Goal: Task Accomplishment & Management: Manage account settings

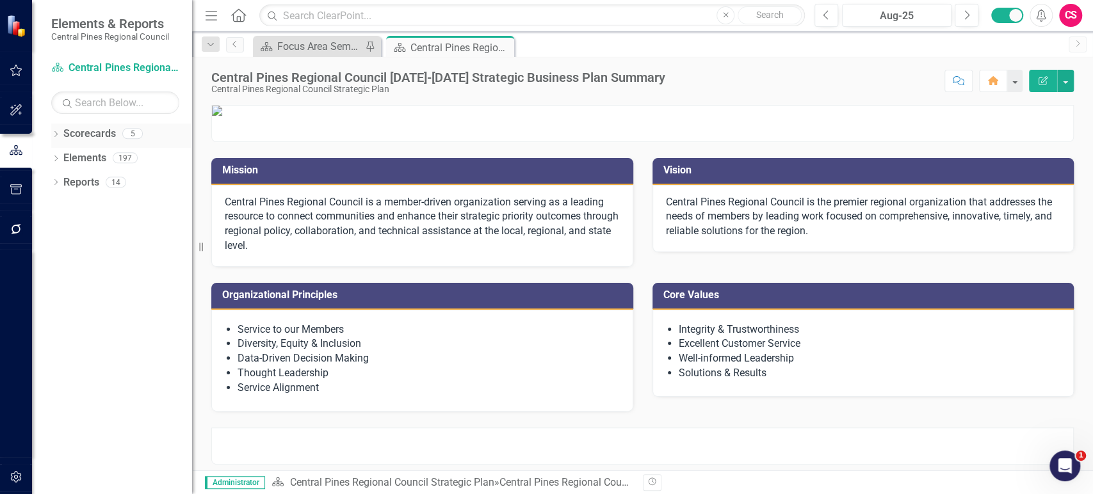
click at [57, 134] on icon "Dropdown" at bounding box center [55, 135] width 9 height 7
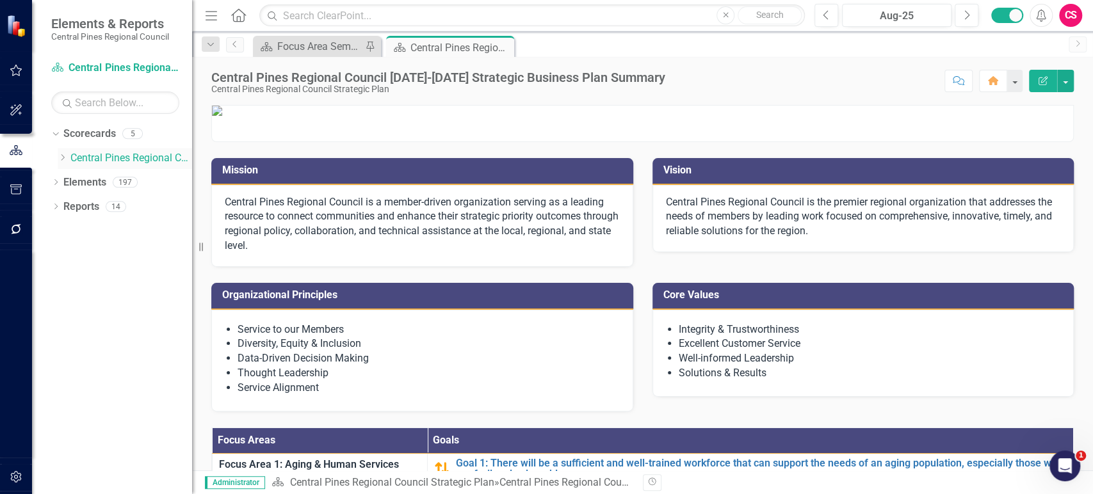
click at [65, 163] on div "Dropdown" at bounding box center [63, 158] width 10 height 11
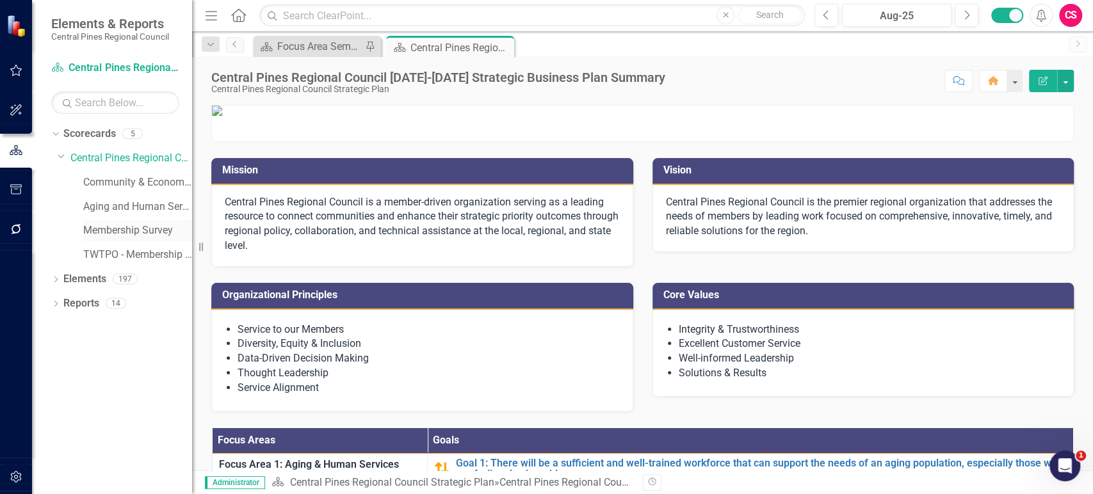
click at [120, 224] on link "Membership Survey" at bounding box center [137, 230] width 109 height 15
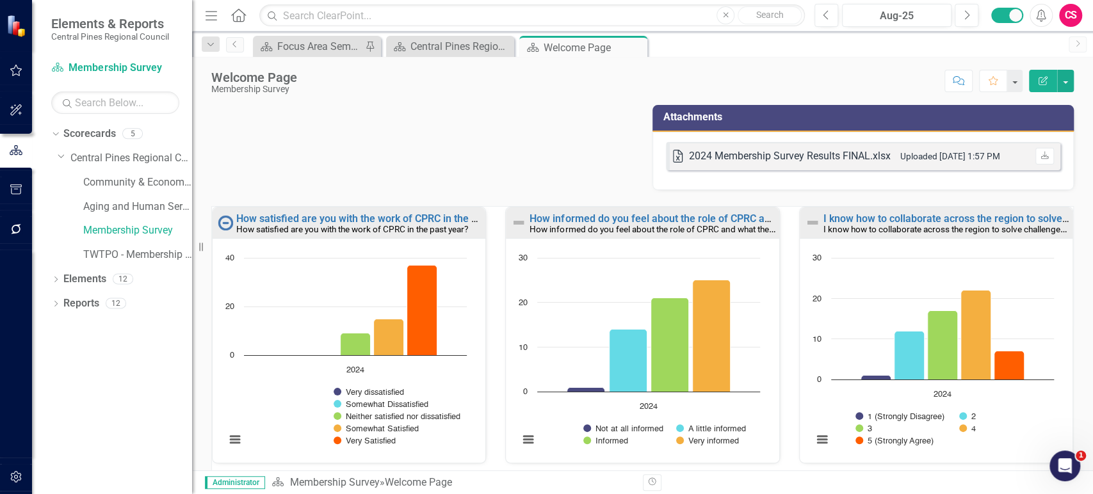
click at [349, 226] on small "How satisfied are you with the work of CPRC in the past year?" at bounding box center [352, 229] width 232 height 10
click at [339, 219] on link "How satisfied are you with the work of CPRC in the past year?" at bounding box center [377, 219] width 283 height 12
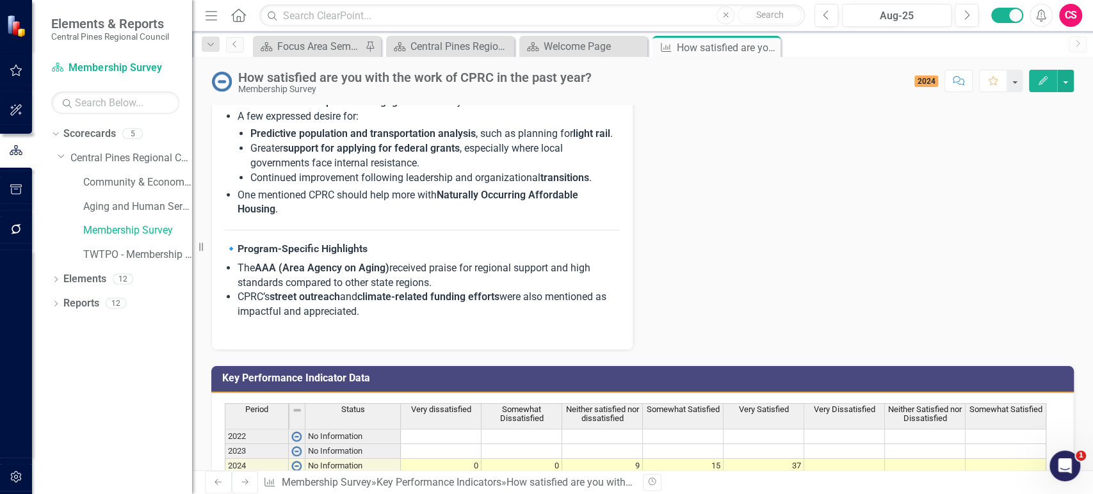
scroll to position [619, 0]
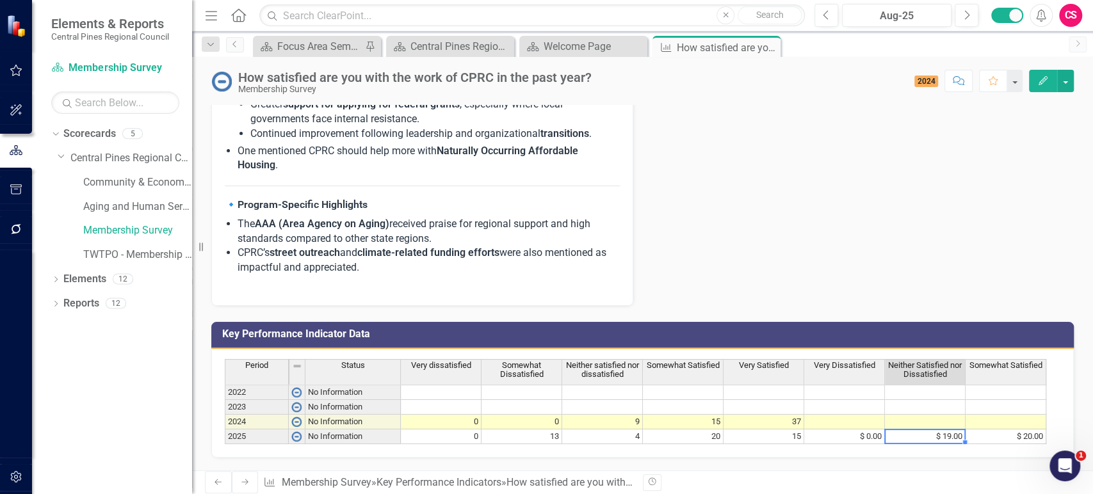
click at [950, 430] on td "$ 19.00" at bounding box center [925, 437] width 81 height 15
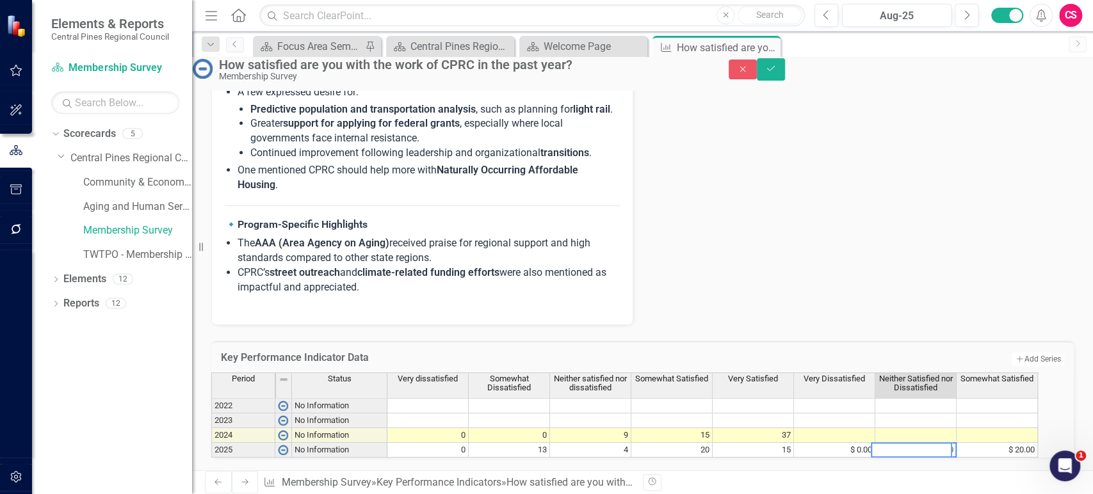
type textarea "19"
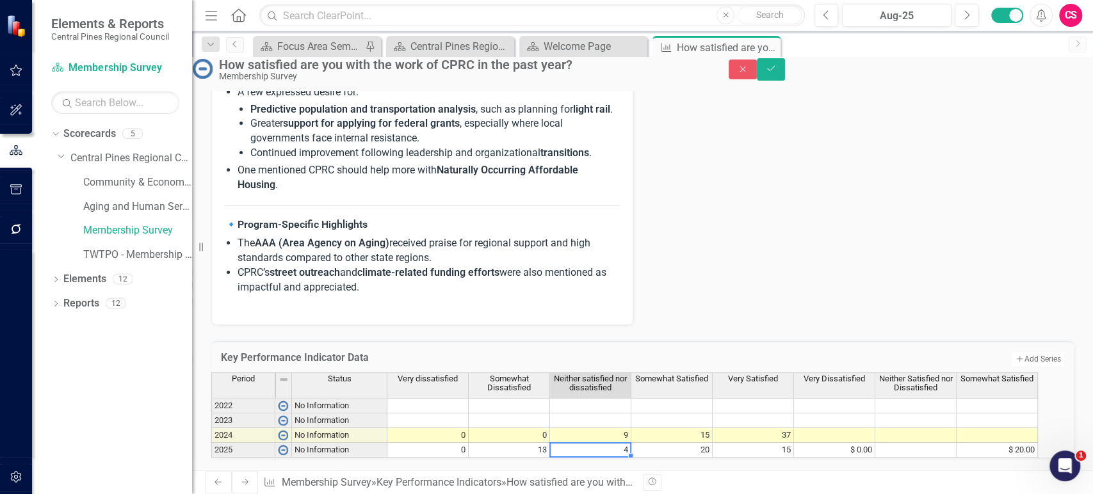
click at [608, 443] on td "4" at bounding box center [590, 450] width 81 height 15
paste textarea "19"
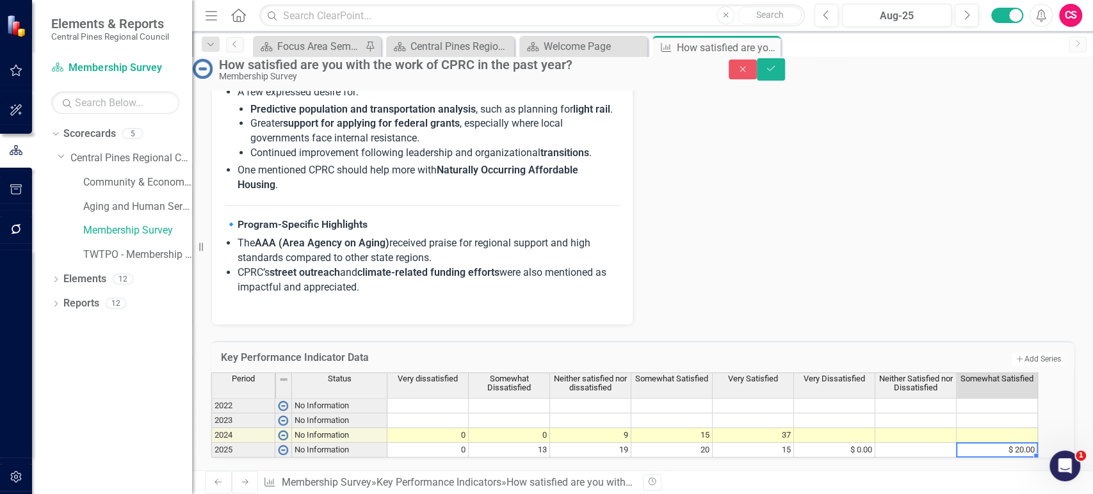
click at [1029, 443] on td "$ 20.00" at bounding box center [996, 450] width 81 height 15
type textarea "20"
click at [670, 443] on td "20" at bounding box center [671, 450] width 81 height 15
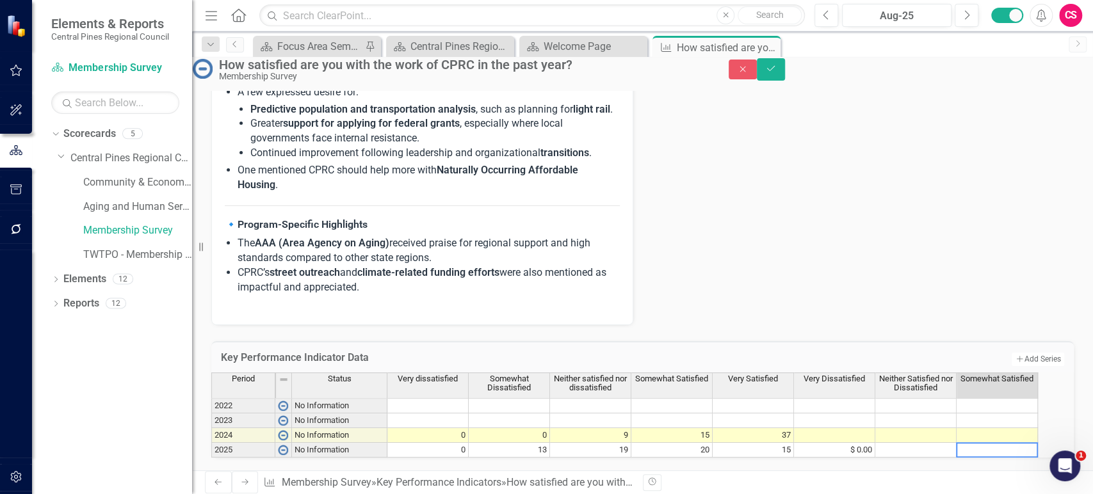
type textarea "20"
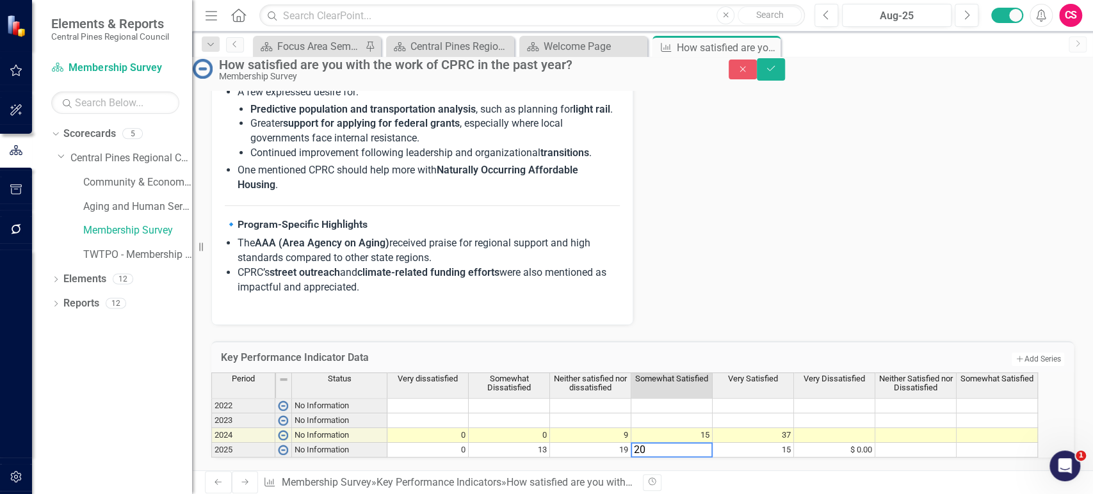
click at [838, 443] on td "$ 0.00" at bounding box center [834, 450] width 81 height 15
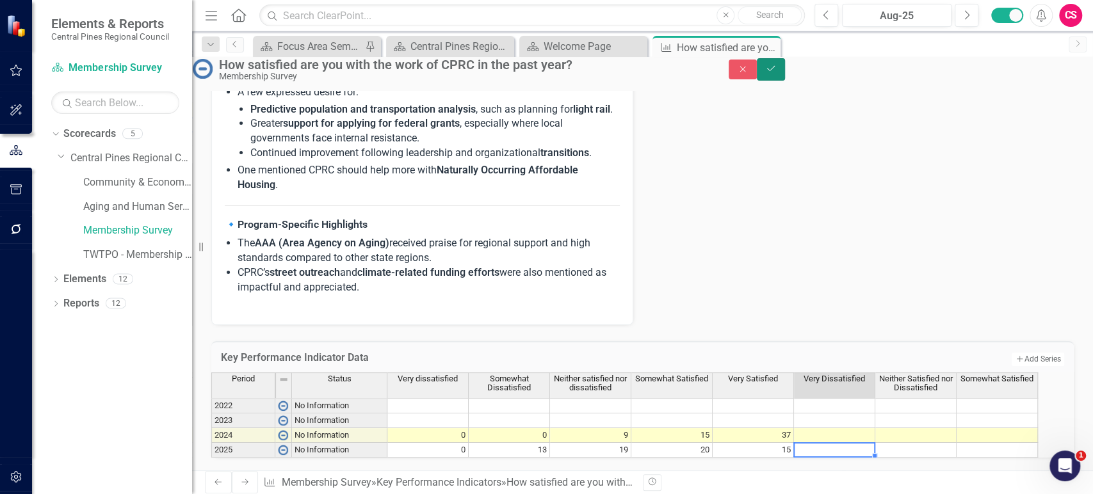
click at [777, 73] on icon "Save" at bounding box center [771, 68] width 12 height 9
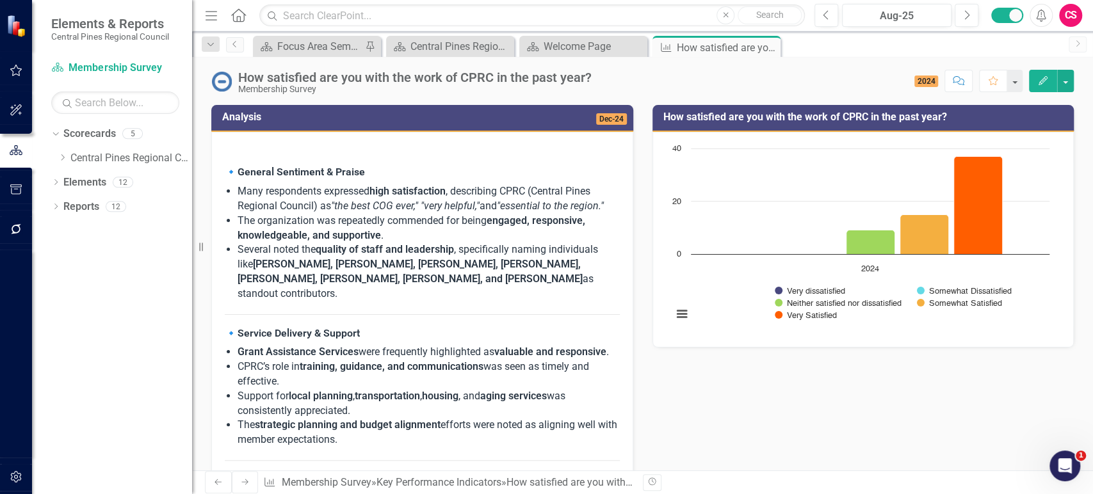
click at [728, 305] on rect "Interactive chart" at bounding box center [861, 238] width 390 height 192
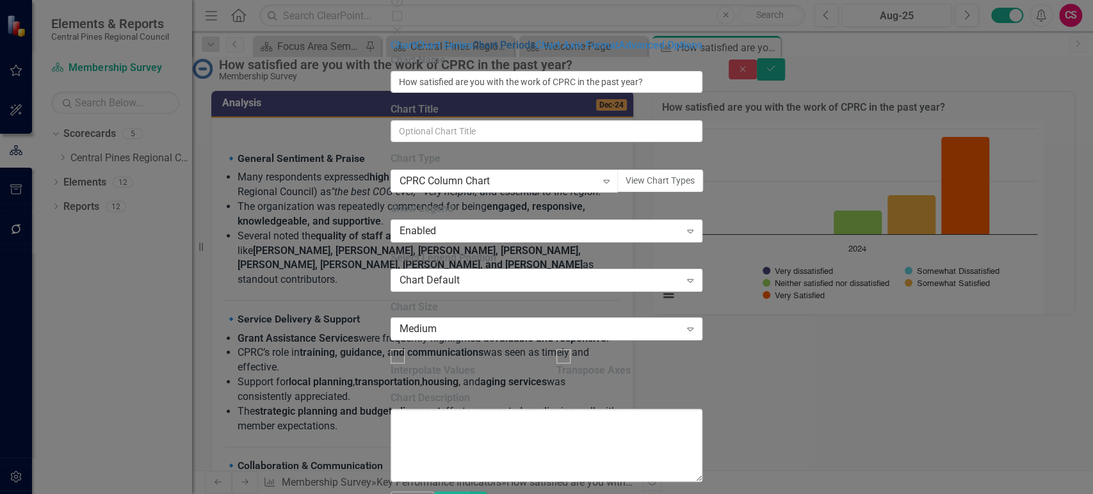
click at [472, 51] on link "Chart Periods" at bounding box center [503, 45] width 63 height 12
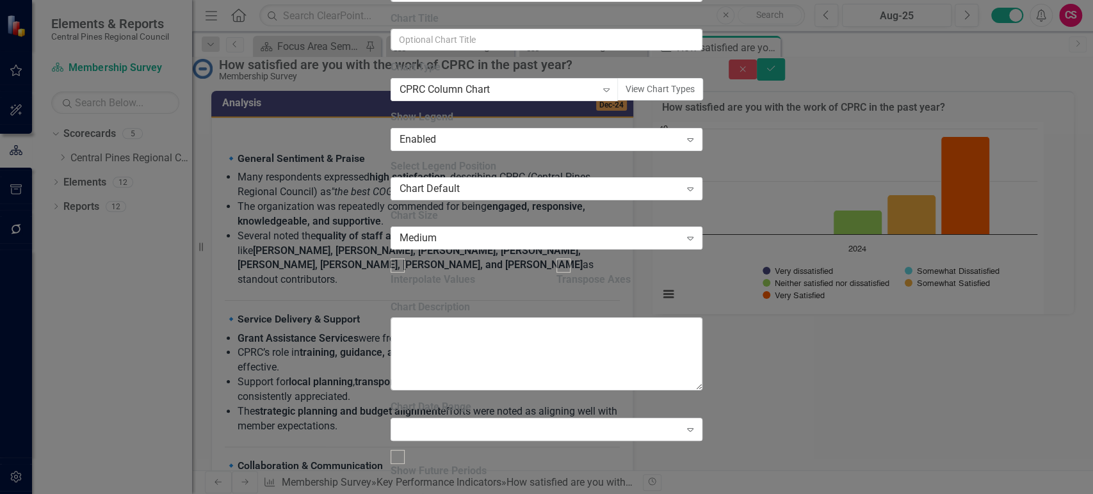
checkbox input "true"
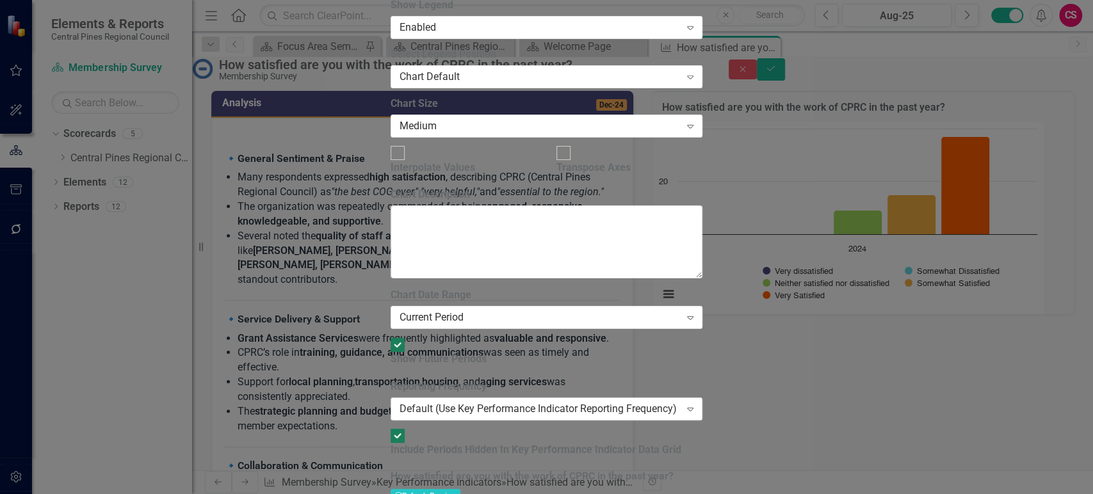
click at [435, 401] on div "Default (Use Key Performance Indicator Reporting Frequency)" at bounding box center [539, 408] width 280 height 15
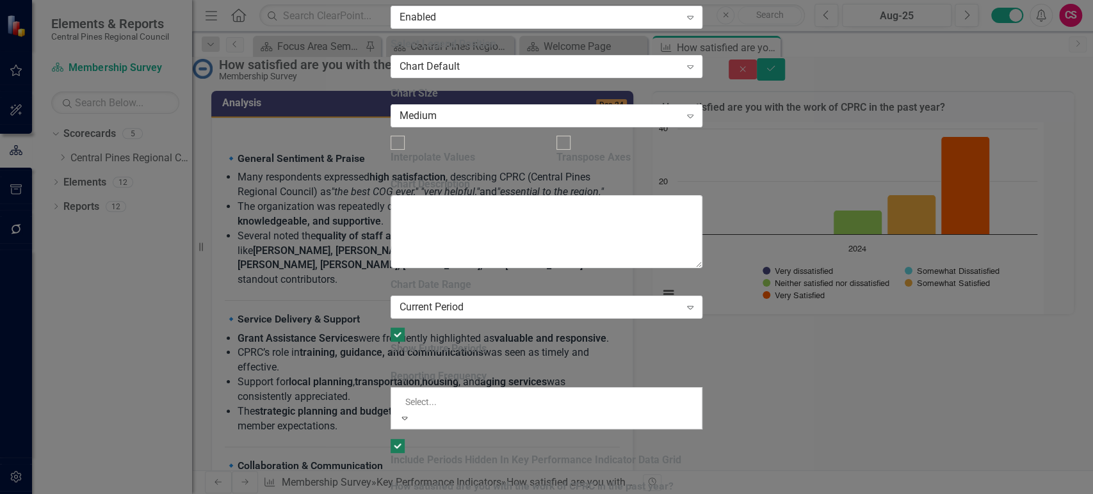
click at [485, 278] on div "From this tab, you define the periods you want included in the chart. For examp…" at bounding box center [546, 374] width 312 height 193
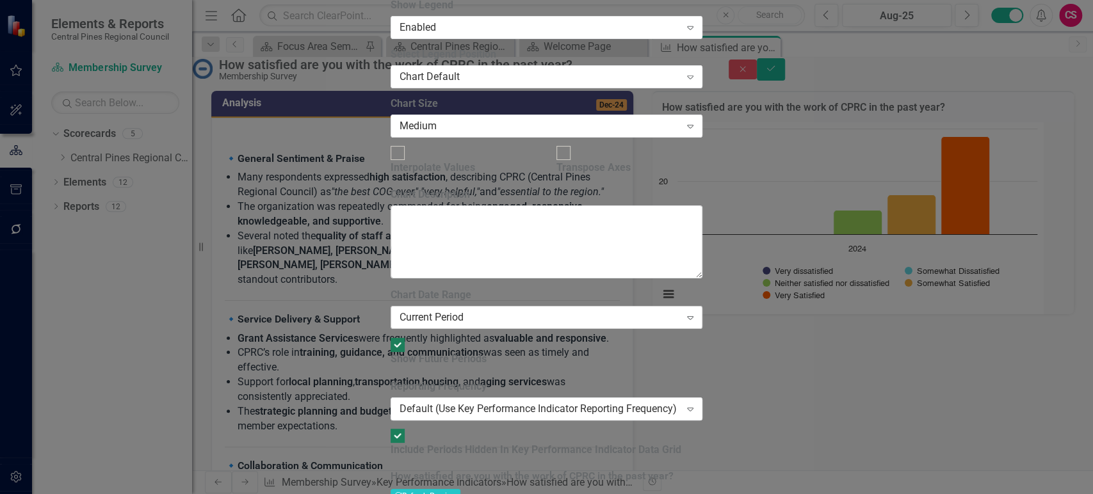
click at [490, 310] on div "Current Period" at bounding box center [539, 317] width 280 height 15
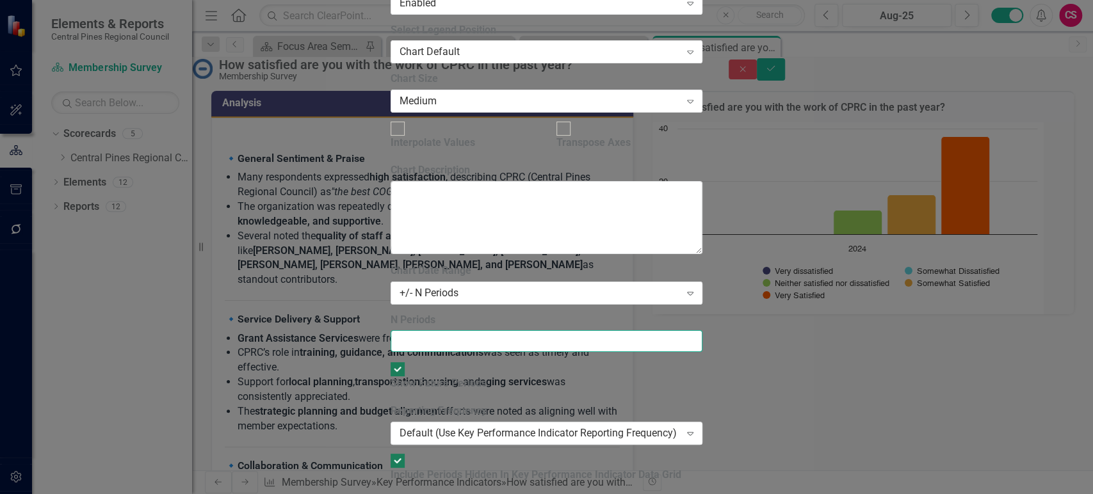
click at [448, 330] on input "N Periods" at bounding box center [546, 341] width 312 height 22
type input "1"
click at [457, 286] on div "+/- N Periods" at bounding box center [539, 293] width 280 height 15
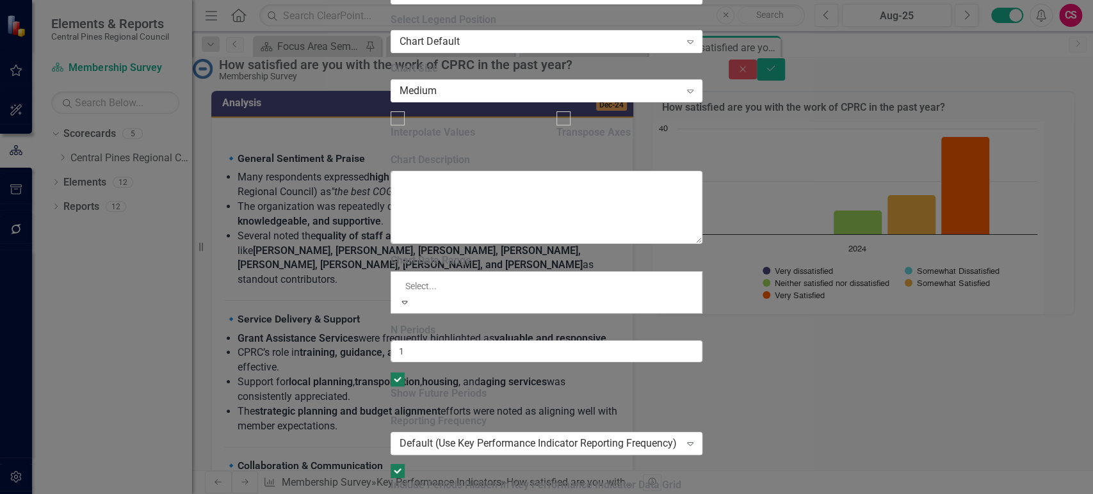
click at [453, 494] on div "All Periods" at bounding box center [546, 501] width 1093 height 15
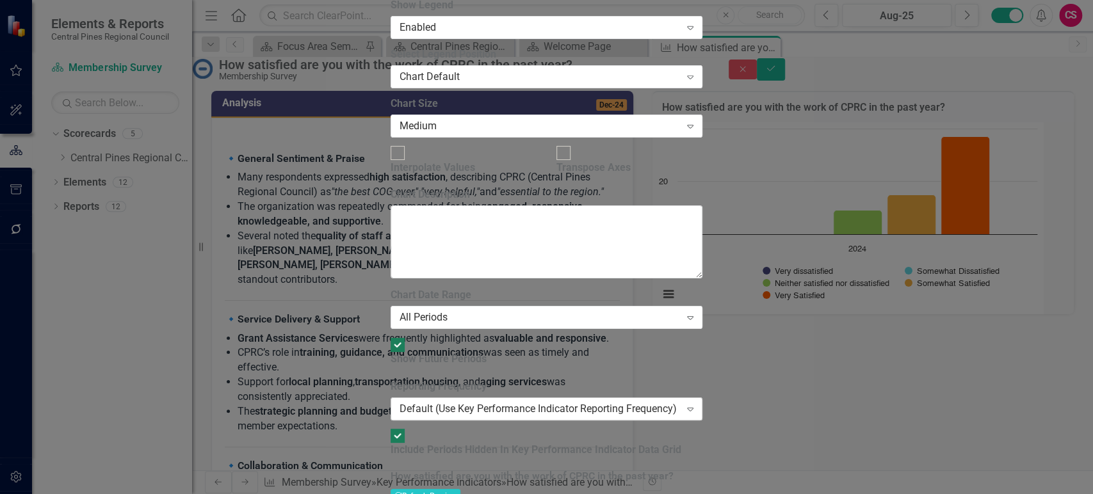
click at [462, 401] on div "Default (Use Key Performance Indicator Reporting Frequency)" at bounding box center [539, 408] width 280 height 15
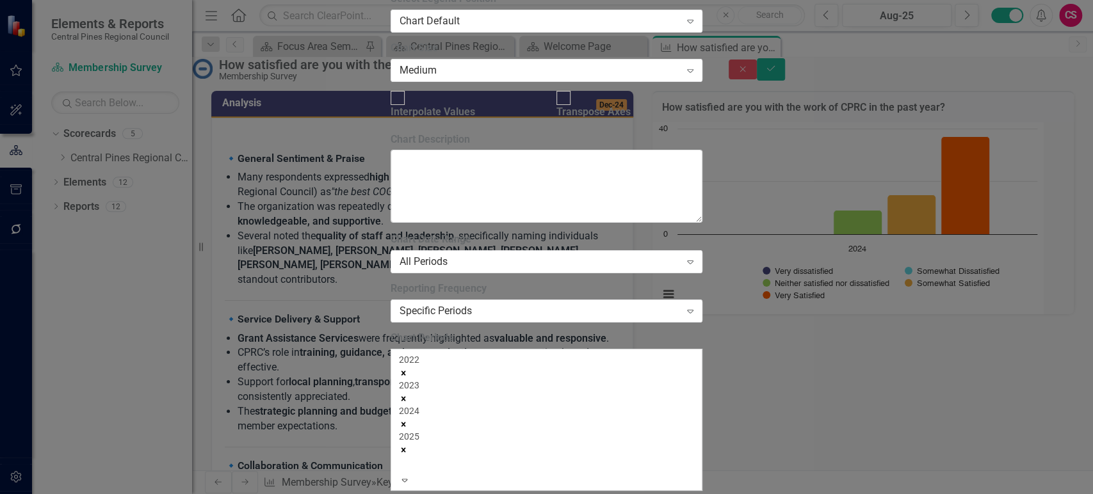
click at [408, 369] on icon "Remove 2022" at bounding box center [403, 373] width 9 height 9
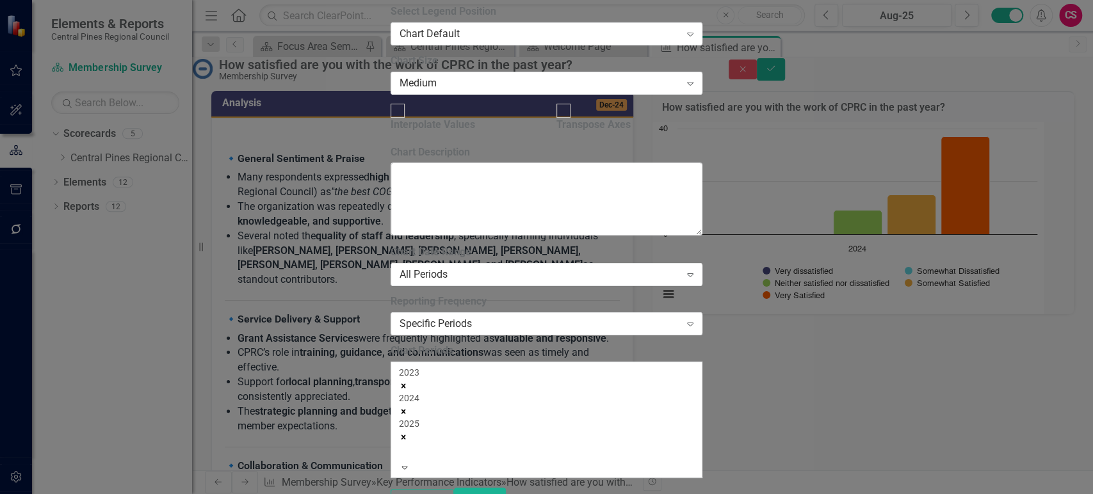
click at [408, 382] on icon "Remove 2023" at bounding box center [403, 386] width 9 height 9
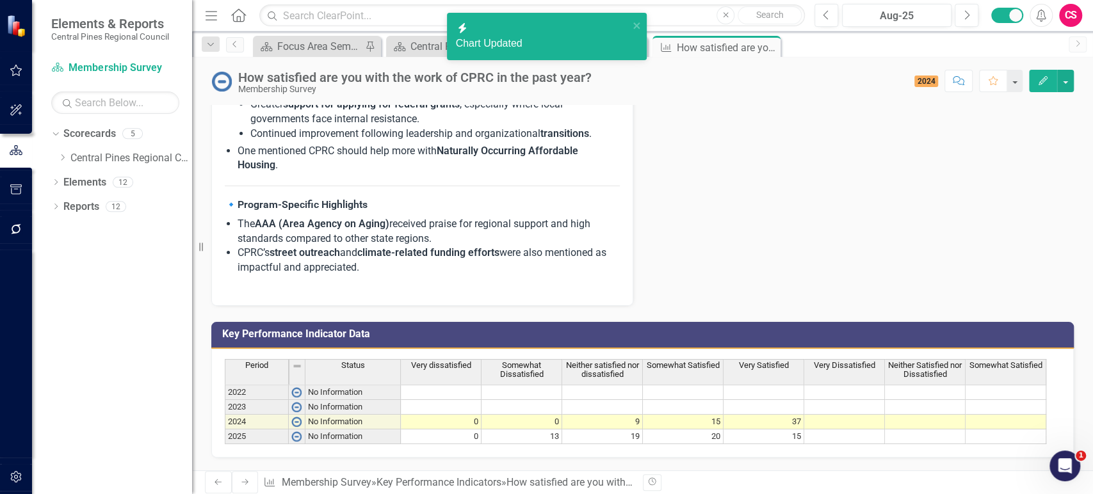
click at [1050, 81] on button "Edit" at bounding box center [1043, 81] width 28 height 22
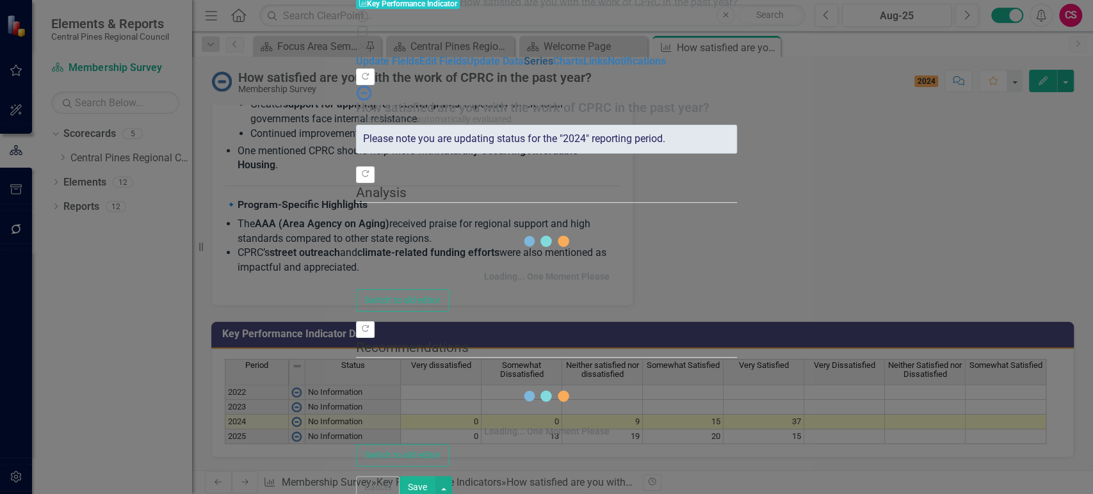
click at [524, 67] on link "Series" at bounding box center [538, 61] width 29 height 12
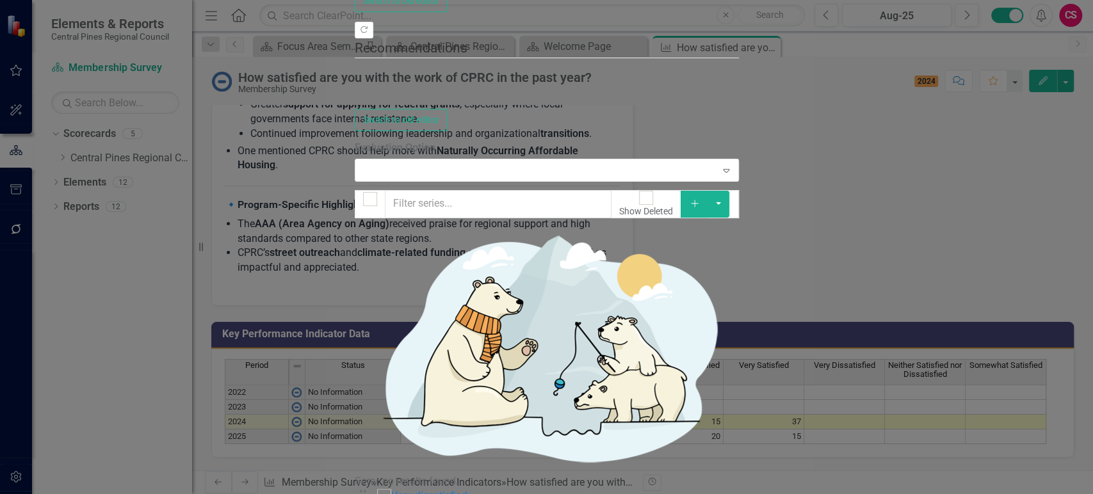
click at [363, 192] on div at bounding box center [370, 199] width 14 height 14
click at [360, 189] on input "checkbox" at bounding box center [370, 199] width 20 height 20
checkbox input "true"
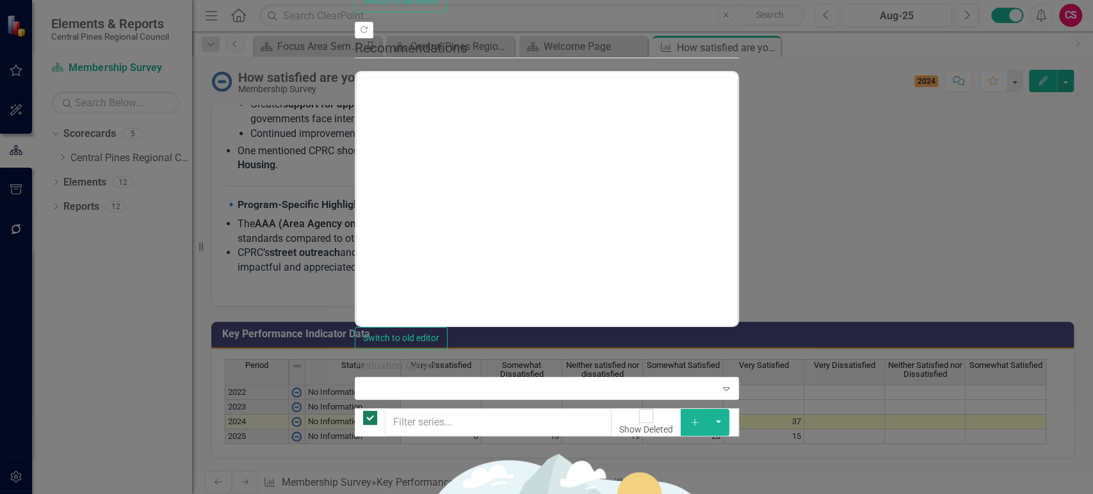
checkbox input "true"
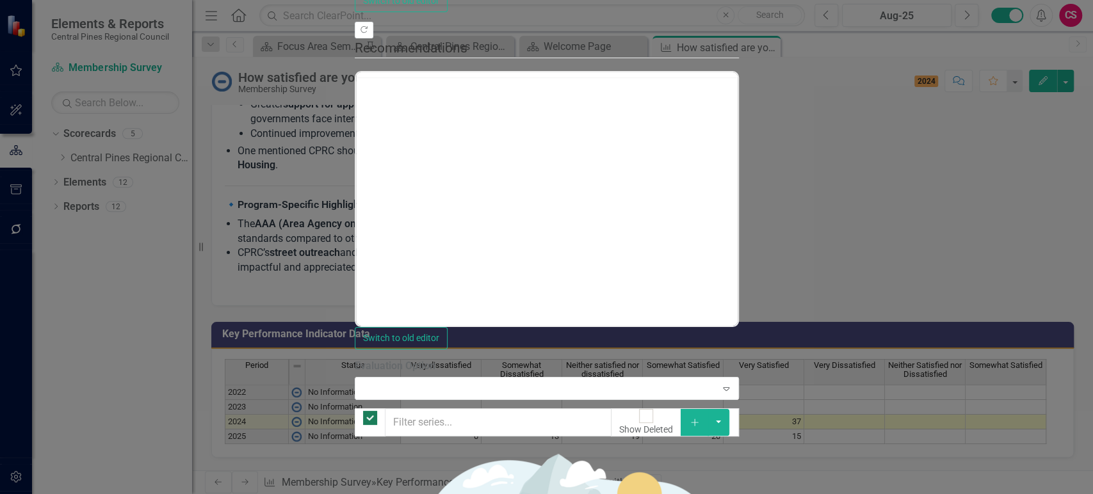
checkbox input "true"
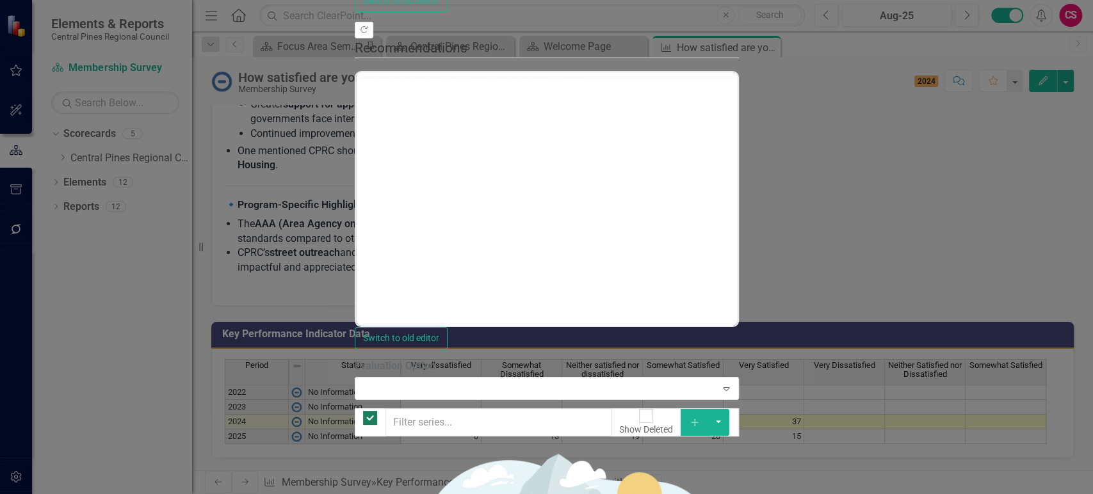
checkbox input "false"
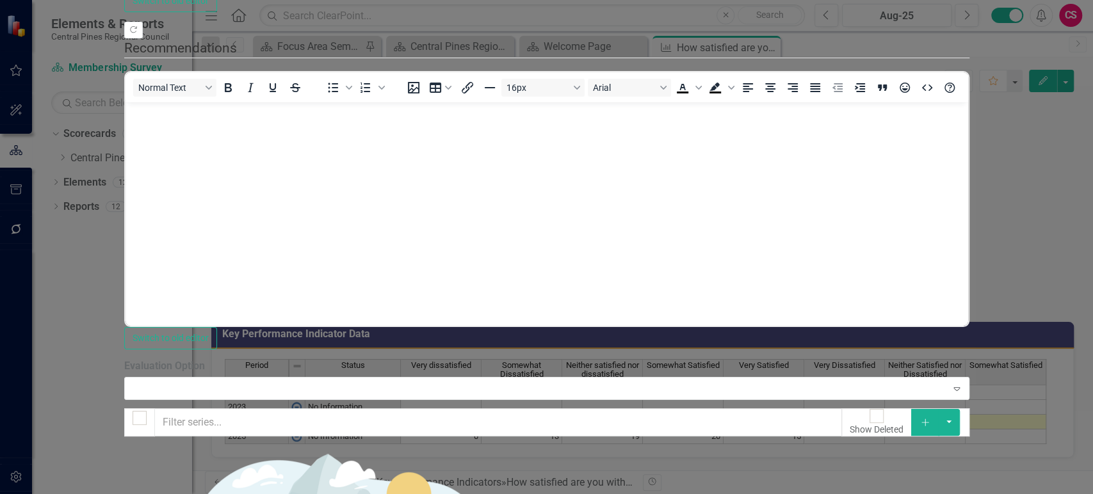
checkbox input "false"
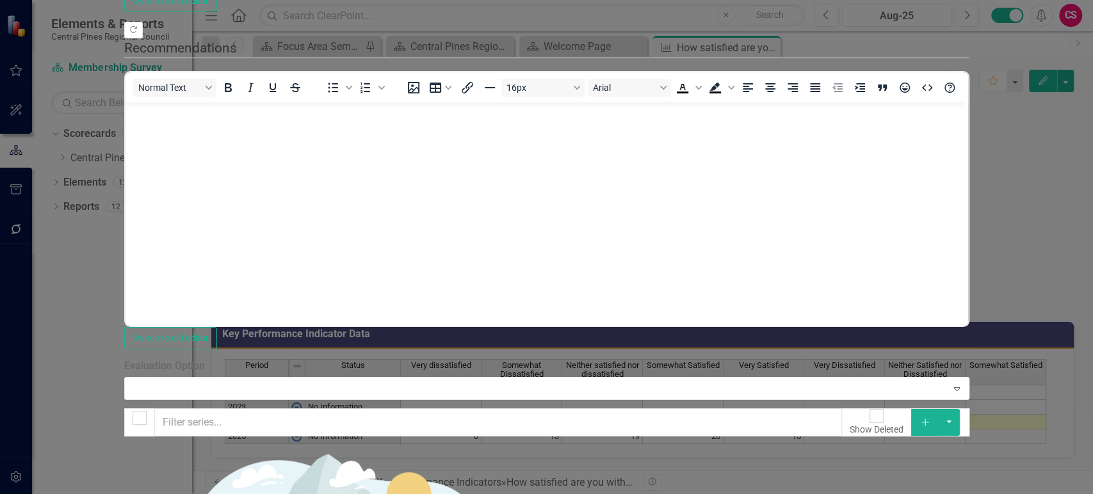
checkbox input "false"
click at [147, 411] on div at bounding box center [140, 418] width 14 height 14
click at [149, 408] on input "checkbox" at bounding box center [139, 418] width 20 height 20
checkbox input "true"
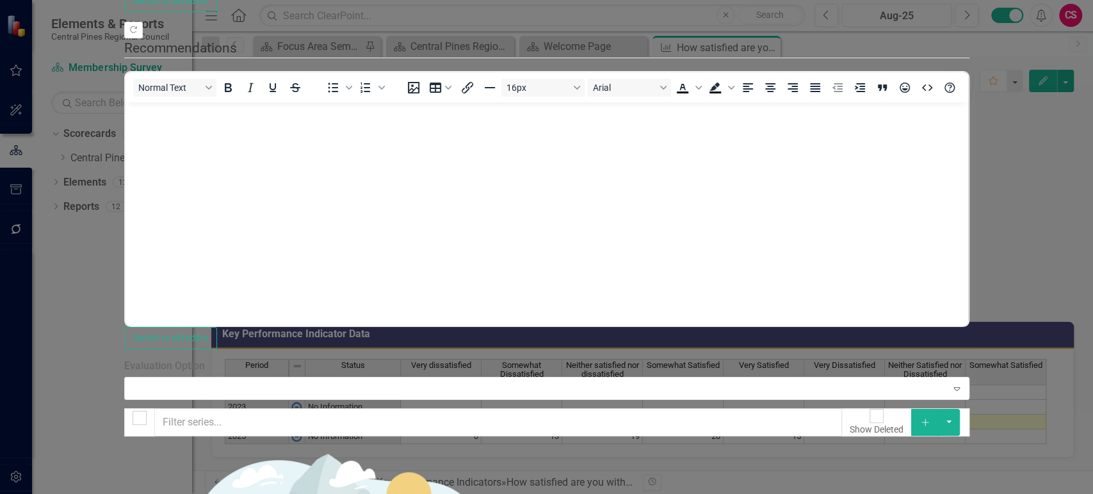
checkbox input "true"
click at [147, 411] on div at bounding box center [140, 418] width 14 height 14
click at [149, 408] on input "checkbox" at bounding box center [139, 418] width 20 height 20
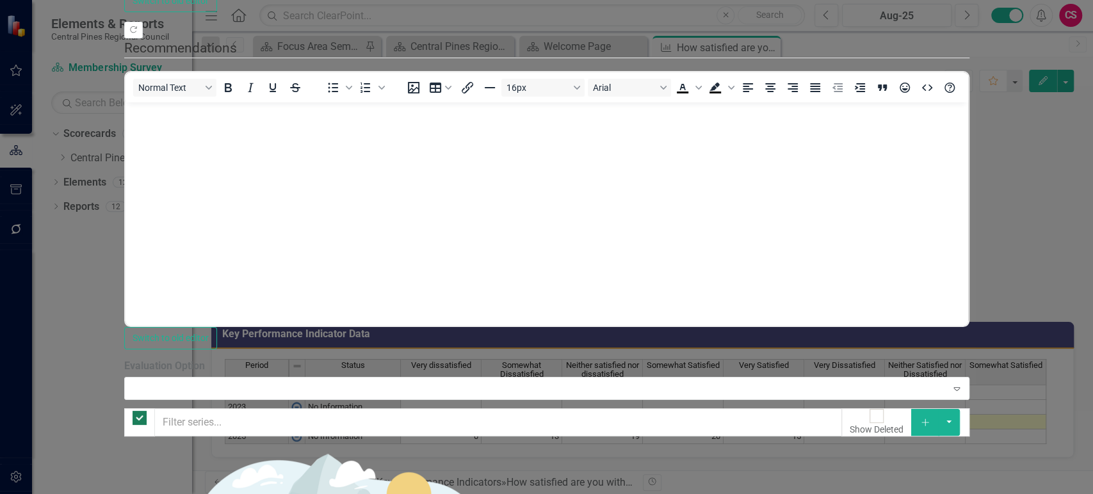
checkbox input "false"
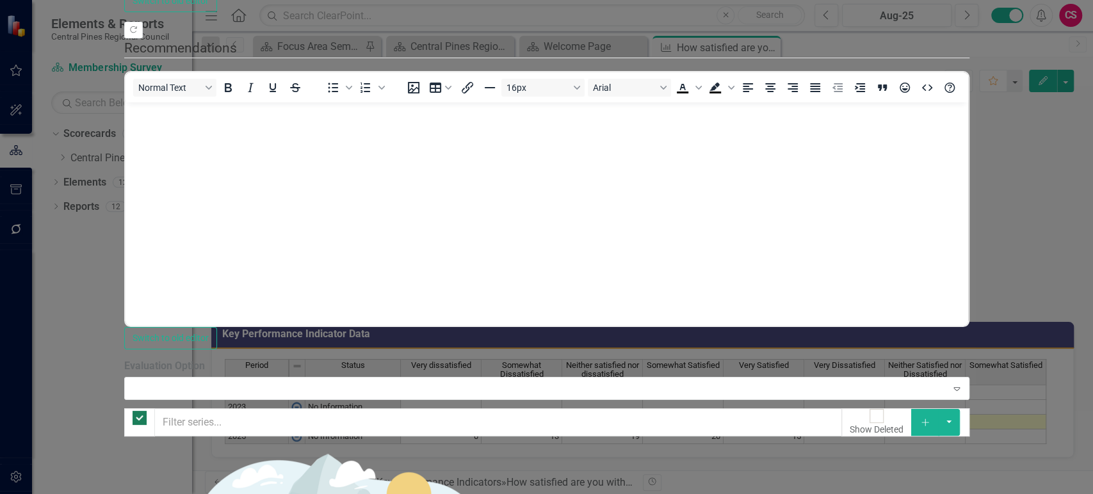
checkbox input "false"
checkbox input "true"
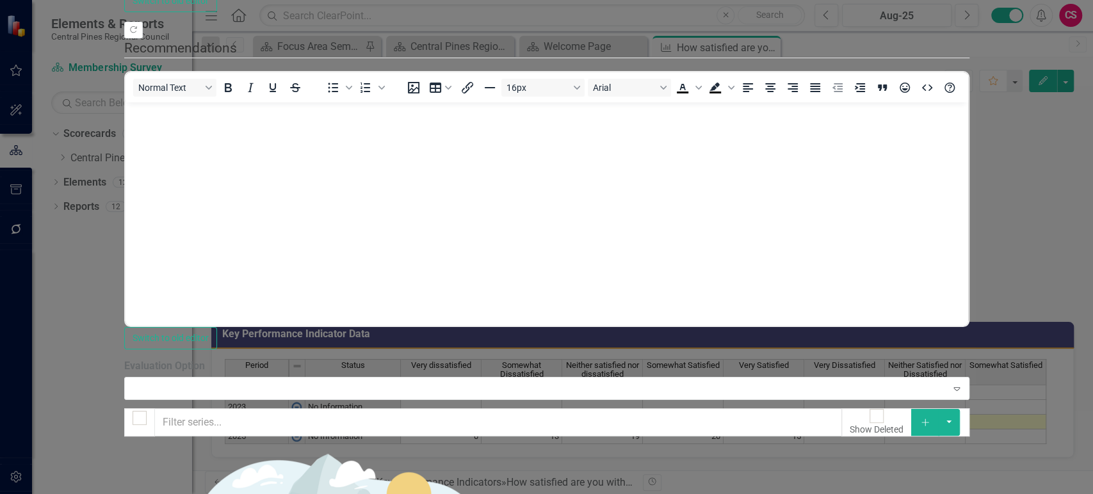
drag, startPoint x: 351, startPoint y: 383, endPoint x: 351, endPoint y: 375, distance: 7.7
checkbox input "true"
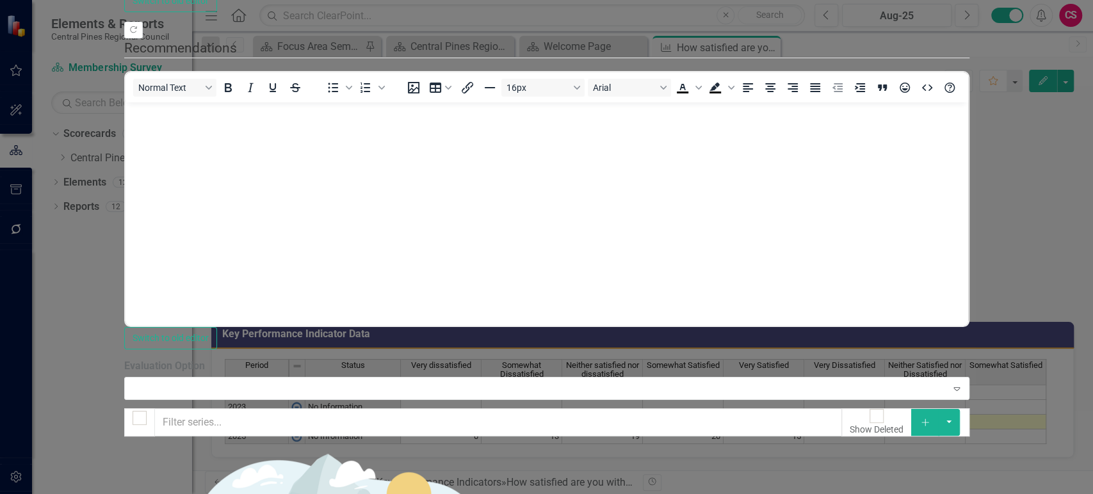
click at [960, 409] on button "button" at bounding box center [949, 422] width 22 height 27
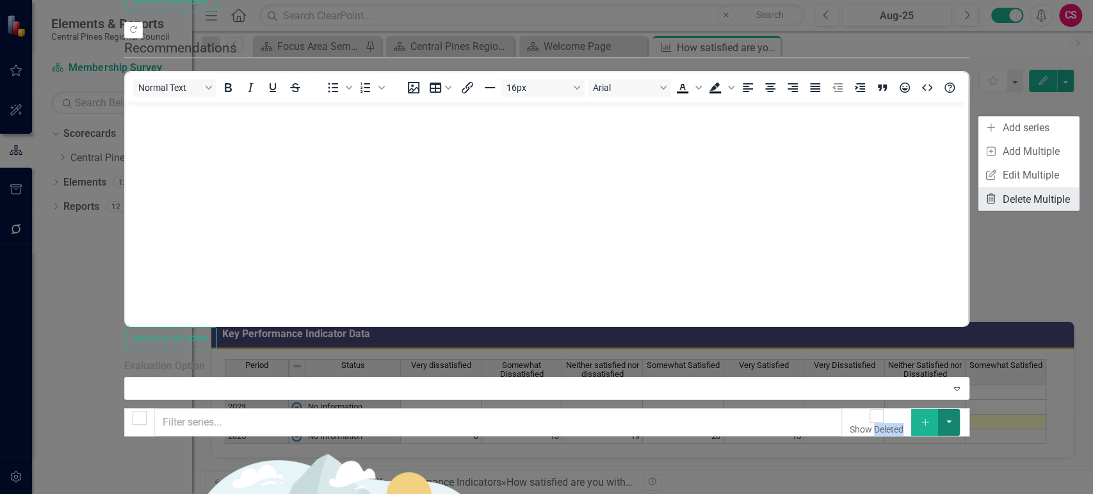
click at [1013, 196] on link "Trash Delete Multiple" at bounding box center [1028, 199] width 101 height 24
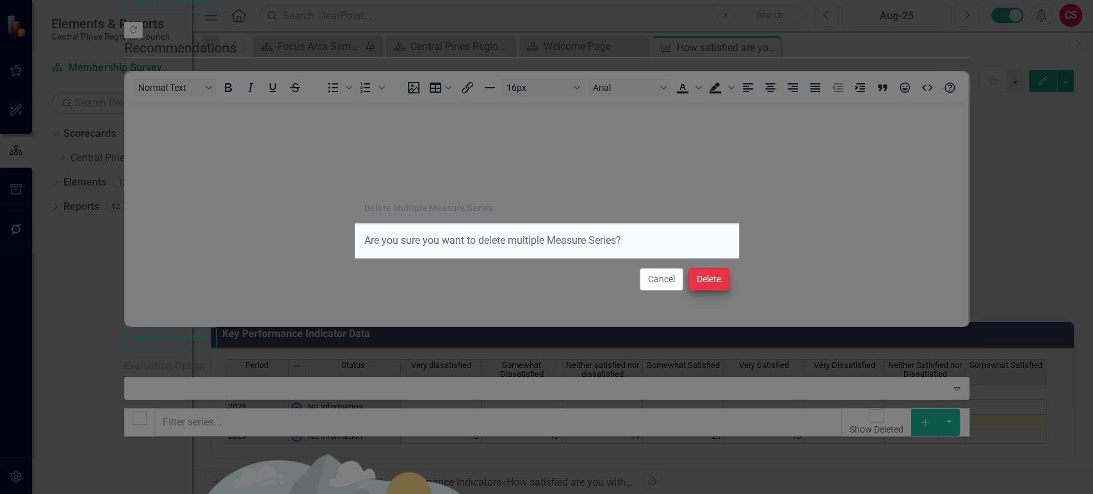
click at [716, 291] on div "Cancel Delete" at bounding box center [547, 279] width 384 height 42
click at [711, 282] on button "Delete" at bounding box center [708, 279] width 41 height 22
checkbox input "false"
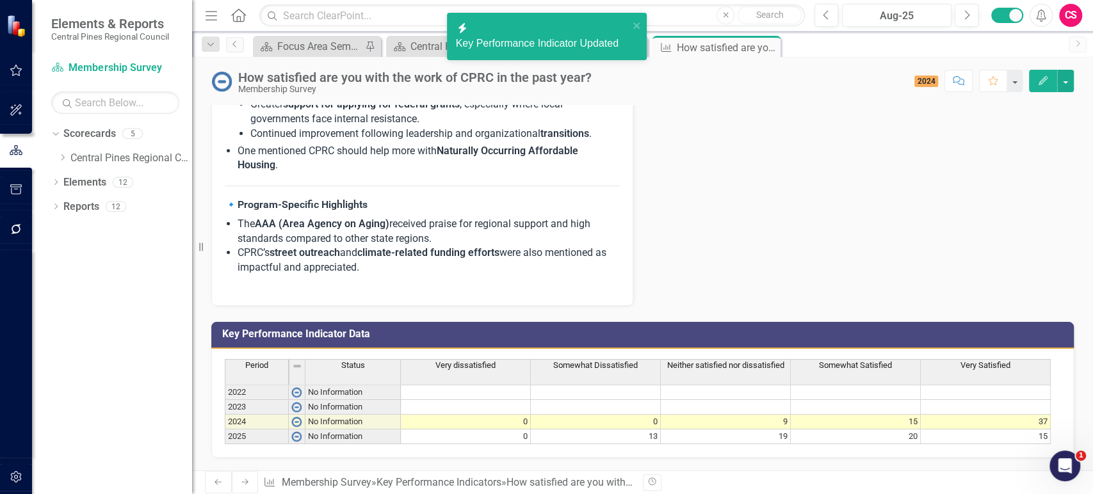
click at [490, 361] on span "Very dissatisfied" at bounding box center [465, 365] width 60 height 9
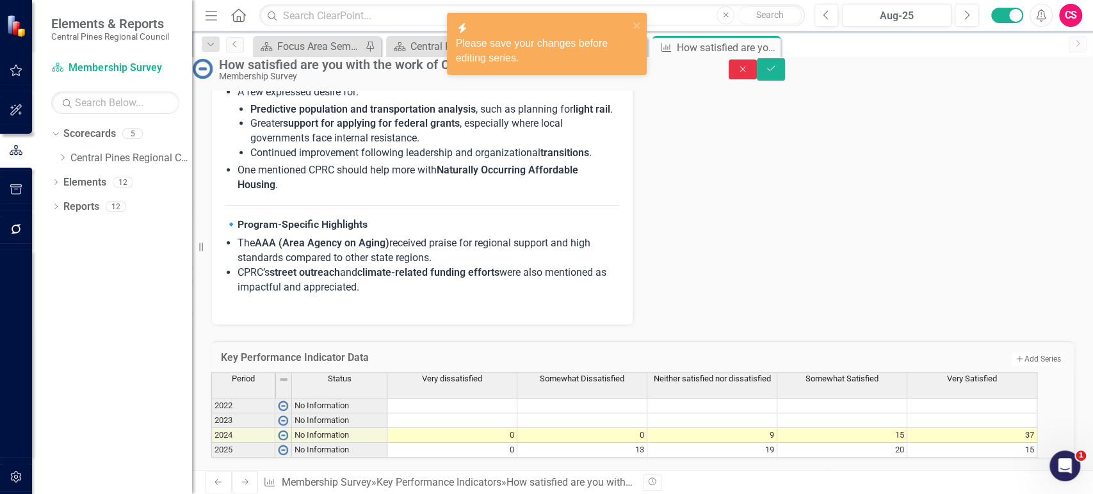
click at [757, 79] on button "Close" at bounding box center [742, 70] width 28 height 20
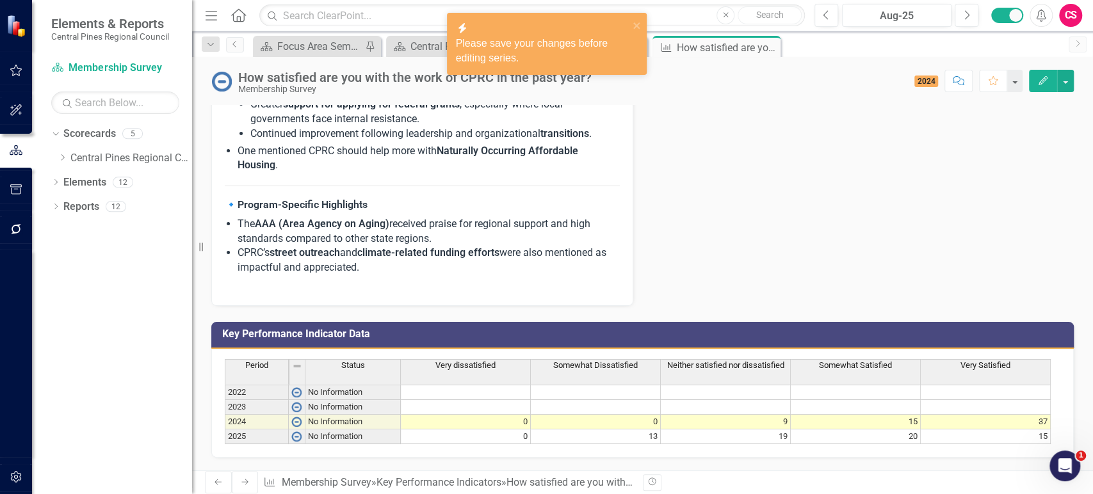
click at [1041, 77] on icon "Edit" at bounding box center [1043, 80] width 12 height 9
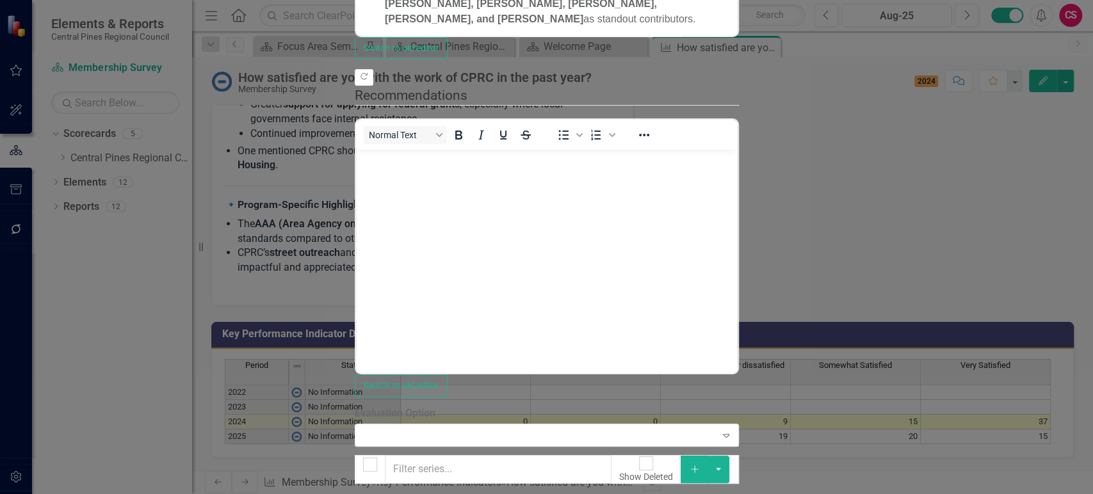
checkbox input "false"
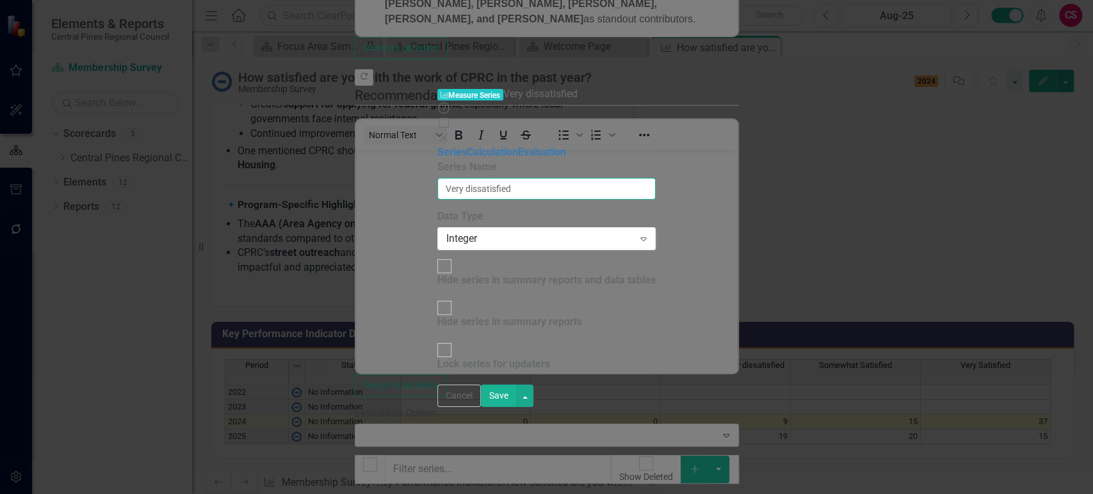
click at [446, 178] on input "Very dissatisfied" at bounding box center [546, 189] width 218 height 22
type input "Very Dissatisfied"
drag, startPoint x: 1043, startPoint y: 485, endPoint x: 992, endPoint y: 476, distance: 51.9
click at [517, 407] on button "Save" at bounding box center [499, 396] width 36 height 22
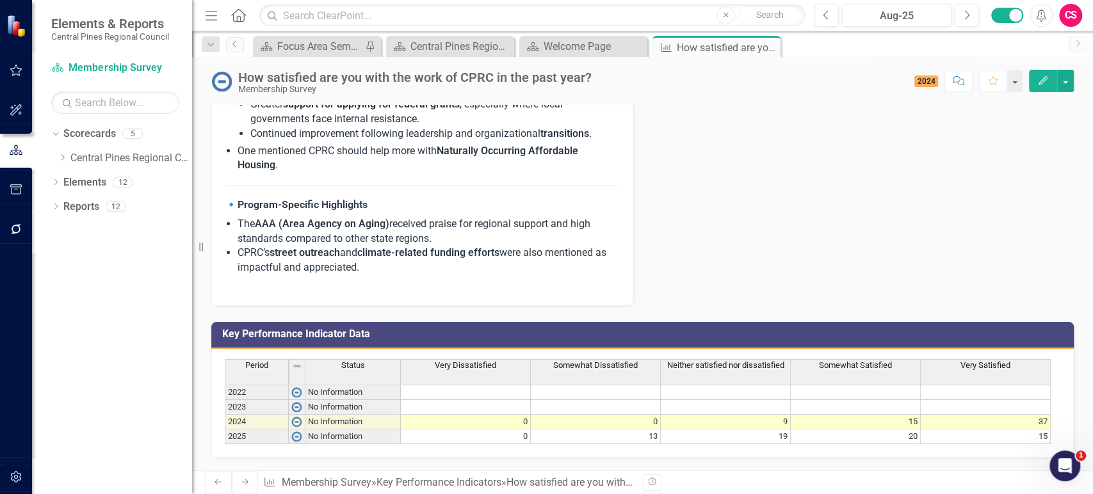
click at [757, 359] on div "Period Status Very Dissatisfied Somewhat Dissatisfied Neither satisfied nor dis…" at bounding box center [638, 373] width 826 height 28
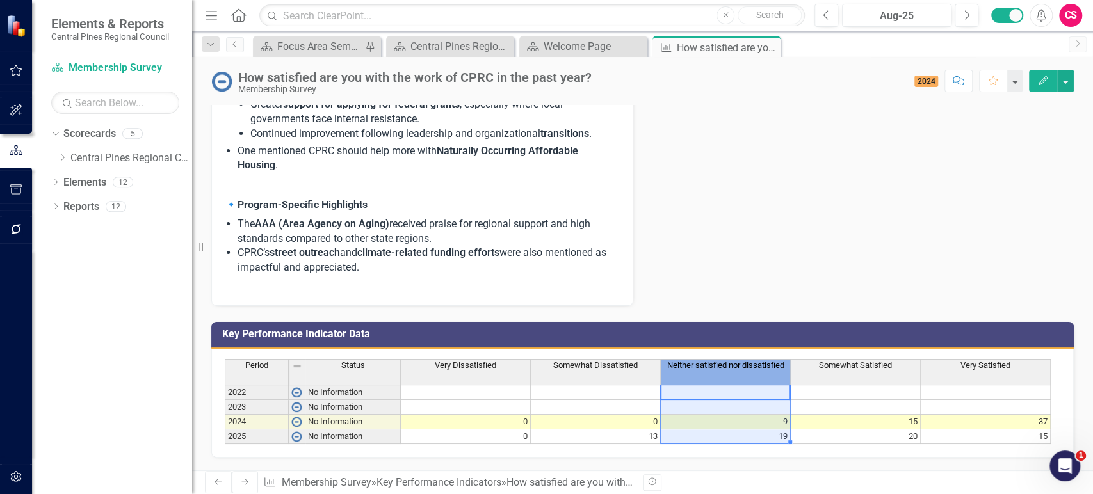
click at [750, 361] on span "Neither satisfied nor dissatisfied" at bounding box center [725, 365] width 117 height 9
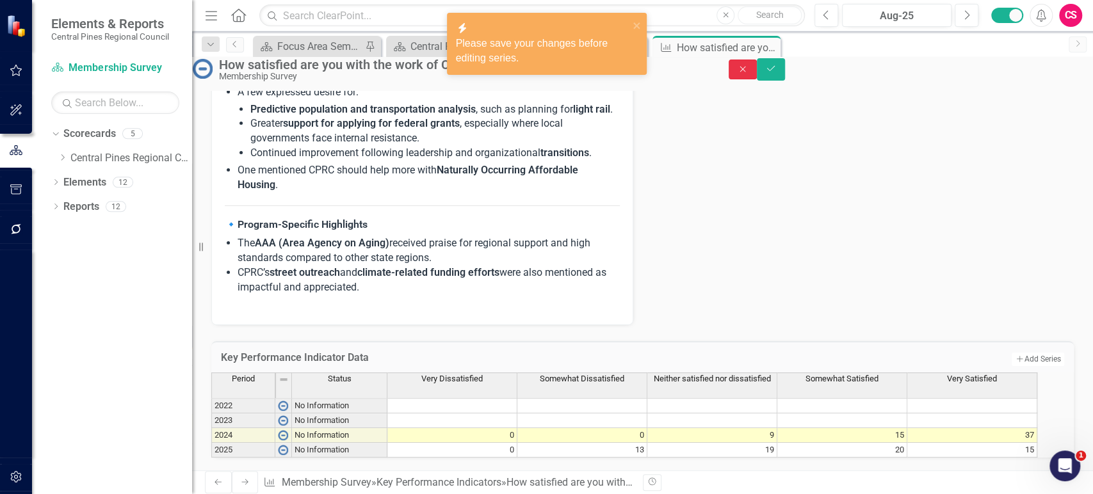
click at [748, 74] on icon "Close" at bounding box center [743, 69] width 12 height 9
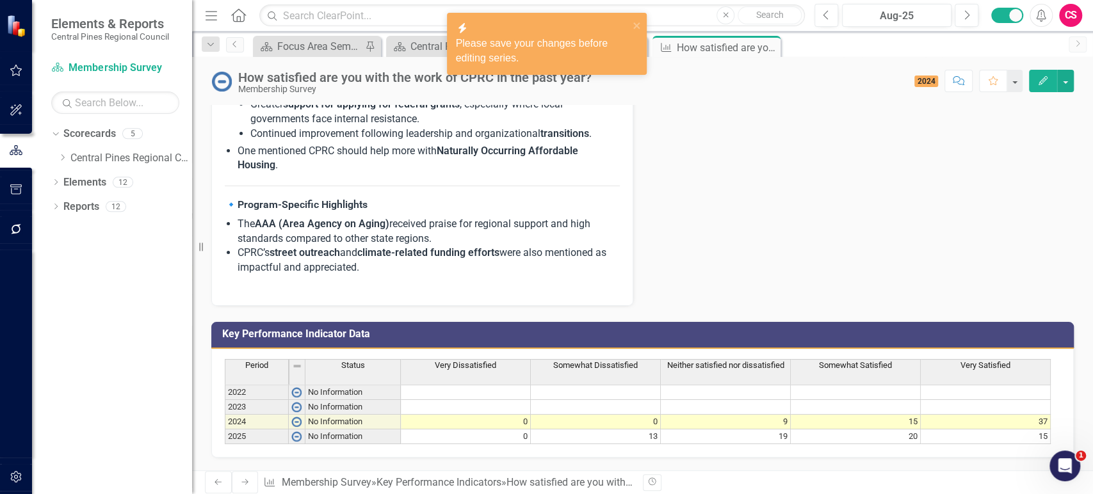
click at [1042, 76] on icon "Edit" at bounding box center [1043, 80] width 12 height 9
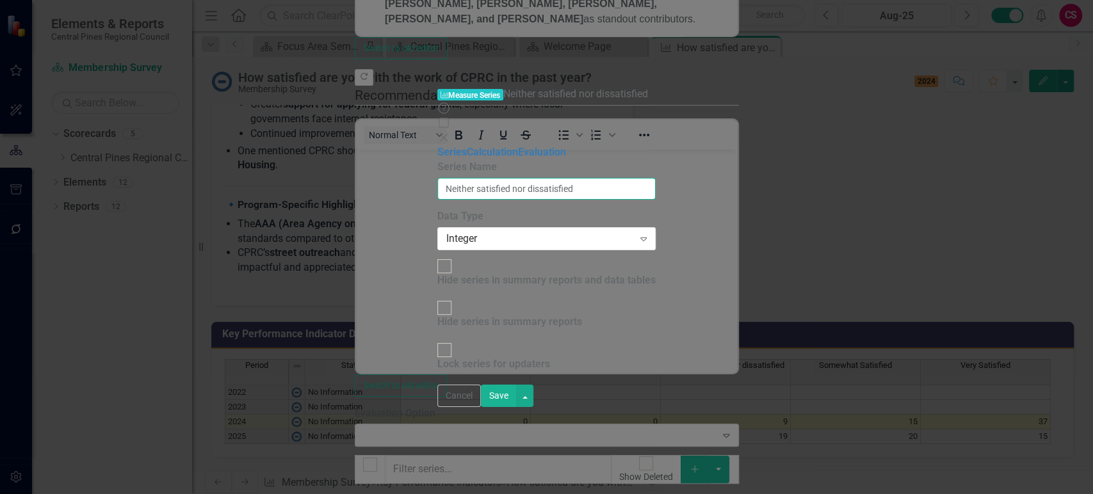
click at [452, 178] on input "Neither satisfied nor dissatisfied" at bounding box center [546, 189] width 218 height 22
click at [510, 178] on input "Neither Satisfied nor dissatisfied" at bounding box center [546, 189] width 218 height 22
type input "Neither Satisfied nor Dissatisfied"
drag, startPoint x: 1044, startPoint y: 483, endPoint x: 1026, endPoint y: 480, distance: 18.7
click at [517, 407] on button "Save" at bounding box center [499, 396] width 36 height 22
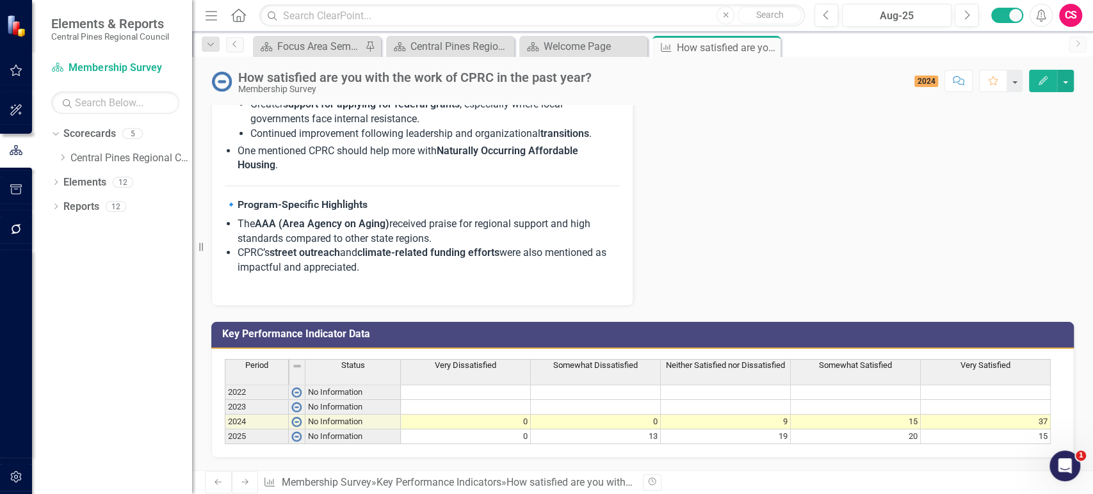
click at [240, 482] on icon "Next" at bounding box center [245, 482] width 10 height 8
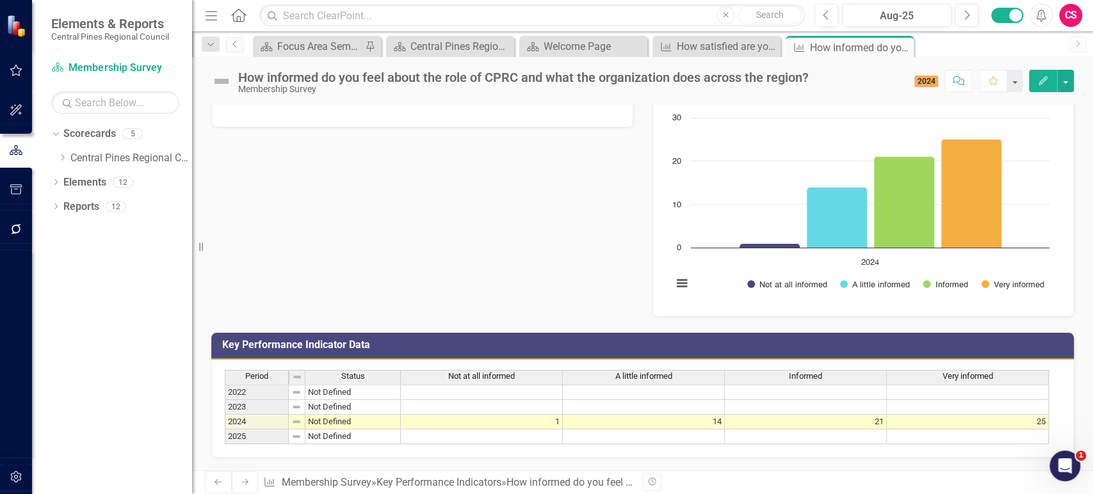
scroll to position [98, 0]
click at [85, 183] on link "Elements" at bounding box center [84, 182] width 43 height 15
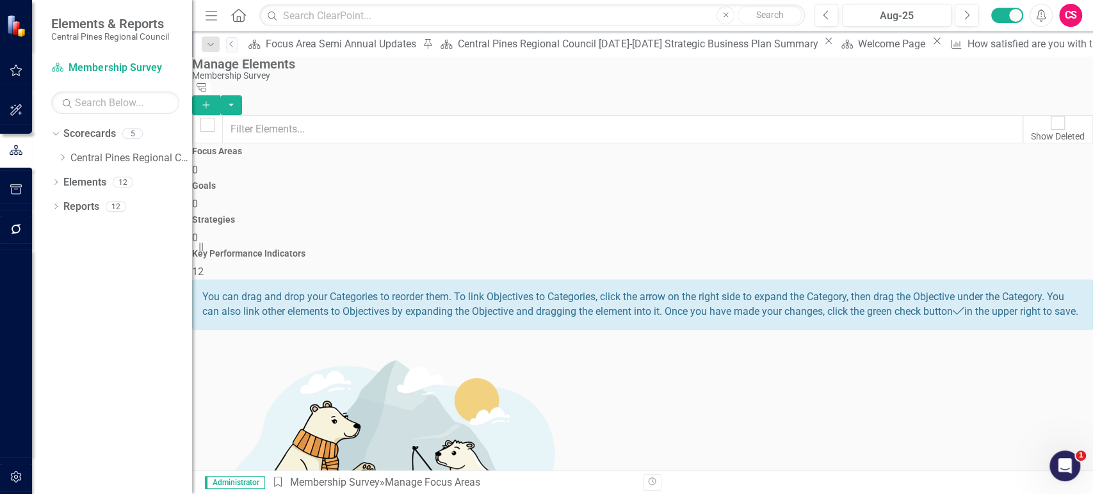
click at [950, 249] on div "Key Performance Indicators 12" at bounding box center [642, 264] width 901 height 31
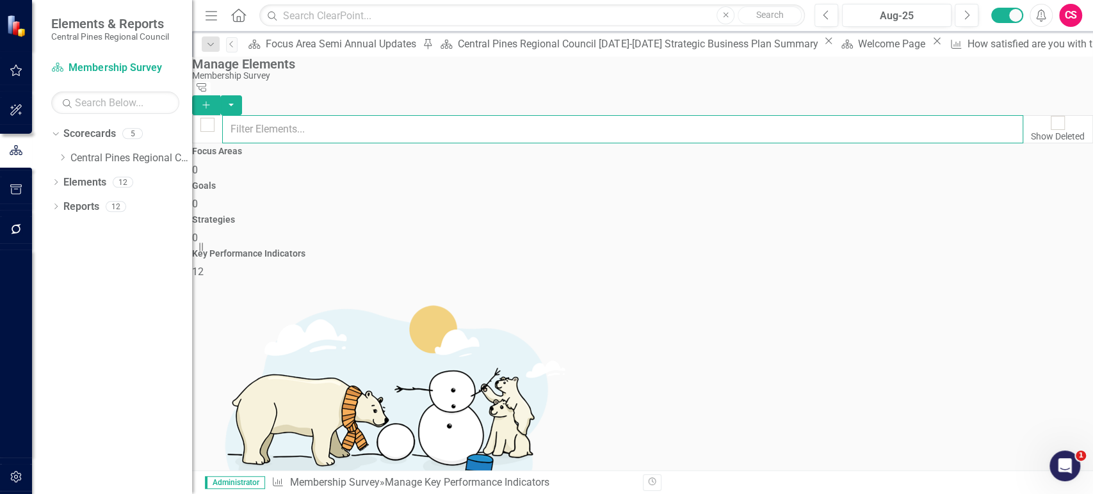
drag, startPoint x: 570, startPoint y: 131, endPoint x: 569, endPoint y: 122, distance: 9.1
click at [570, 129] on div "Show Deleted" at bounding box center [642, 129] width 901 height 28
click at [568, 121] on input "text" at bounding box center [622, 129] width 801 height 28
type input "inform"
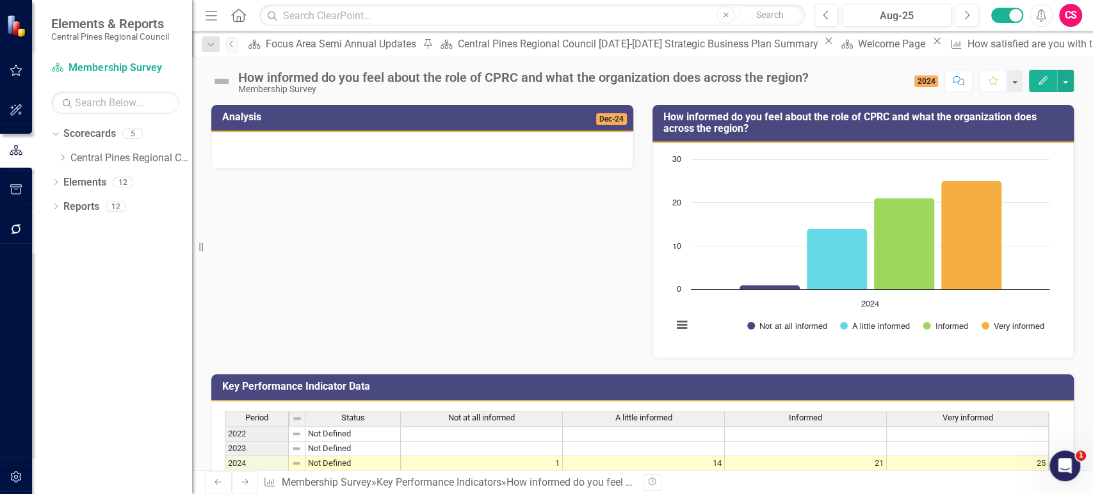
scroll to position [99, 0]
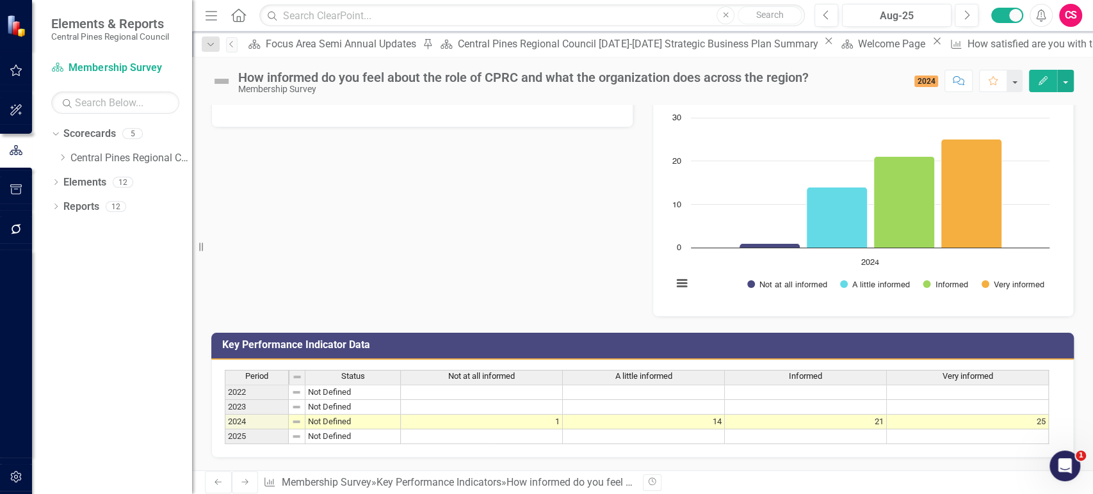
click at [597, 430] on td at bounding box center [644, 437] width 162 height 15
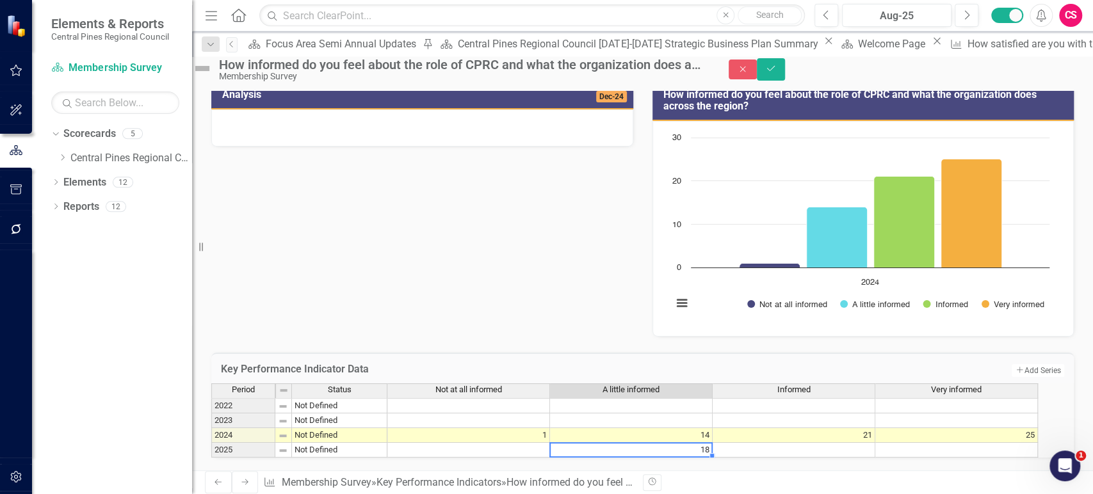
click at [785, 443] on td at bounding box center [793, 450] width 163 height 15
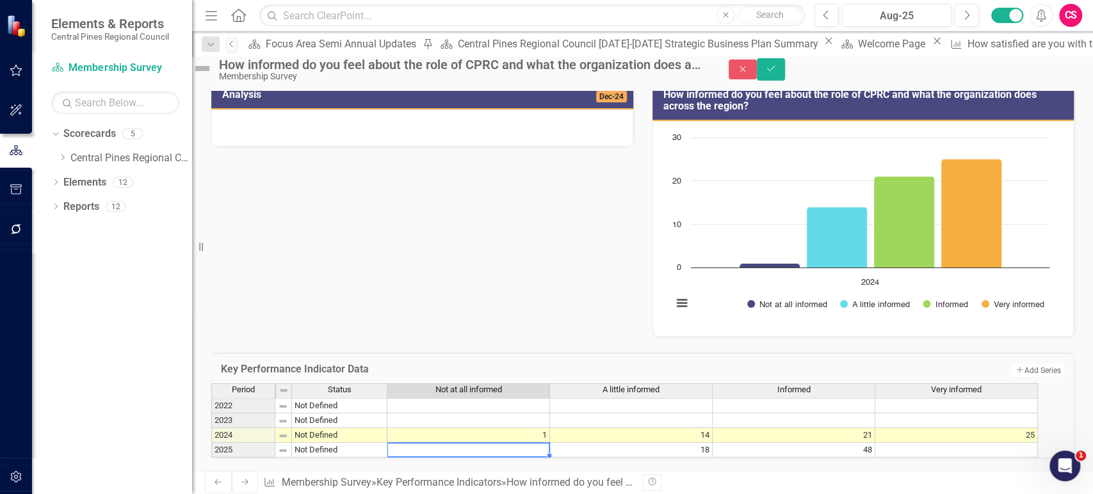
click at [535, 443] on td at bounding box center [468, 450] width 163 height 15
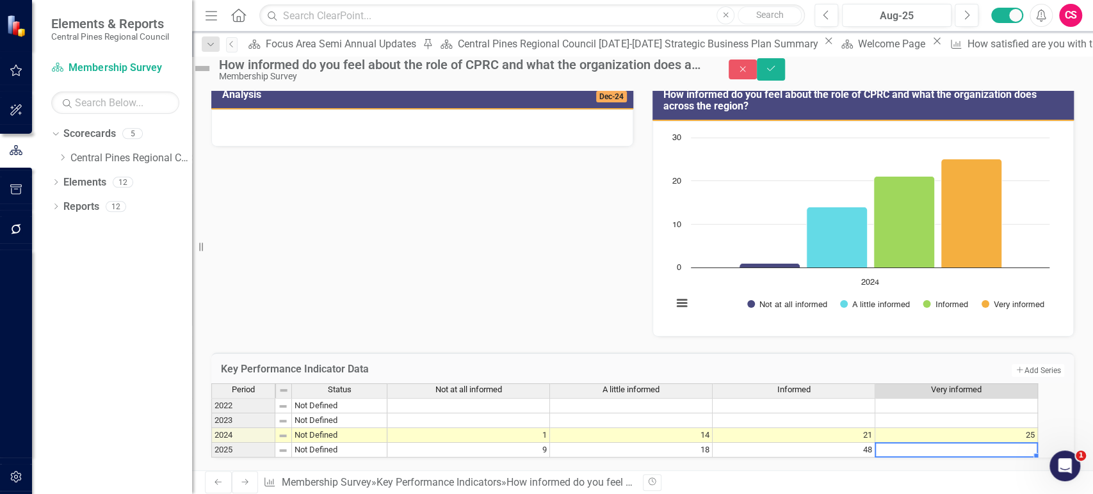
click at [909, 443] on td at bounding box center [956, 450] width 163 height 15
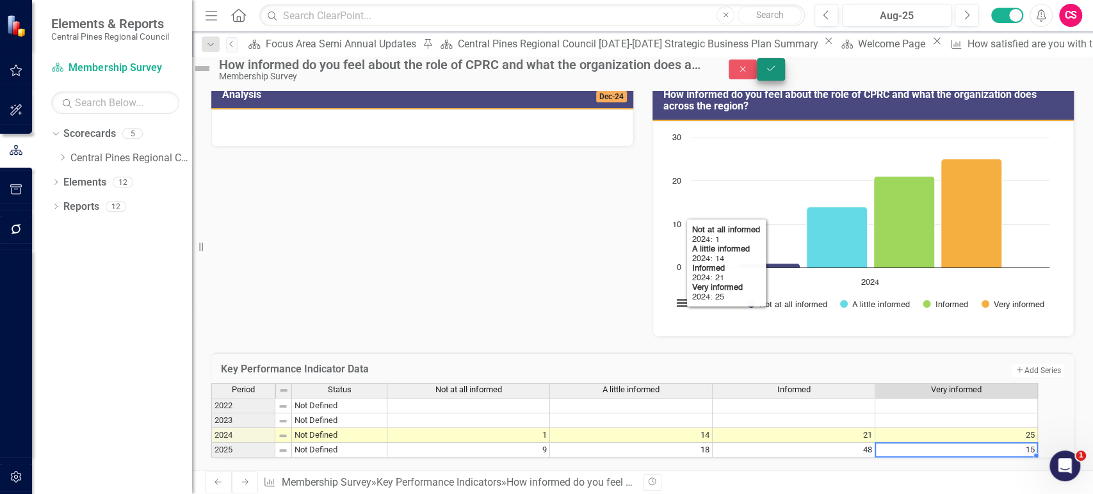
type textarea "15"
click at [777, 73] on icon "Save" at bounding box center [771, 68] width 12 height 9
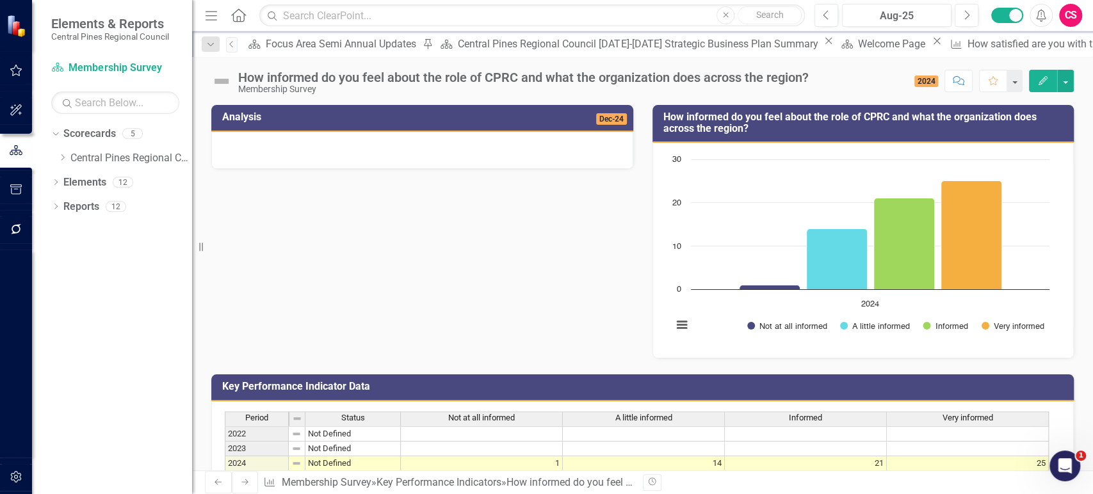
click at [729, 224] on rect "Interactive chart" at bounding box center [861, 249] width 390 height 192
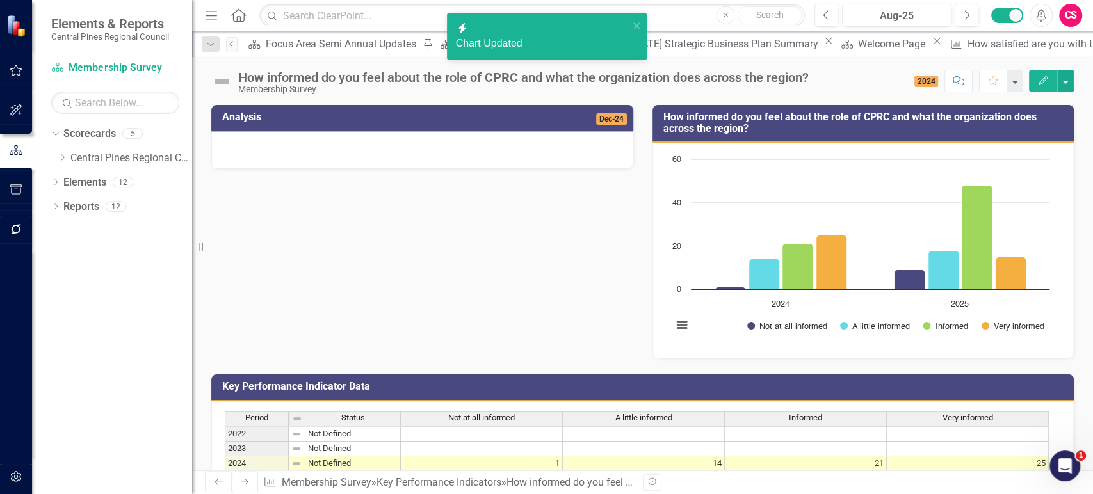
click at [241, 483] on icon at bounding box center [244, 482] width 7 height 6
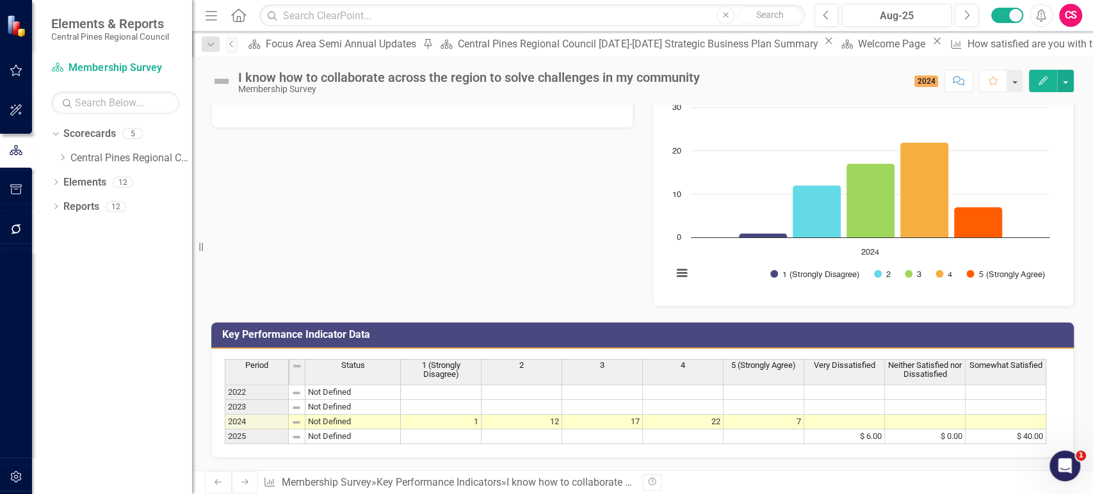
scroll to position [88, 0]
click at [453, 430] on td at bounding box center [441, 437] width 81 height 15
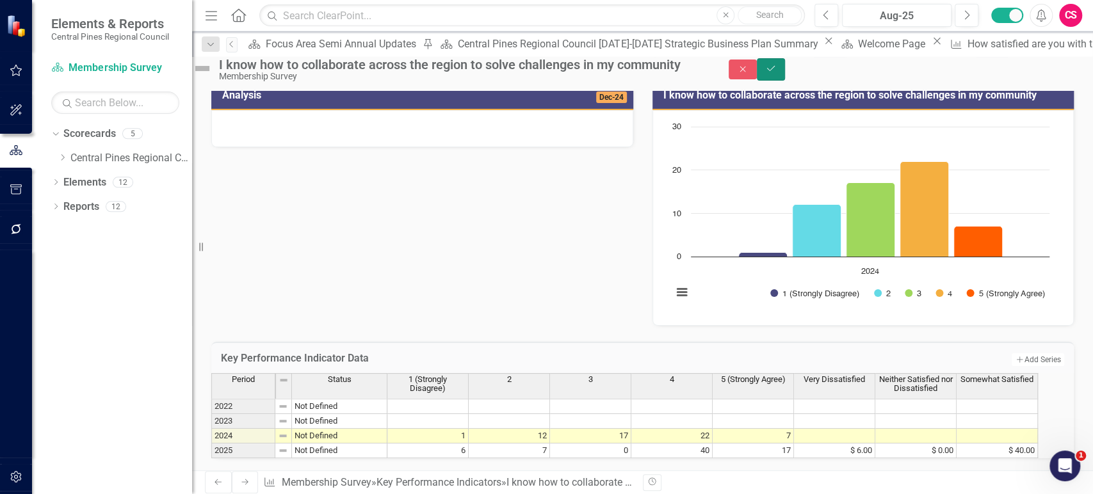
click at [777, 73] on icon "Save" at bounding box center [771, 68] width 12 height 9
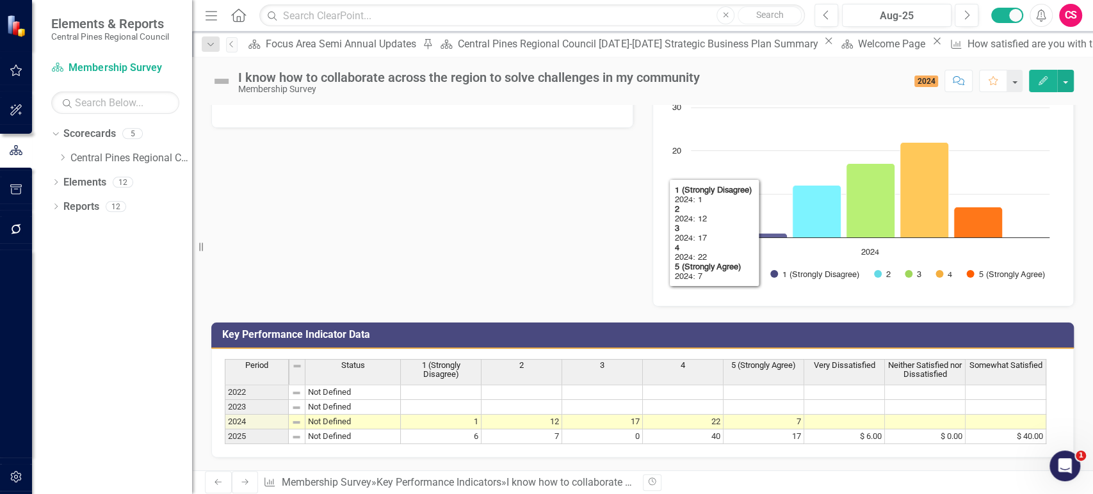
click at [1038, 81] on icon "Edit" at bounding box center [1043, 80] width 12 height 9
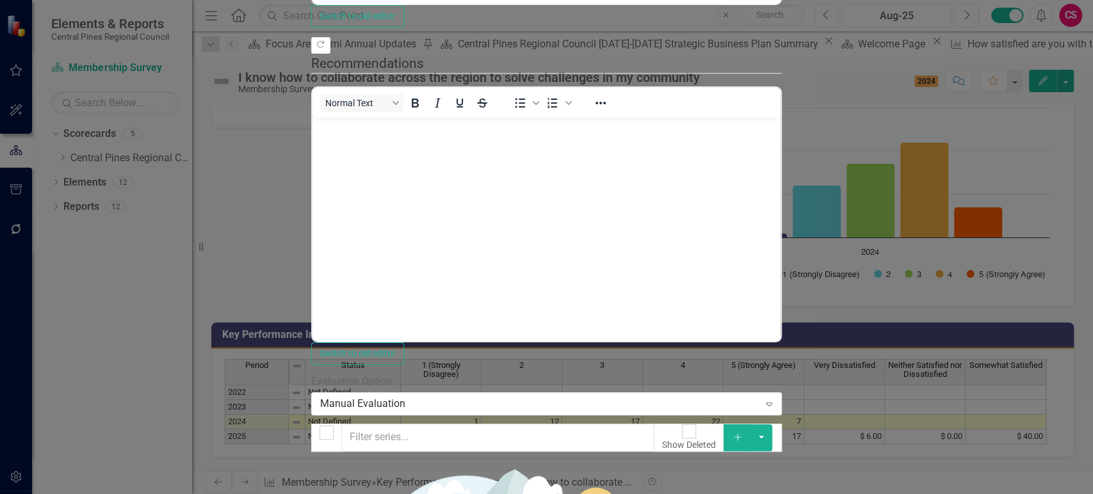
checkbox input "true"
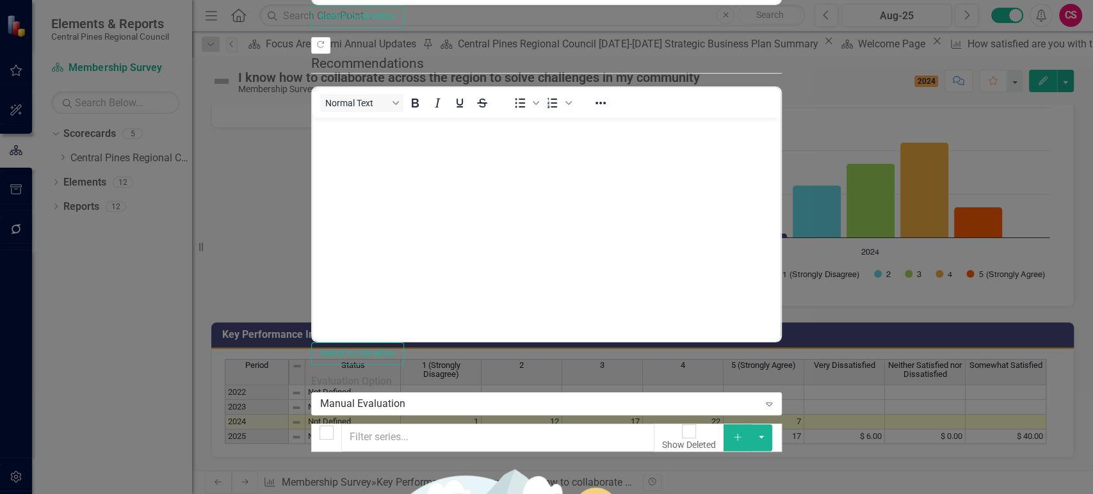
checkbox input "true"
click at [772, 424] on button "button" at bounding box center [761, 437] width 22 height 27
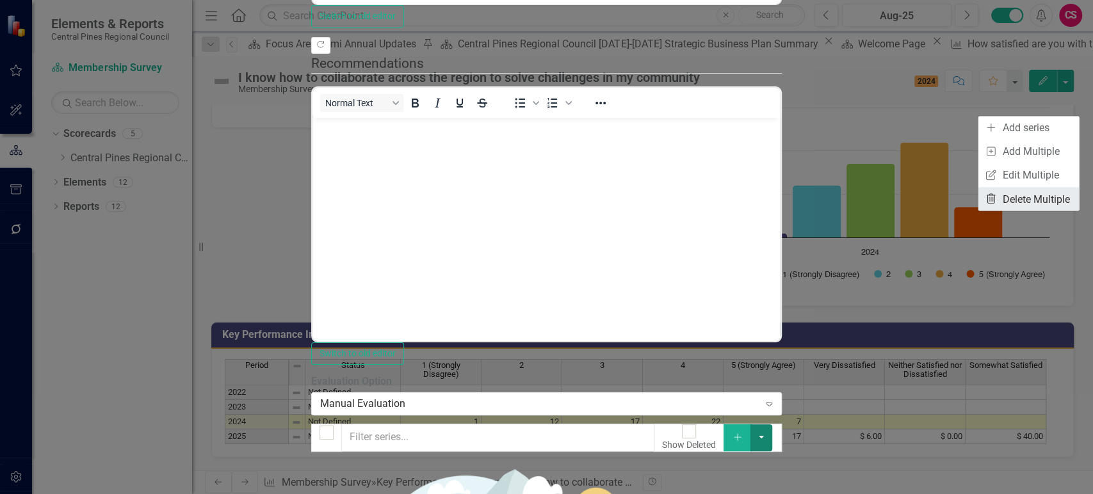
click at [1018, 196] on link "Trash Delete Multiple" at bounding box center [1028, 199] width 101 height 24
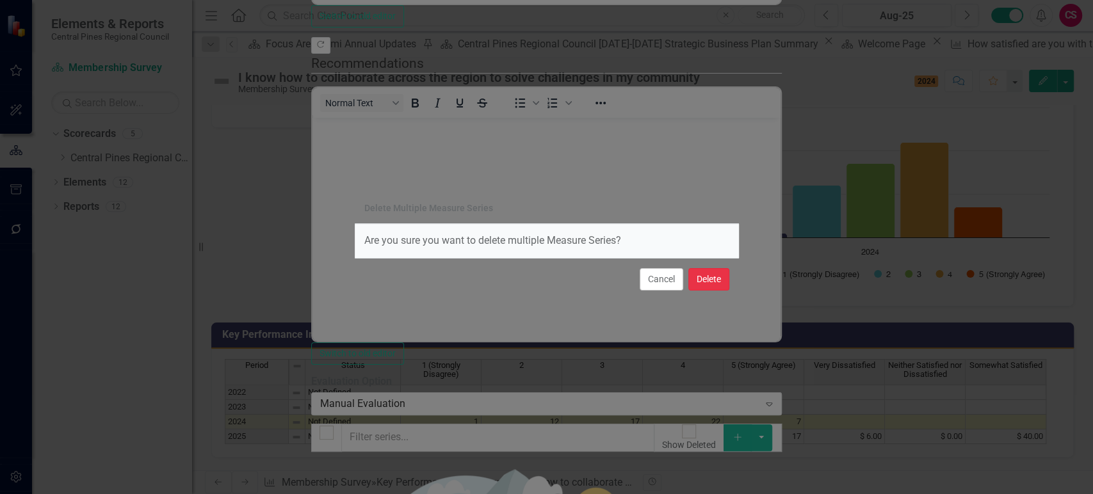
click at [710, 286] on button "Delete" at bounding box center [708, 279] width 41 height 22
checkbox input "false"
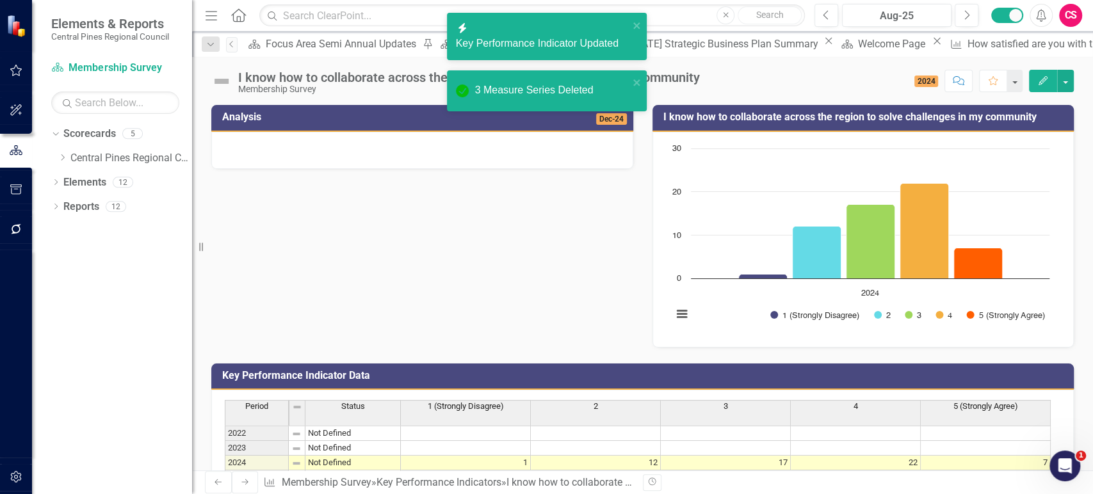
click at [241, 483] on icon at bounding box center [244, 482] width 7 height 6
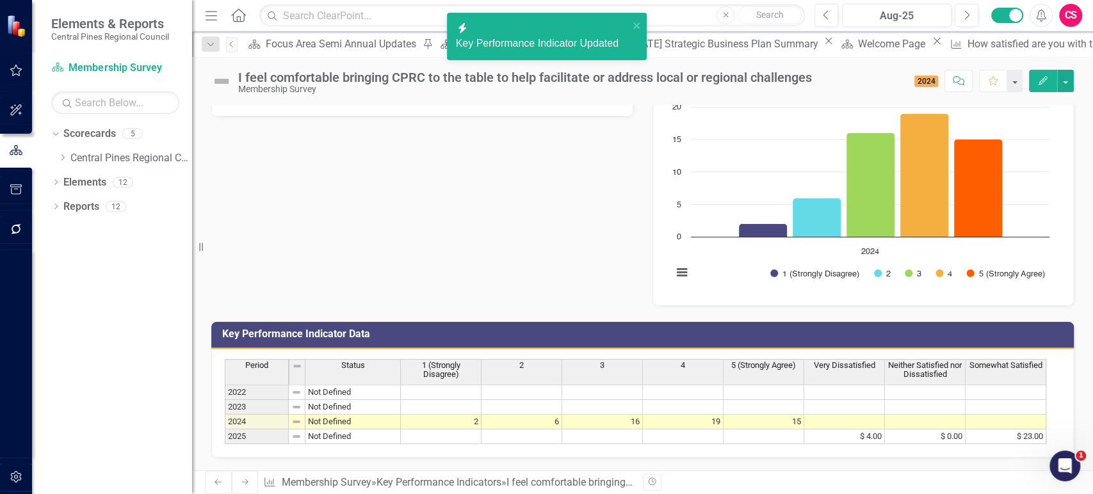
scroll to position [99, 0]
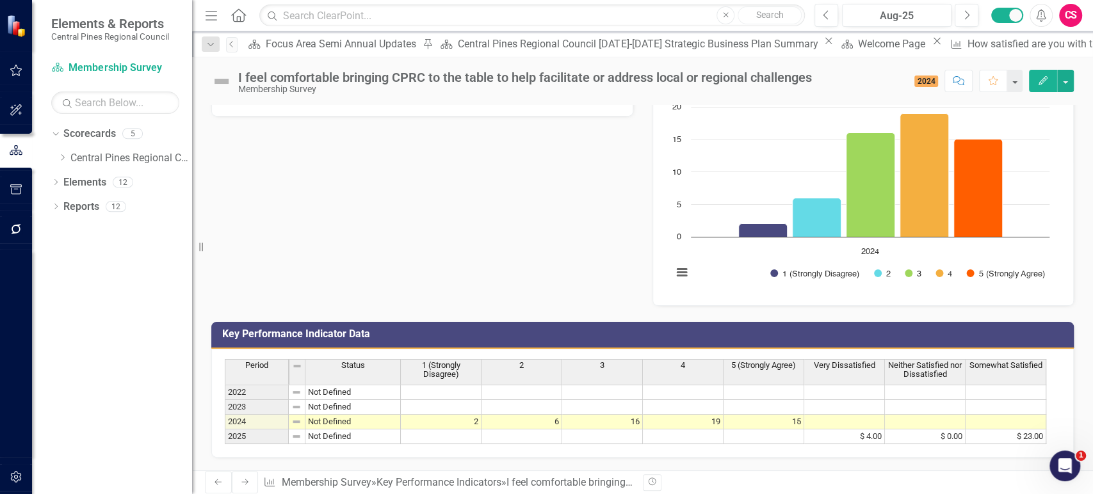
click at [426, 430] on td at bounding box center [441, 437] width 81 height 15
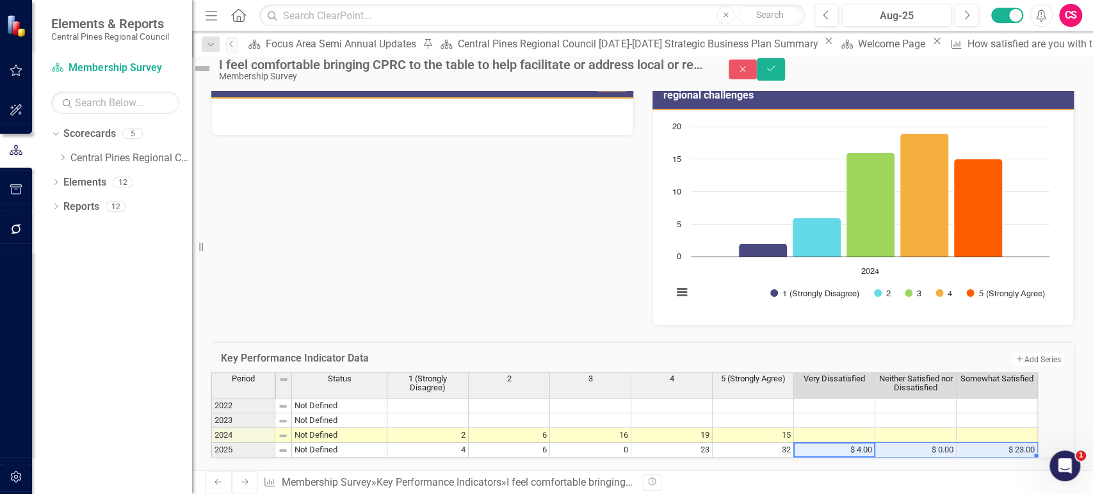
drag, startPoint x: 871, startPoint y: 398, endPoint x: 1015, endPoint y: 401, distance: 144.1
click at [211, 401] on div "Period Status 1 (Strongly Disagree) 2 3 4 5 (Strongly Agree) Very Dissatisfied …" at bounding box center [211, 415] width 0 height 85
click at [777, 72] on icon "Save" at bounding box center [771, 68] width 12 height 9
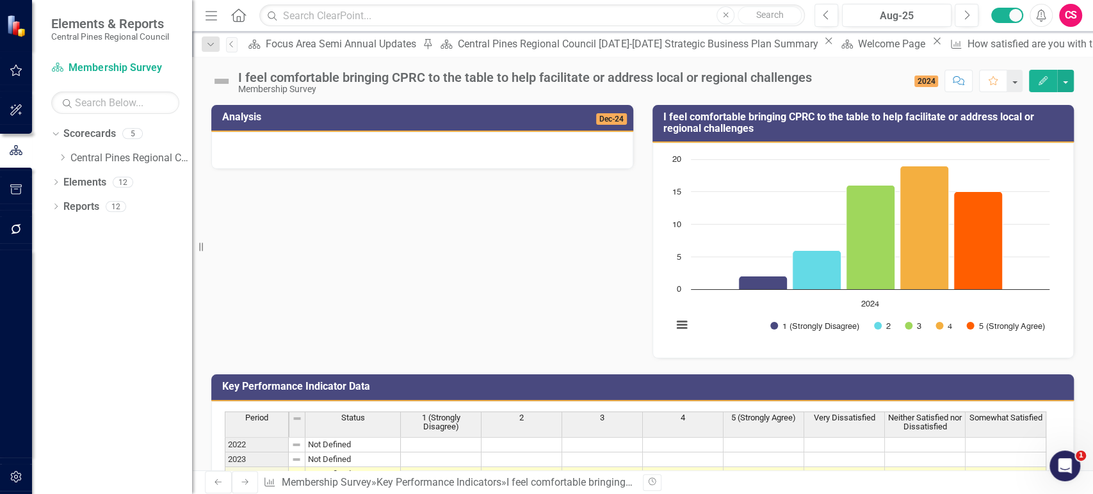
click at [1043, 88] on button "Edit" at bounding box center [1043, 81] width 28 height 22
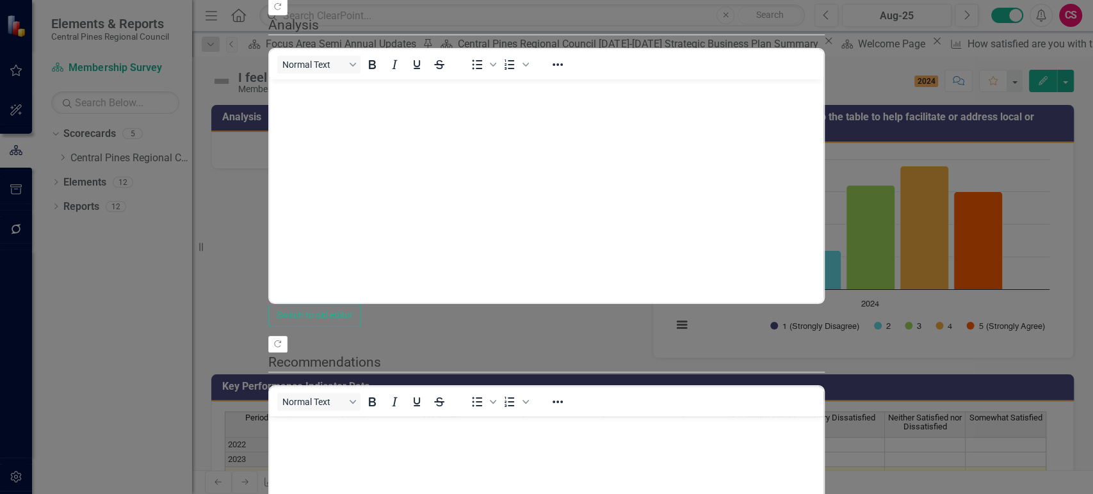
scroll to position [0, 0]
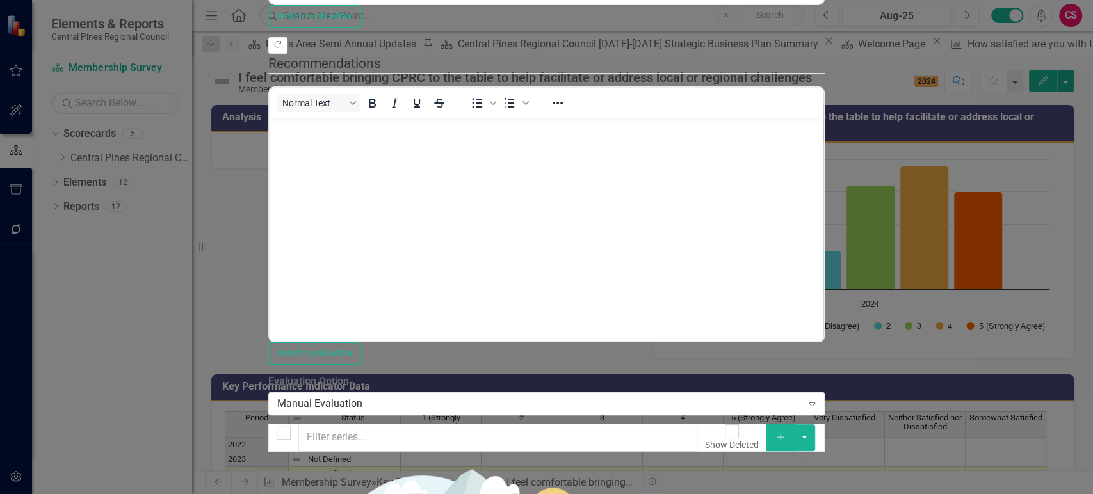
click at [294, 423] on input "checkbox" at bounding box center [284, 433] width 20 height 20
checkbox input "true"
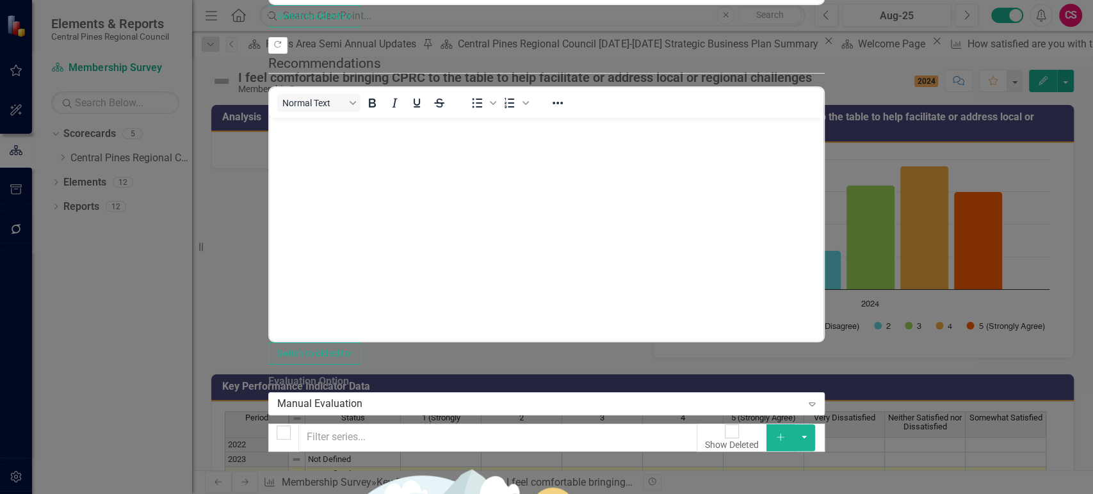
checkbox input "true"
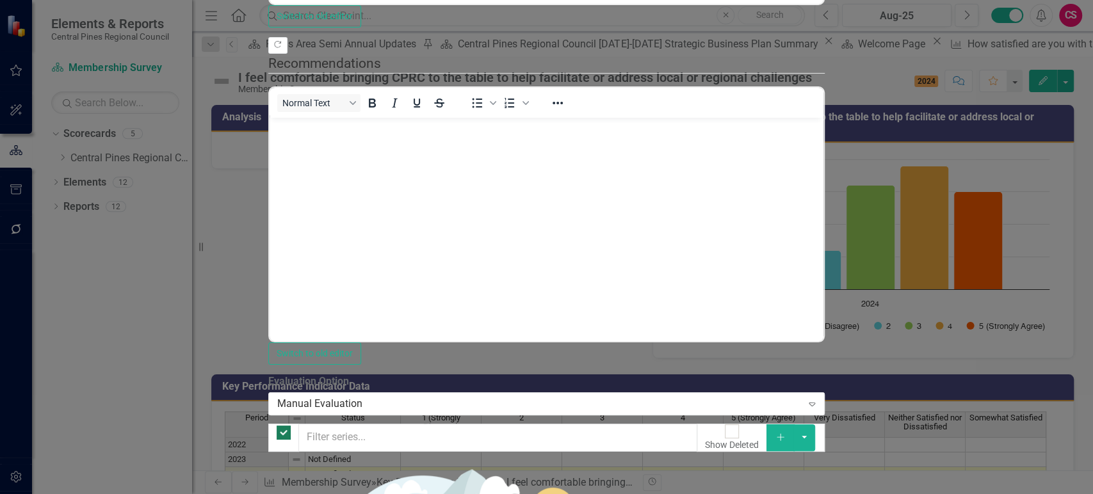
click at [294, 423] on input "checkbox" at bounding box center [284, 433] width 20 height 20
checkbox input "false"
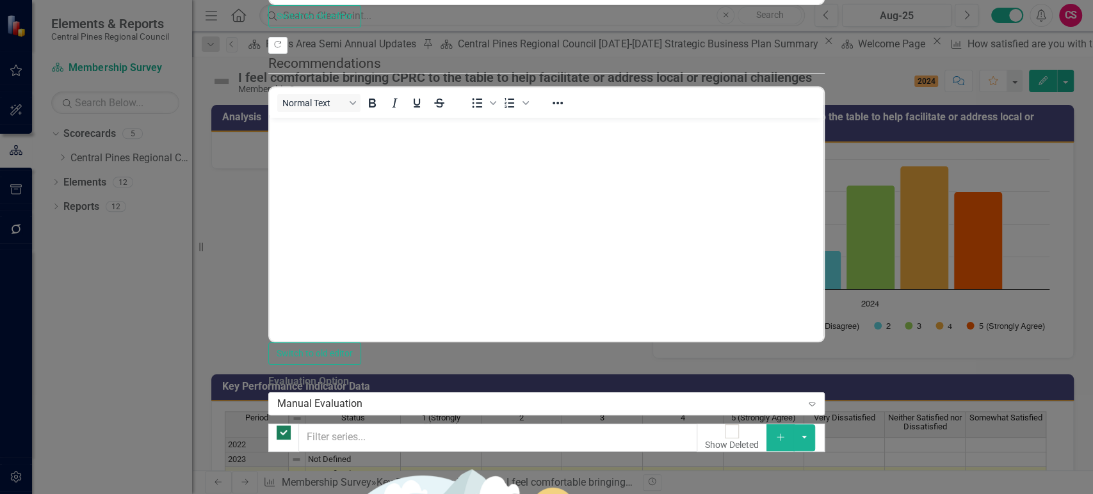
checkbox input "false"
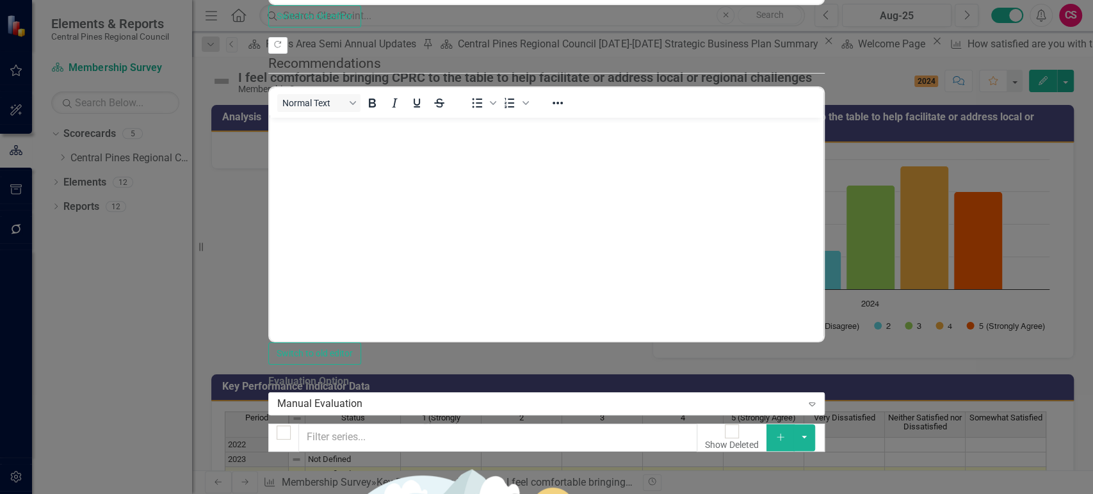
checkbox input "true"
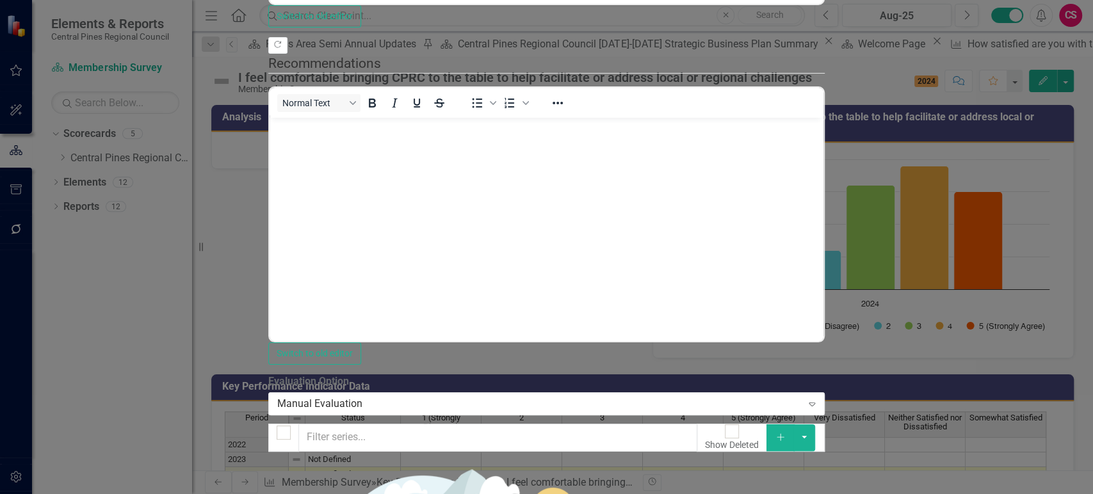
checkbox input "true"
click at [815, 424] on button "button" at bounding box center [804, 437] width 22 height 27
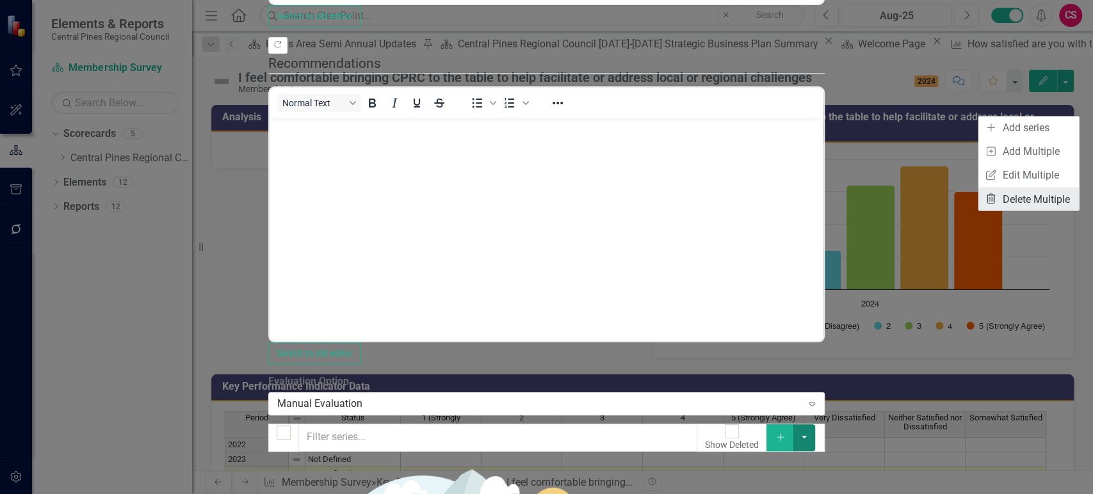
click at [1013, 193] on link "Trash Delete Multiple" at bounding box center [1028, 199] width 101 height 24
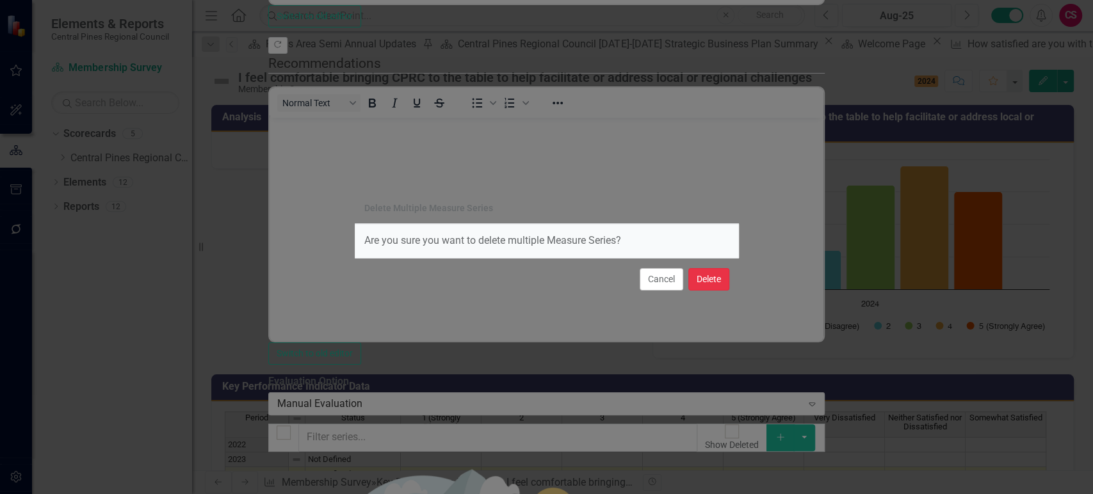
click at [707, 273] on button "Delete" at bounding box center [708, 279] width 41 height 22
checkbox input "false"
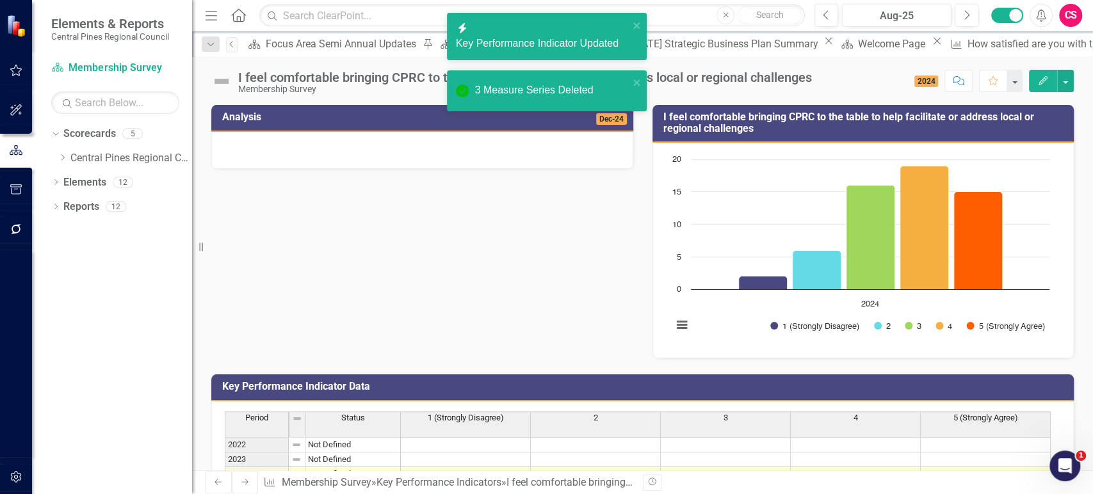
click at [742, 318] on rect "Interactive chart" at bounding box center [861, 249] width 390 height 192
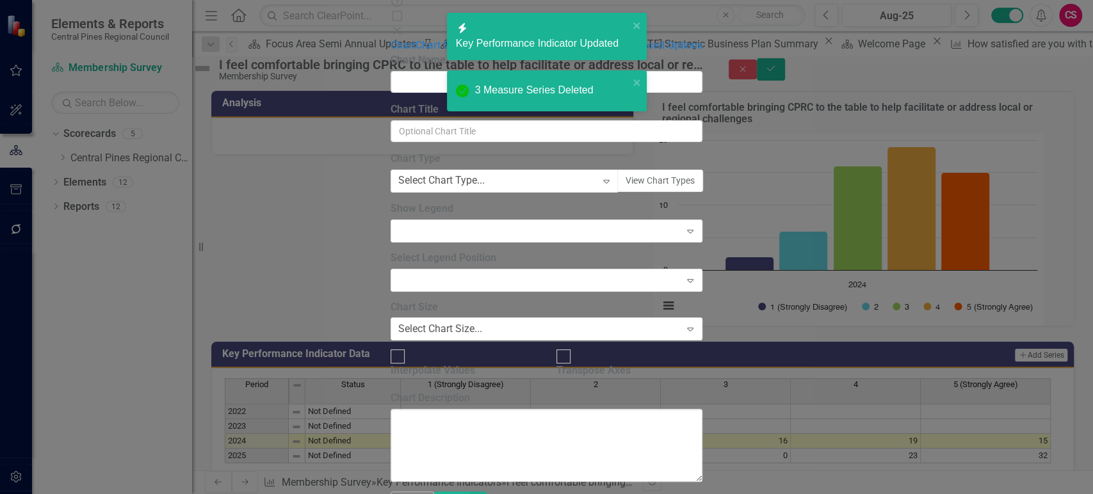
type input "I feel comfortable bringing CPRC to the table to help facilitate or address loc…"
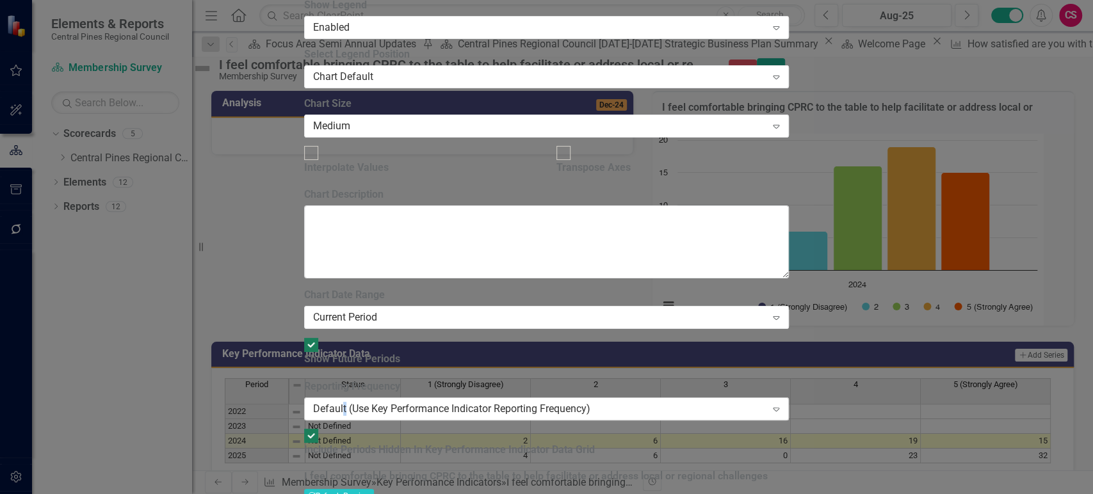
click at [446, 401] on div "Default (Use Key Performance Indicator Reporting Frequency)" at bounding box center [539, 408] width 453 height 15
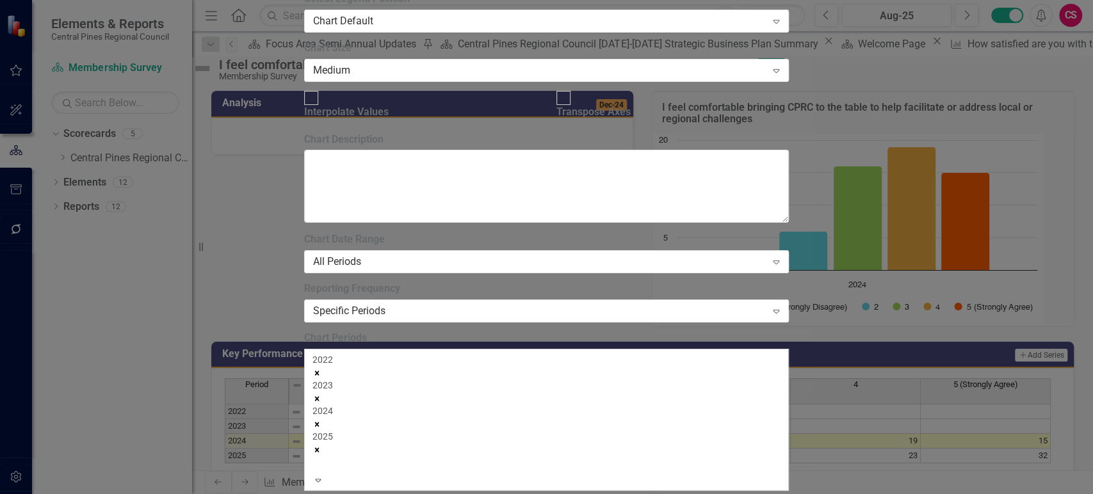
click at [441, 353] on div "2022" at bounding box center [546, 359] width 468 height 13
click at [321, 369] on icon "Remove 2022" at bounding box center [316, 373] width 9 height 9
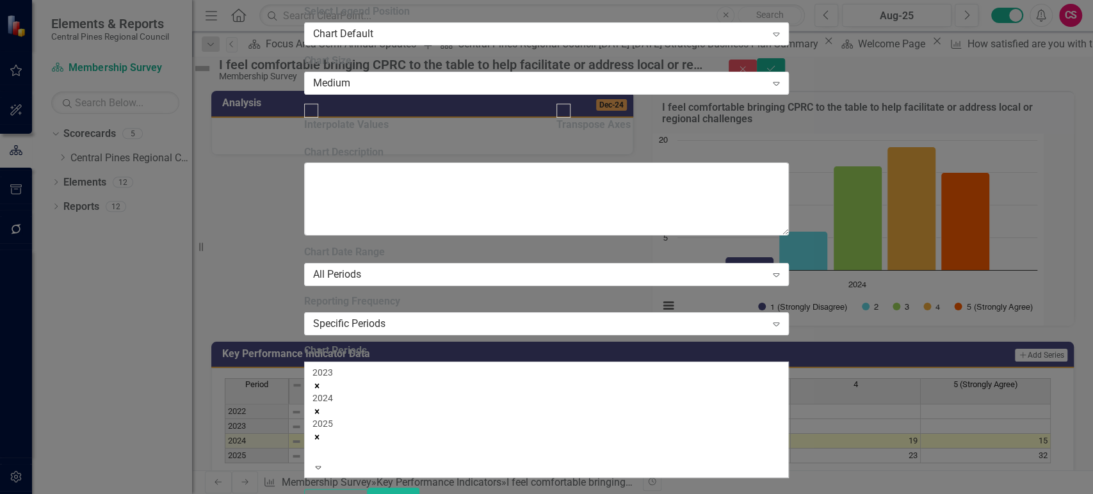
click at [321, 382] on icon "Remove 2023" at bounding box center [316, 386] width 9 height 9
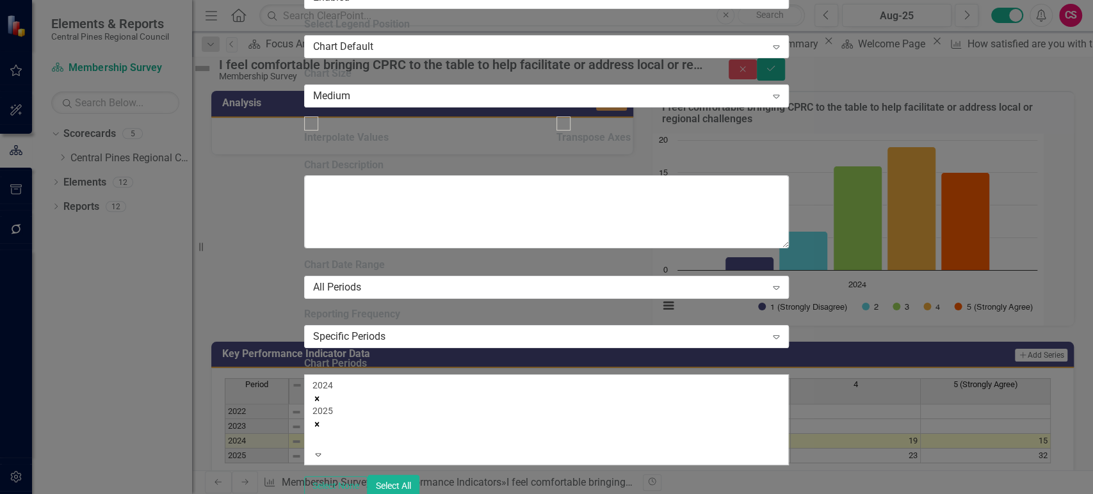
click at [618, 383] on div "From this tab, you define the periods you want included in the chart. For examp…" at bounding box center [546, 377] width 485 height 239
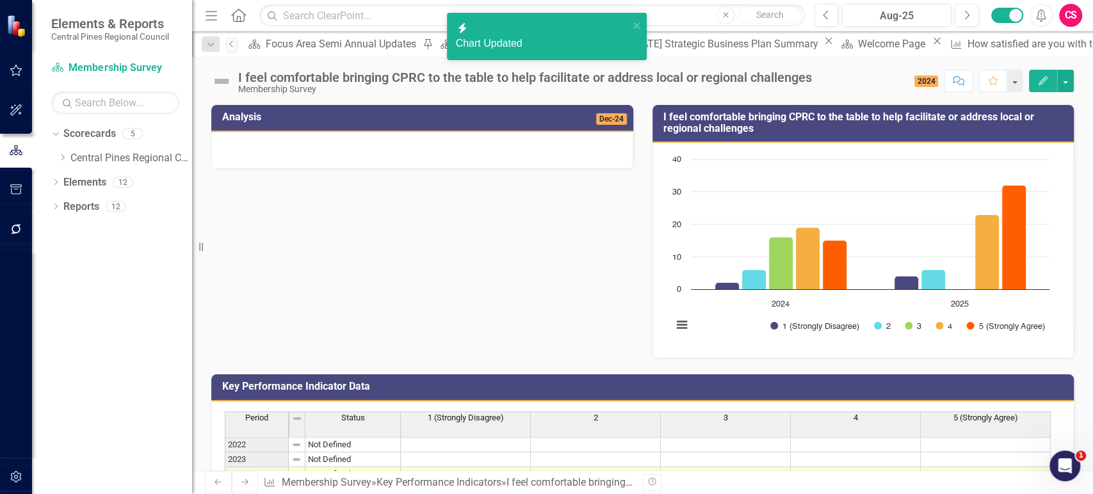
click at [240, 484] on icon "Next" at bounding box center [245, 482] width 10 height 8
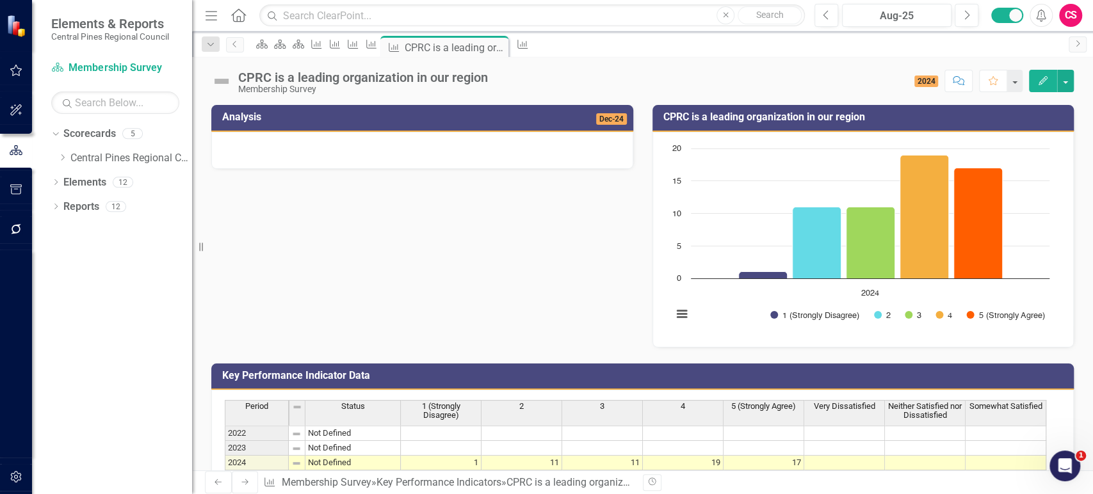
scroll to position [88, 0]
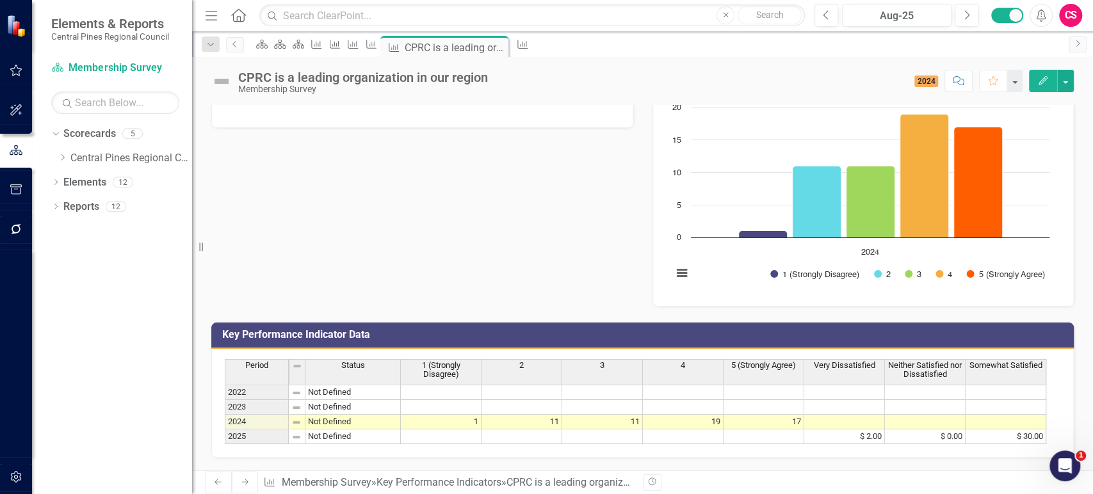
click at [467, 430] on td at bounding box center [441, 437] width 81 height 15
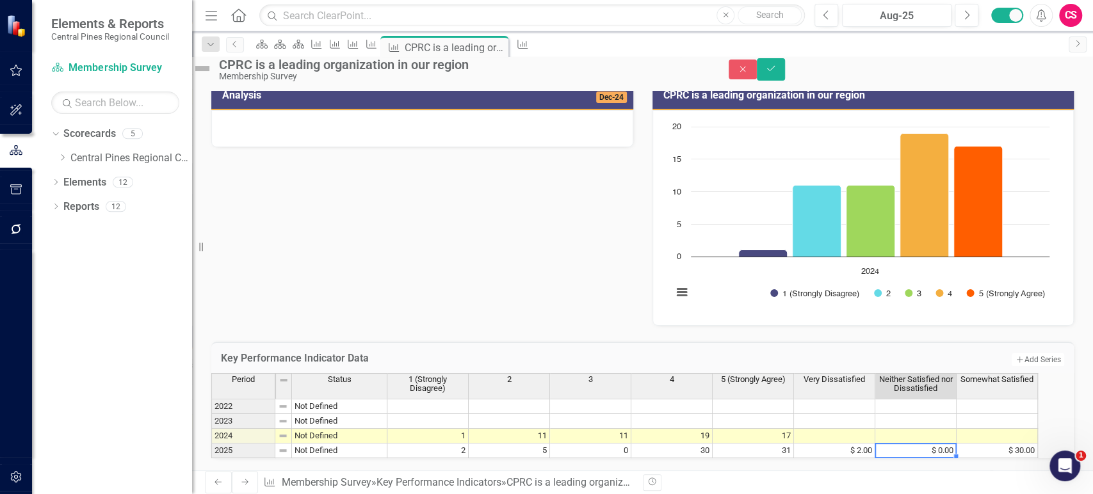
click at [948, 444] on td "$ 0.00" at bounding box center [915, 451] width 81 height 15
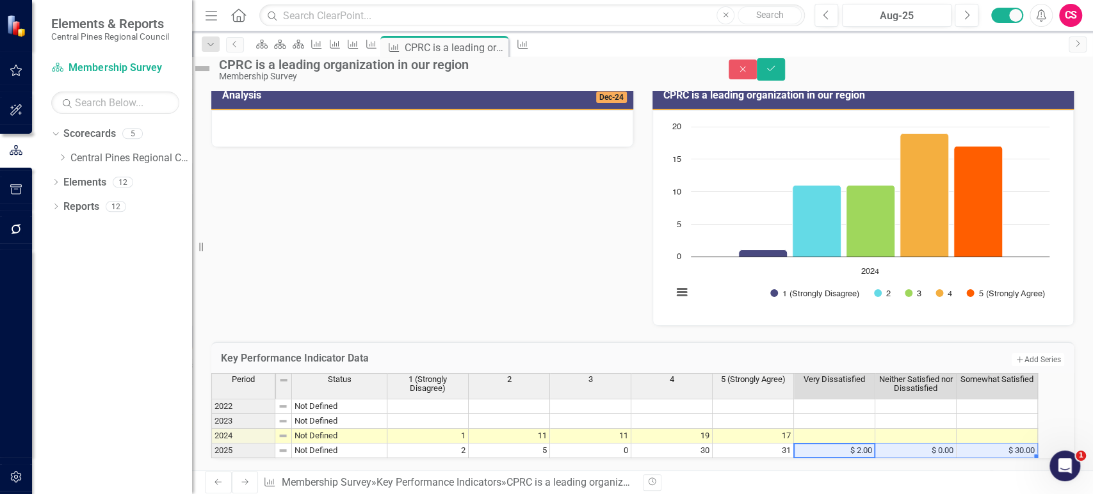
drag, startPoint x: 876, startPoint y: 395, endPoint x: 999, endPoint y: 405, distance: 123.3
click at [999, 405] on div "Period Status 1 (Strongly Disagree) 2 3 4 5 (Strongly Agree) Very Dissatisfied …" at bounding box center [642, 415] width 862 height 85
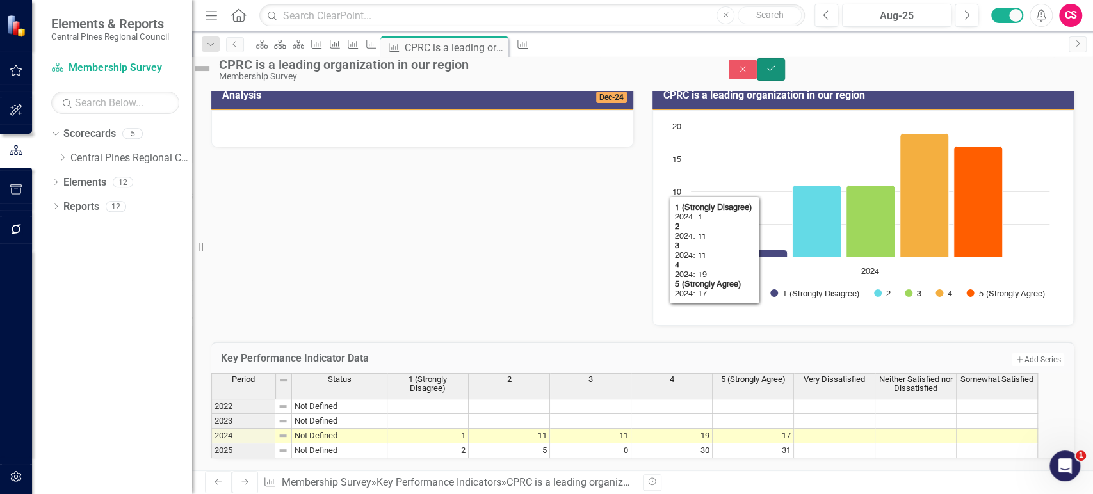
click at [777, 73] on icon "Save" at bounding box center [771, 68] width 12 height 9
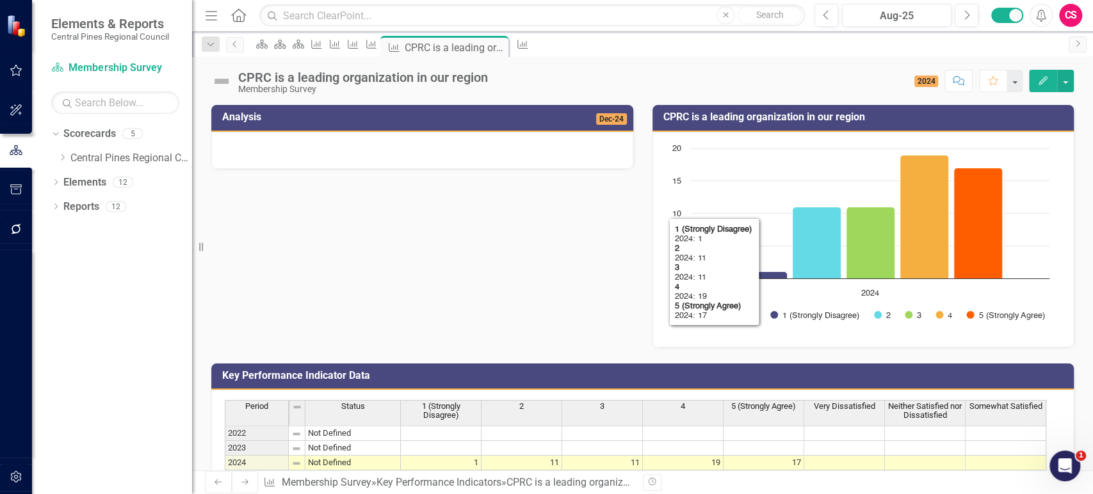
click at [1040, 88] on button "Edit" at bounding box center [1043, 81] width 28 height 22
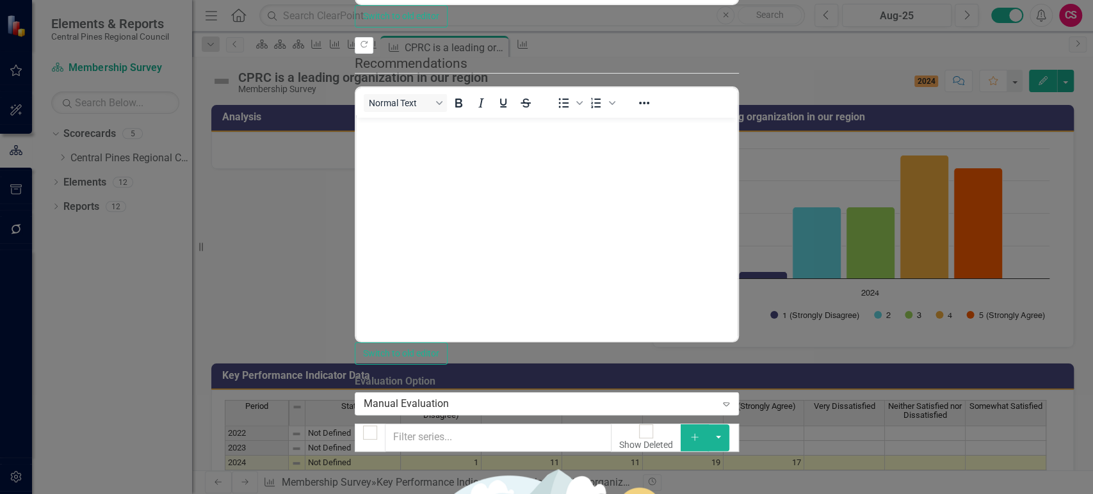
scroll to position [0, 0]
drag, startPoint x: 353, startPoint y: 430, endPoint x: 351, endPoint y: 414, distance: 16.1
checkbox input "true"
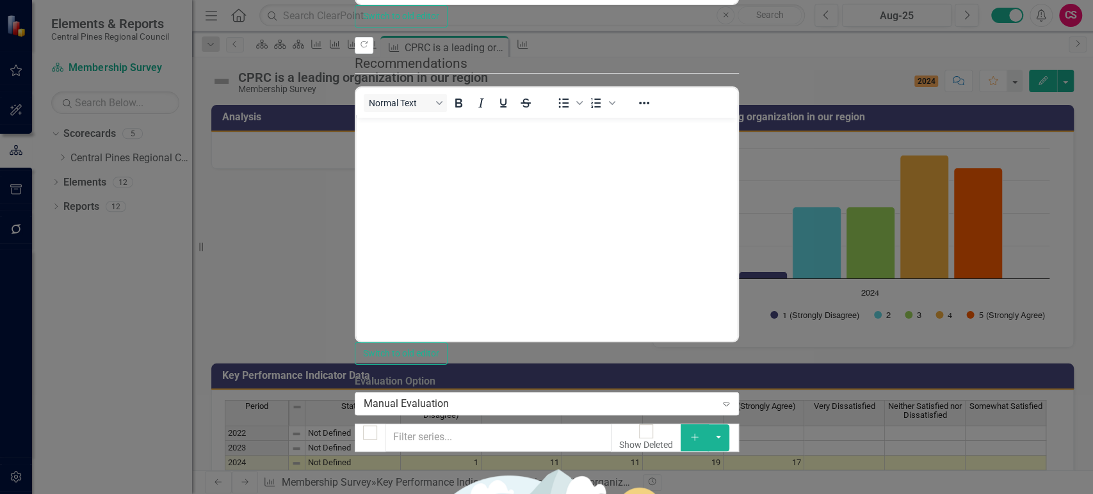
drag, startPoint x: 353, startPoint y: 387, endPoint x: 350, endPoint y: 345, distance: 42.4
checkbox input "true"
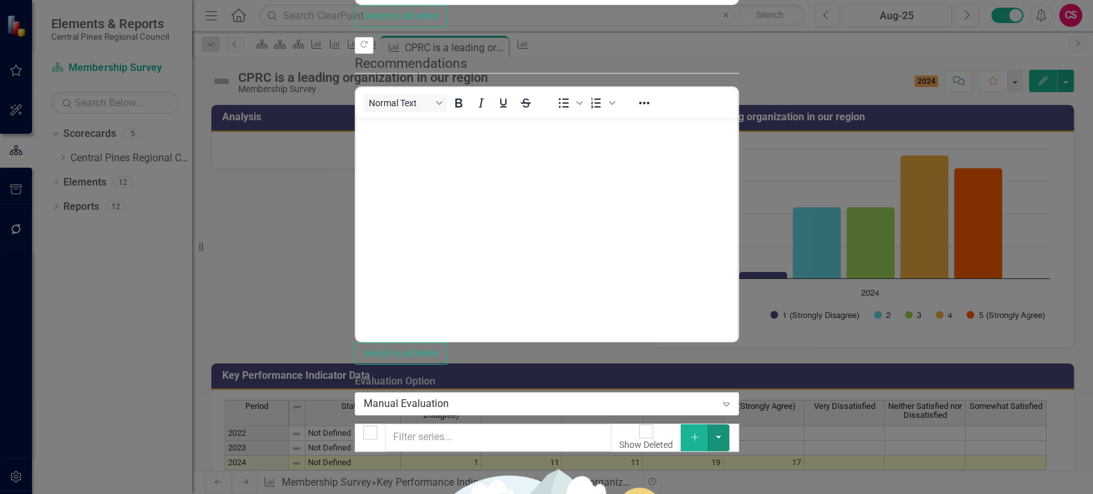
drag, startPoint x: 1075, startPoint y: 104, endPoint x: 1068, endPoint y: 112, distance: 10.0
click at [729, 424] on button "button" at bounding box center [718, 437] width 22 height 27
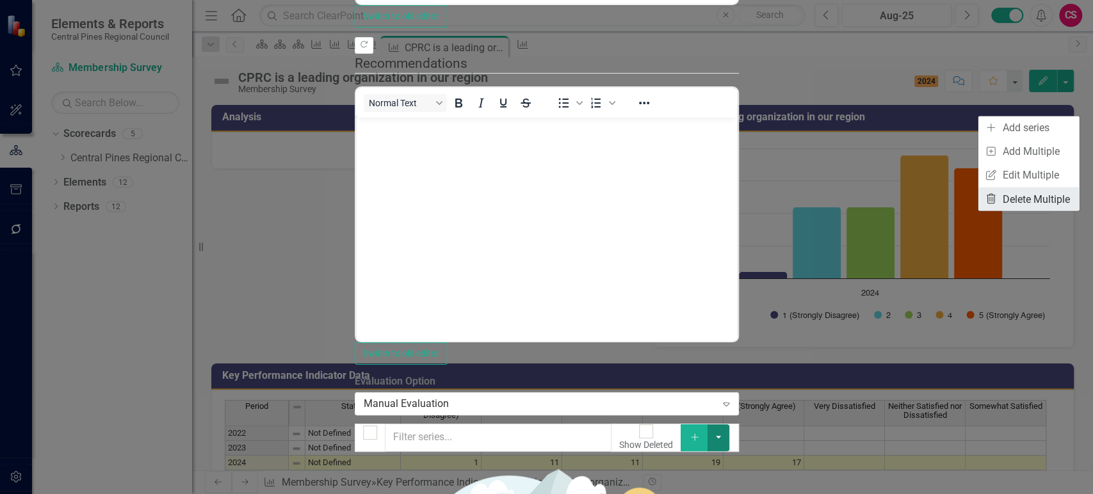
click at [1007, 198] on link "Trash Delete Multiple" at bounding box center [1028, 199] width 101 height 24
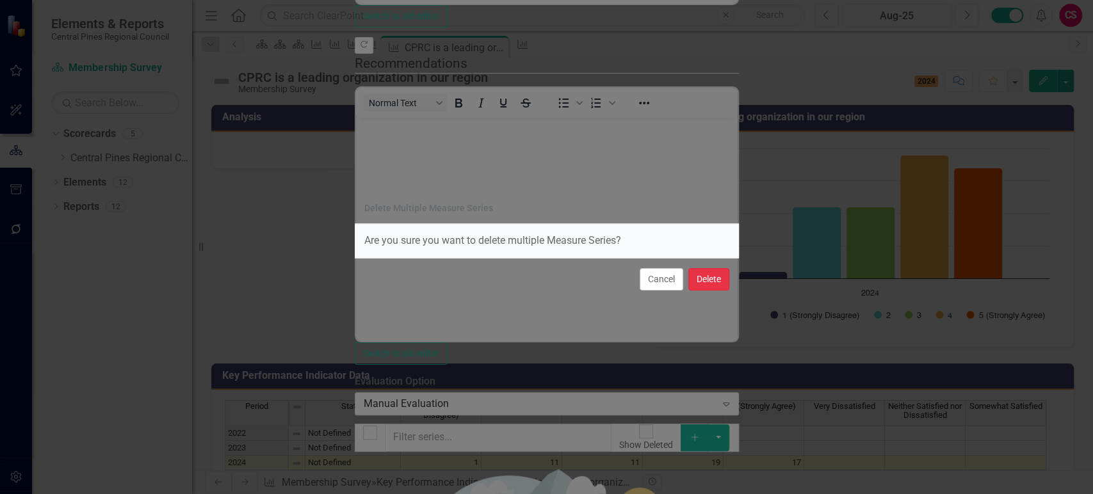
click at [719, 271] on button "Delete" at bounding box center [708, 279] width 41 height 22
checkbox input "false"
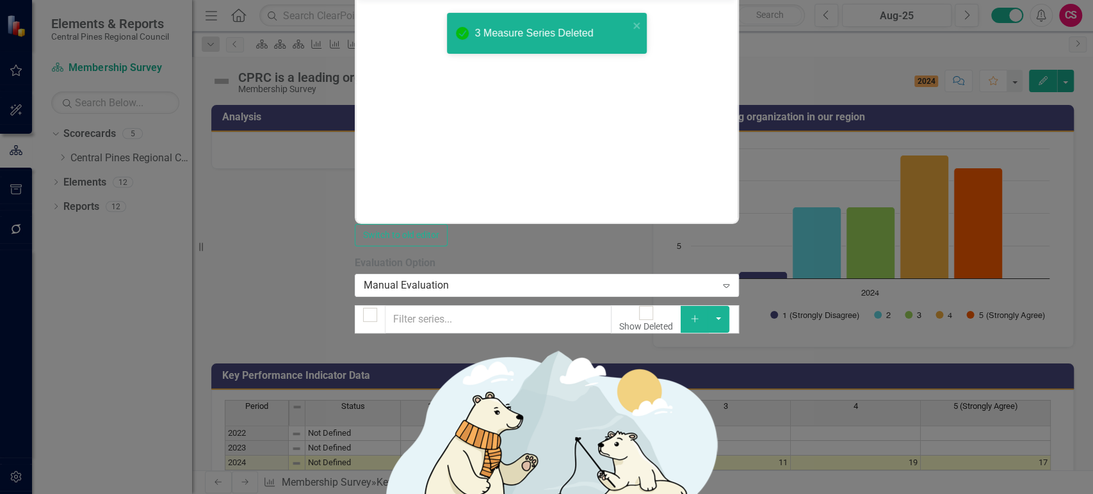
checkbox input "false"
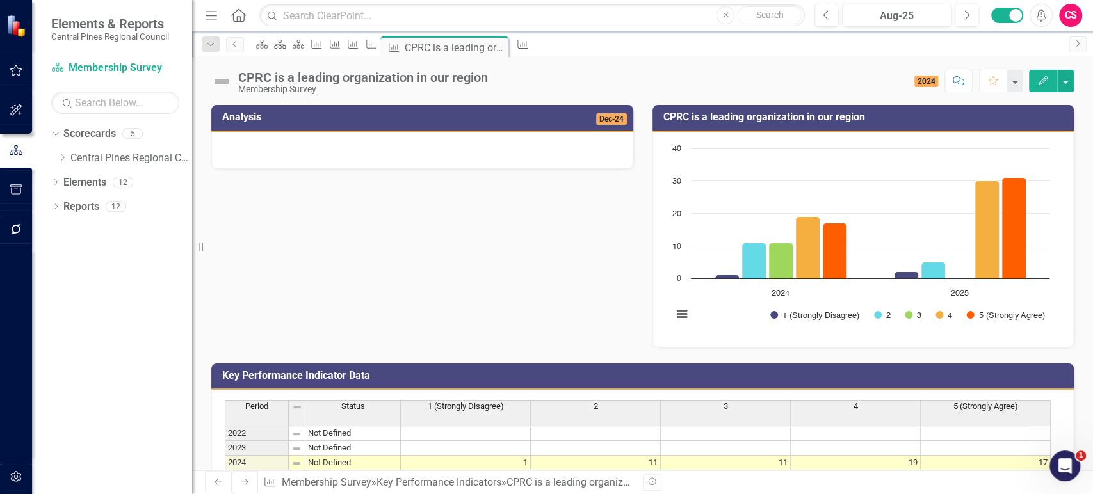
scroll to position [88, 0]
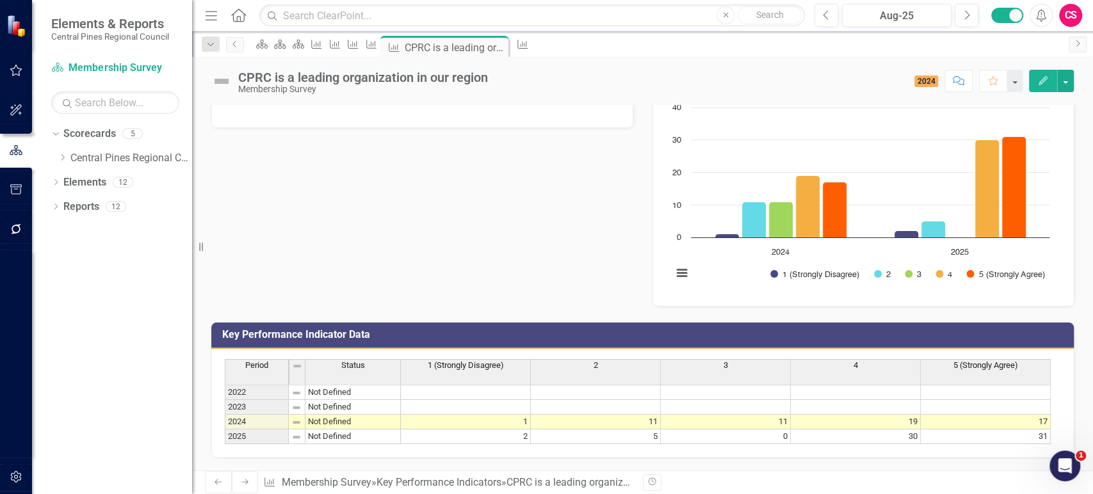
click at [240, 485] on icon "Next" at bounding box center [245, 482] width 10 height 8
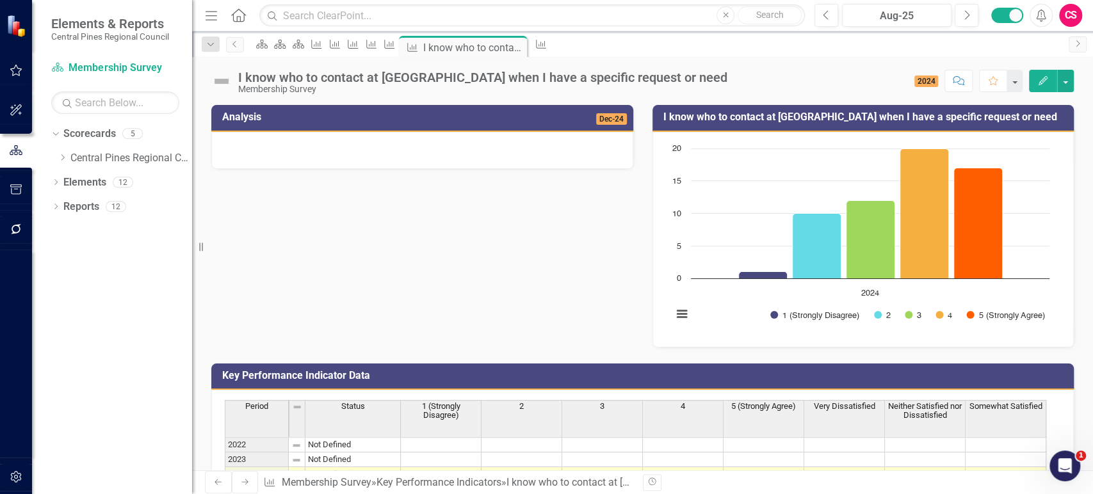
scroll to position [88, 0]
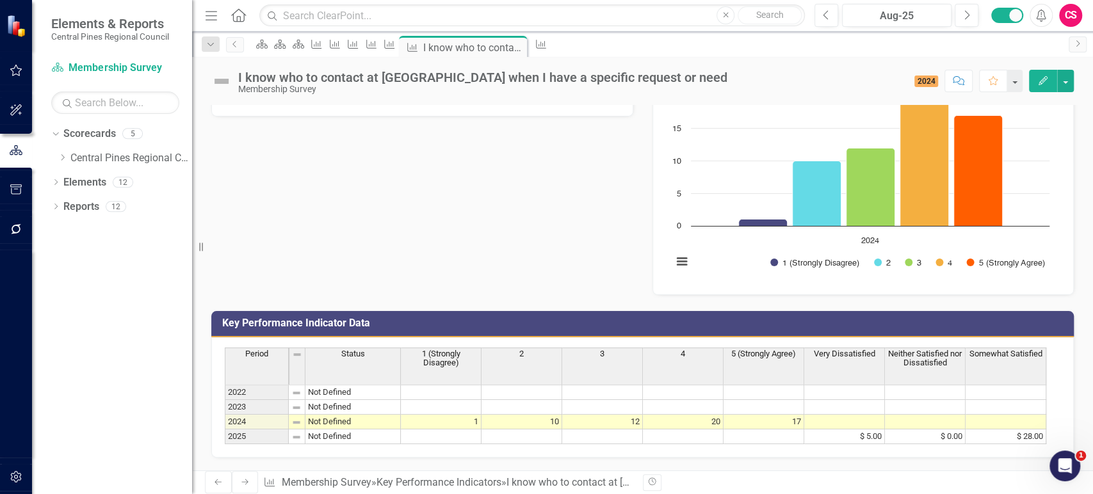
click at [126, 296] on div "Dropdown Scorecards 5 Dropdown Central Pines Regional Council Strategic Plan Co…" at bounding box center [112, 309] width 160 height 371
click at [466, 430] on td at bounding box center [441, 437] width 81 height 15
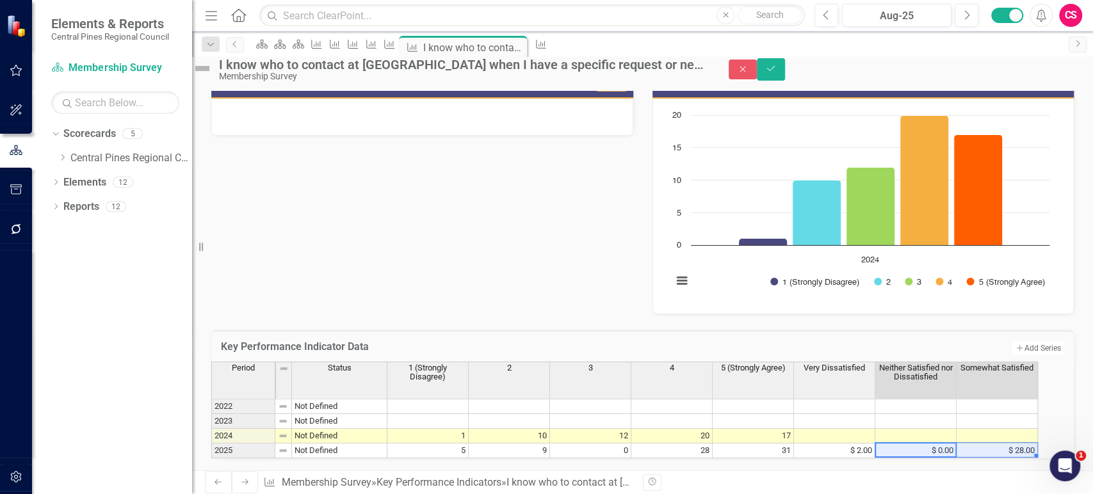
drag, startPoint x: 906, startPoint y: 403, endPoint x: 986, endPoint y: 402, distance: 80.0
click at [986, 444] on tr "2025 Not Defined 5 9 0 28 31 $ 2.00 $ 0.00 $ 28.00" at bounding box center [624, 451] width 826 height 15
drag, startPoint x: 881, startPoint y: 405, endPoint x: 997, endPoint y: 412, distance: 116.1
click at [997, 444] on tr "2025 Not Defined 5 9 0 28 31 $ 2.00 $ 0.00 $ 28.00" at bounding box center [624, 451] width 826 height 15
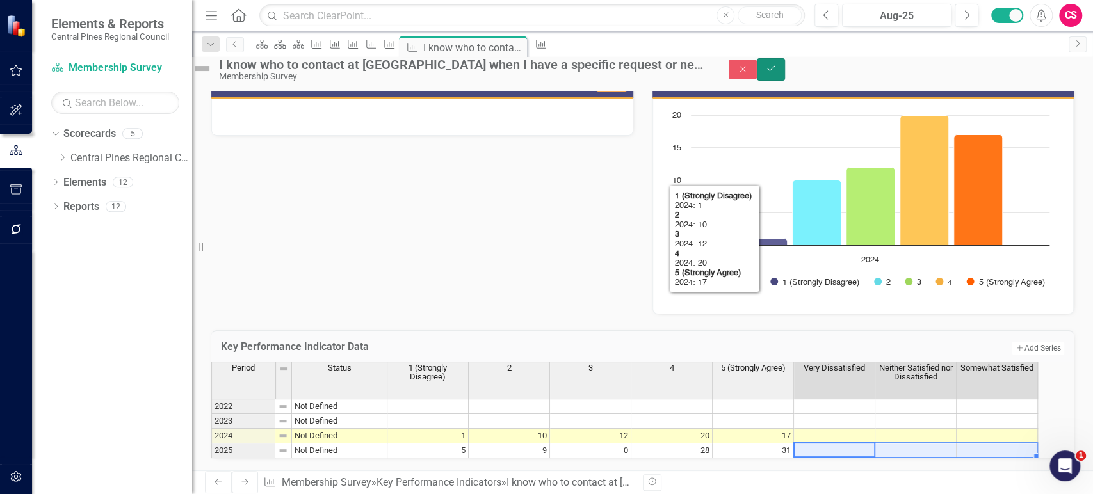
drag, startPoint x: 1055, startPoint y: 77, endPoint x: 716, endPoint y: 383, distance: 456.5
click at [777, 73] on icon "Save" at bounding box center [771, 68] width 12 height 9
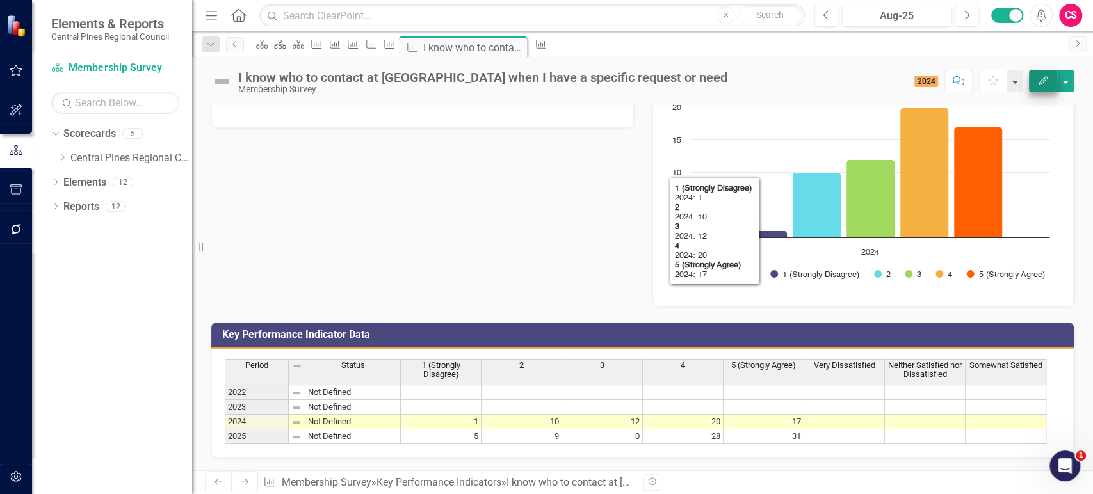
click at [1028, 86] on div "Edit" at bounding box center [1047, 81] width 51 height 22
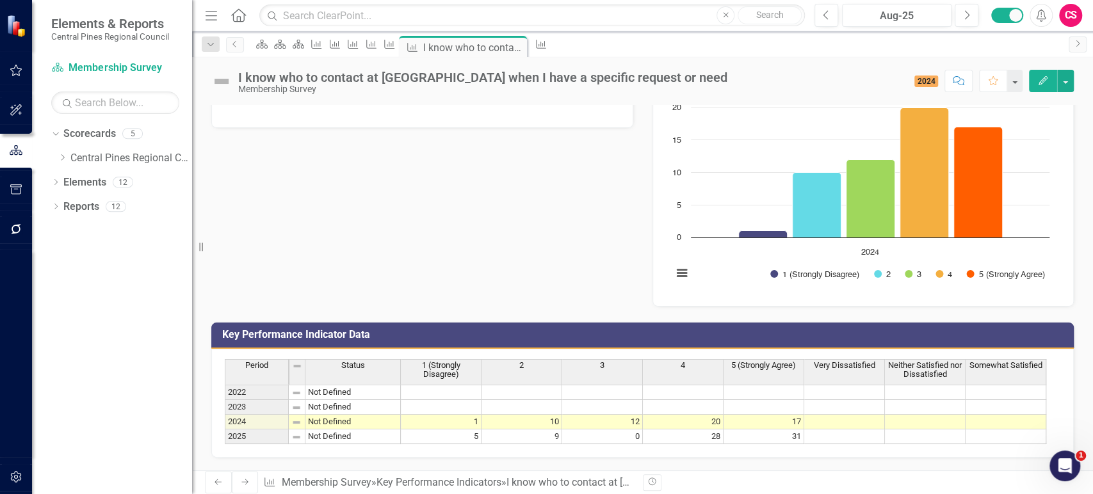
click at [1028, 90] on div "Edit" at bounding box center [1047, 81] width 51 height 22
click at [1047, 76] on icon "Edit" at bounding box center [1043, 80] width 12 height 9
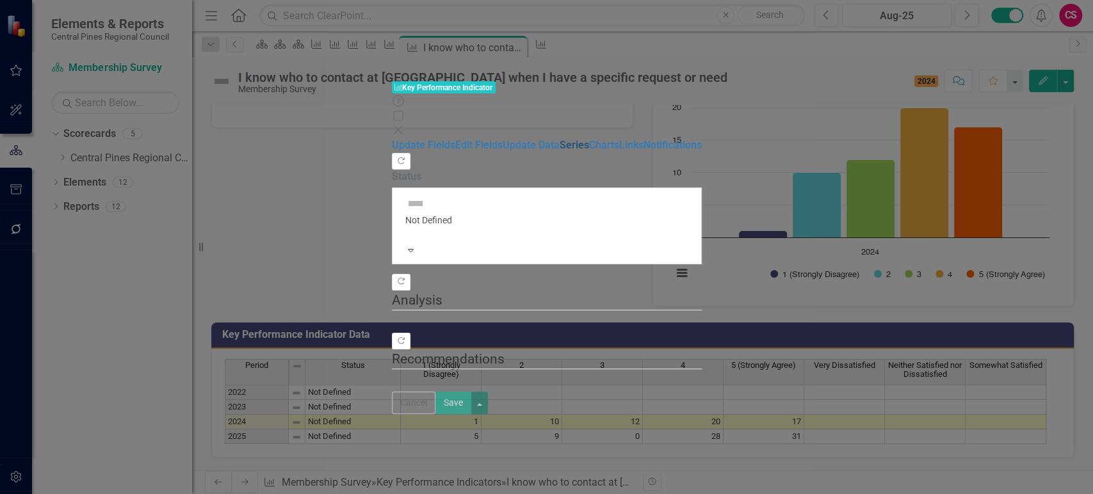
click at [559, 139] on link "Series" at bounding box center [573, 145] width 29 height 12
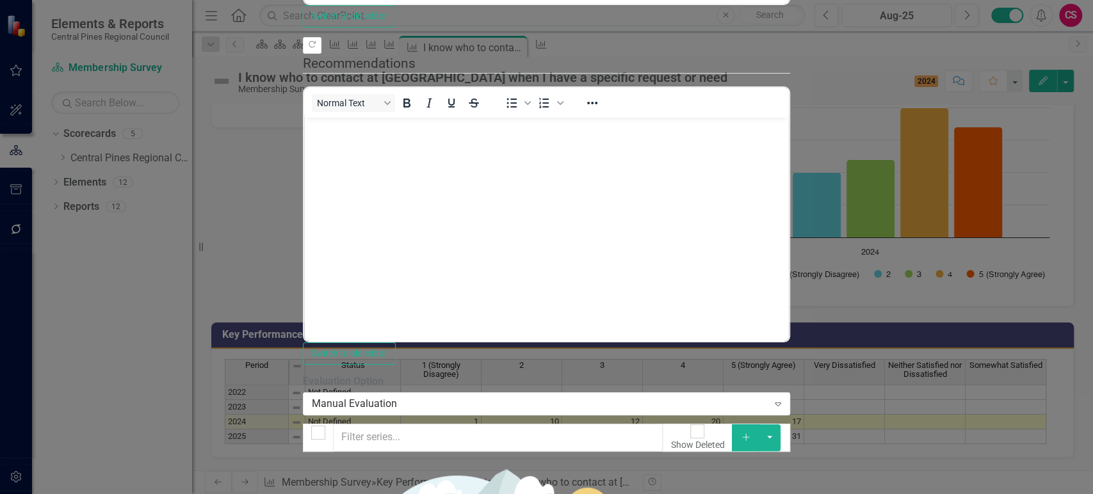
checkbox input "false"
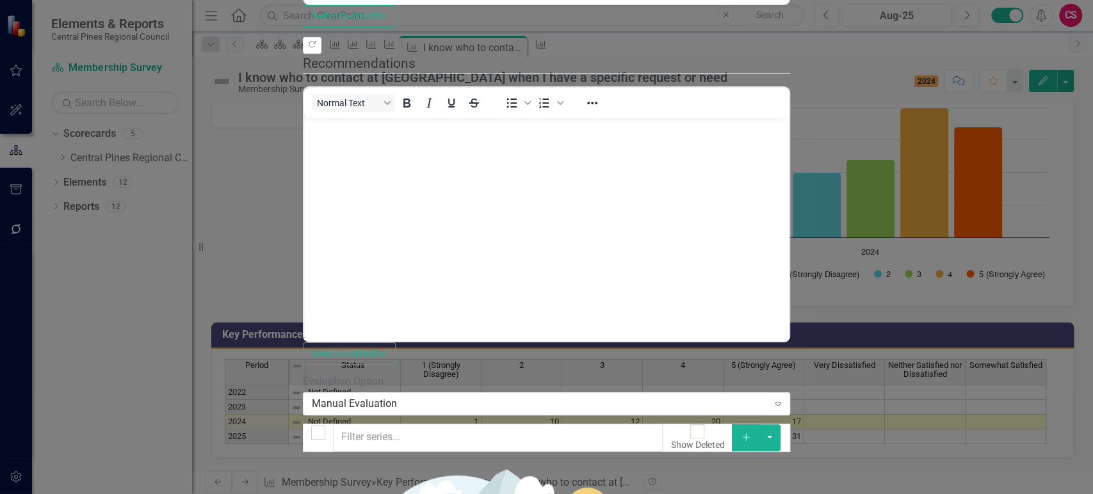
checkbox input "true"
drag, startPoint x: 353, startPoint y: 344, endPoint x: 355, endPoint y: 364, distance: 20.5
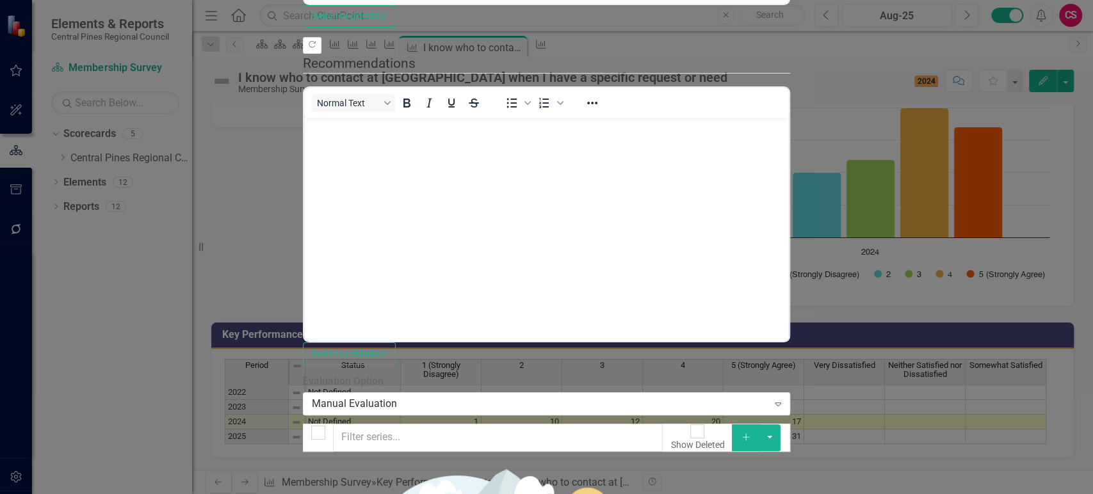
checkbox input "true"
click at [780, 424] on button "button" at bounding box center [770, 437] width 22 height 27
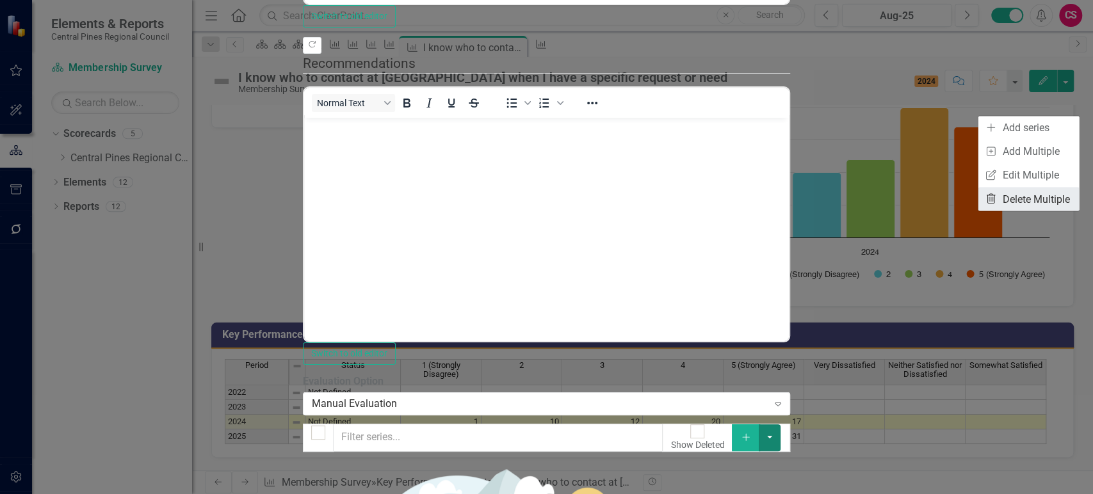
click at [1031, 191] on link "Trash Delete Multiple" at bounding box center [1028, 199] width 101 height 24
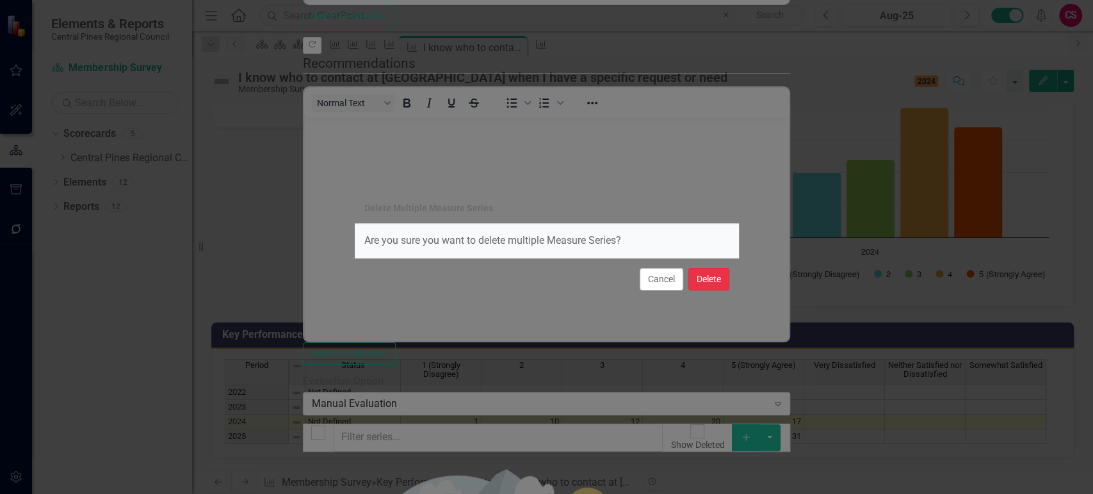
click at [710, 287] on button "Delete" at bounding box center [708, 279] width 41 height 22
checkbox input "false"
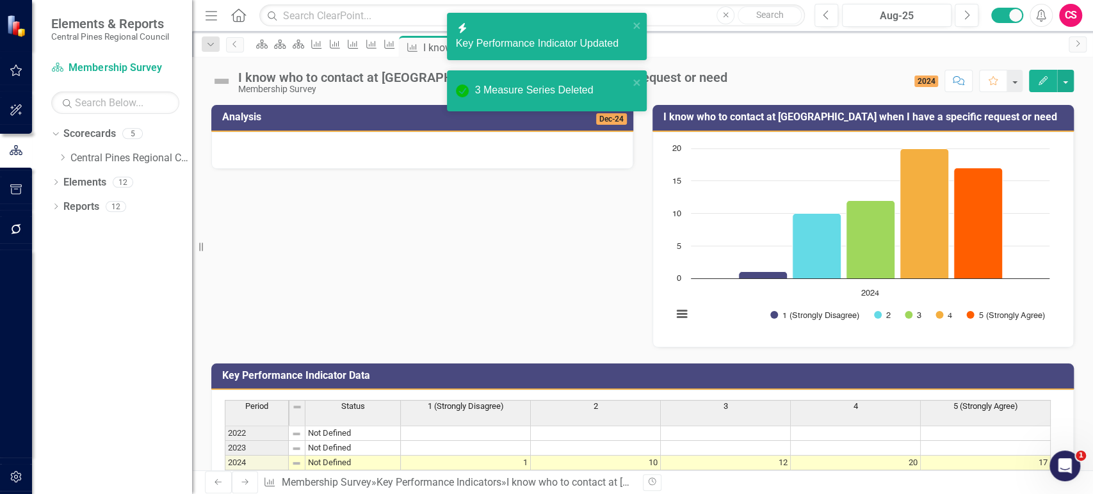
click at [738, 321] on rect "Interactive chart" at bounding box center [861, 238] width 390 height 192
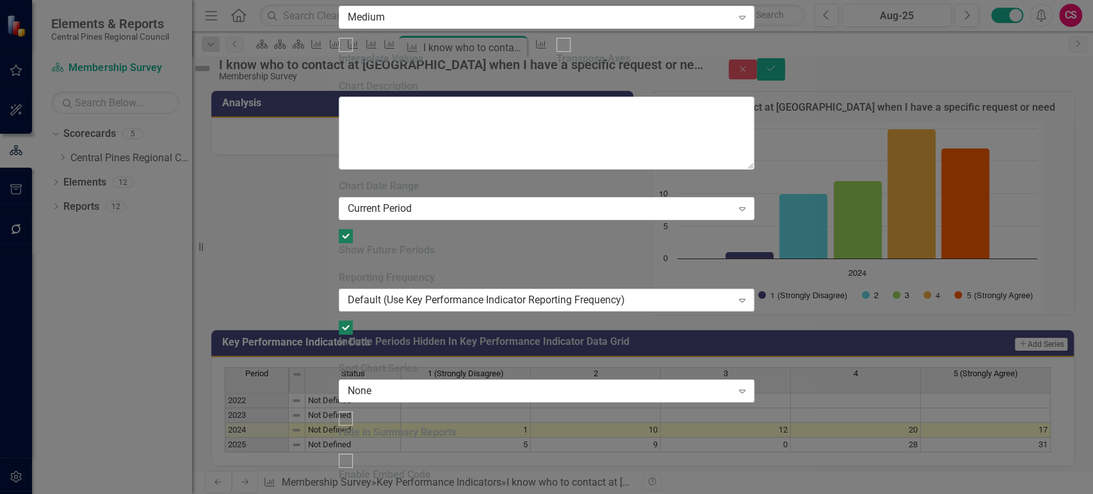
click at [440, 289] on div "Default (Use Key Performance Indicator Reporting Frequency) Expand" at bounding box center [547, 300] width 416 height 23
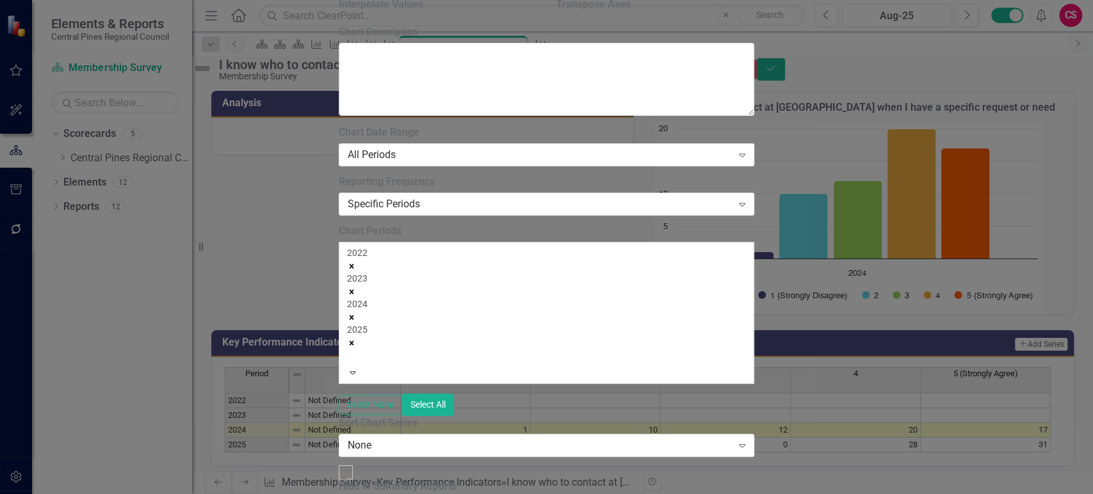
click at [356, 262] on icon "Remove 2022" at bounding box center [351, 266] width 9 height 9
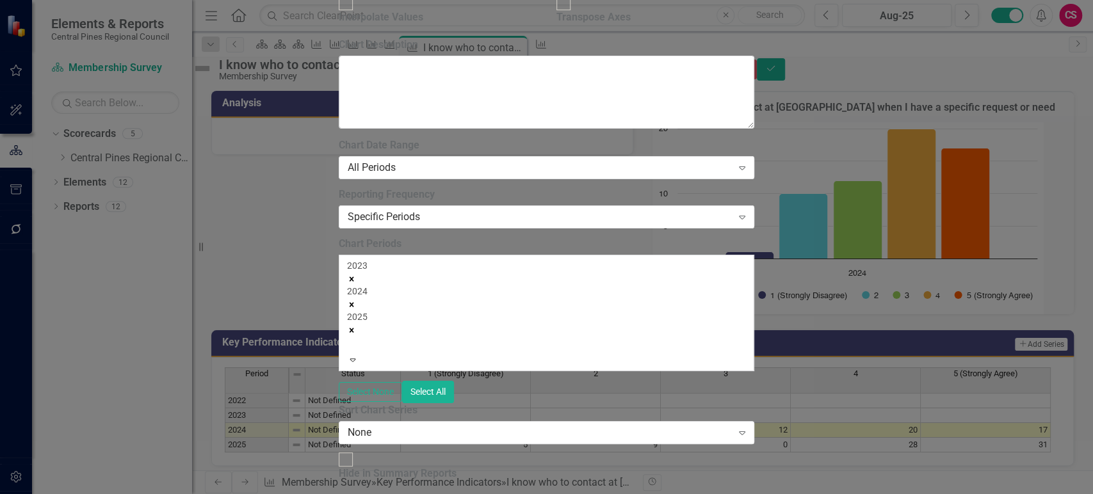
click at [356, 275] on icon "Remove 2023" at bounding box center [351, 279] width 9 height 9
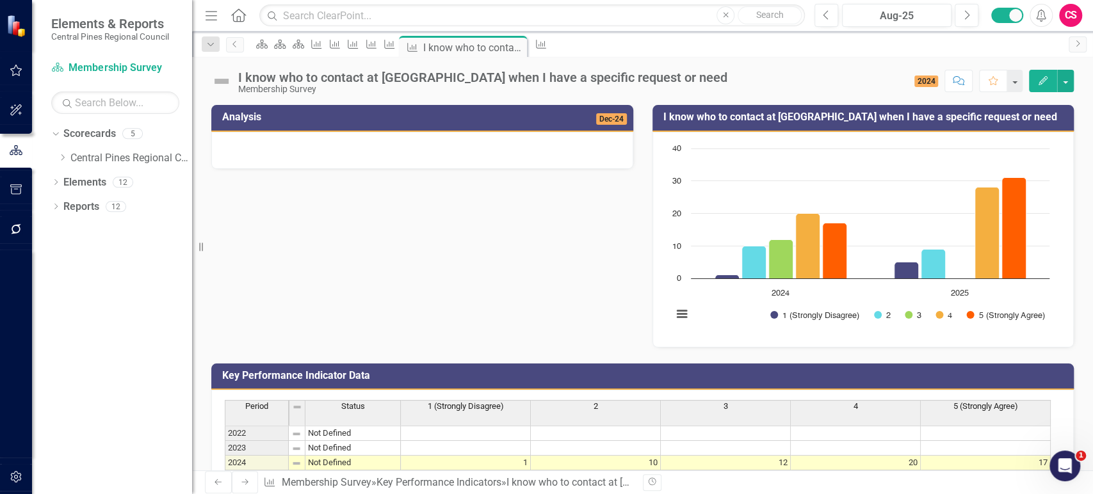
click at [241, 483] on icon at bounding box center [244, 482] width 7 height 6
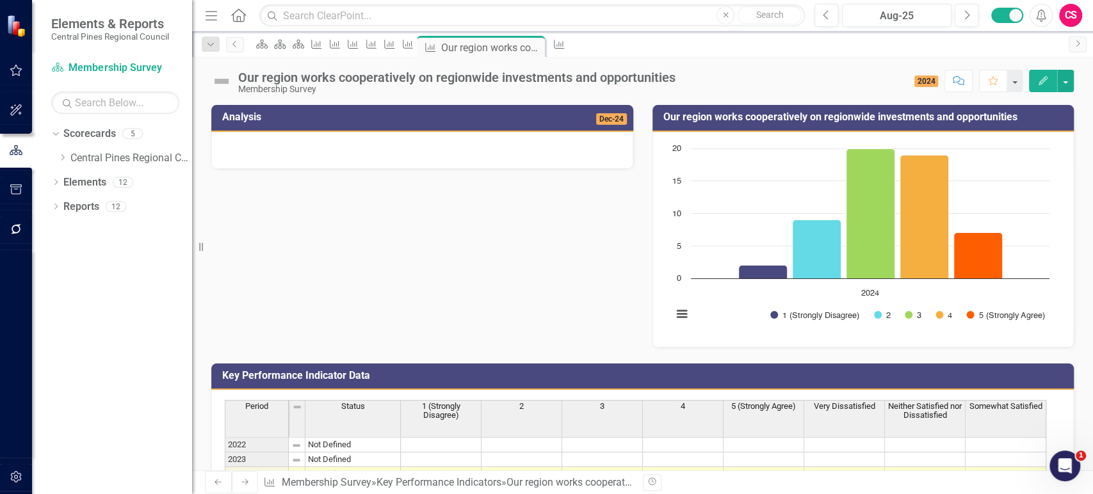
scroll to position [88, 0]
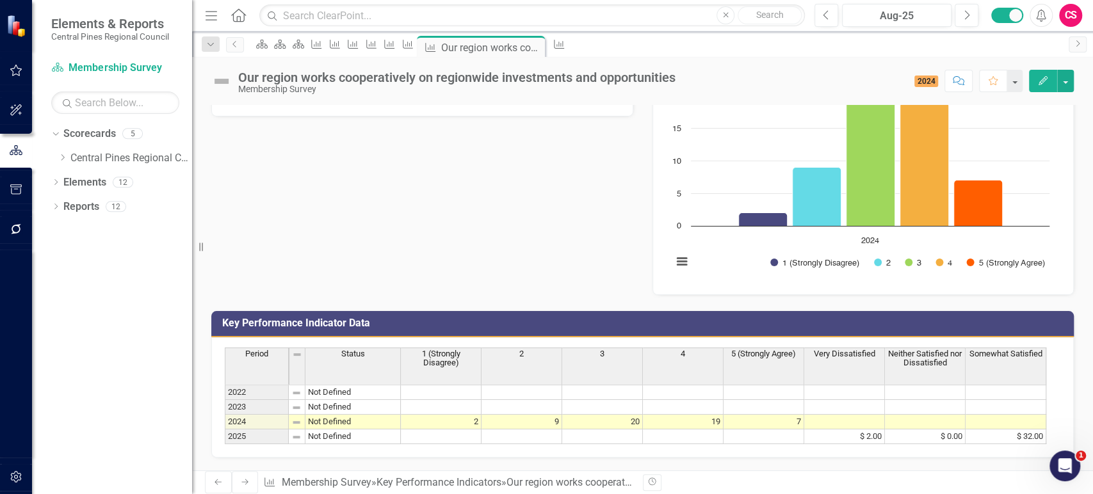
click at [455, 430] on td at bounding box center [441, 437] width 81 height 15
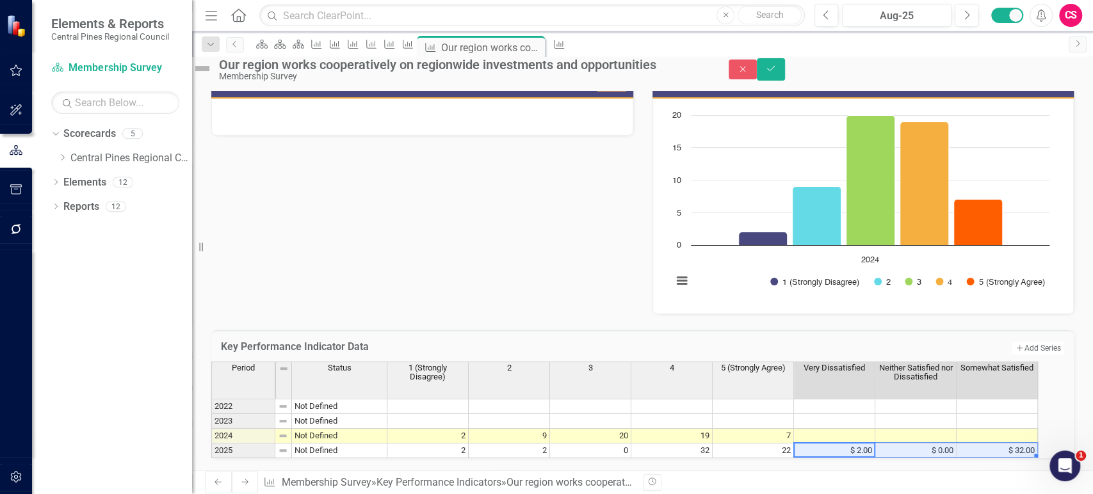
drag, startPoint x: 868, startPoint y: 401, endPoint x: 999, endPoint y: 407, distance: 130.7
click at [999, 444] on tr "2025 Not Defined 2 2 0 32 22 $ 2.00 $ 0.00 $ 32.00" at bounding box center [624, 451] width 826 height 15
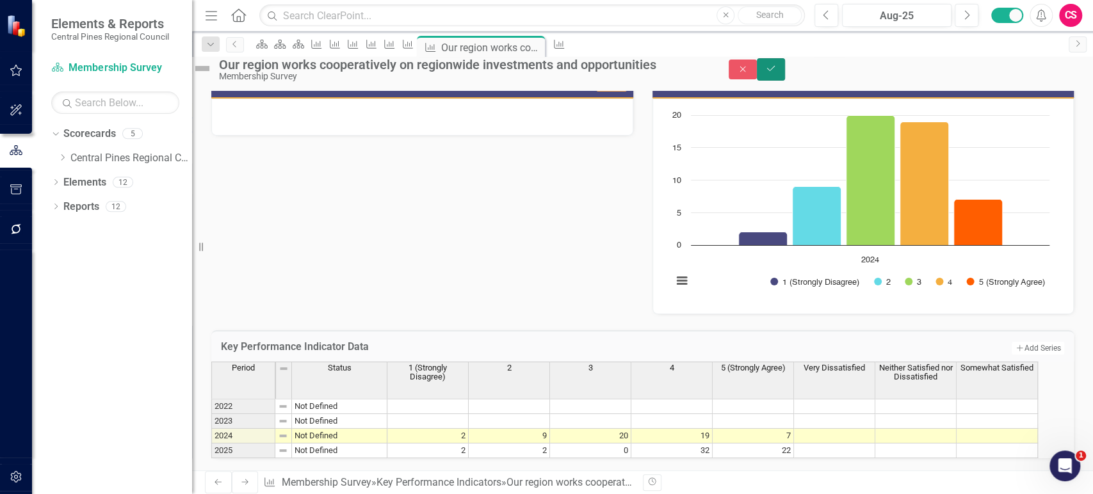
click at [775, 71] on icon "submit" at bounding box center [771, 68] width 8 height 5
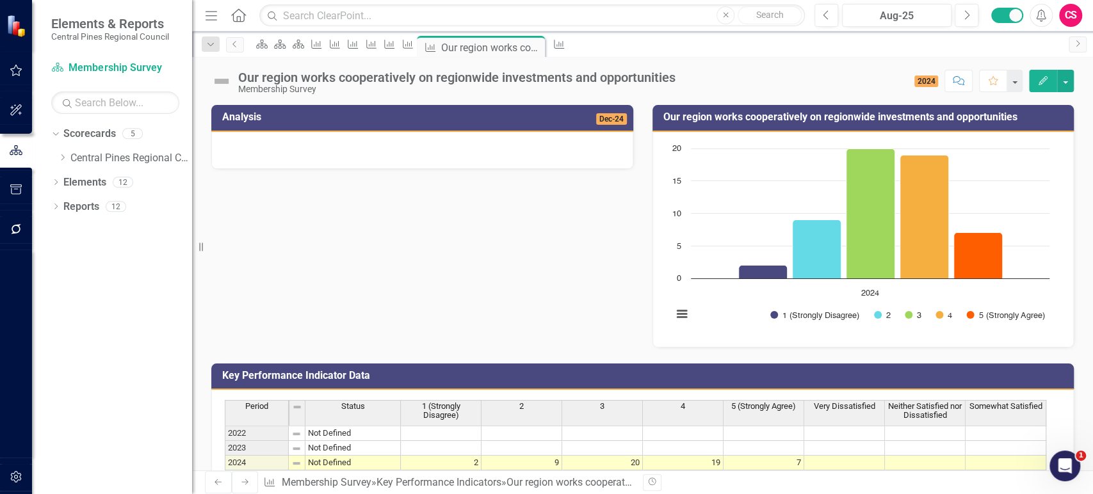
click at [1042, 76] on icon "Edit" at bounding box center [1043, 80] width 12 height 9
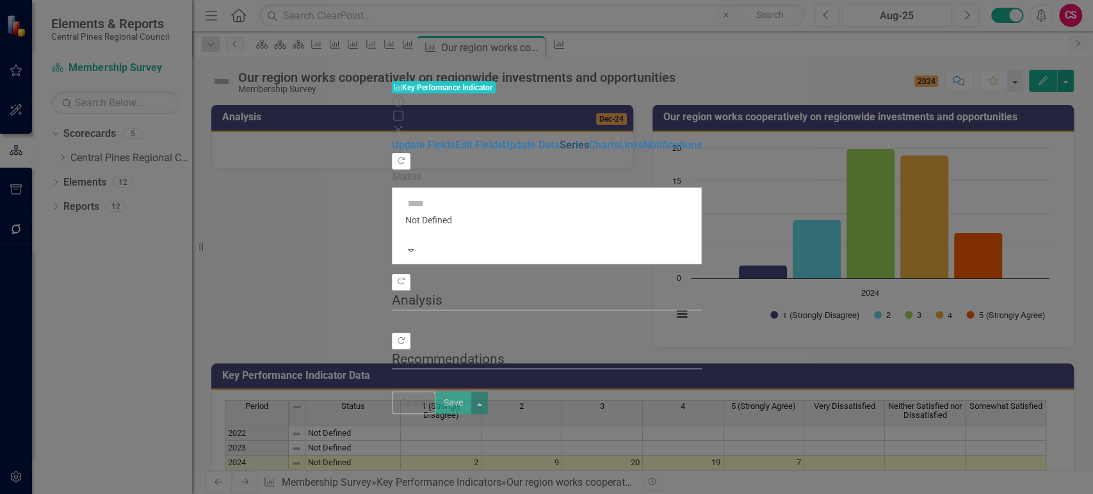
click at [559, 139] on link "Series" at bounding box center [573, 145] width 29 height 12
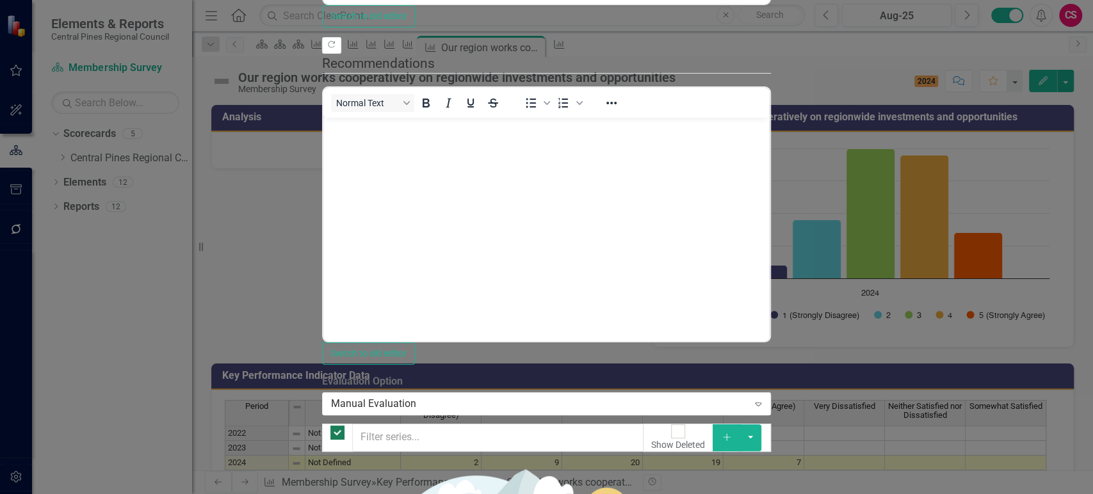
scroll to position [0, 0]
checkbox input "false"
checkbox input "true"
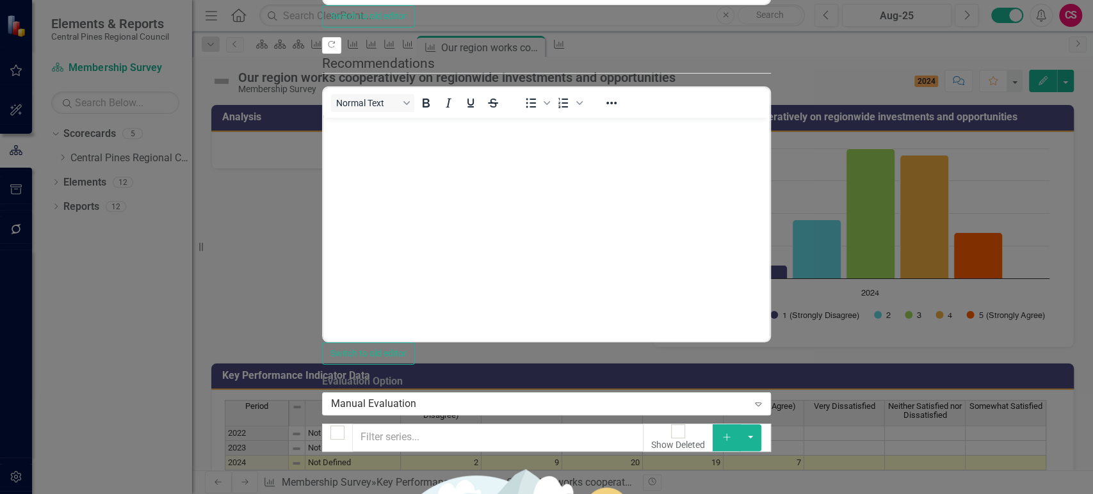
checkbox input "true"
click at [761, 424] on button "button" at bounding box center [750, 437] width 22 height 27
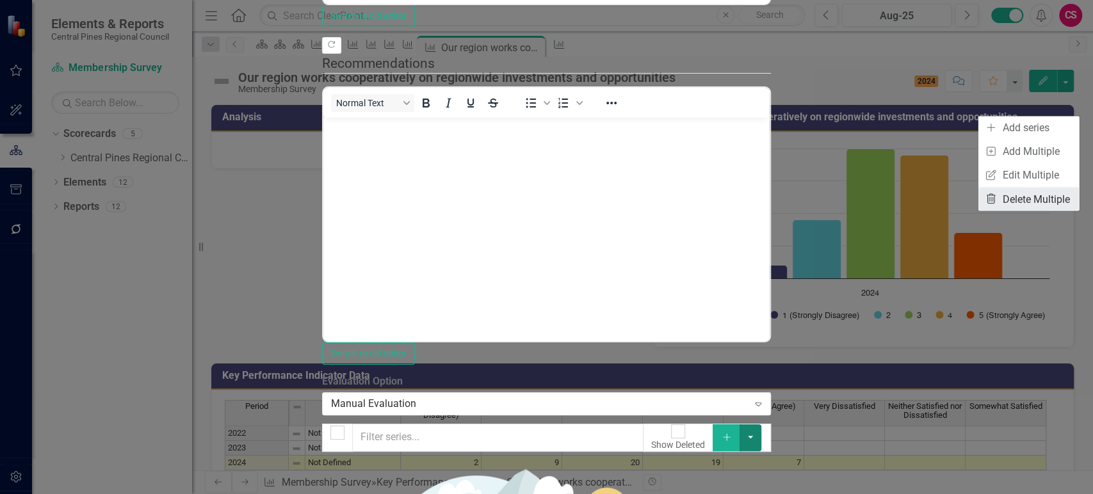
click at [1018, 193] on link "Trash Delete Multiple" at bounding box center [1028, 199] width 101 height 24
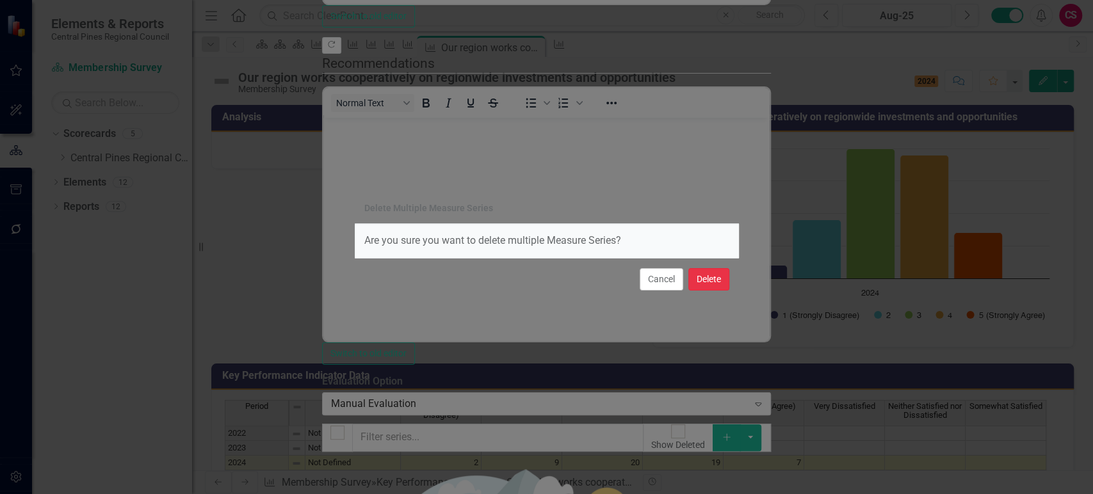
click at [698, 280] on button "Delete" at bounding box center [708, 279] width 41 height 22
checkbox input "false"
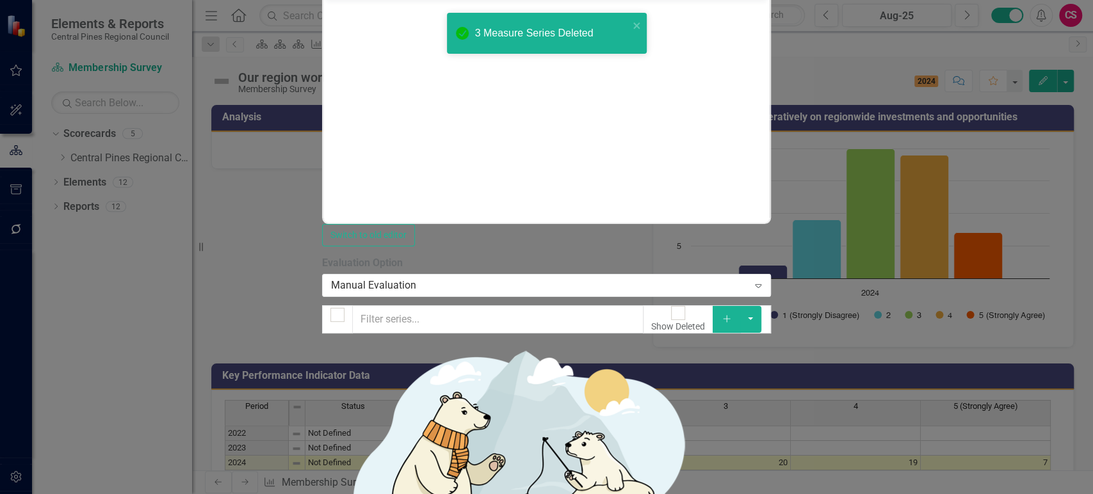
checkbox input "false"
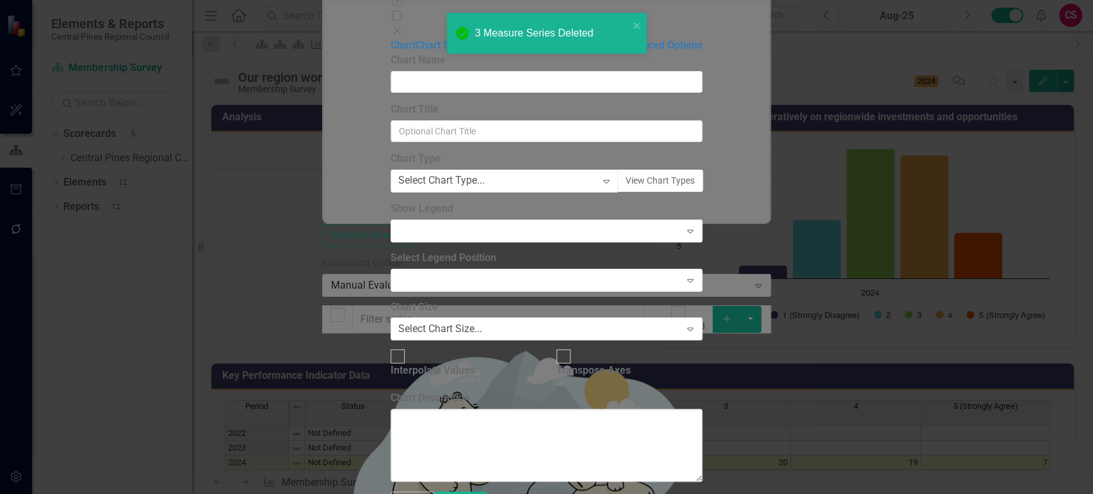
click at [305, 96] on div "Charts Chart Help Maximize Close Chart Chart Series Chart Periods Chart Axis Fo…" at bounding box center [546, 247] width 1093 height 494
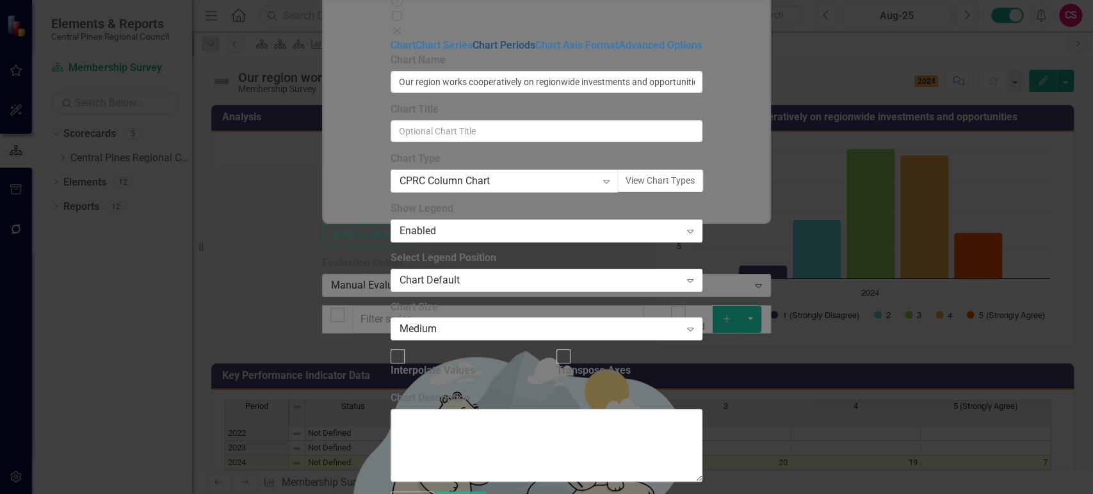
click at [472, 51] on link "Chart Periods" at bounding box center [503, 45] width 63 height 12
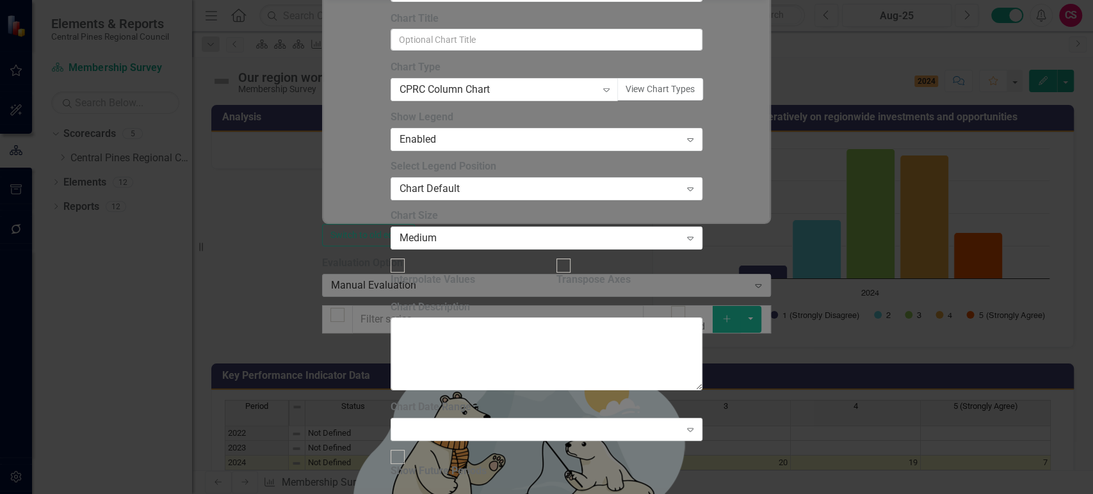
checkbox input "true"
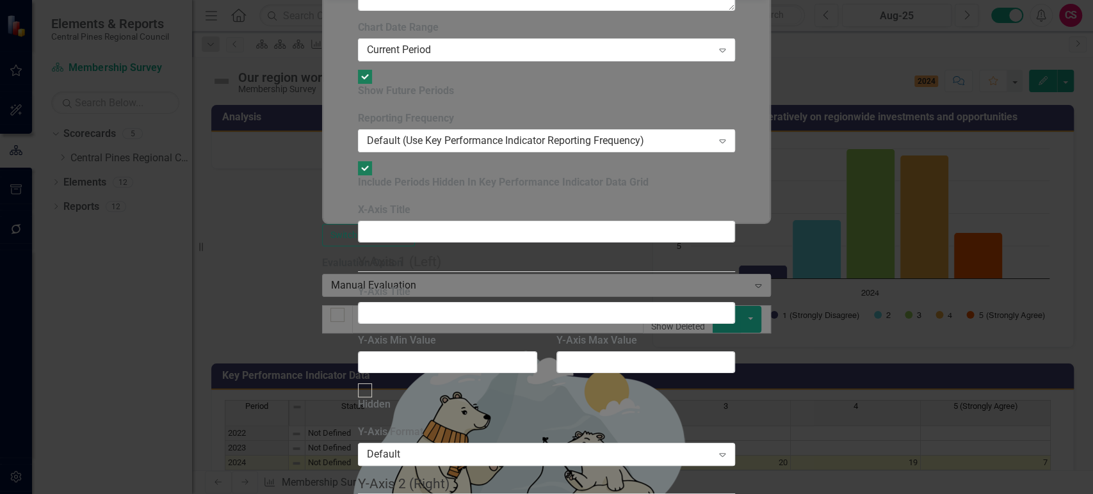
click at [476, 152] on div "Default (Use Key Performance Indicator Reporting Frequency) Expand" at bounding box center [546, 140] width 377 height 23
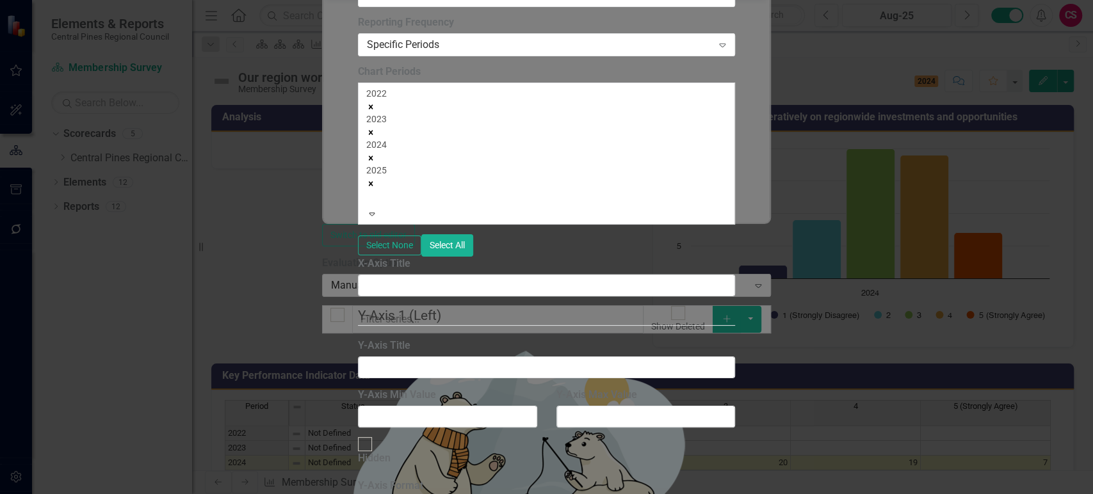
click at [373, 109] on icon "Remove 2022" at bounding box center [371, 107] width 4 height 4
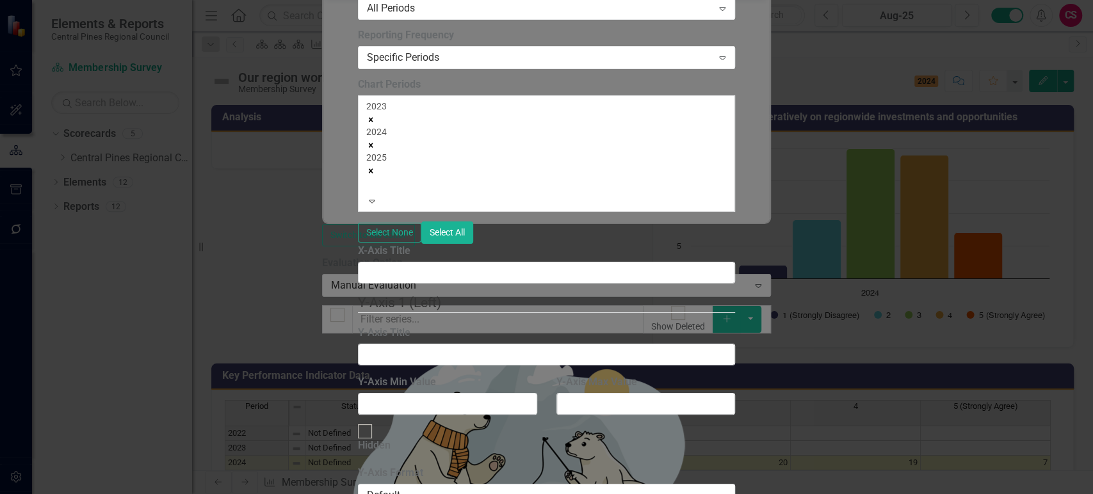
click at [373, 122] on icon "Remove 2023" at bounding box center [371, 120] width 4 height 4
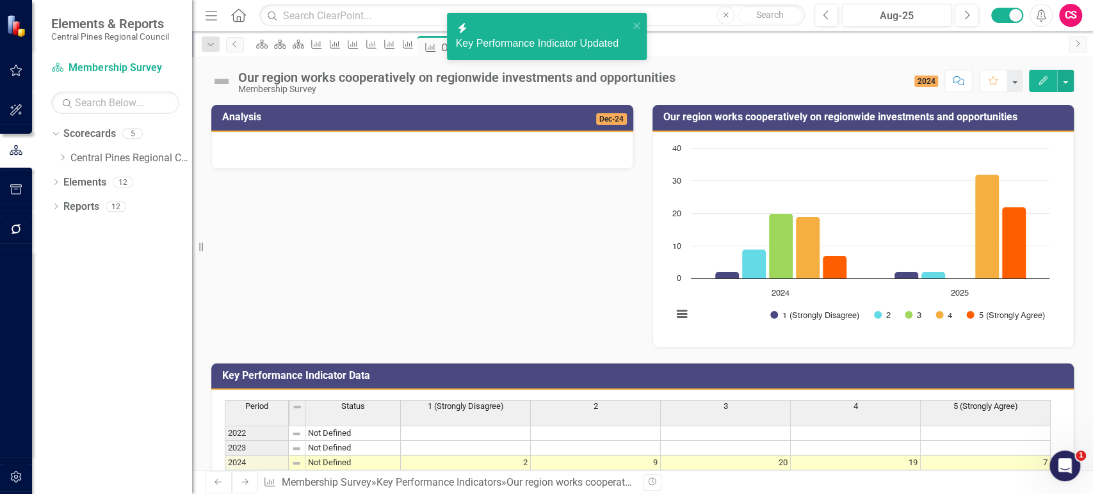
drag, startPoint x: 241, startPoint y: 483, endPoint x: 599, endPoint y: 315, distance: 396.1
click at [241, 483] on icon at bounding box center [244, 482] width 7 height 6
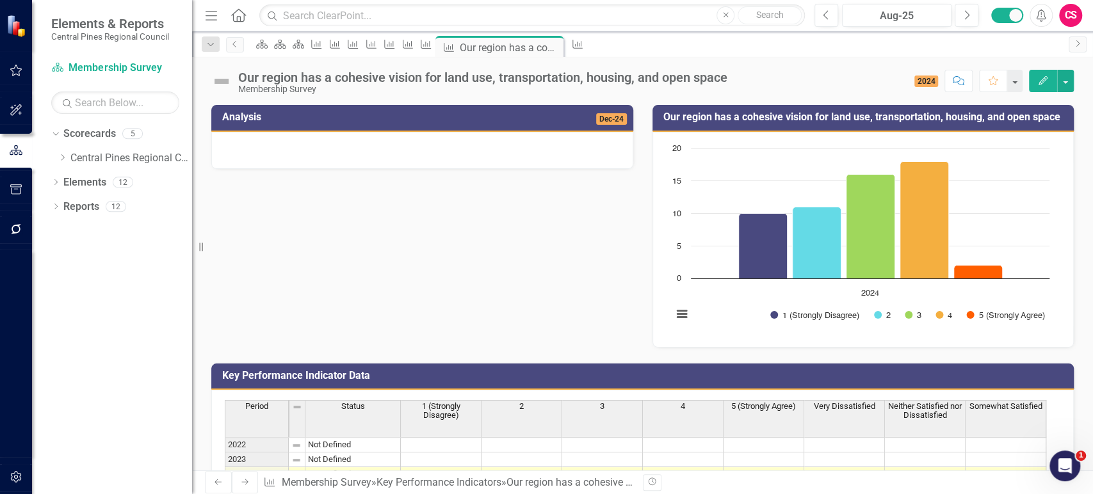
scroll to position [88, 0]
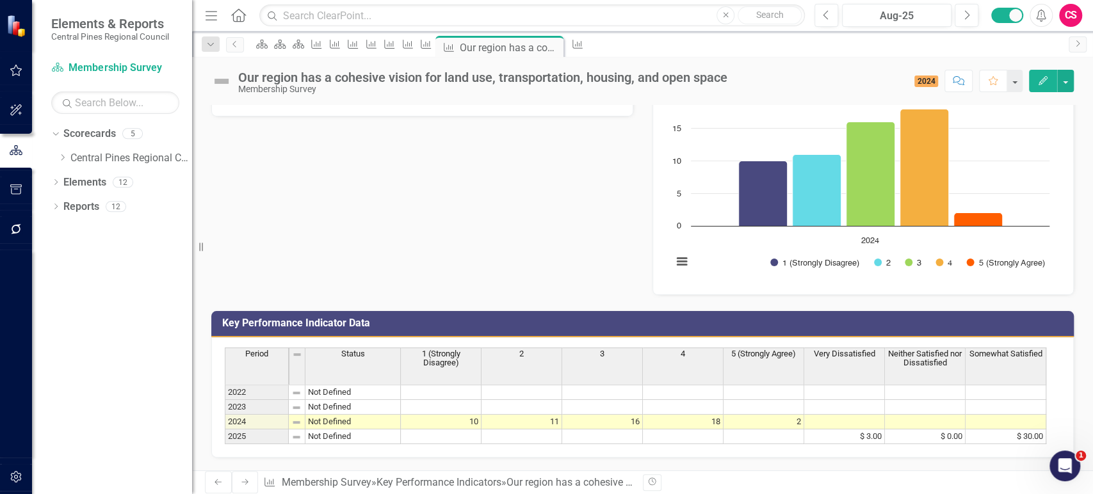
click at [461, 430] on td at bounding box center [441, 437] width 81 height 15
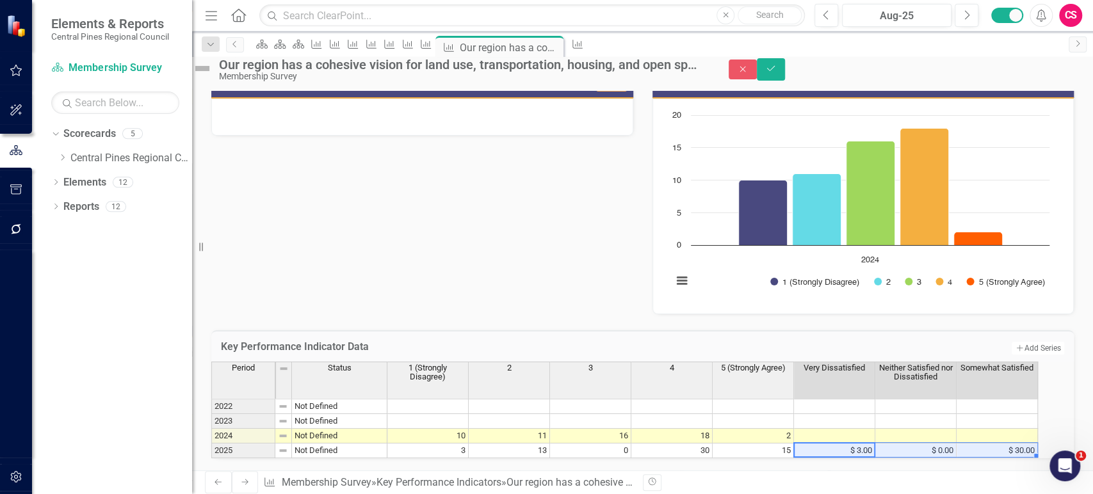
drag, startPoint x: 883, startPoint y: 401, endPoint x: 1011, endPoint y: 411, distance: 129.0
click at [211, 411] on div "Period Status 1 (Strongly Disagree) 2 3 4 5 (Strongly Agree) Very Dissatisfied …" at bounding box center [211, 410] width 0 height 97
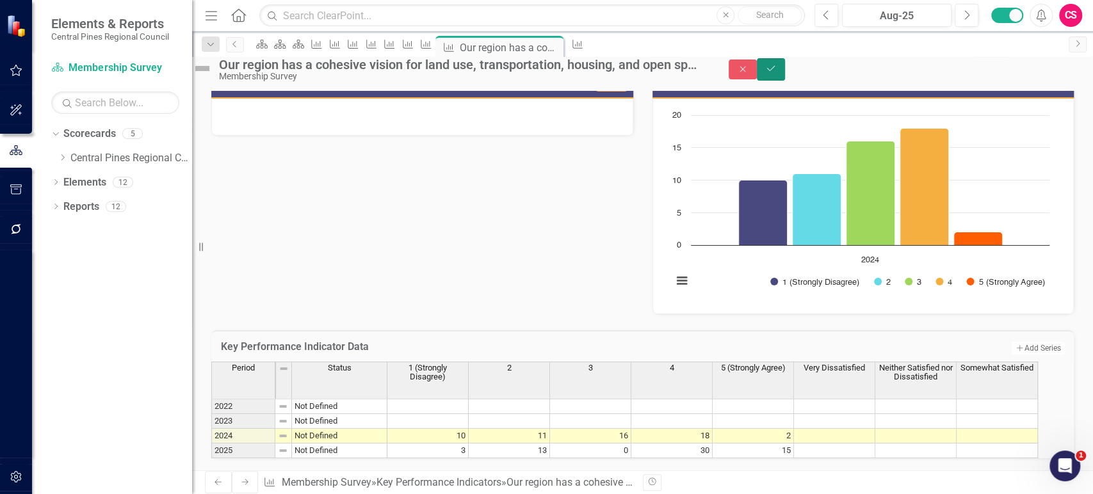
click at [785, 65] on button "Save" at bounding box center [771, 69] width 28 height 22
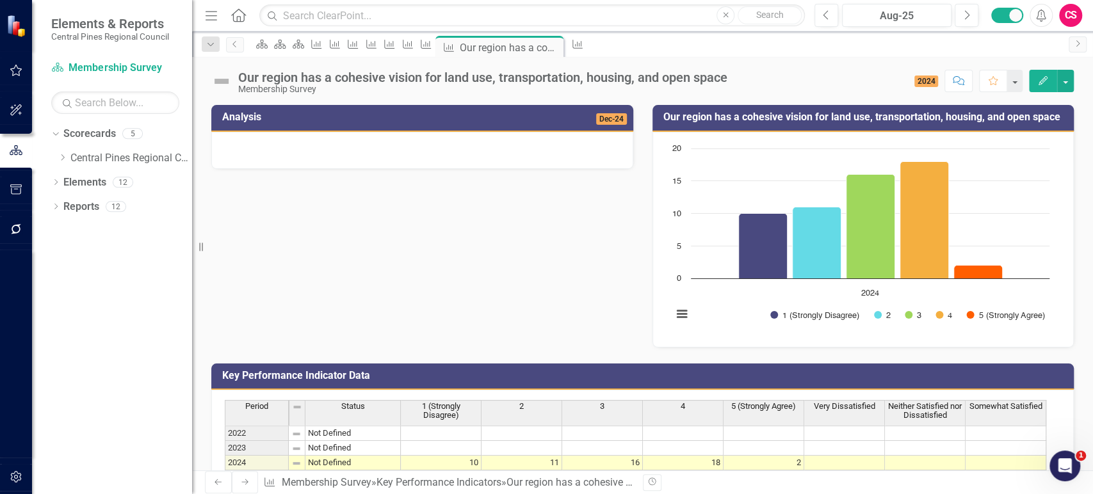
click at [1037, 86] on button "Edit" at bounding box center [1043, 81] width 28 height 22
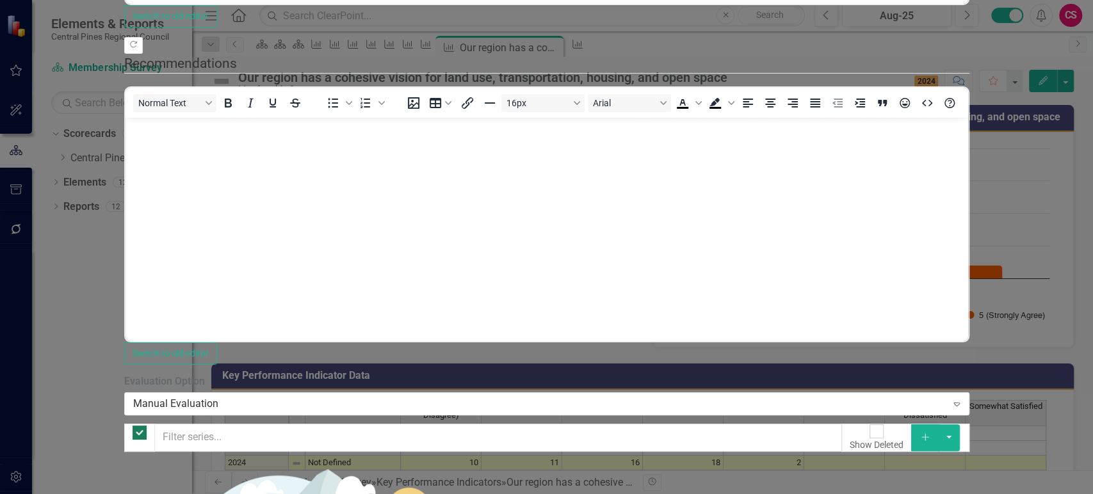
checkbox input "false"
drag, startPoint x: 353, startPoint y: 417, endPoint x: 353, endPoint y: 380, distance: 37.1
checkbox input "true"
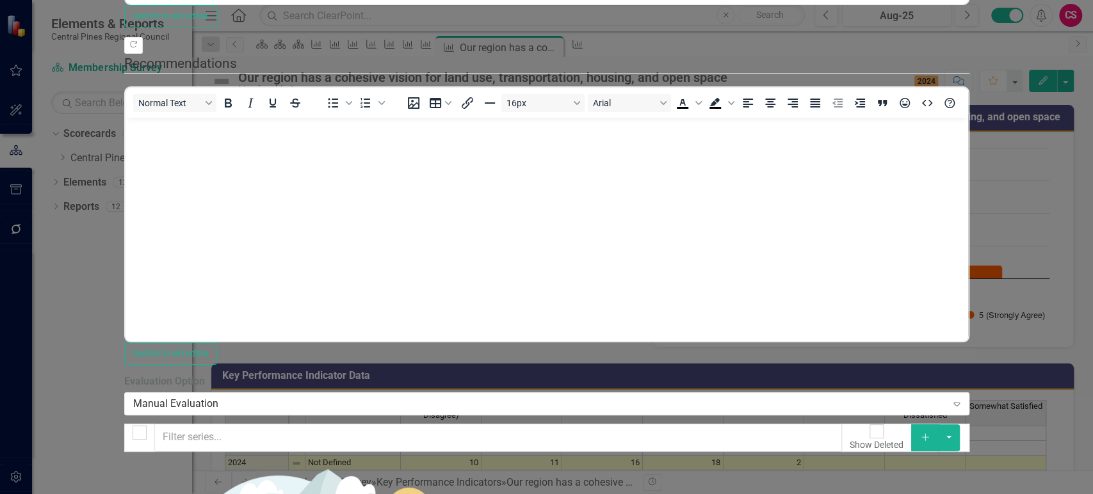
scroll to position [0, 0]
checkbox input "true"
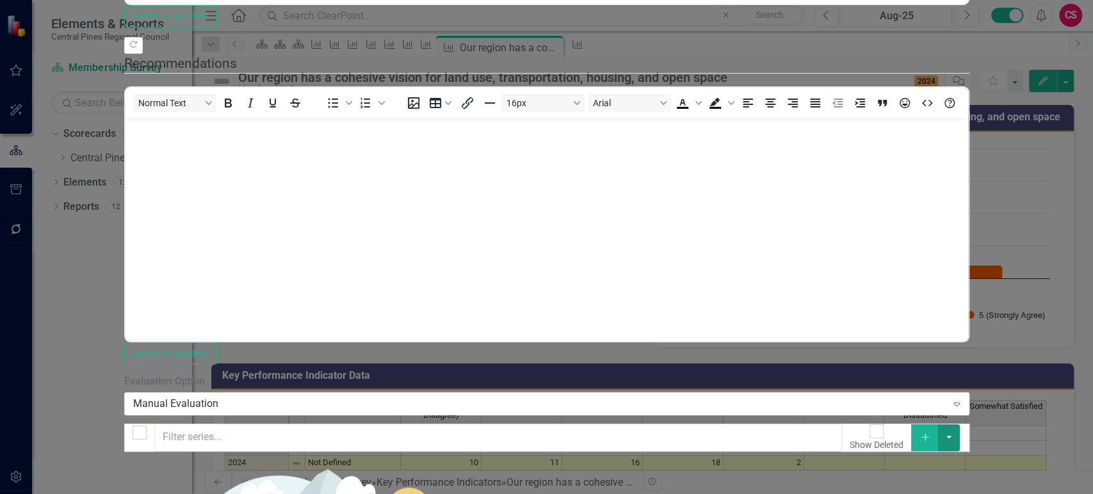
click at [960, 424] on button "button" at bounding box center [949, 437] width 22 height 27
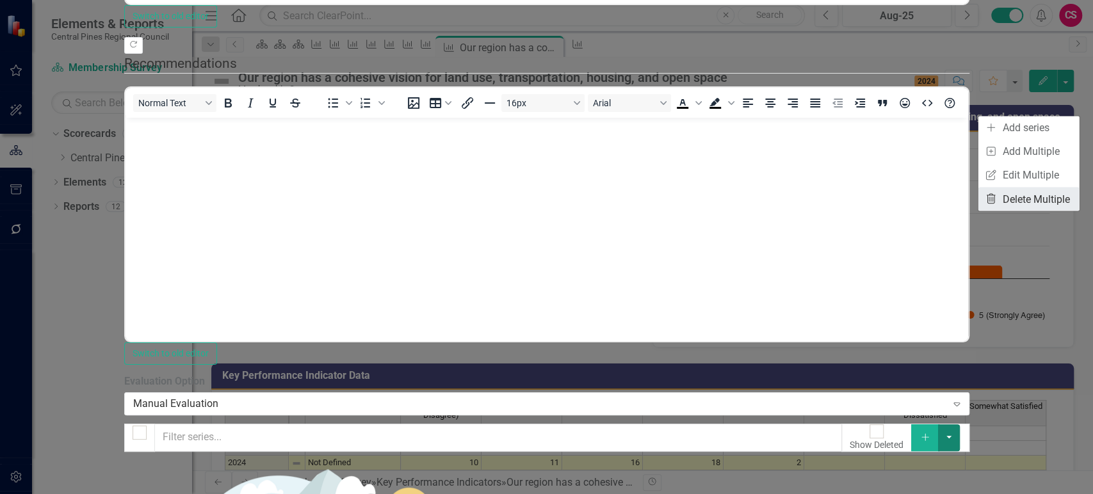
click at [1014, 198] on link "Trash Delete Multiple" at bounding box center [1028, 199] width 101 height 24
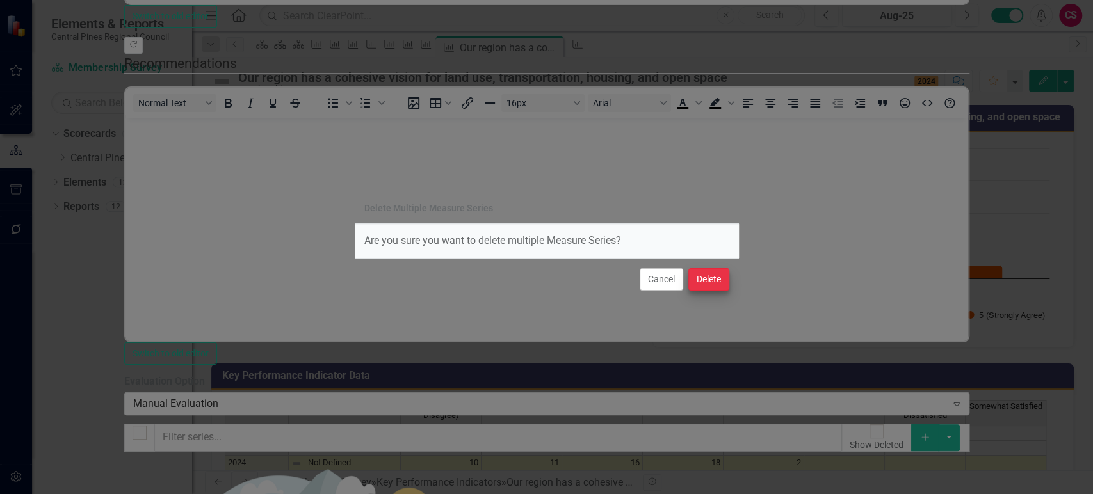
drag, startPoint x: 689, startPoint y: 295, endPoint x: 695, endPoint y: 287, distance: 10.0
click at [691, 291] on div "Cancel Delete" at bounding box center [547, 279] width 384 height 42
click at [709, 281] on button "Delete" at bounding box center [708, 279] width 41 height 22
checkbox input "false"
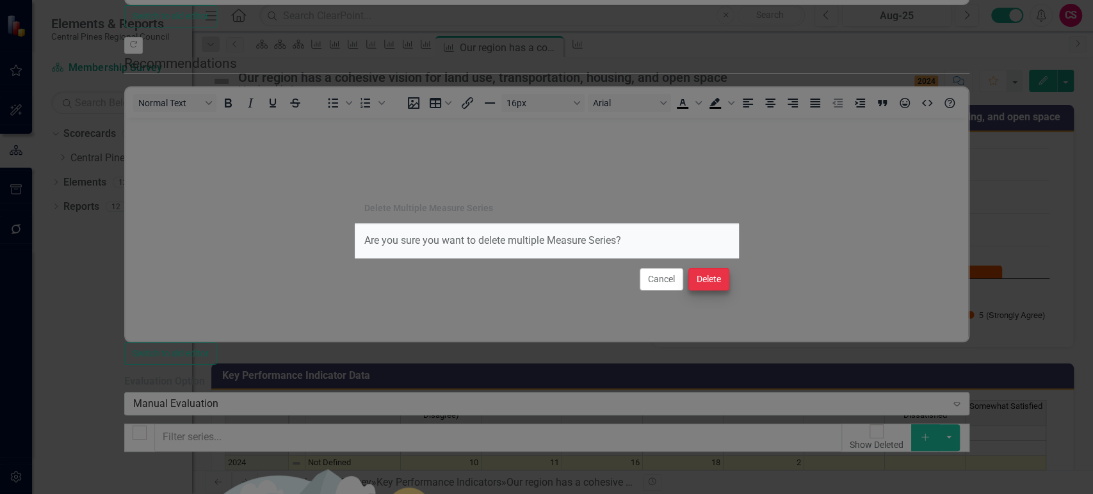
checkbox input "false"
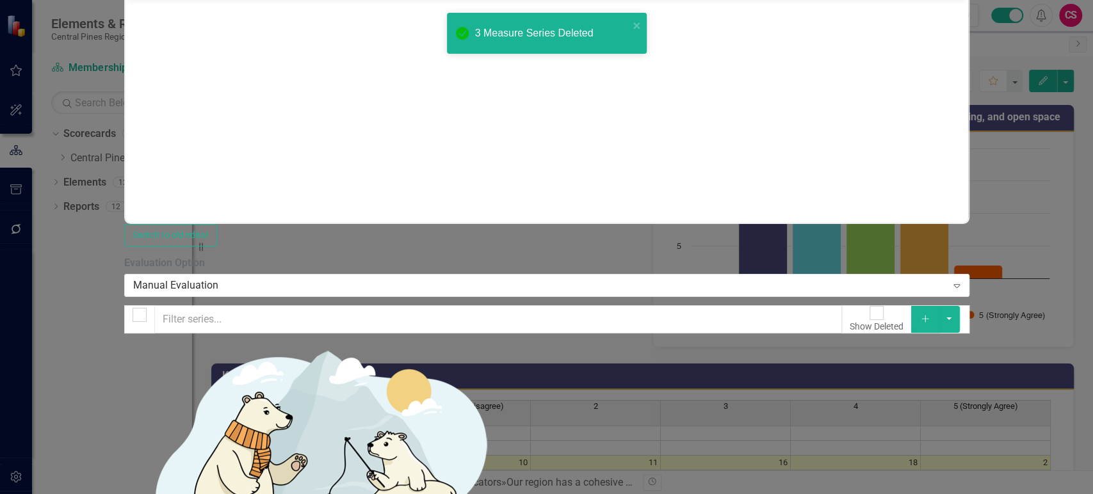
checkbox input "false"
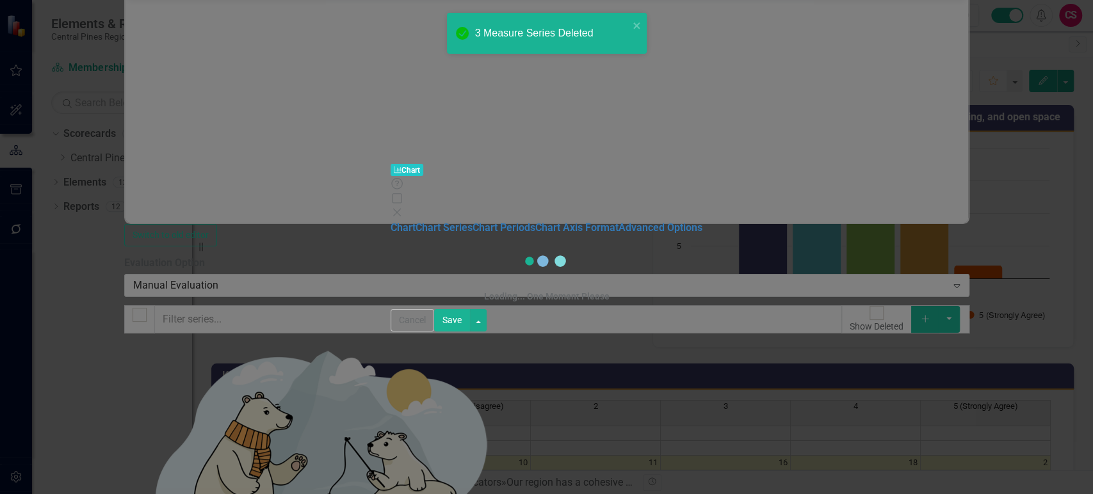
click at [479, 96] on div "Charts Chart Help Maximize Close Chart Chart Series Chart Periods Chart Axis Fo…" at bounding box center [546, 247] width 1093 height 494
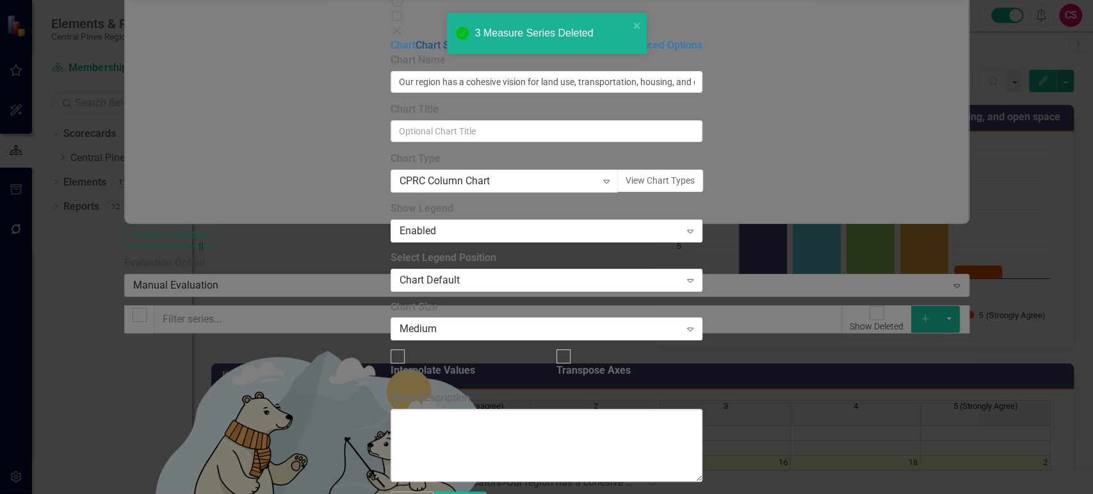
click at [415, 51] on link "Chart Series" at bounding box center [443, 45] width 57 height 12
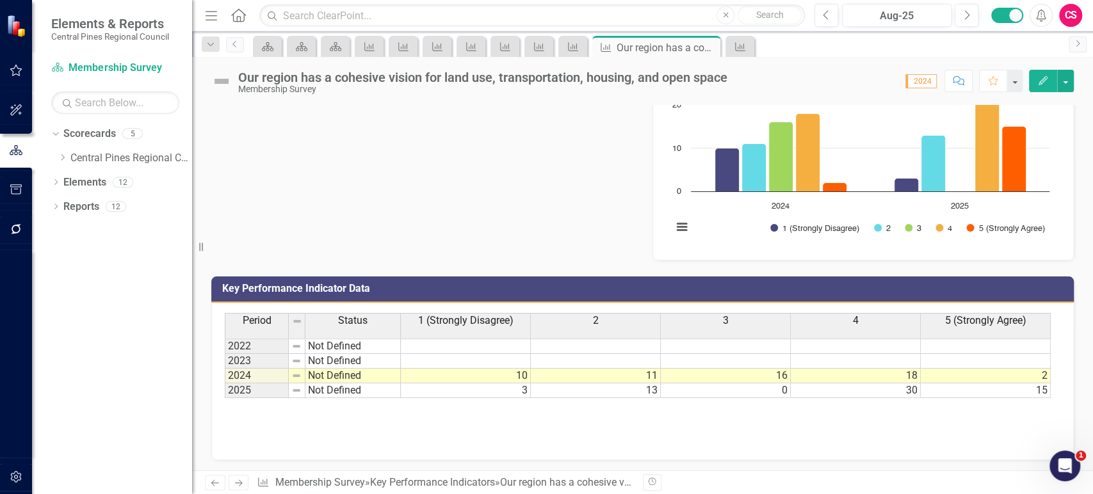
scroll to position [87, 0]
click at [242, 480] on icon "Next" at bounding box center [238, 483] width 11 height 8
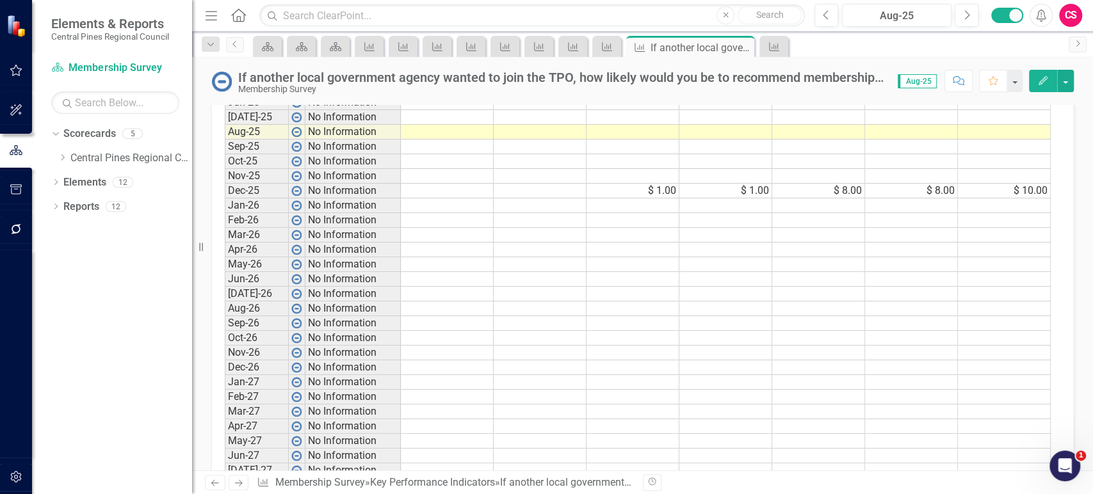
scroll to position [754, 0]
click at [85, 188] on link "Elements" at bounding box center [84, 182] width 43 height 15
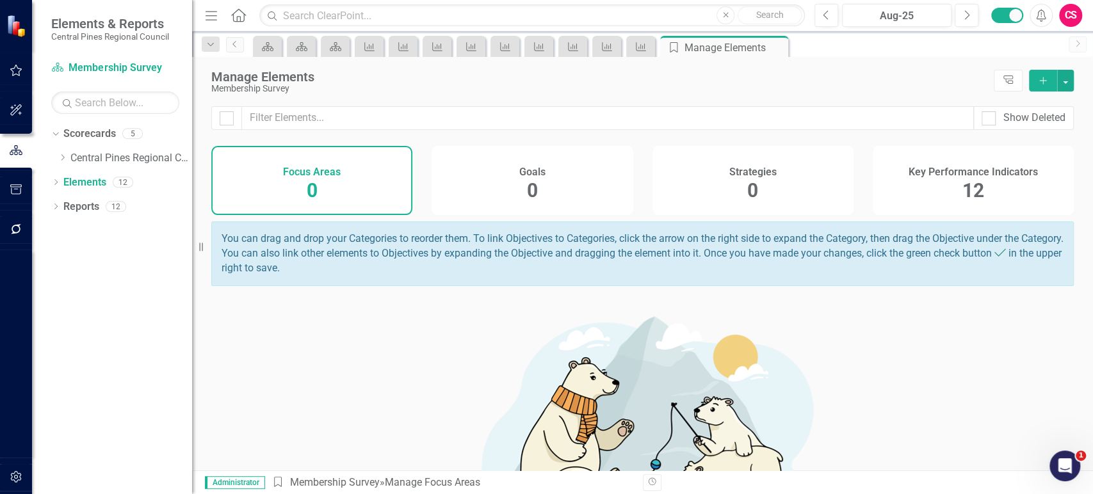
click at [941, 202] on div "Key Performance Indicators 12" at bounding box center [973, 180] width 201 height 69
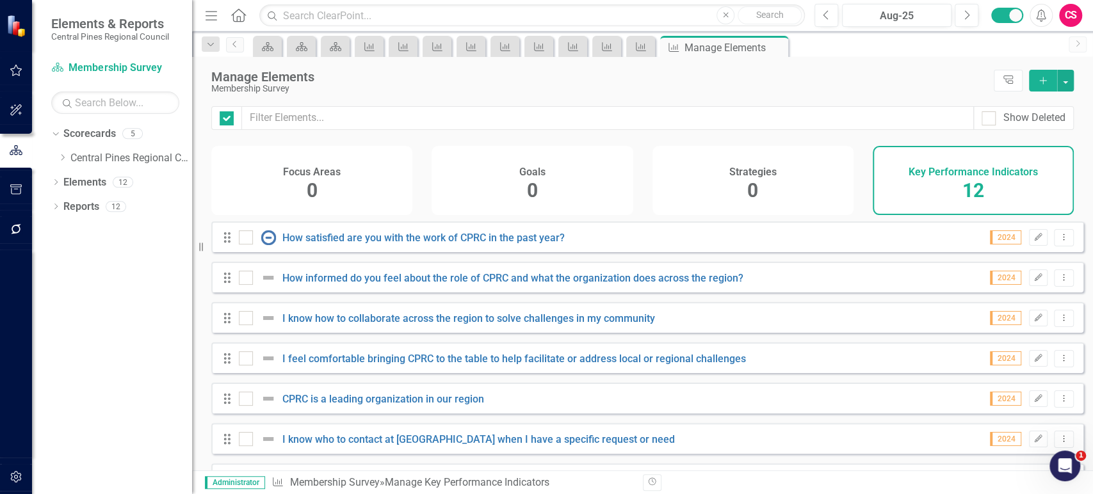
checkbox input "false"
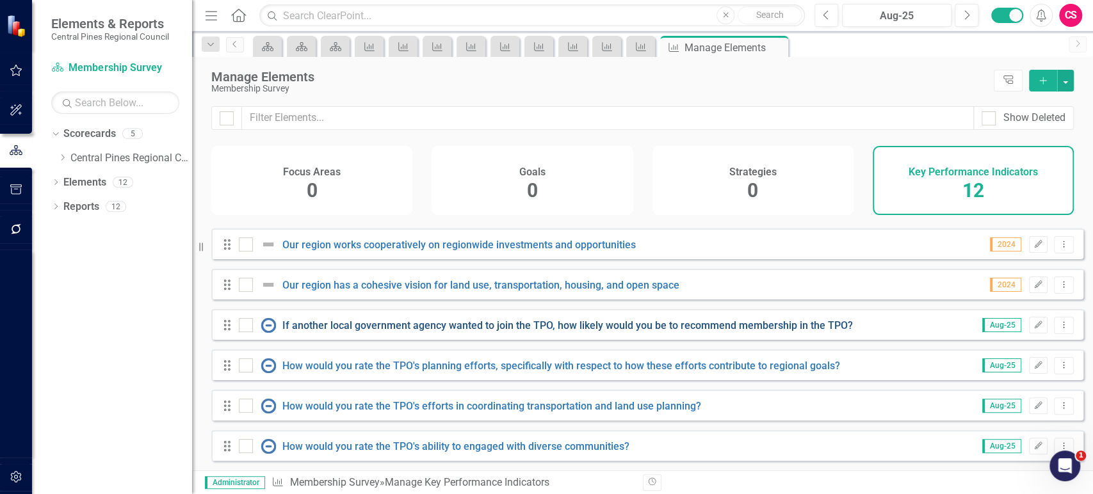
scroll to position [242, 0]
click at [241, 332] on div at bounding box center [246, 325] width 14 height 14
click at [241, 326] on input "checkbox" at bounding box center [243, 322] width 8 height 8
checkbox input "true"
click at [244, 377] on div "Drag How would you rate the TPO's planning efforts, specifically with respect t…" at bounding box center [647, 365] width 872 height 31
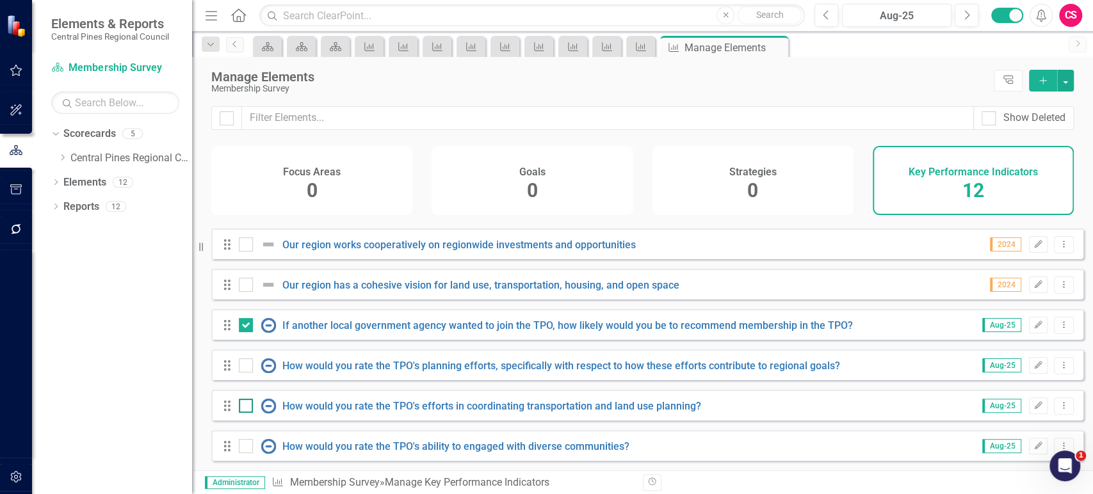
drag, startPoint x: 246, startPoint y: 365, endPoint x: 244, endPoint y: 404, distance: 39.1
click at [246, 367] on div at bounding box center [246, 365] width 14 height 14
click at [246, 367] on input "checkbox" at bounding box center [243, 362] width 8 height 8
checkbox input "true"
click at [244, 412] on div at bounding box center [246, 406] width 14 height 14
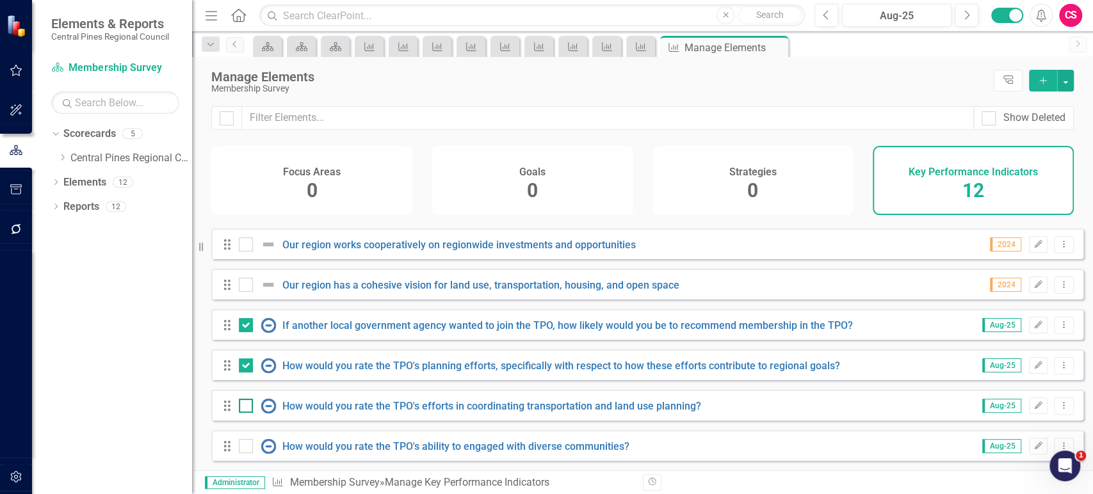
click at [244, 407] on input "checkbox" at bounding box center [243, 403] width 8 height 8
checkbox input "true"
click at [243, 443] on input "checkbox" at bounding box center [243, 443] width 8 height 8
checkbox input "true"
click at [356, 325] on link "If another local government agency wanted to join the TPO, how likely would you…" at bounding box center [567, 325] width 570 height 12
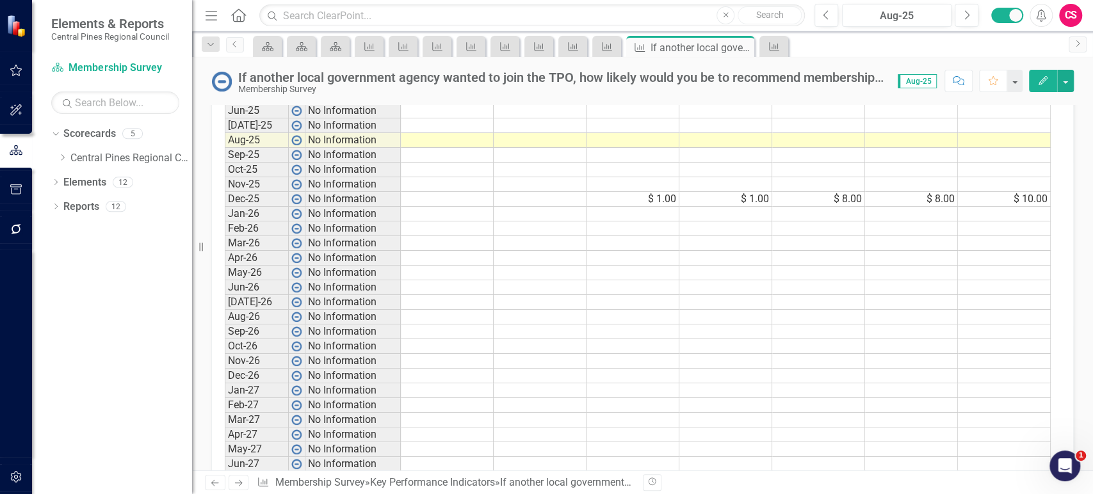
scroll to position [748, 0]
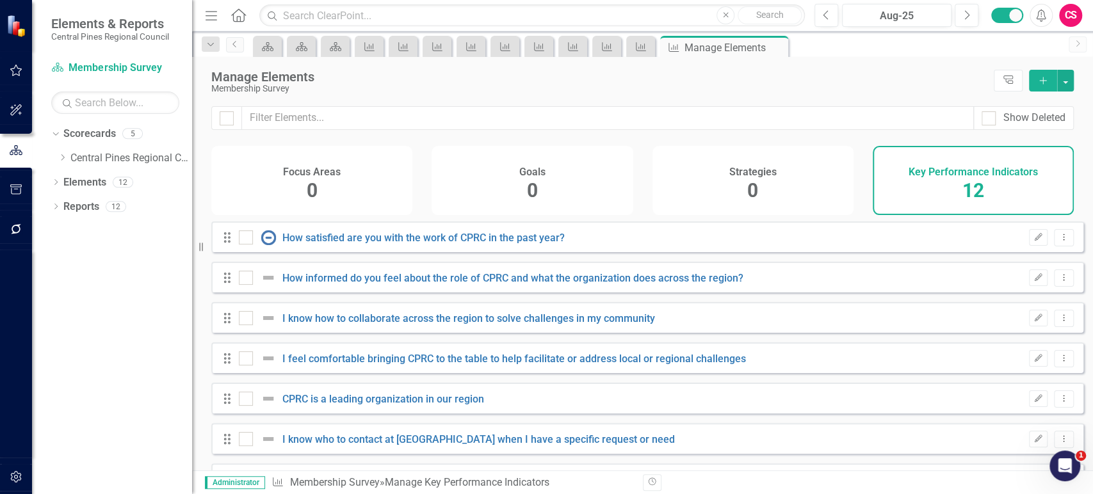
checkbox input "false"
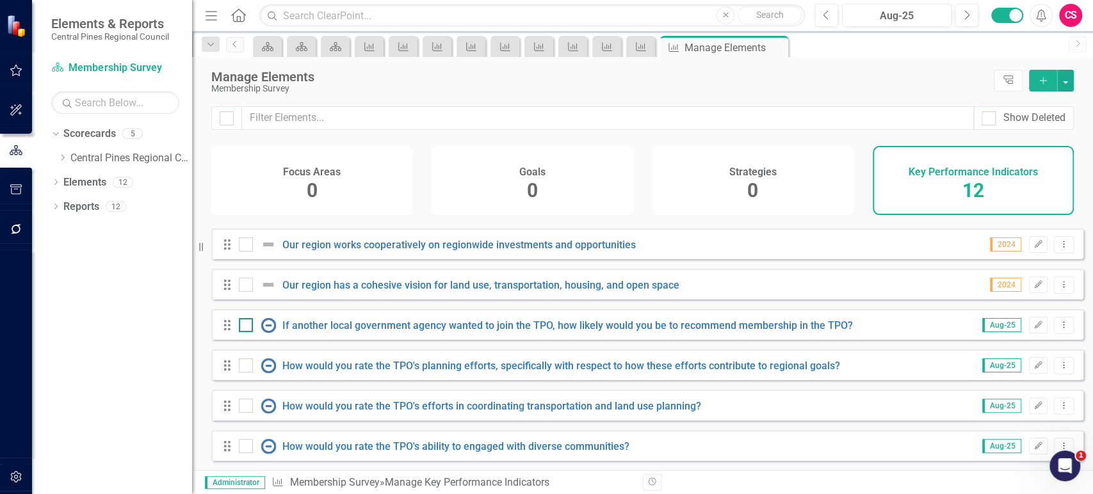
click at [242, 320] on input "checkbox" at bounding box center [243, 322] width 8 height 8
checkbox input "true"
click at [240, 366] on input "checkbox" at bounding box center [243, 362] width 8 height 8
checkbox input "true"
click at [241, 399] on input "checkbox" at bounding box center [243, 403] width 8 height 8
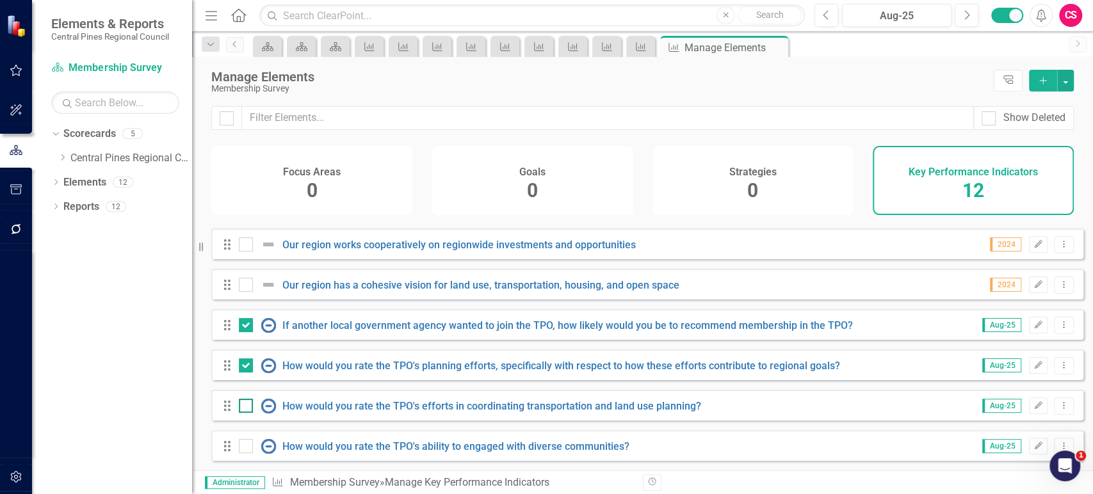
checkbox input "true"
click at [247, 451] on div at bounding box center [246, 446] width 14 height 14
click at [247, 447] on input "checkbox" at bounding box center [243, 443] width 8 height 8
checkbox input "true"
click at [1067, 79] on button "button" at bounding box center [1065, 81] width 17 height 22
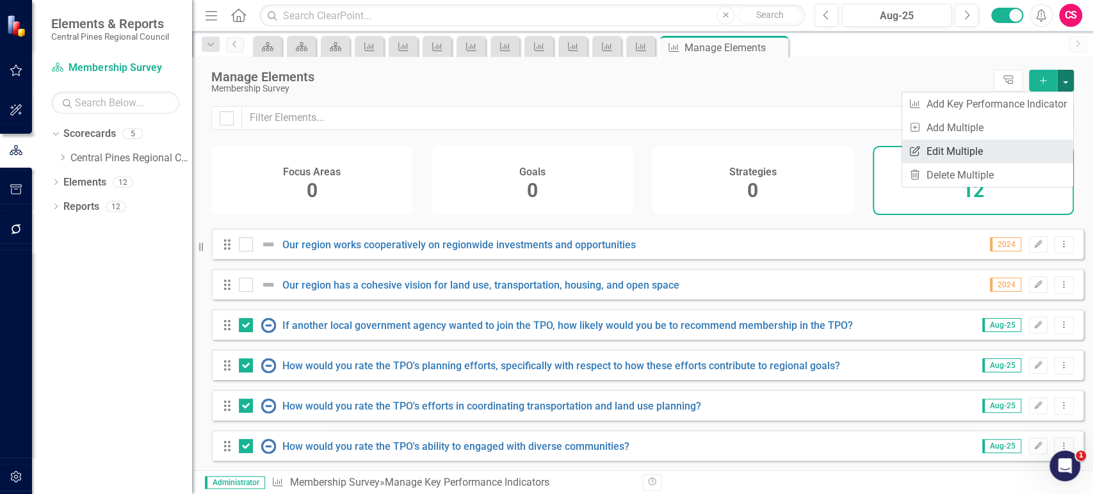
click at [1002, 150] on link "Edit Multiple Edit Multiple" at bounding box center [987, 152] width 171 height 24
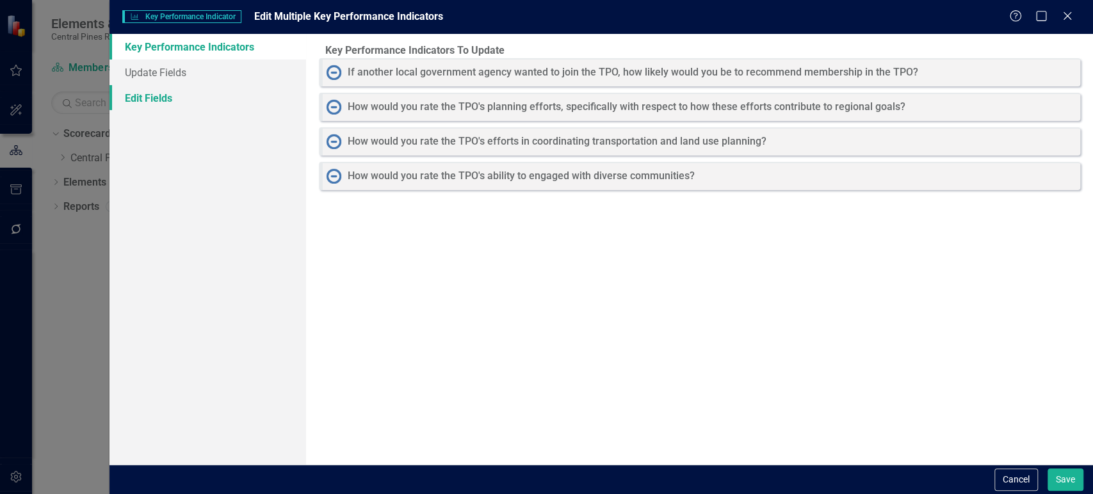
click at [188, 99] on link "Edit Fields" at bounding box center [207, 98] width 197 height 26
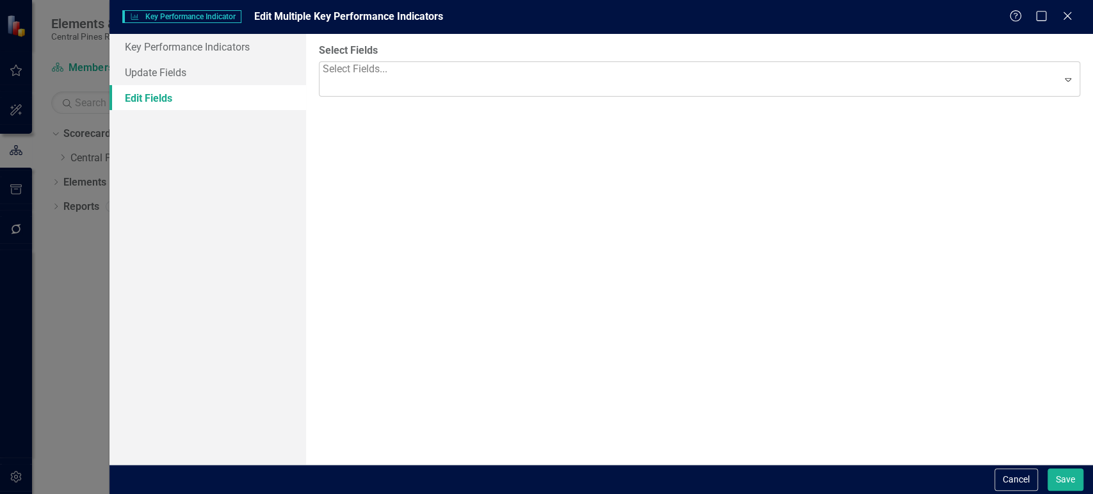
click at [390, 78] on div at bounding box center [356, 86] width 67 height 17
click at [382, 131] on div "Reporting Frequency All Periods Expand" at bounding box center [699, 135] width 761 height 40
click at [381, 138] on div "All Periods" at bounding box center [693, 145] width 730 height 15
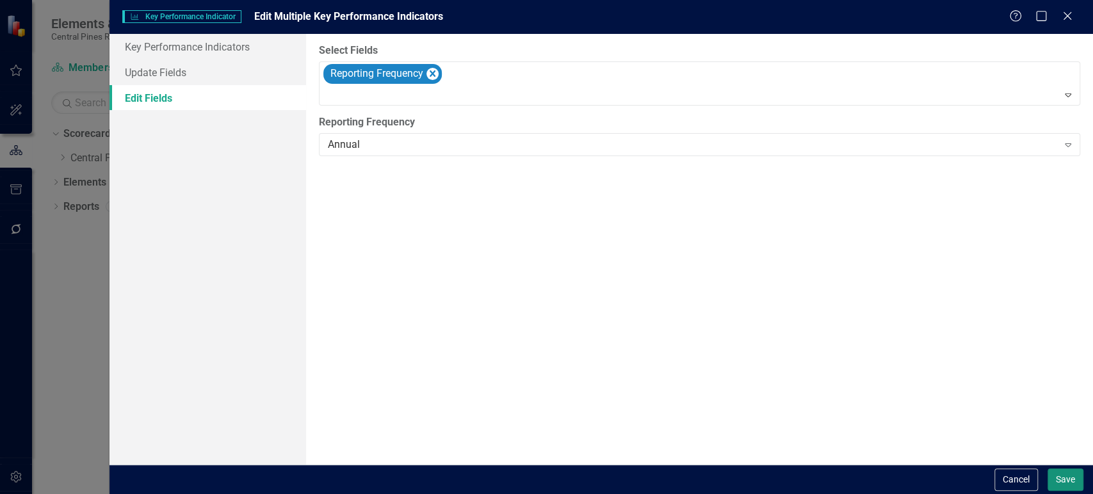
click at [1078, 483] on button "Save" at bounding box center [1065, 480] width 36 height 22
checkbox input "false"
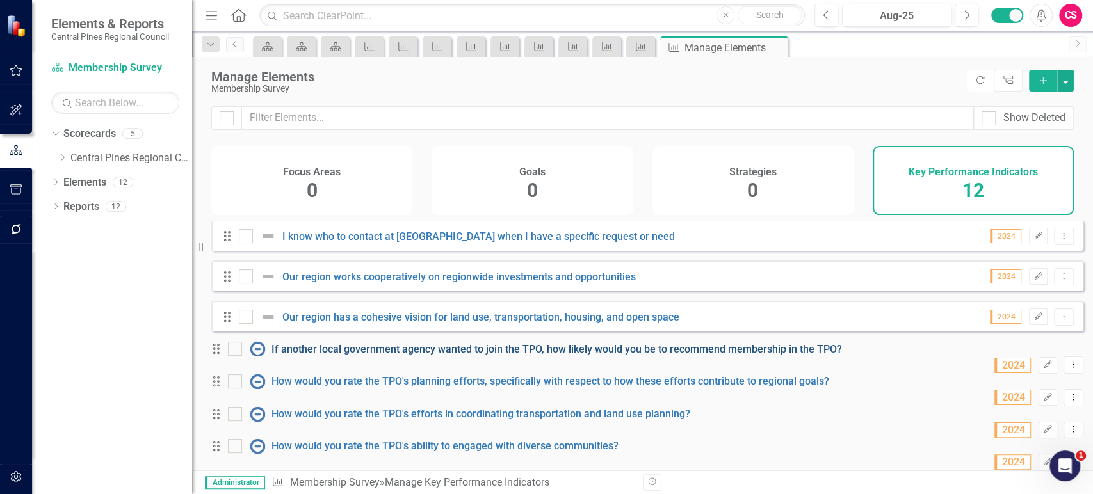
click at [721, 343] on link "If another local government agency wanted to join the TPO, how likely would you…" at bounding box center [556, 349] width 570 height 12
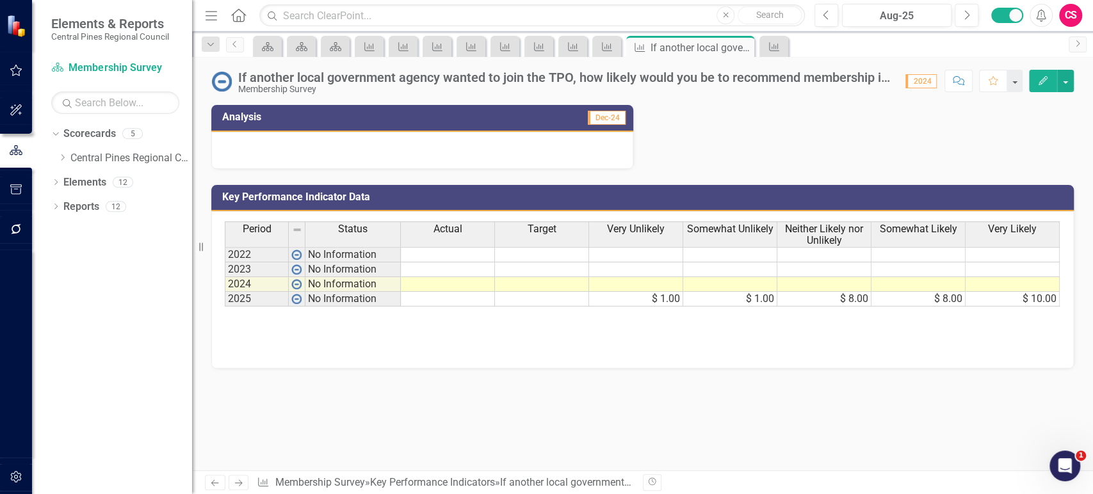
click at [1036, 83] on button "Edit" at bounding box center [1043, 81] width 28 height 22
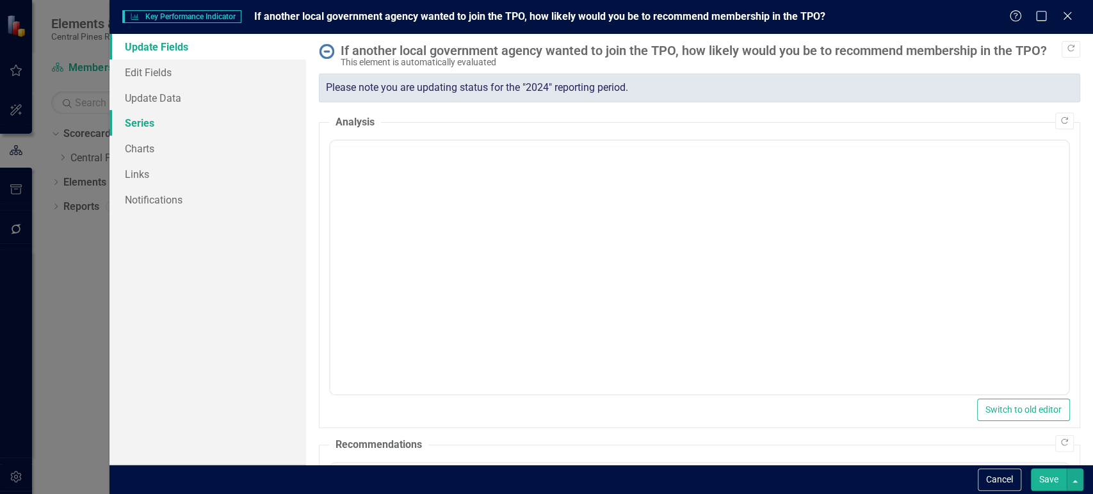
click at [161, 126] on link "Series" at bounding box center [207, 123] width 197 height 26
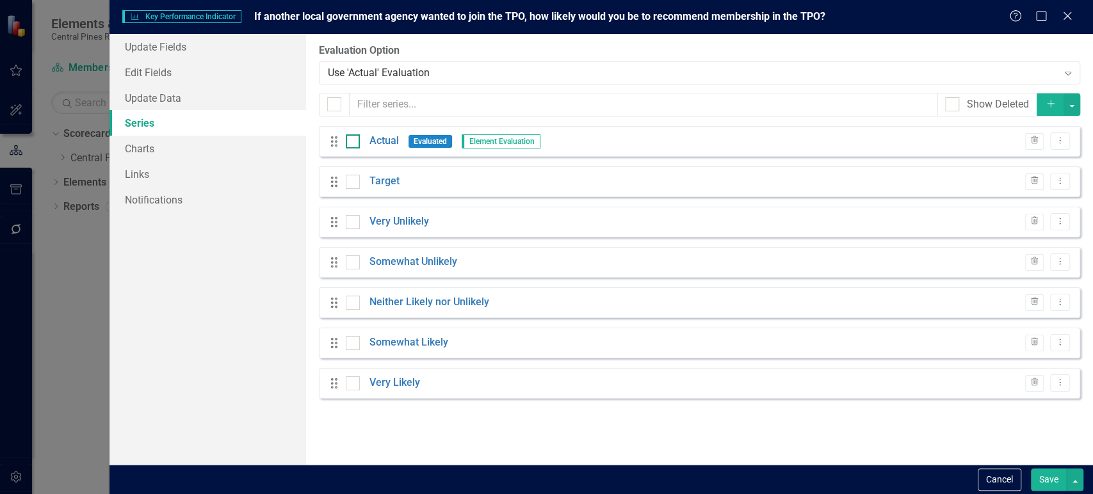
click at [333, 108] on div at bounding box center [334, 104] width 14 height 14
click at [333, 106] on input "checkbox" at bounding box center [331, 101] width 8 height 8
checkbox input "true"
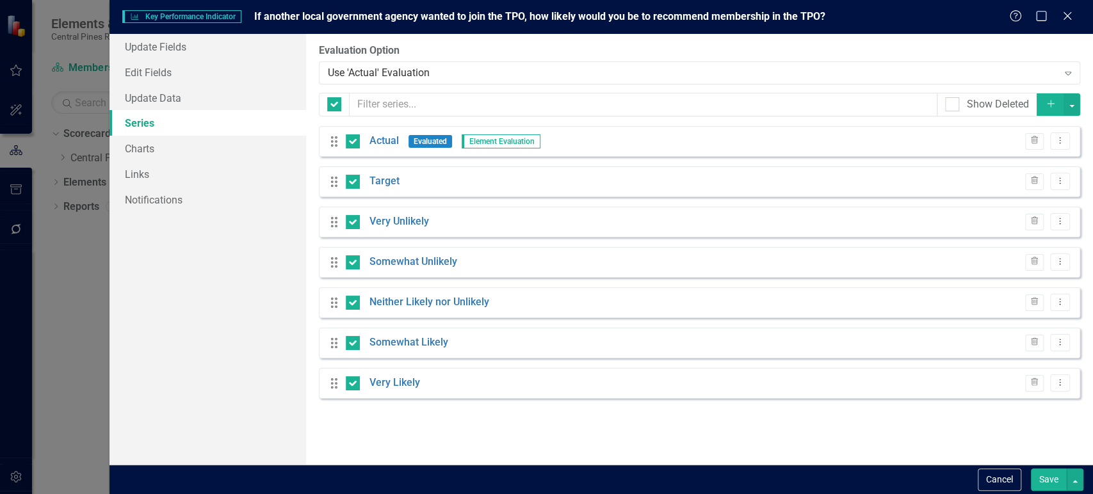
checkbox input "true"
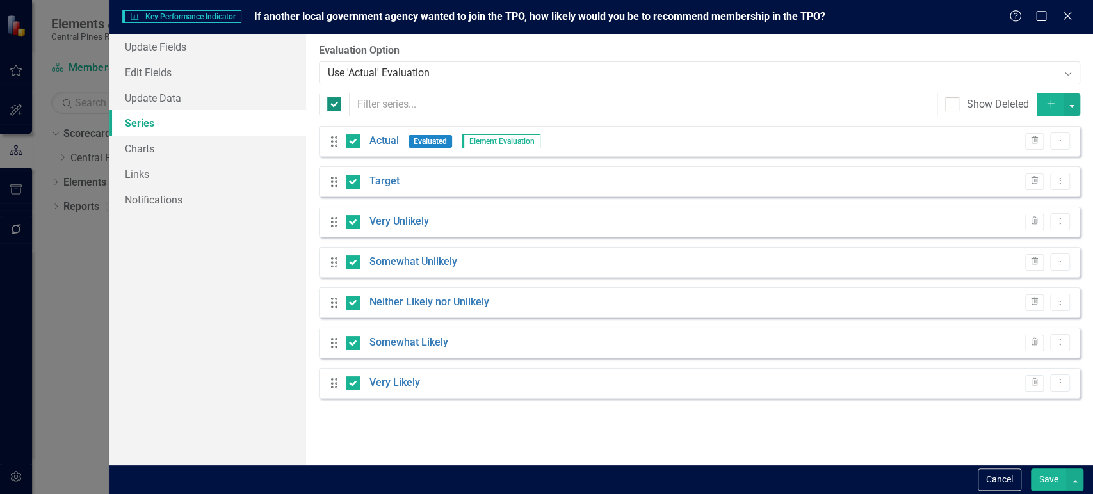
click at [335, 109] on div at bounding box center [334, 104] width 14 height 14
click at [335, 106] on input "checkbox" at bounding box center [331, 101] width 8 height 8
checkbox input "false"
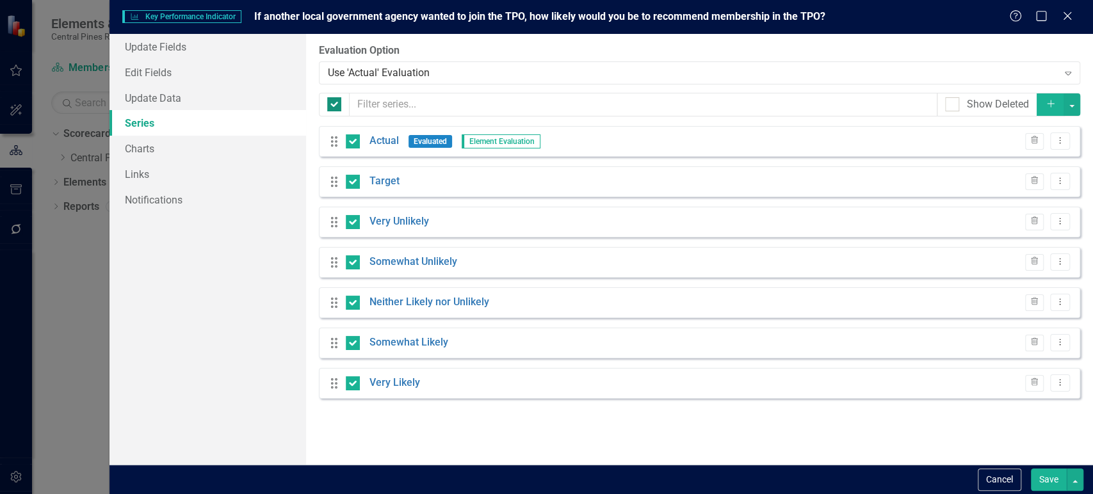
checkbox input "false"
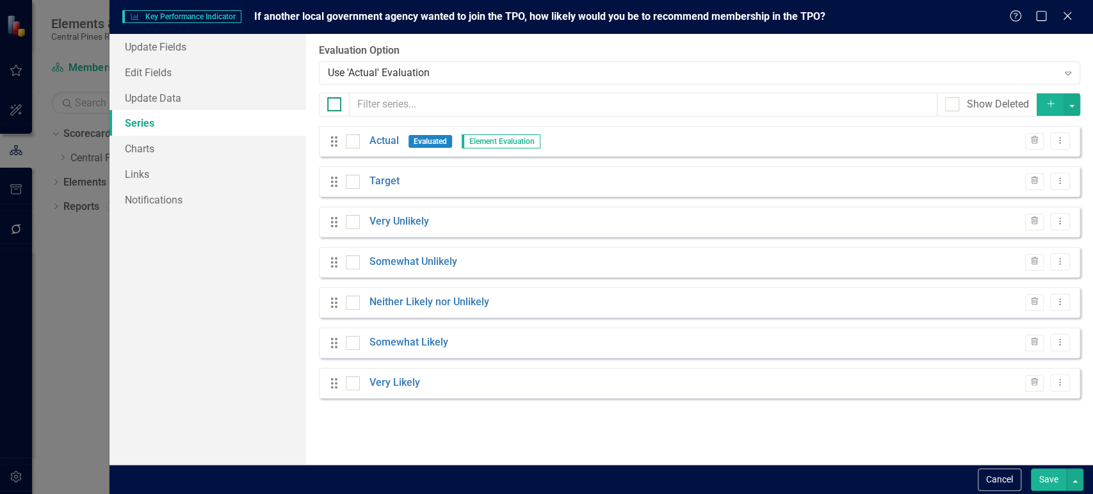
click at [336, 105] on div at bounding box center [334, 104] width 14 height 14
click at [335, 105] on input "checkbox" at bounding box center [331, 101] width 8 height 8
checkbox input "true"
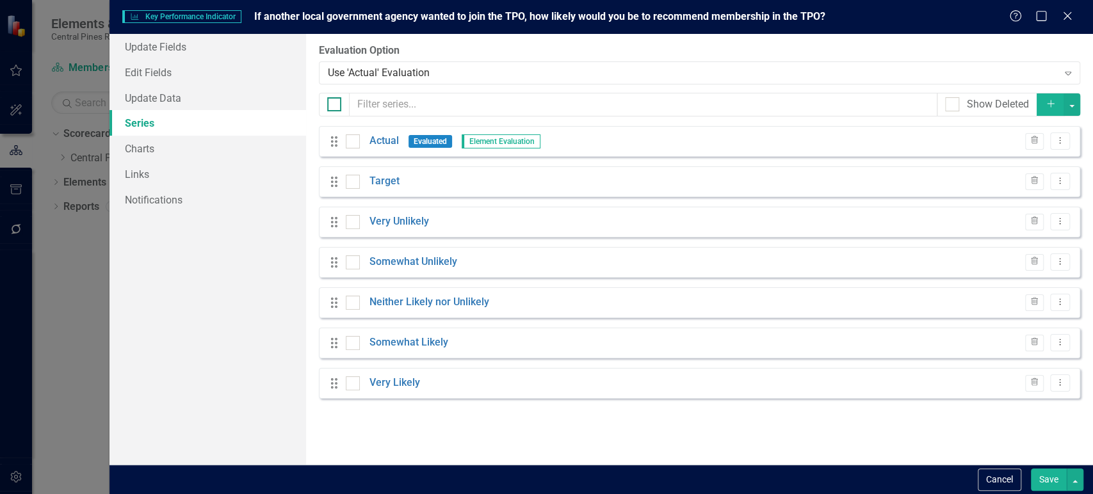
checkbox input "true"
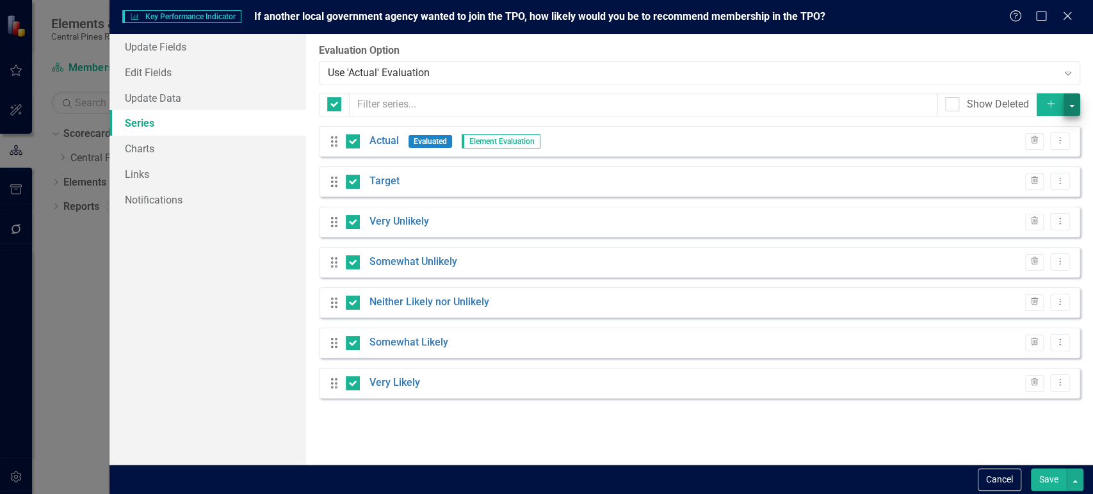
click at [1079, 100] on div "From this page, you can add, edit, delete, or duplicate the measure series for …" at bounding box center [699, 249] width 787 height 431
click at [1075, 103] on button "button" at bounding box center [1071, 104] width 17 height 22
click at [995, 170] on icon "Edit Multiple" at bounding box center [991, 175] width 13 height 10
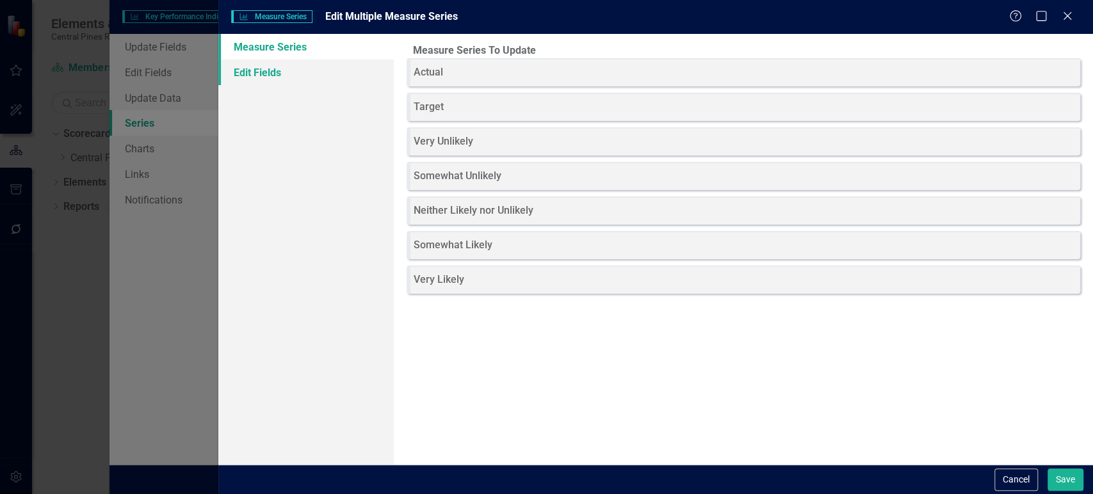
drag, startPoint x: 328, startPoint y: 78, endPoint x: 374, endPoint y: 77, distance: 46.7
click at [328, 77] on link "Edit Fields" at bounding box center [305, 73] width 175 height 26
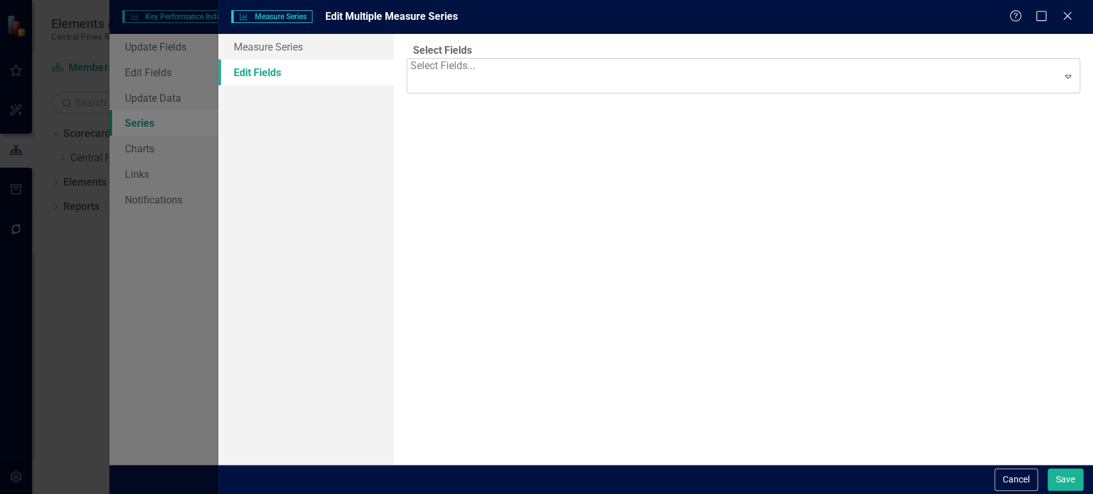
click at [478, 81] on div at bounding box center [443, 83] width 67 height 17
click at [469, 149] on div "Currency" at bounding box center [736, 141] width 642 height 15
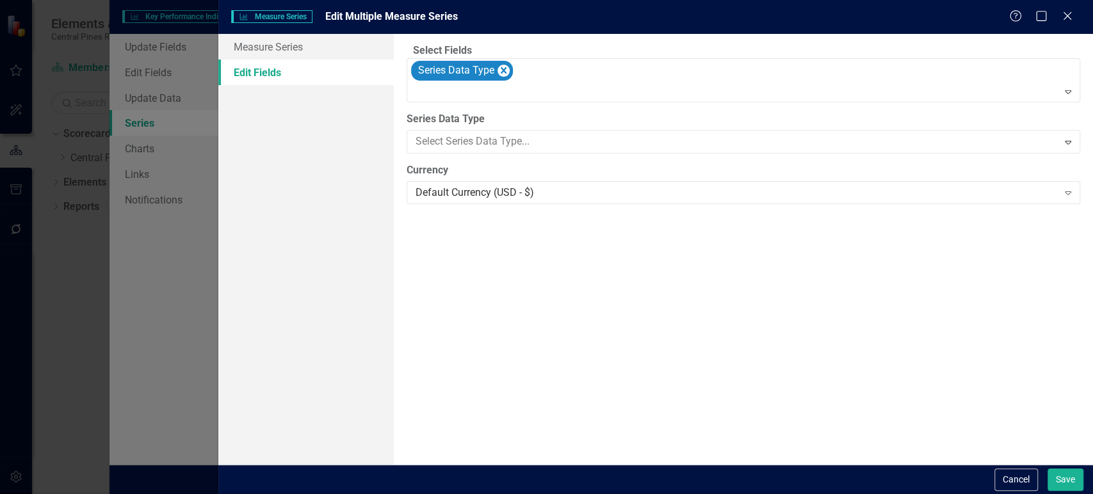
click at [1068, 484] on button "Save" at bounding box center [1065, 480] width 36 height 22
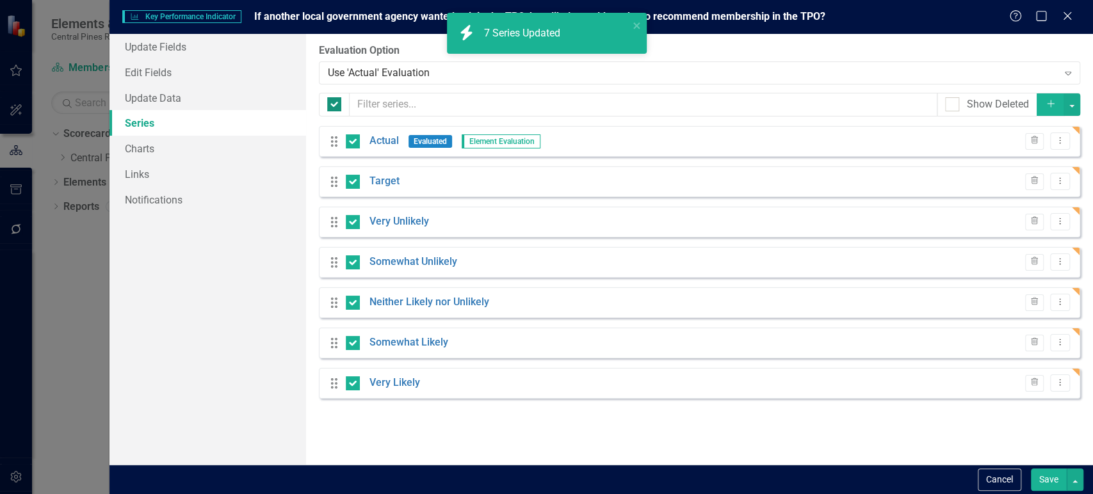
click at [330, 108] on div at bounding box center [334, 104] width 14 height 14
click at [330, 106] on input "checkbox" at bounding box center [331, 101] width 8 height 8
checkbox input "false"
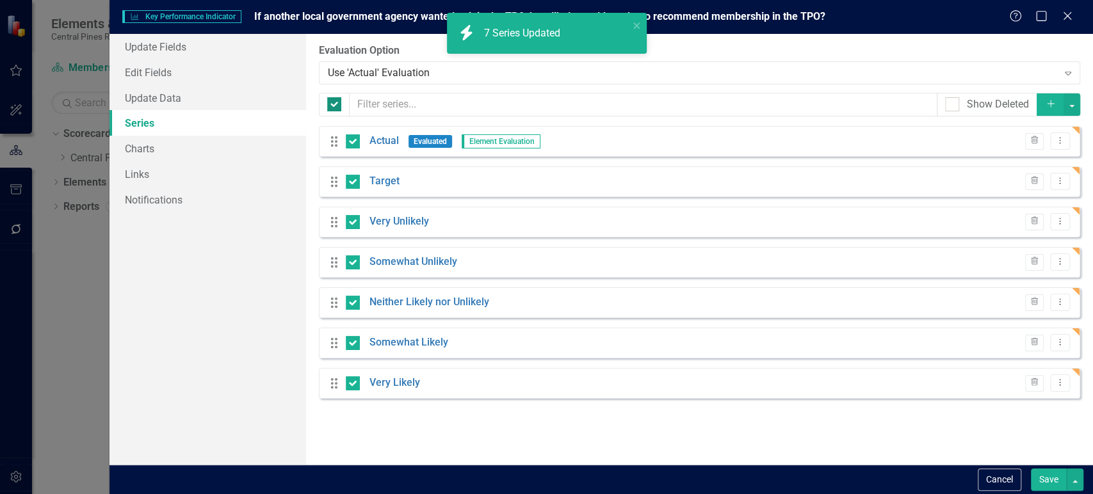
checkbox input "false"
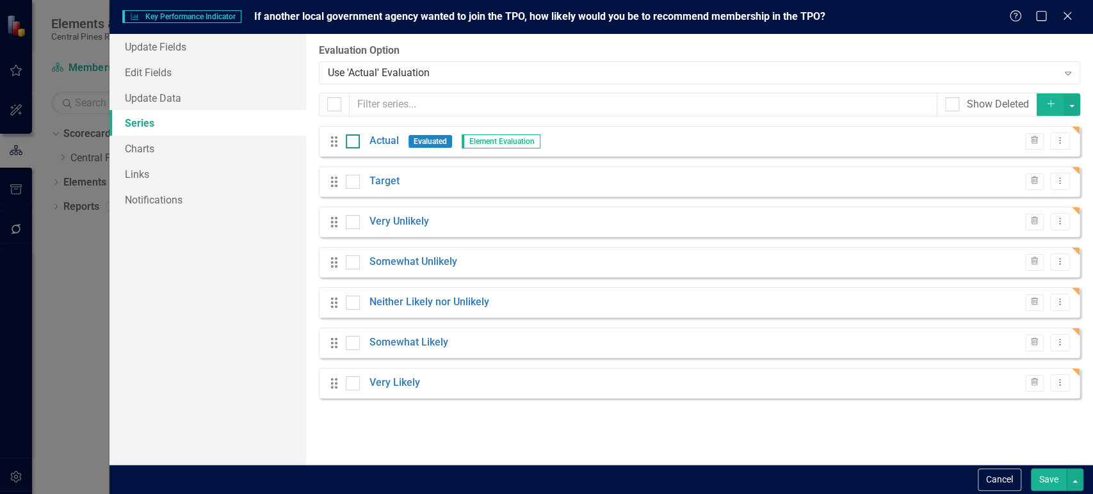
click at [354, 142] on div at bounding box center [353, 141] width 14 height 14
click at [354, 142] on input "checkbox" at bounding box center [350, 138] width 8 height 8
checkbox input "true"
click at [353, 178] on input "checkbox" at bounding box center [350, 179] width 8 height 8
checkbox input "true"
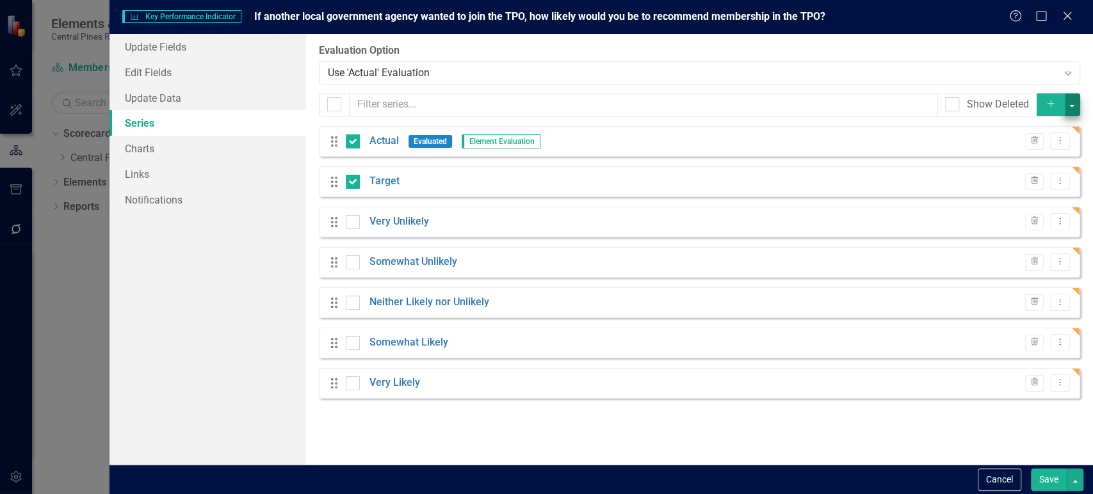
drag, startPoint x: 1061, startPoint y: 101, endPoint x: 1070, endPoint y: 106, distance: 10.3
click at [1070, 106] on div "Add" at bounding box center [1058, 105] width 43 height 24
click at [1069, 106] on button "button" at bounding box center [1071, 104] width 17 height 22
click at [1006, 200] on link "Trash Delete Multiple" at bounding box center [1028, 199] width 101 height 24
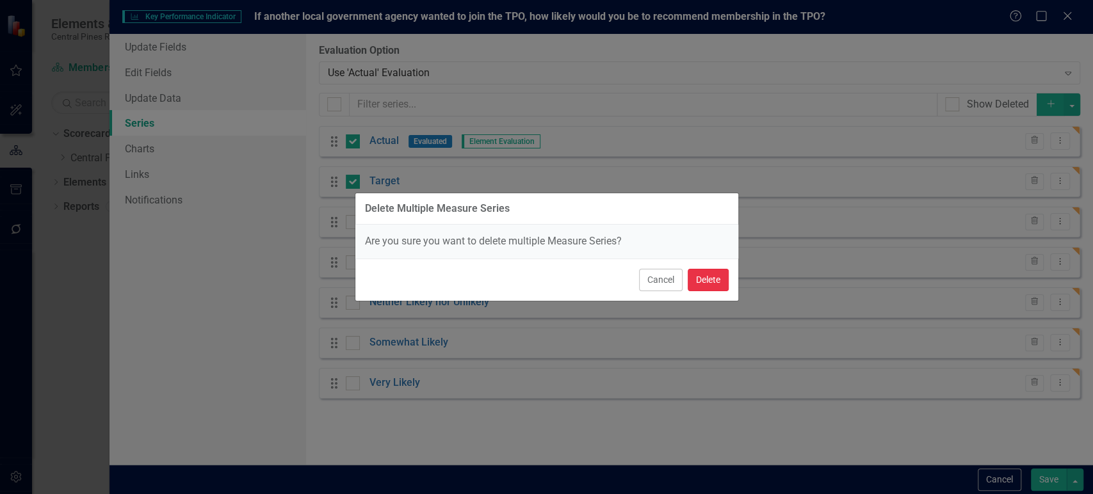
click at [715, 278] on button "Delete" at bounding box center [708, 280] width 41 height 22
checkbox input "false"
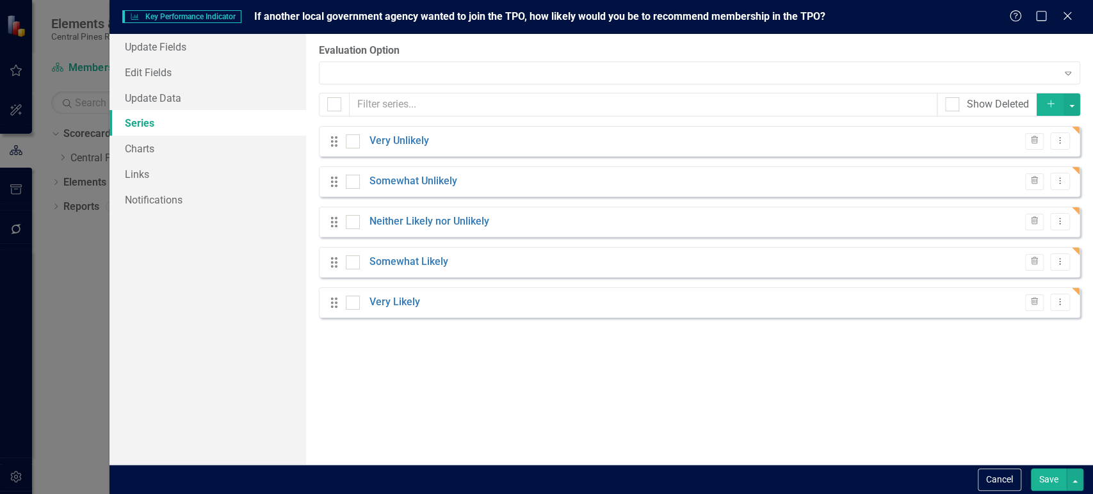
click at [1048, 476] on button "Save" at bounding box center [1049, 480] width 36 height 22
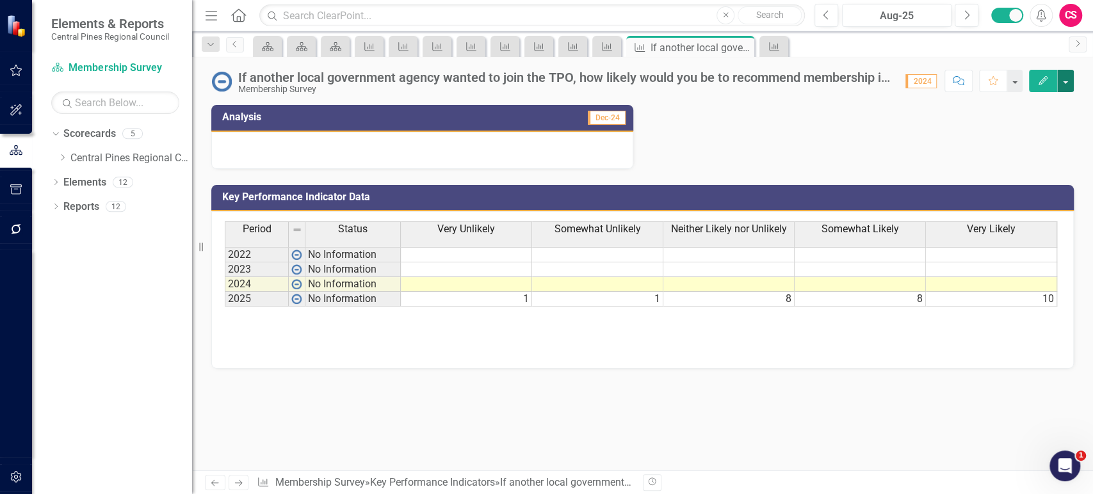
click at [1066, 83] on button "button" at bounding box center [1065, 81] width 17 height 22
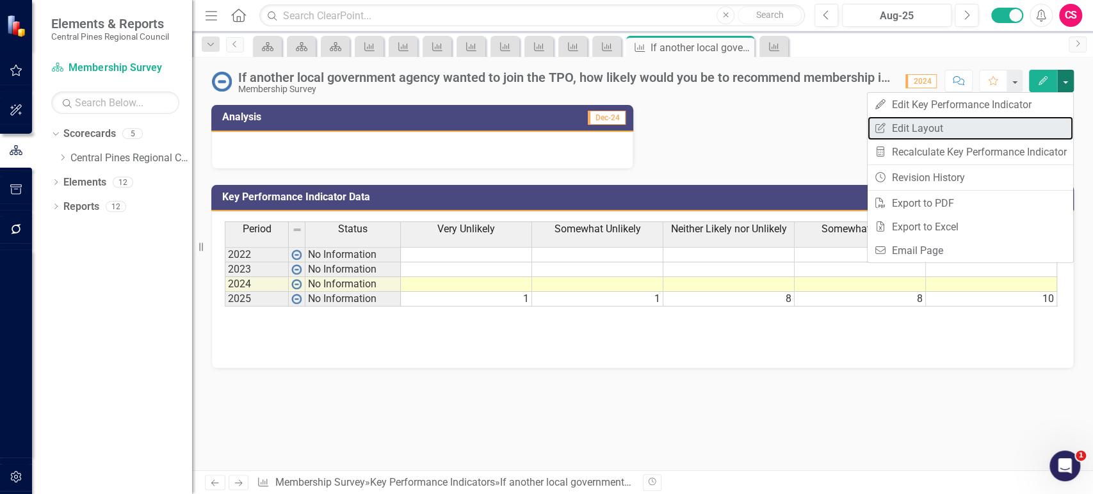
click at [1011, 136] on link "Edit Report Edit Layout" at bounding box center [969, 129] width 205 height 24
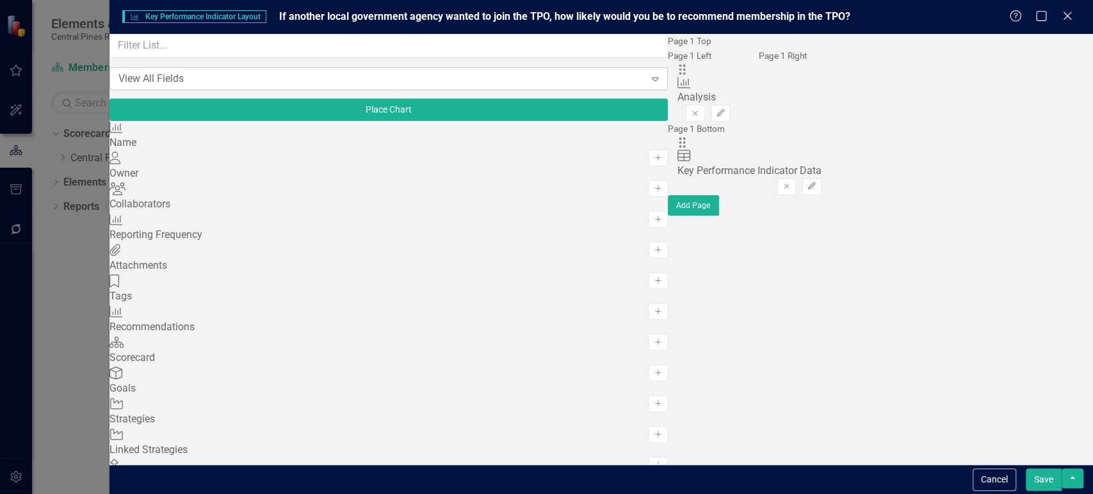
click at [179, 86] on div "View All Fields" at bounding box center [381, 78] width 527 height 15
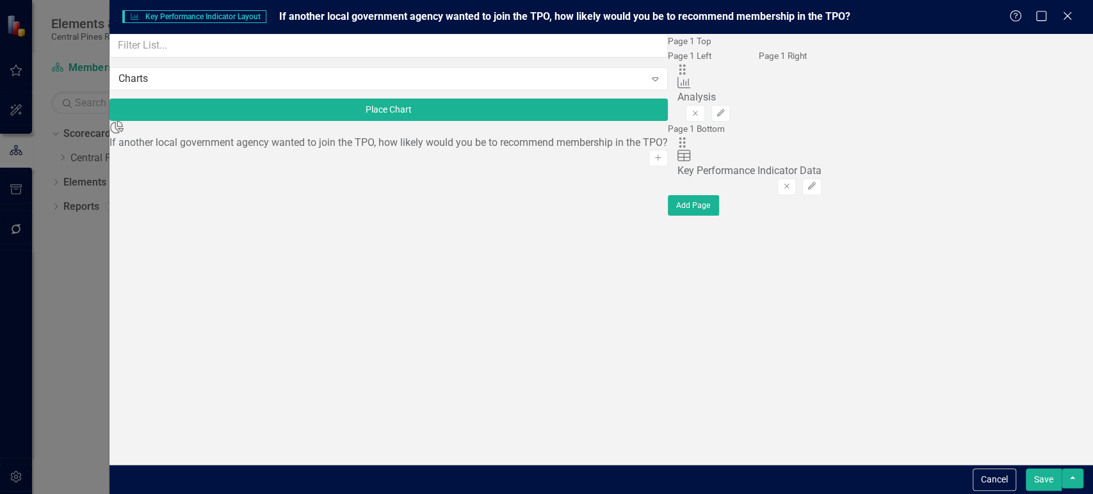
click at [648, 154] on button "Add" at bounding box center [657, 158] width 19 height 17
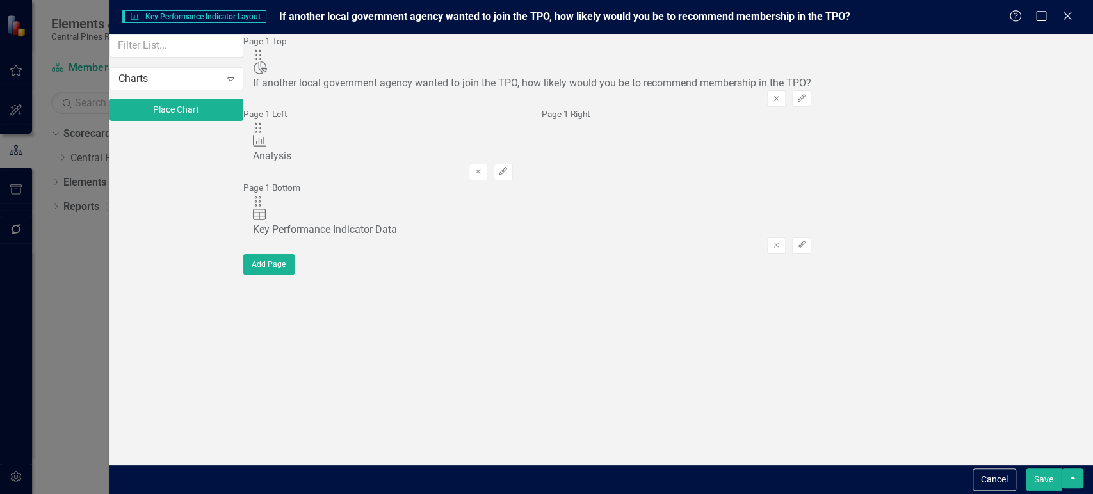
drag, startPoint x: 389, startPoint y: 79, endPoint x: 665, endPoint y: 147, distance: 284.8
click at [665, 147] on div "Page 1 Top Drag Chart If another local government agency wanted to join the TPO…" at bounding box center [531, 144] width 577 height 220
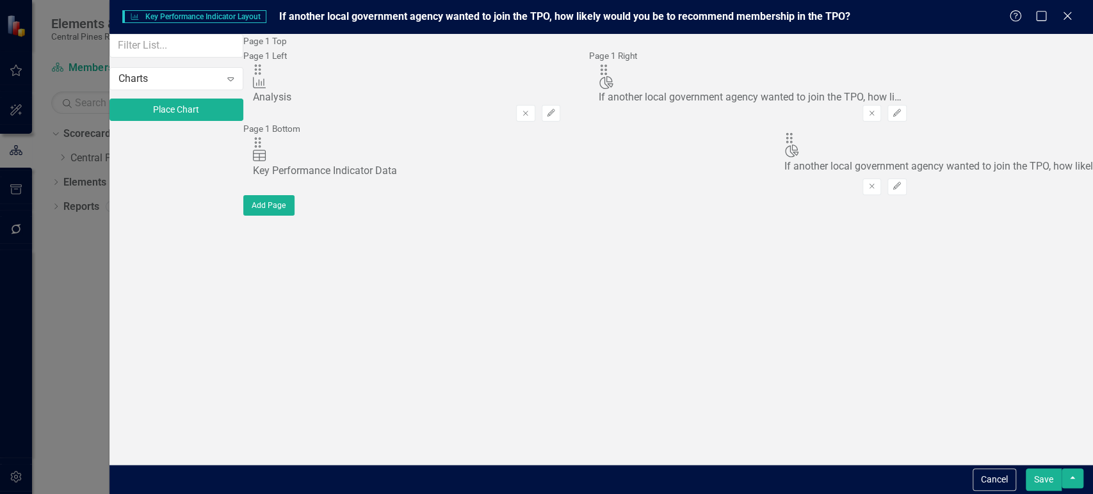
drag, startPoint x: 396, startPoint y: 80, endPoint x: 804, endPoint y: 143, distance: 413.3
click at [901, 117] on icon "Edit" at bounding box center [897, 113] width 10 height 8
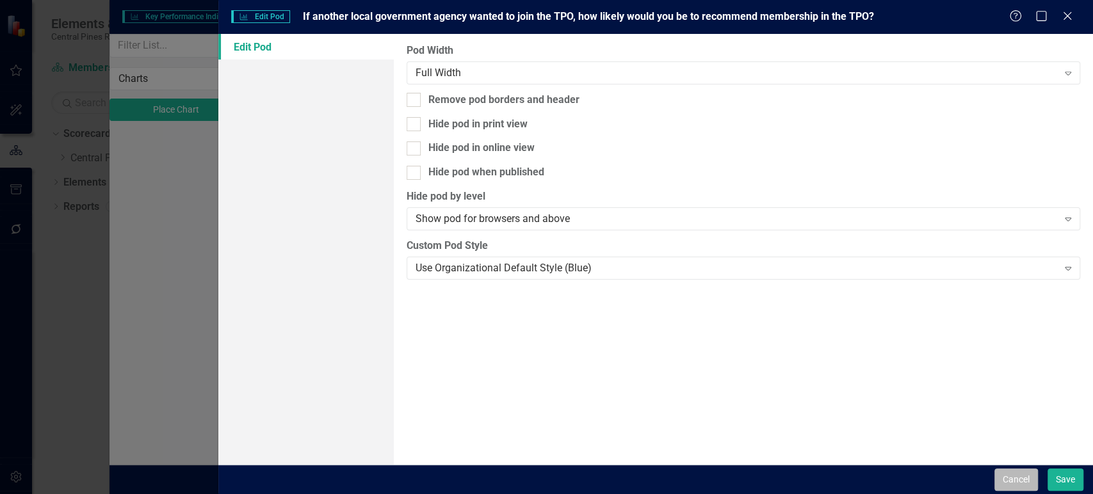
click at [1015, 483] on button "Cancel" at bounding box center [1016, 480] width 44 height 22
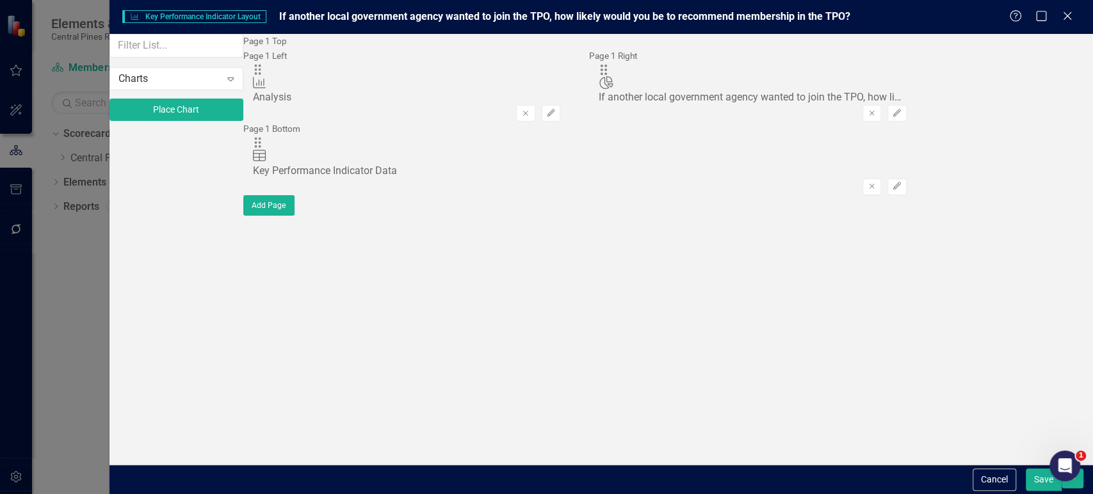
click at [1045, 479] on button "Save" at bounding box center [1044, 480] width 36 height 22
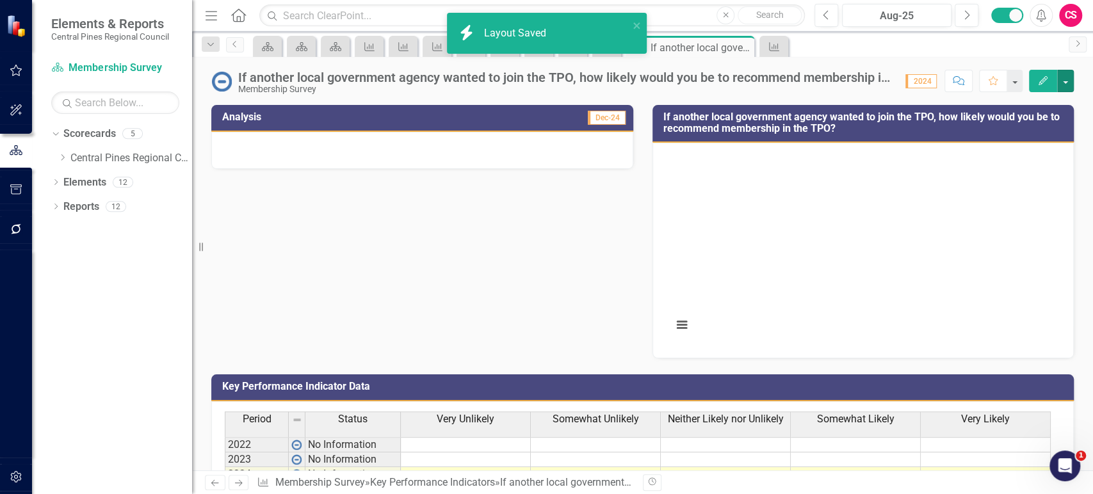
click at [841, 177] on rect "Interactive chart" at bounding box center [861, 249] width 390 height 192
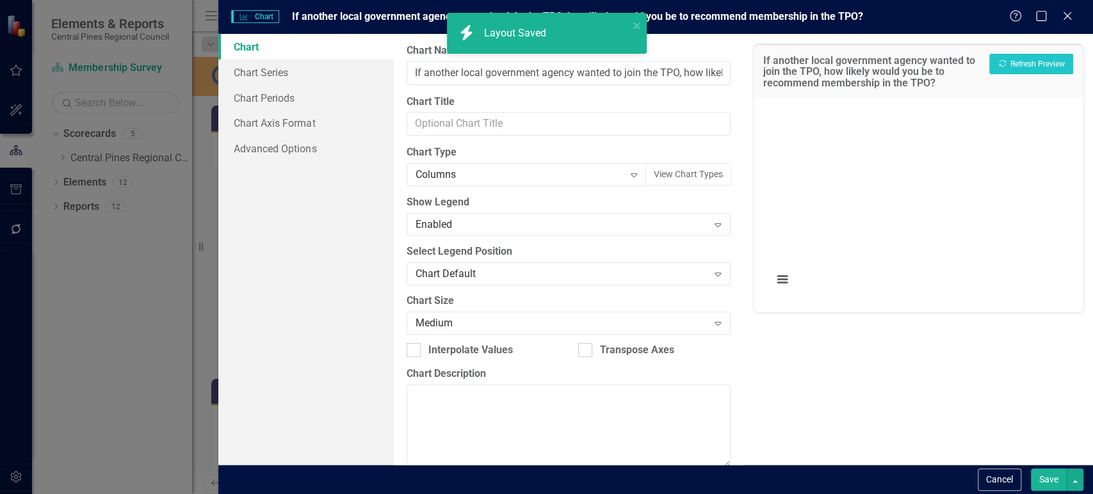
click at [278, 56] on link "Chart" at bounding box center [305, 47] width 175 height 26
click at [277, 63] on link "Chart Series" at bounding box center [305, 73] width 175 height 26
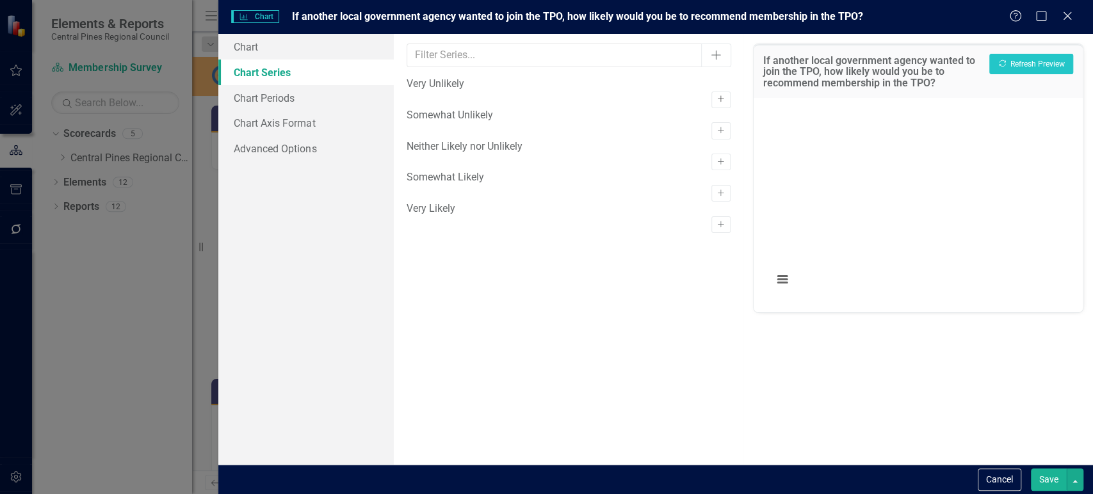
click at [716, 95] on icon "Activate" at bounding box center [721, 99] width 10 height 8
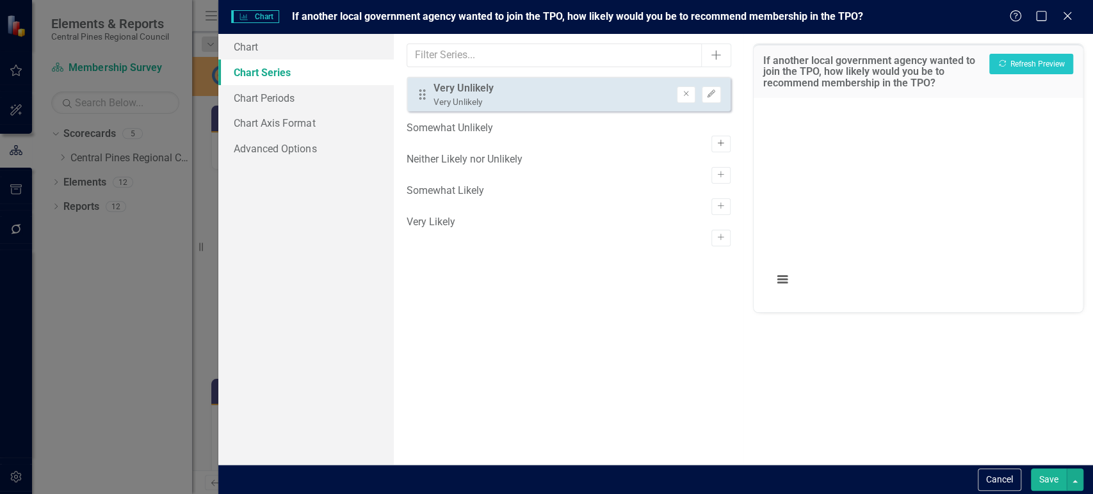
click at [711, 136] on button "Activate" at bounding box center [720, 144] width 19 height 17
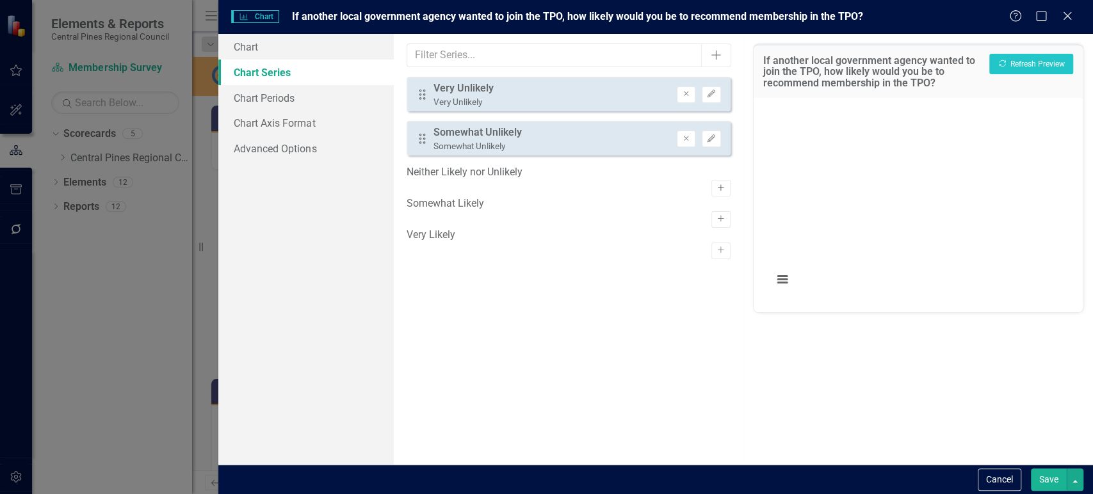
click at [711, 180] on button "Activate" at bounding box center [720, 188] width 19 height 17
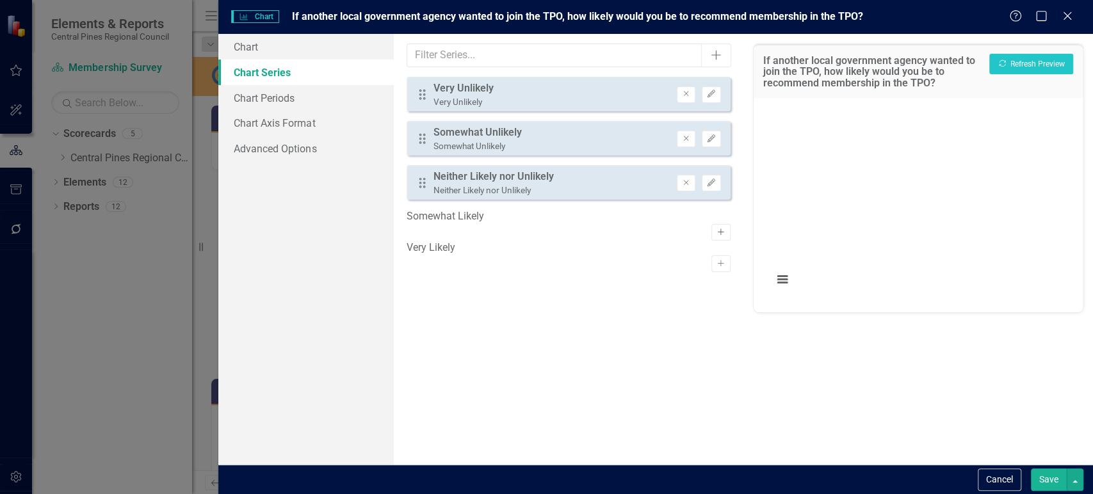
click at [716, 229] on icon "Activate" at bounding box center [721, 233] width 10 height 8
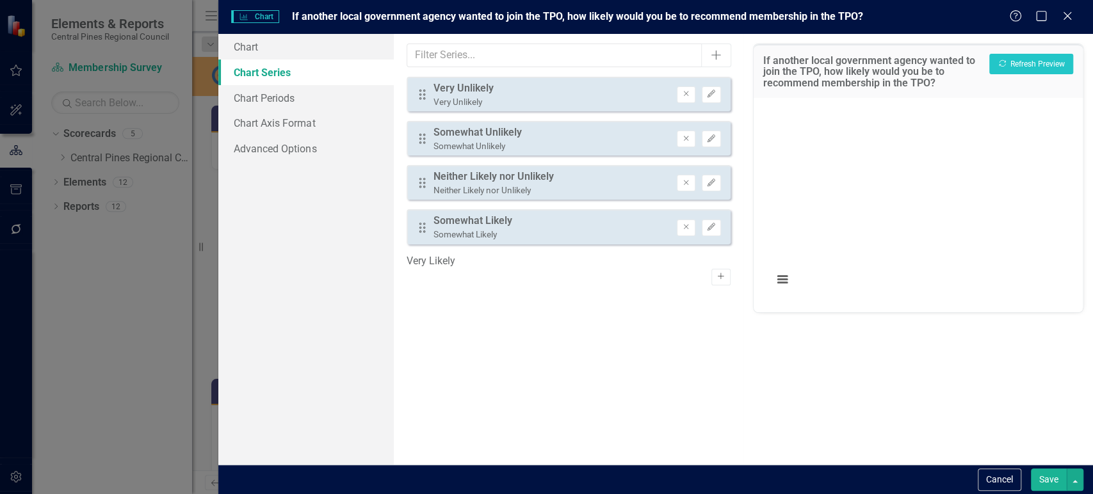
click at [712, 273] on button "Activate" at bounding box center [720, 277] width 19 height 17
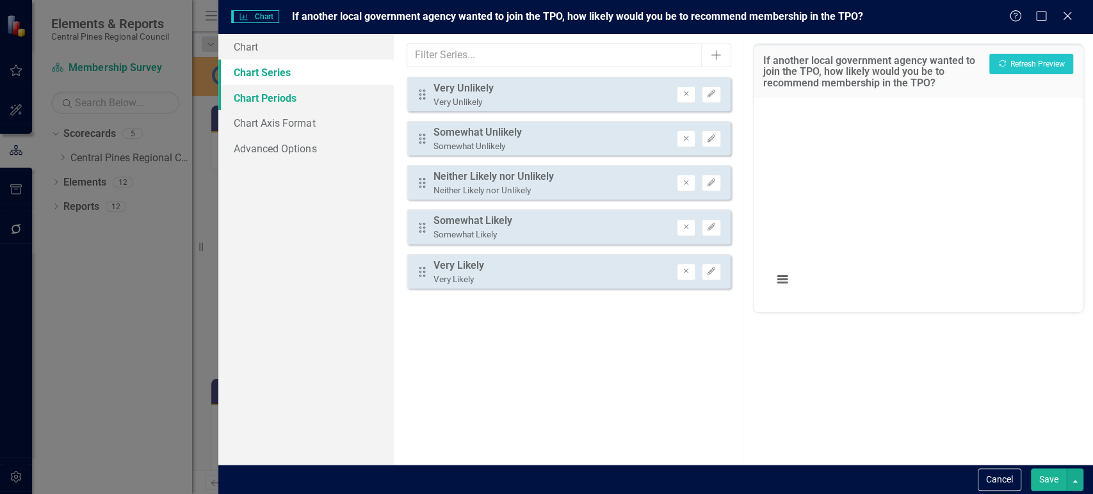
click at [316, 97] on link "Chart Periods" at bounding box center [305, 98] width 175 height 26
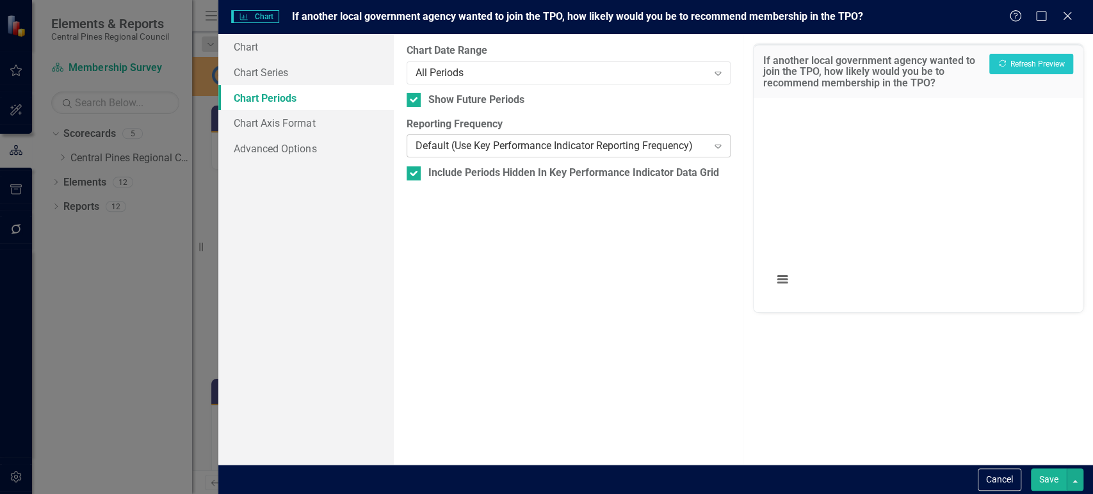
click at [442, 150] on div "Default (Use Key Performance Indicator Reporting Frequency)" at bounding box center [561, 146] width 293 height 15
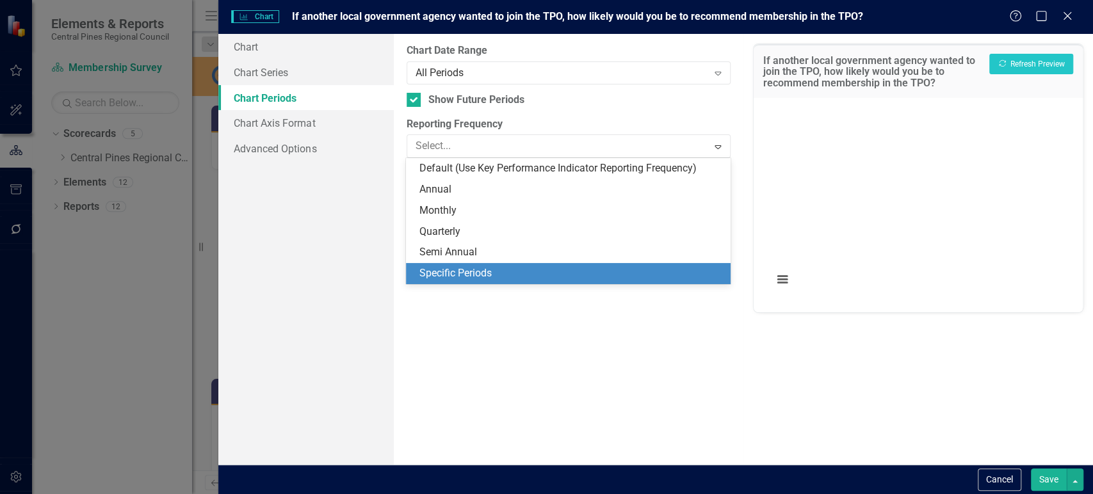
click at [453, 275] on div "Specific Periods" at bounding box center [570, 273] width 303 height 15
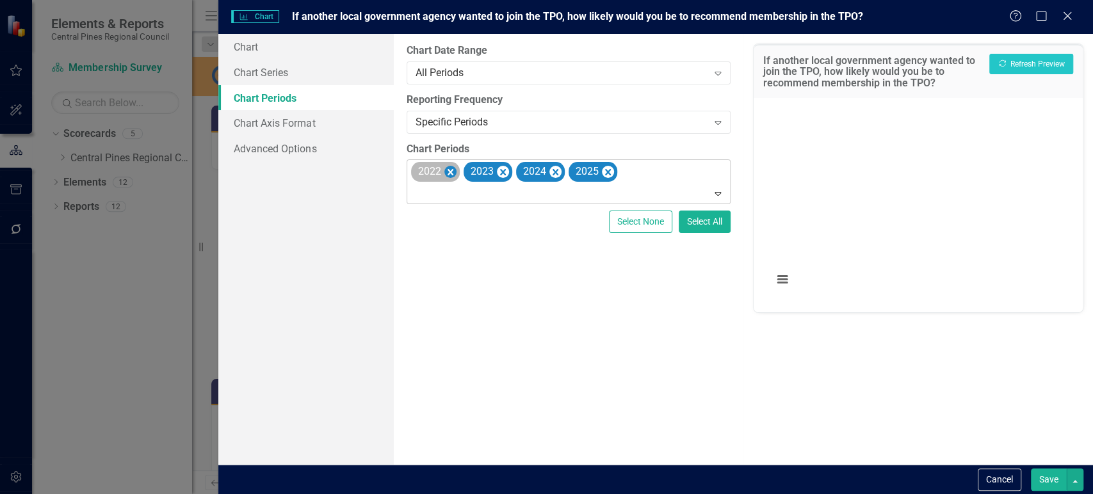
click at [449, 173] on icon "Remove 2022" at bounding box center [450, 173] width 12 height 16
click at [449, 172] on icon "Remove 2023" at bounding box center [450, 172] width 6 height 6
click at [449, 172] on icon "Remove 2024" at bounding box center [450, 172] width 6 height 6
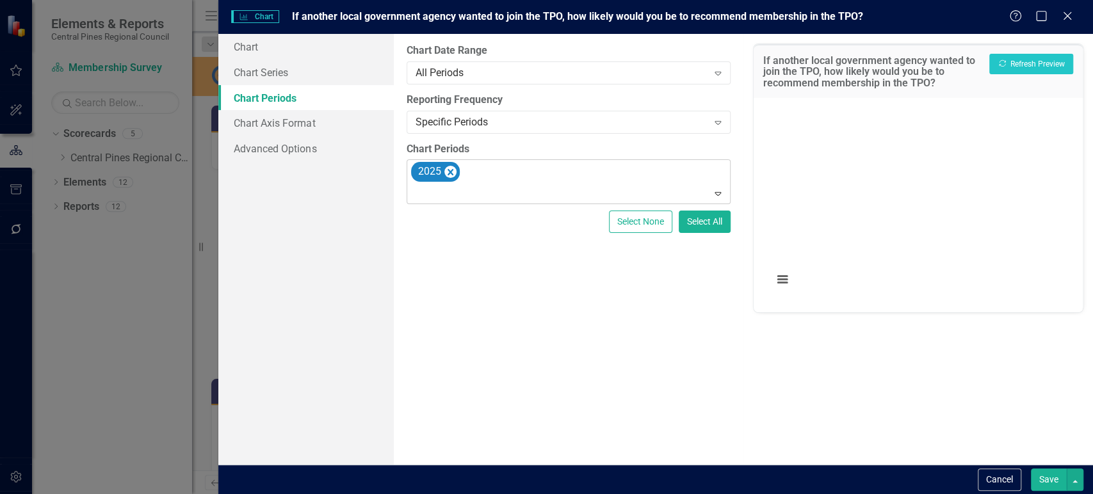
click at [1040, 482] on button "Save" at bounding box center [1049, 480] width 36 height 22
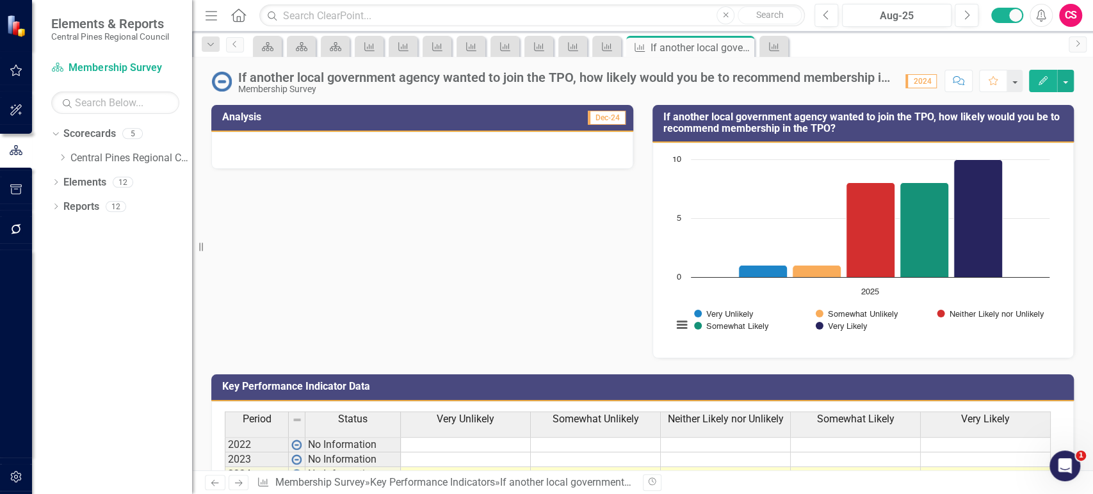
click at [241, 482] on icon "Next" at bounding box center [238, 483] width 11 height 8
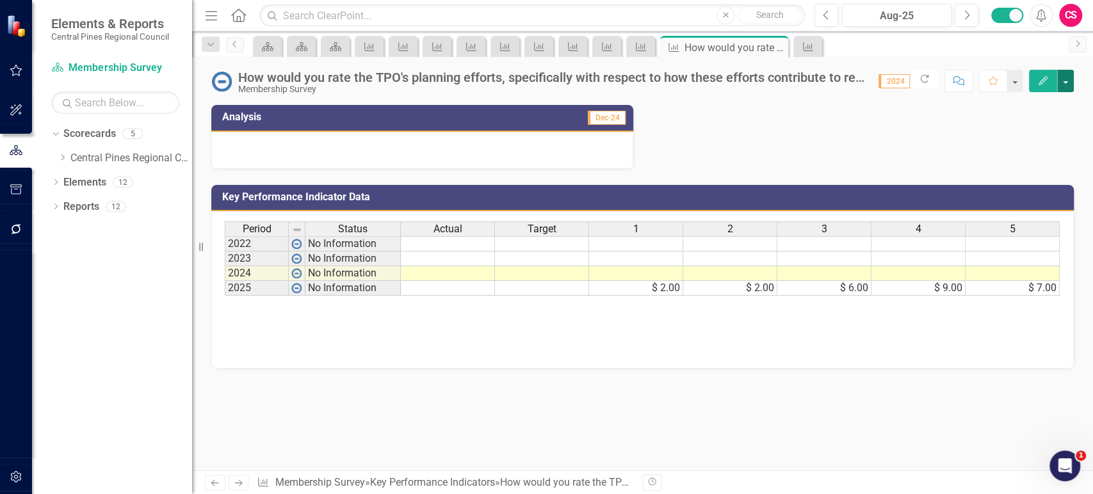
click at [1068, 86] on button "button" at bounding box center [1065, 81] width 17 height 22
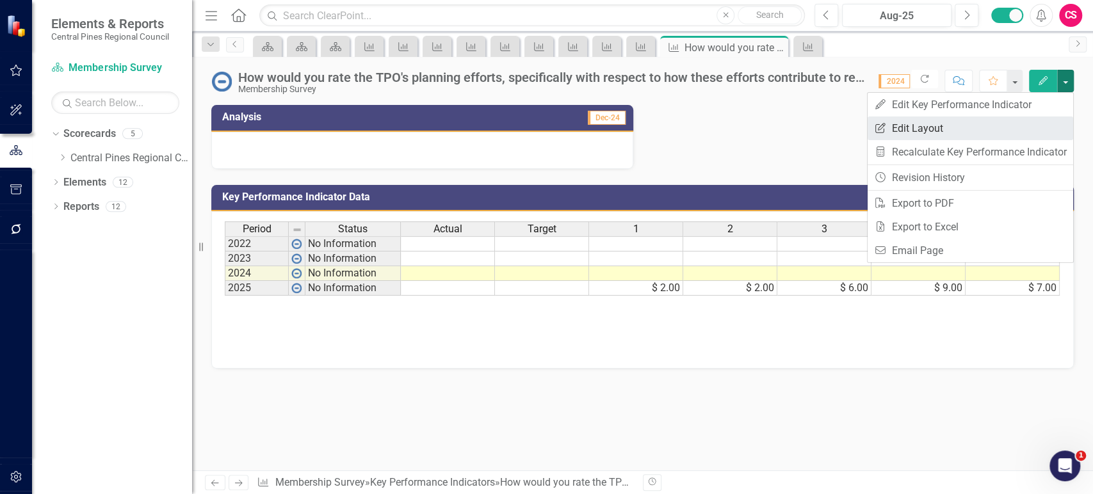
click at [1017, 127] on link "Edit Report Edit Layout" at bounding box center [969, 129] width 205 height 24
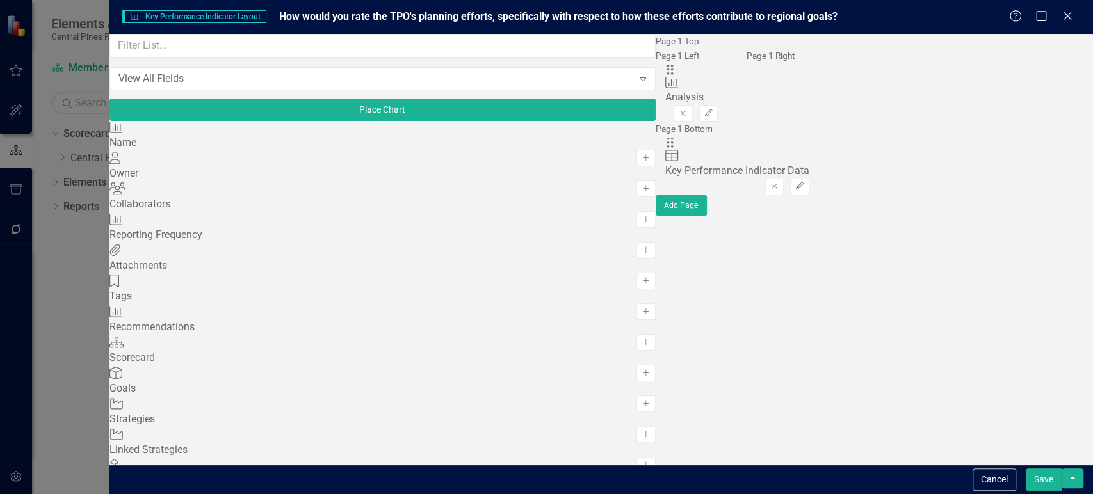
click at [211, 86] on div "View All Fields" at bounding box center [375, 78] width 515 height 15
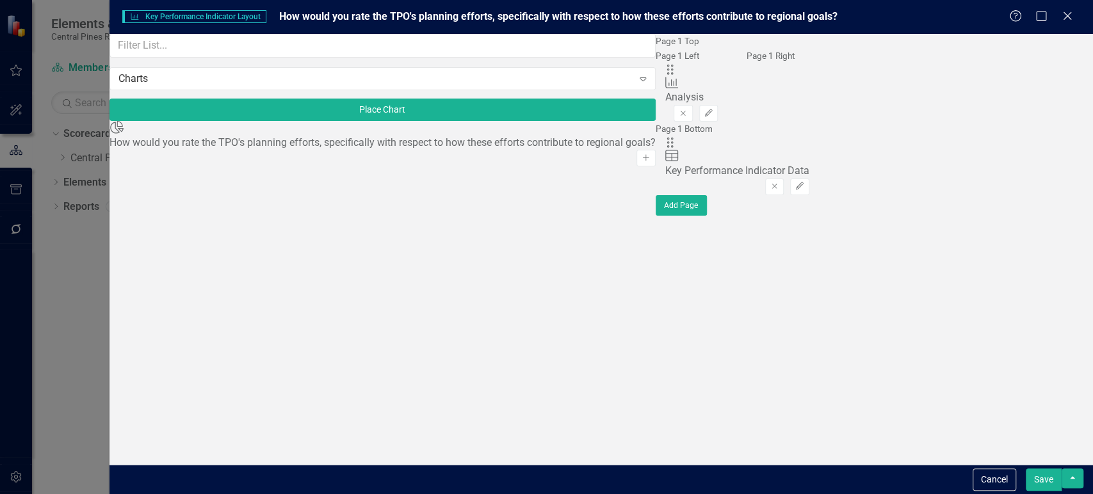
click at [636, 163] on button "Add" at bounding box center [645, 158] width 19 height 17
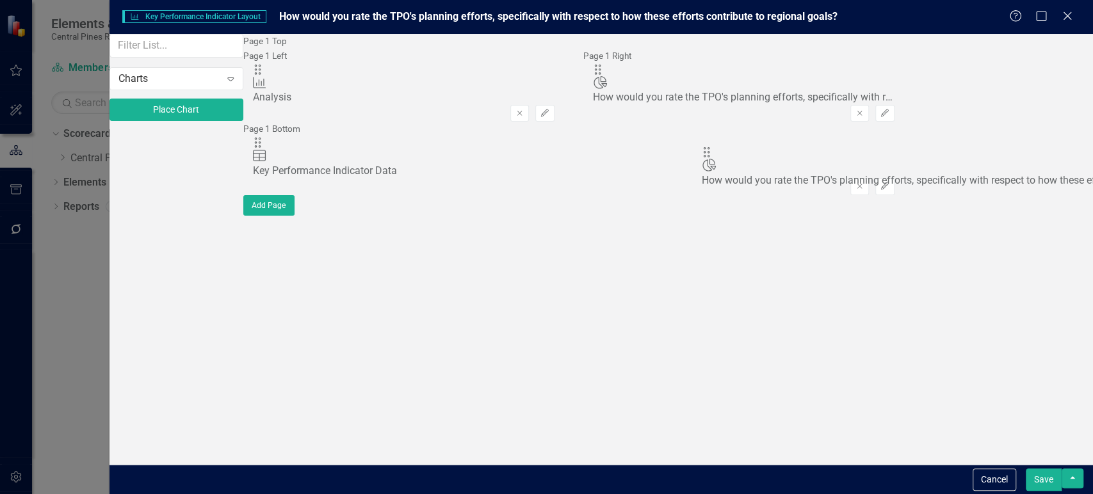
drag, startPoint x: 402, startPoint y: 88, endPoint x: 732, endPoint y: 165, distance: 339.0
click at [1049, 479] on button "Save" at bounding box center [1044, 480] width 36 height 22
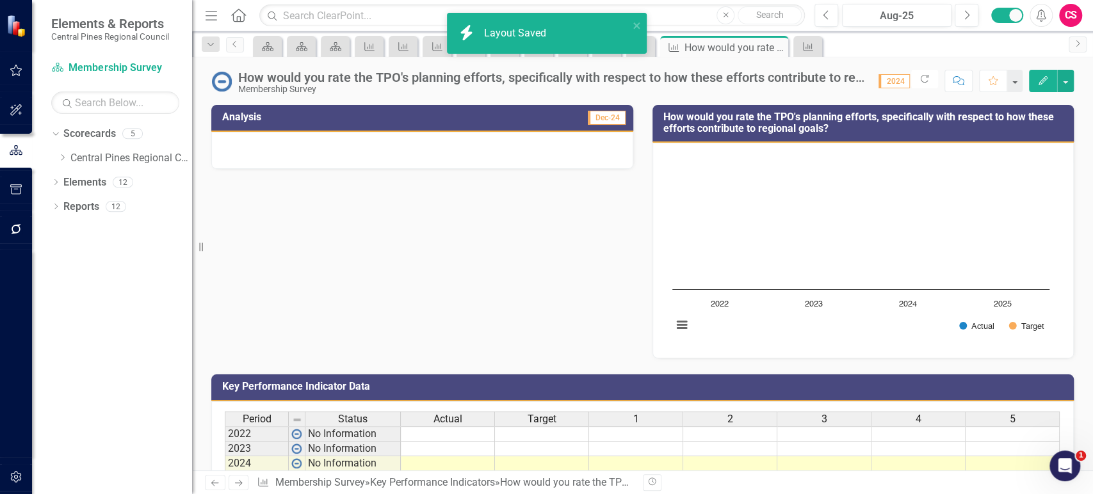
click at [1040, 77] on icon "Edit" at bounding box center [1043, 80] width 12 height 9
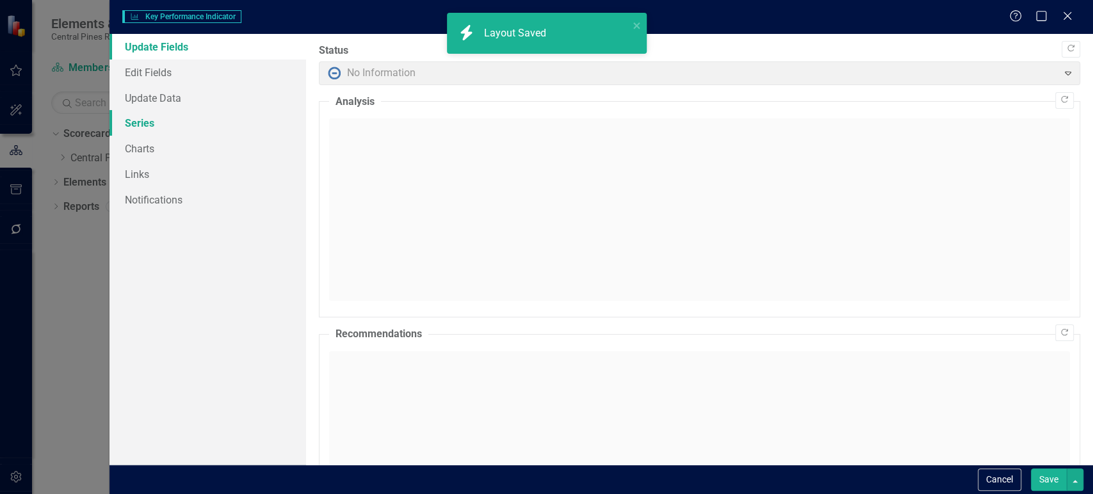
click at [195, 129] on link "Series" at bounding box center [207, 123] width 197 height 26
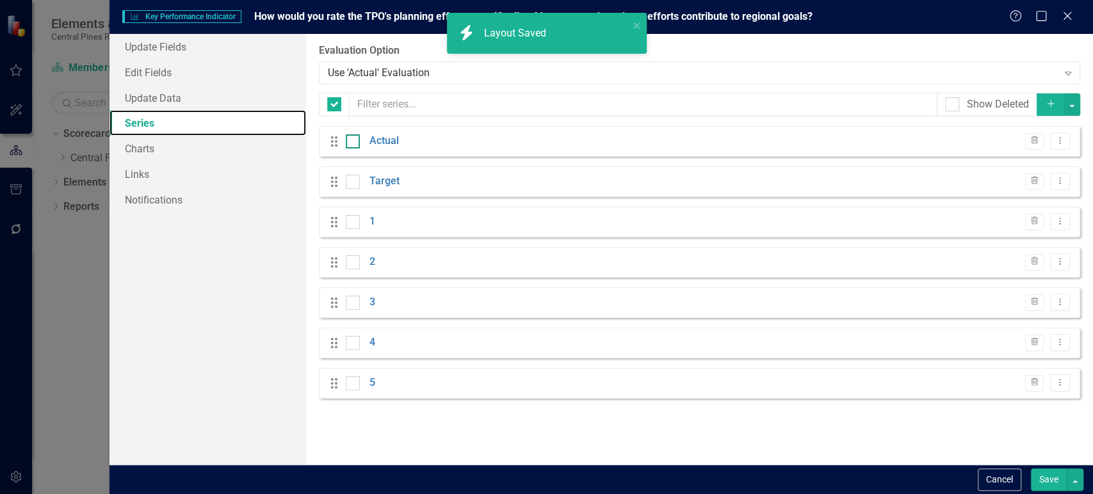
checkbox input "false"
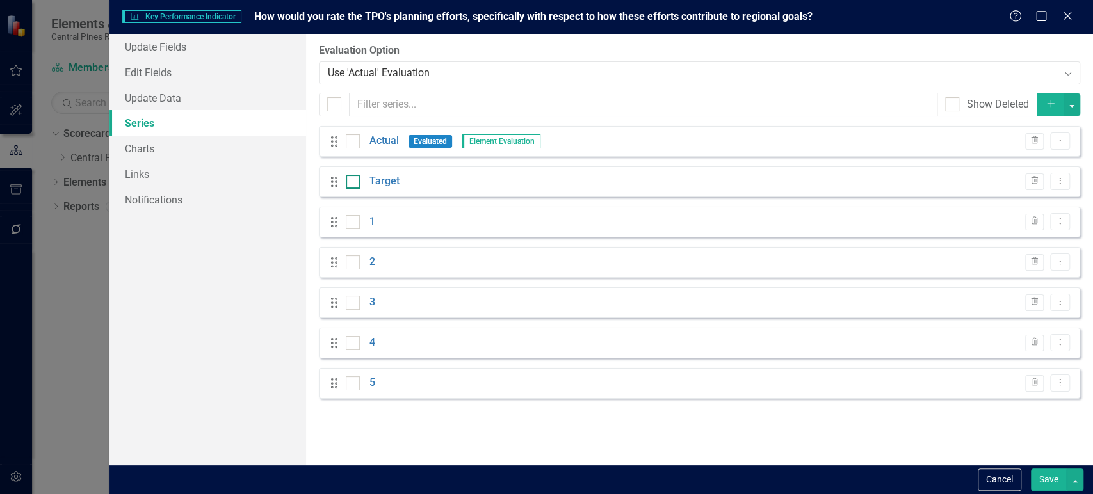
click at [346, 144] on div at bounding box center [353, 141] width 14 height 14
click at [346, 143] on input "checkbox" at bounding box center [350, 138] width 8 height 8
checkbox input "true"
click at [349, 177] on input "checkbox" at bounding box center [350, 179] width 8 height 8
checkbox input "true"
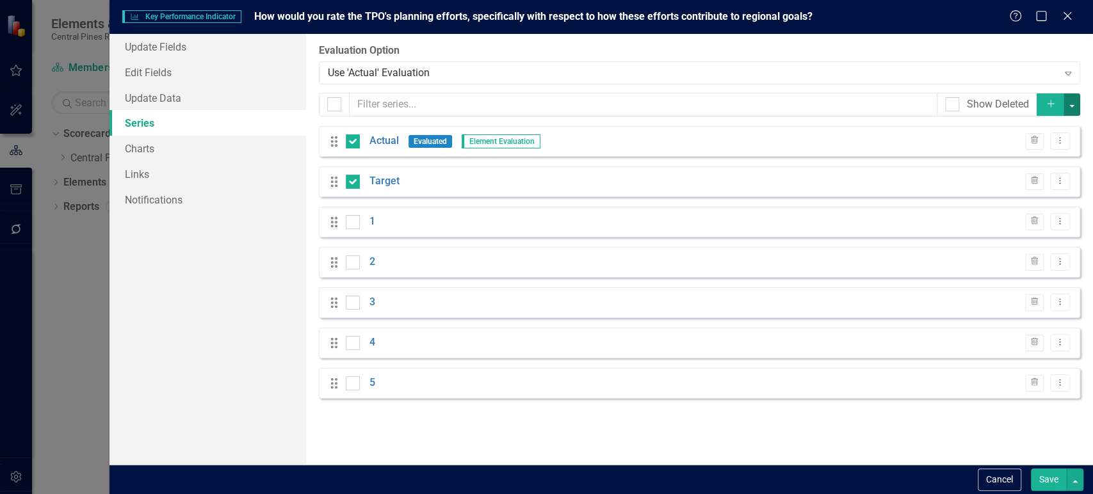
click at [1075, 110] on button "button" at bounding box center [1071, 104] width 17 height 22
click at [995, 200] on icon "Trash" at bounding box center [991, 198] width 13 height 10
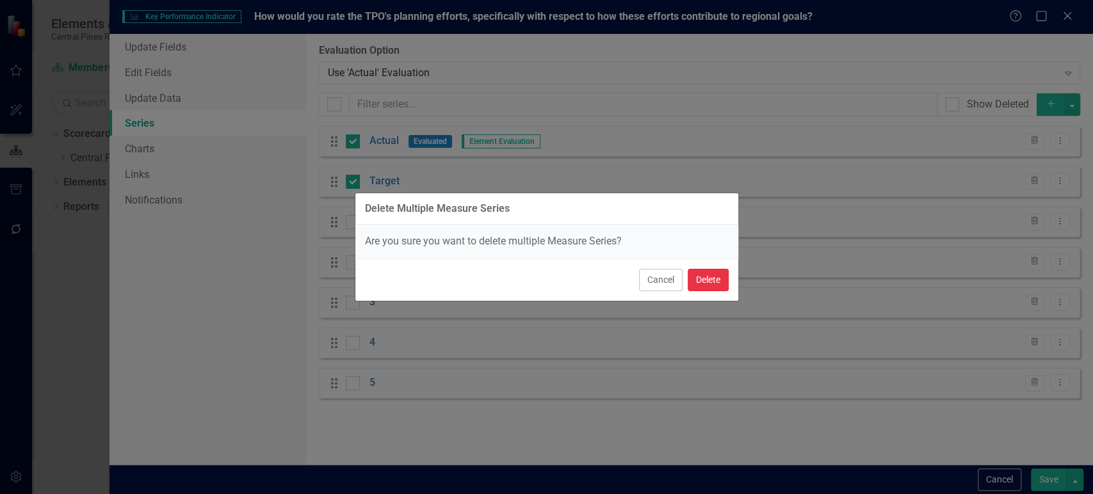
click at [720, 280] on button "Delete" at bounding box center [708, 280] width 41 height 22
checkbox input "false"
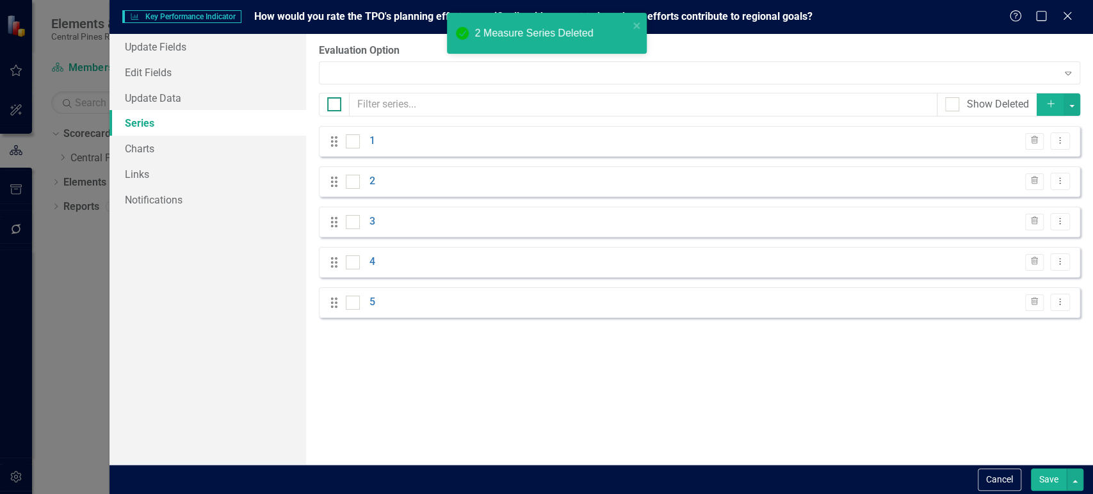
click at [332, 102] on input "checkbox" at bounding box center [331, 101] width 8 height 8
checkbox input "true"
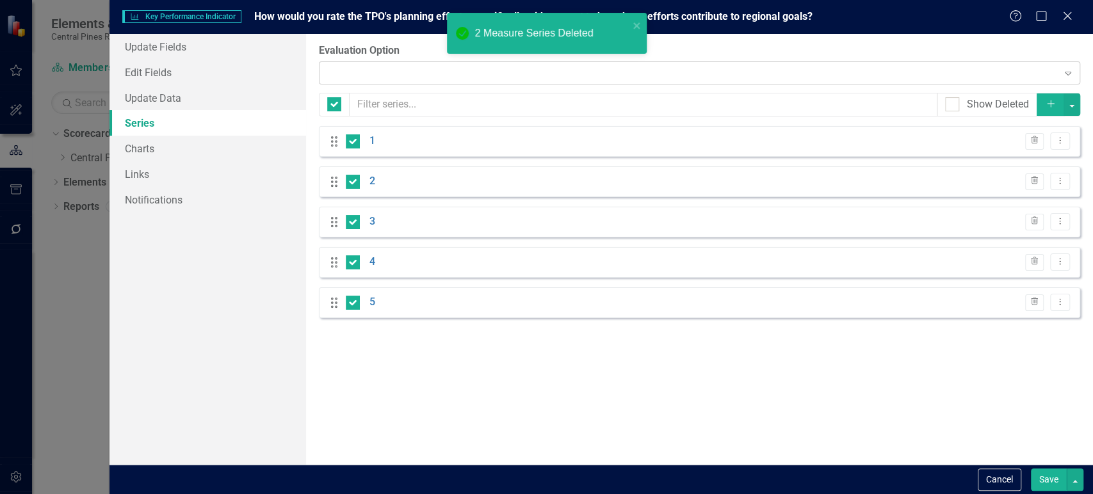
checkbox input "true"
click at [1069, 108] on button "button" at bounding box center [1071, 104] width 17 height 22
click at [1013, 186] on link "Edit Multiple Edit Multiple" at bounding box center [1028, 175] width 101 height 24
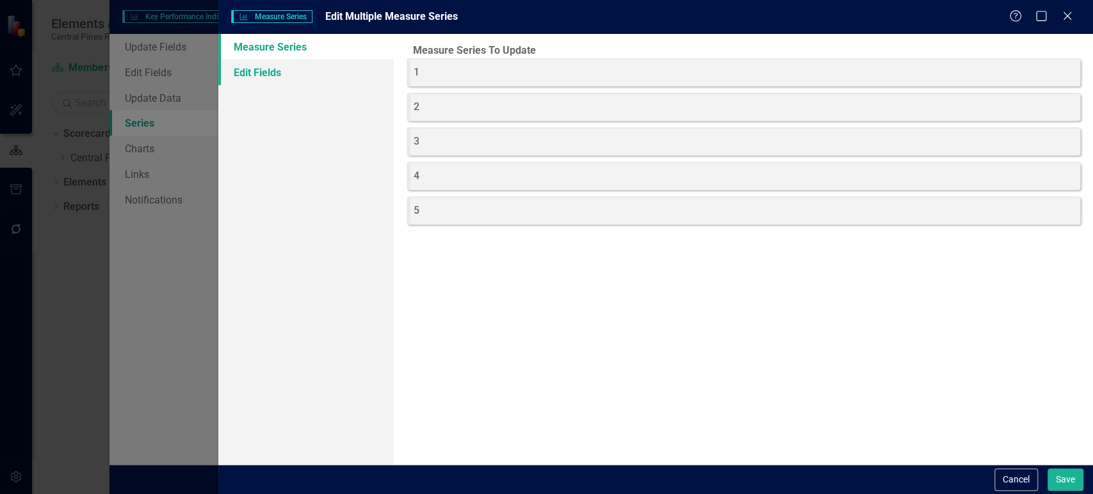
click at [341, 71] on link "Edit Fields" at bounding box center [305, 73] width 175 height 26
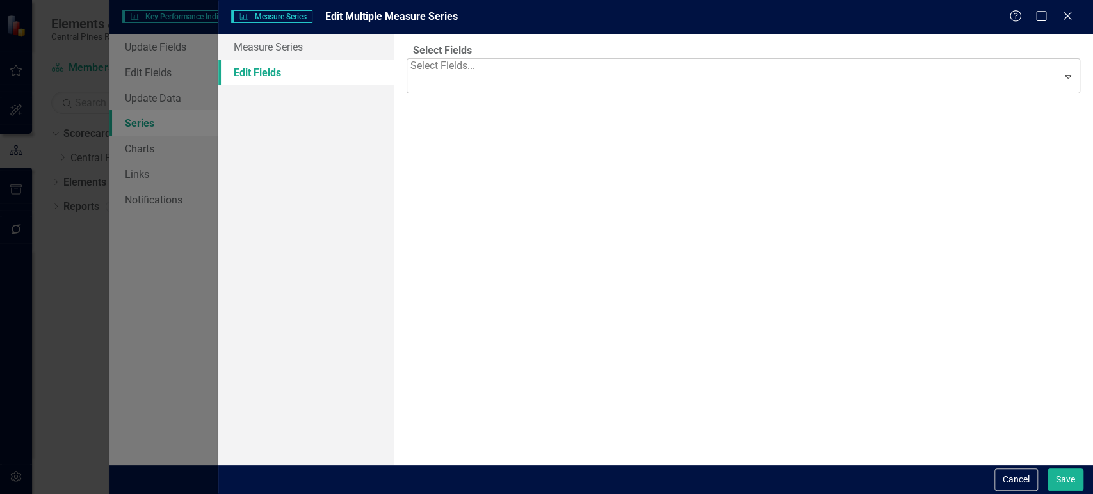
click at [478, 78] on div at bounding box center [443, 83] width 67 height 17
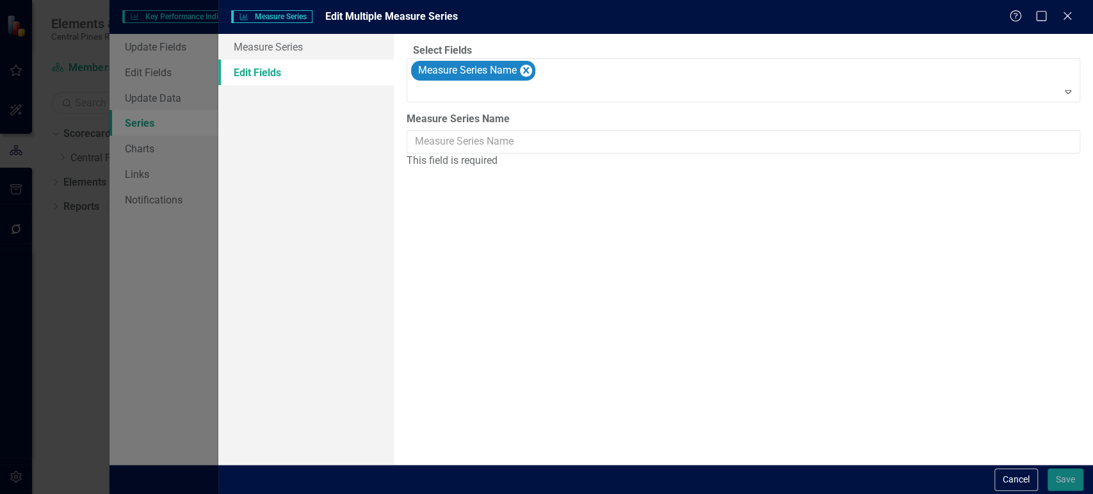
click at [465, 127] on label "Measure Series Name" at bounding box center [458, 119] width 103 height 15
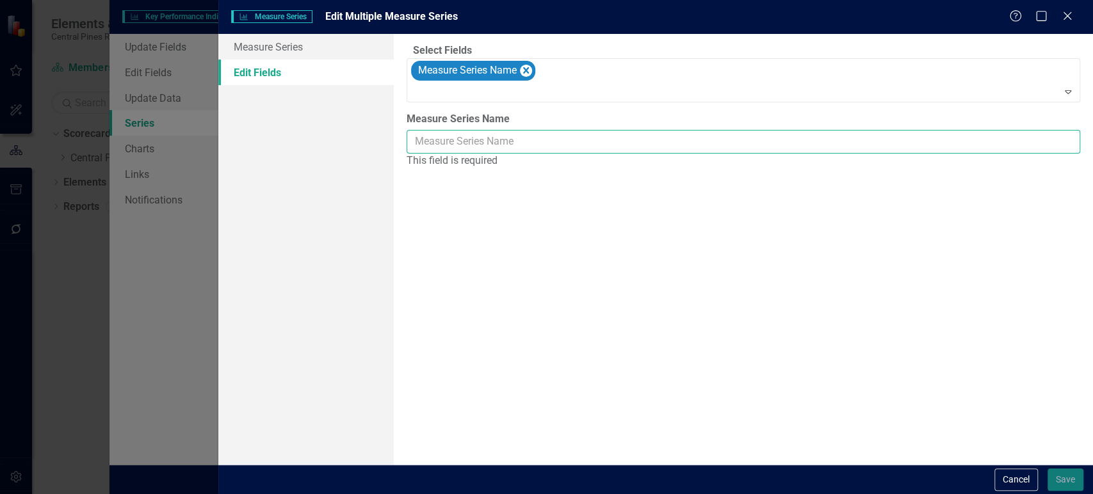
click at [465, 143] on input "Measure Series Name" at bounding box center [743, 142] width 673 height 24
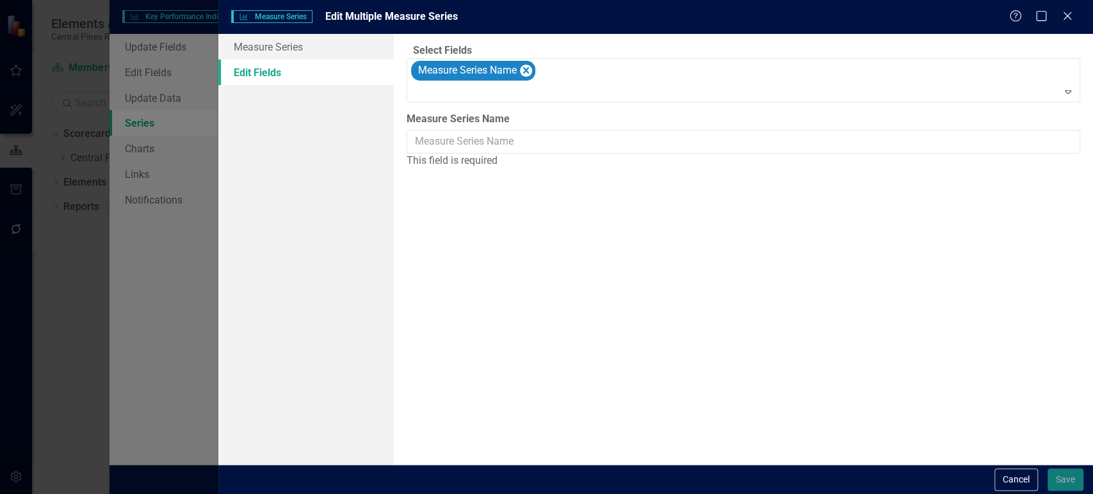
click at [465, 147] on div "Measure Series Name This field is required" at bounding box center [743, 140] width 673 height 56
click at [531, 79] on icon "Remove Measure Series Name" at bounding box center [525, 71] width 12 height 16
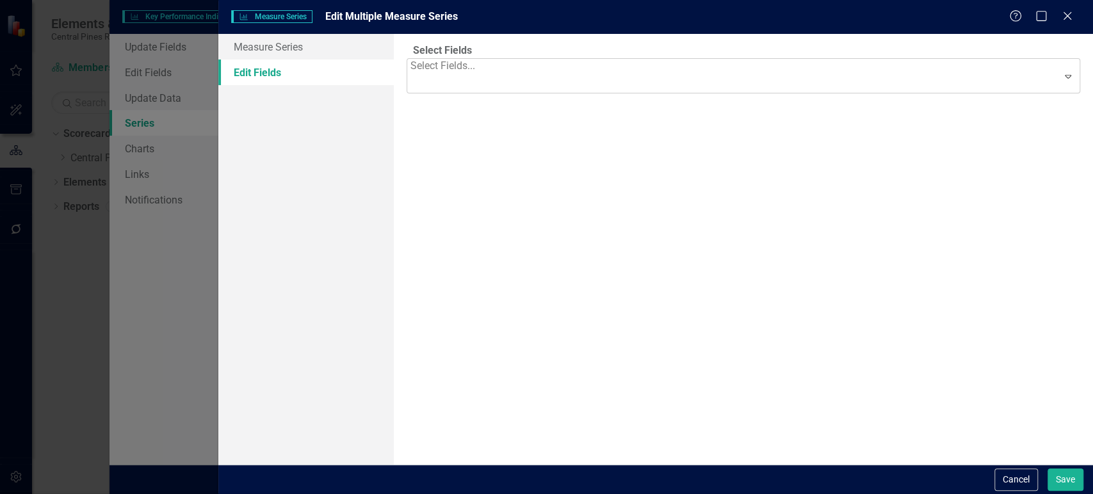
click at [478, 80] on div at bounding box center [443, 83] width 67 height 17
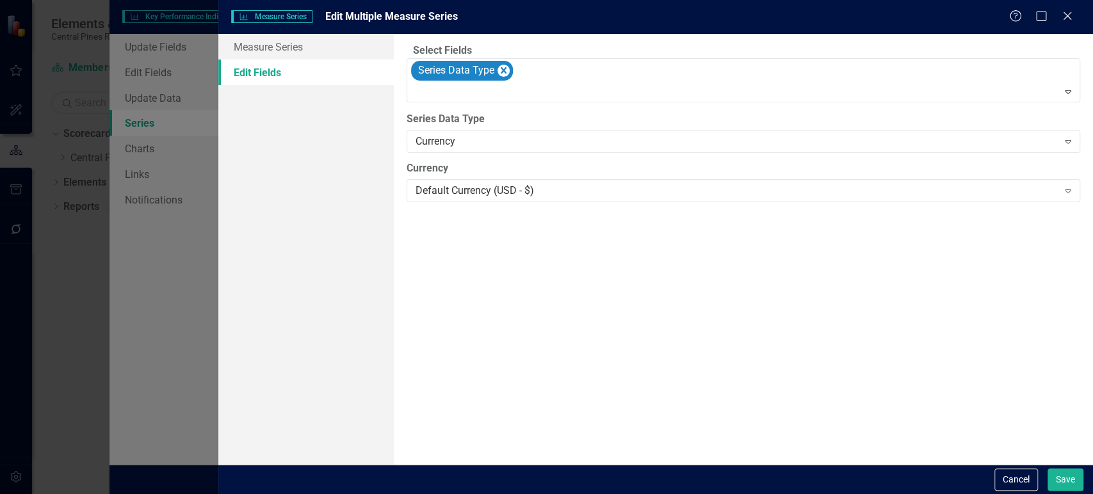
click at [491, 131] on div "Select Fields option Series Data Type, selected. Series Data Type Expand Series…" at bounding box center [743, 249] width 699 height 431
click at [489, 151] on div "Currency Expand" at bounding box center [743, 141] width 673 height 23
click at [1060, 476] on button "Save" at bounding box center [1065, 480] width 36 height 22
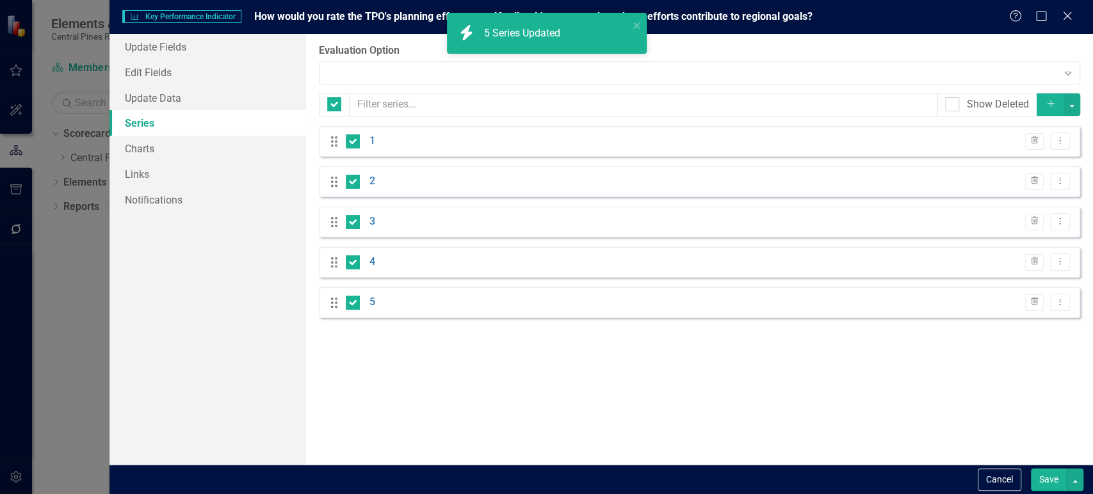
click at [1047, 483] on button "Save" at bounding box center [1049, 480] width 36 height 22
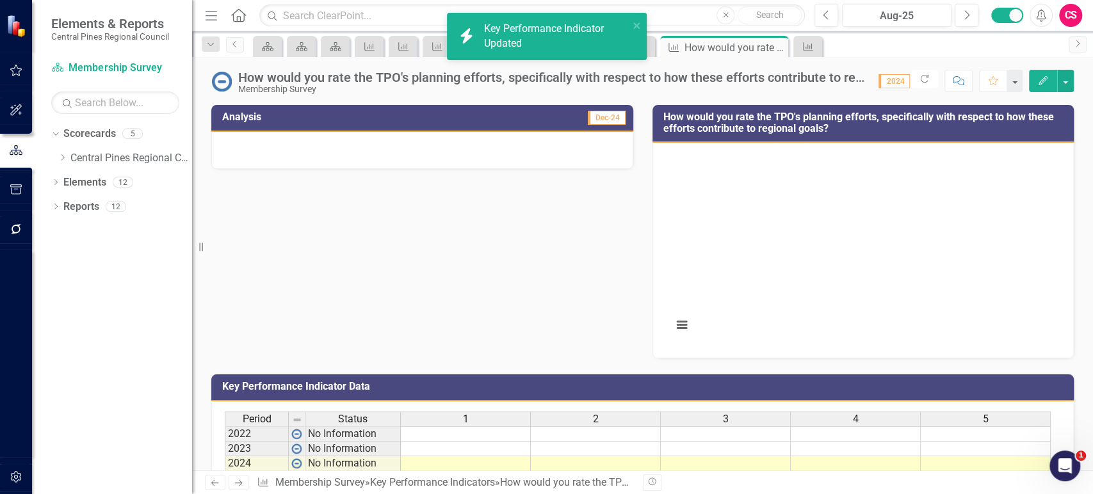
click at [794, 186] on rect "Interactive chart" at bounding box center [861, 249] width 390 height 192
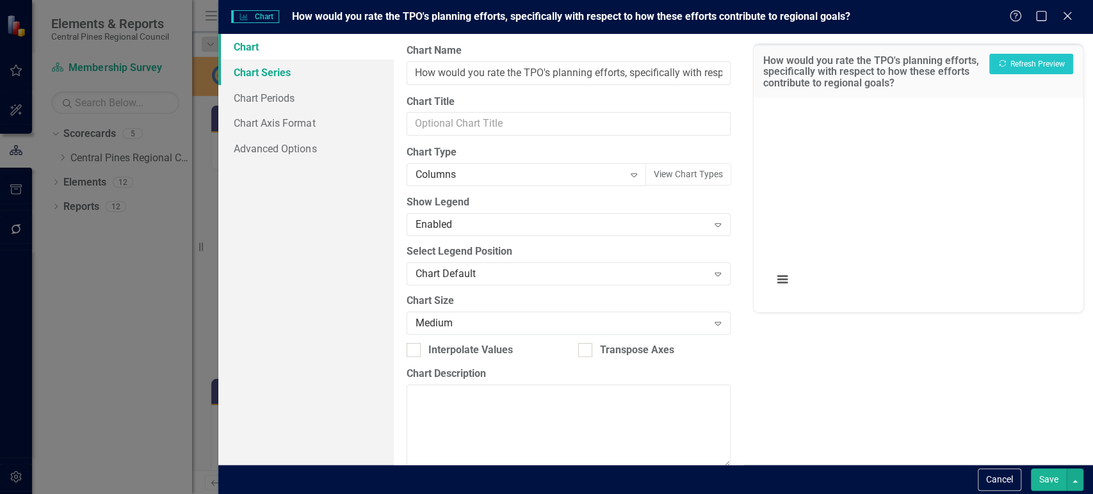
click at [322, 70] on link "Chart Series" at bounding box center [305, 73] width 175 height 26
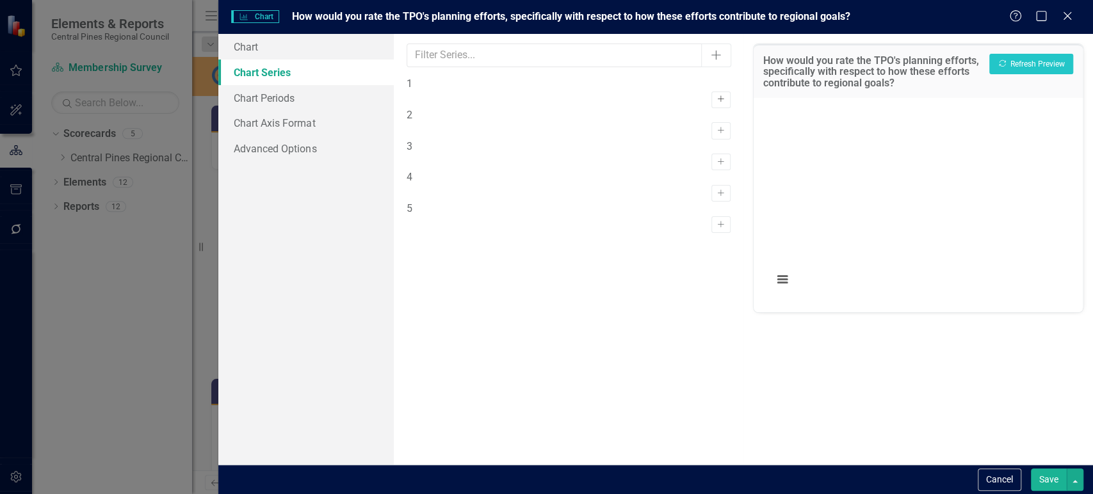
click at [711, 96] on button "Activate" at bounding box center [720, 100] width 19 height 17
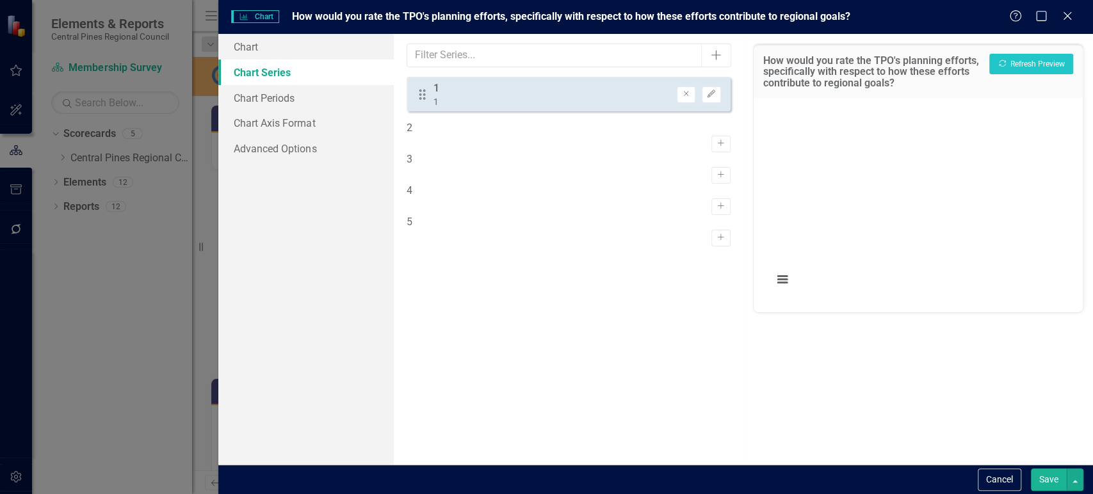
click at [706, 145] on div "2 Activate" at bounding box center [569, 136] width 324 height 31
click at [716, 140] on icon "Activate" at bounding box center [721, 144] width 10 height 8
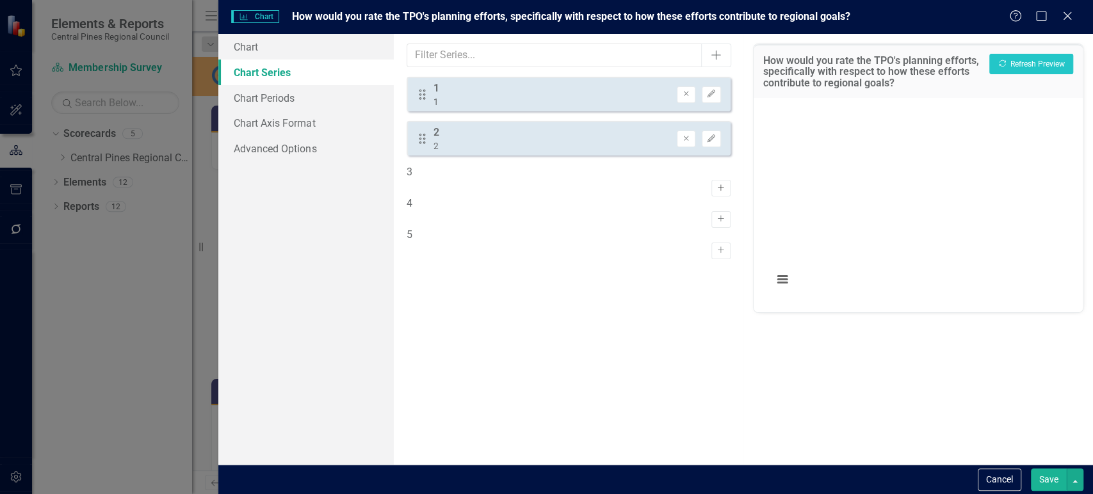
click at [713, 180] on button "Activate" at bounding box center [720, 188] width 19 height 17
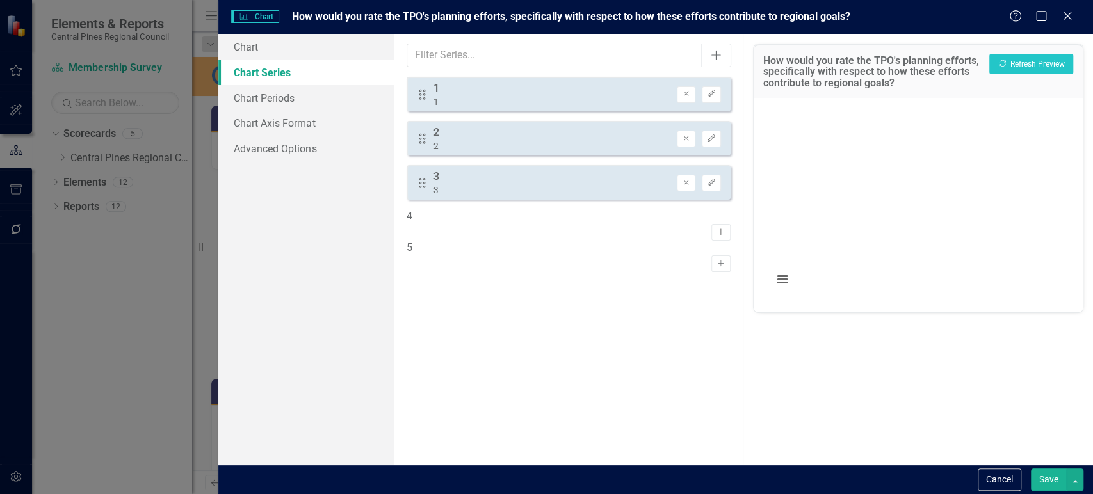
click at [711, 229] on button "Activate" at bounding box center [720, 232] width 19 height 17
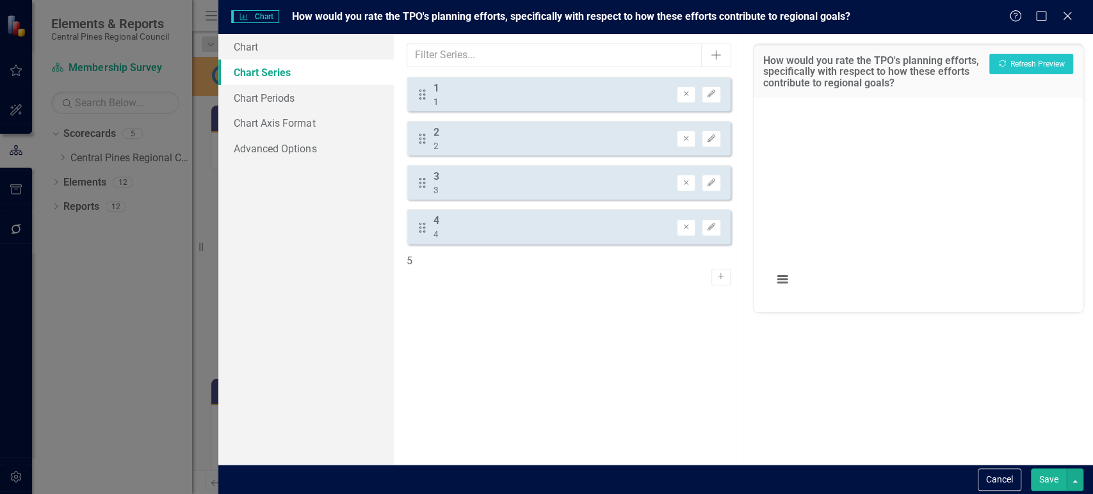
click at [709, 260] on div "5 Activate" at bounding box center [569, 269] width 324 height 31
click at [716, 273] on icon "Activate" at bounding box center [721, 277] width 10 height 8
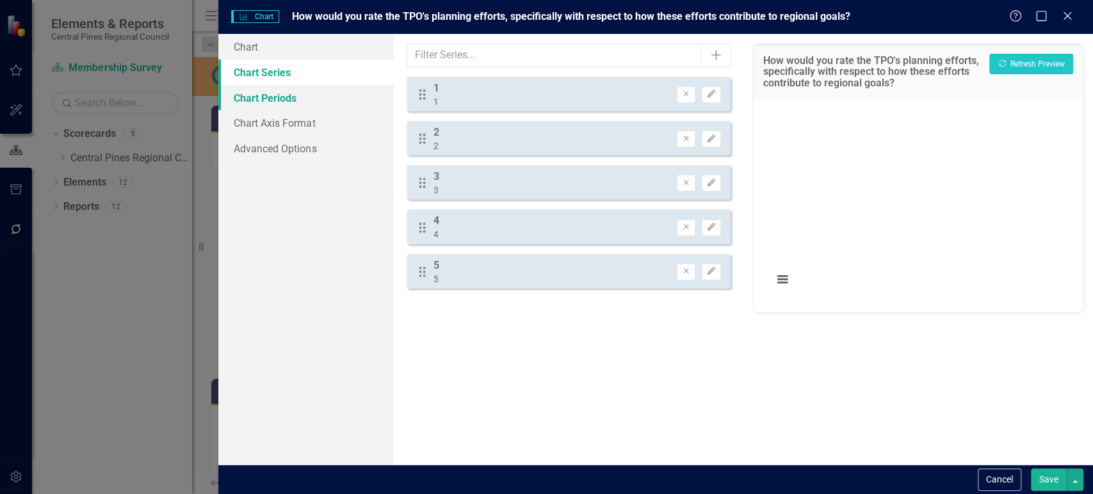
click at [325, 105] on link "Chart Periods" at bounding box center [305, 98] width 175 height 26
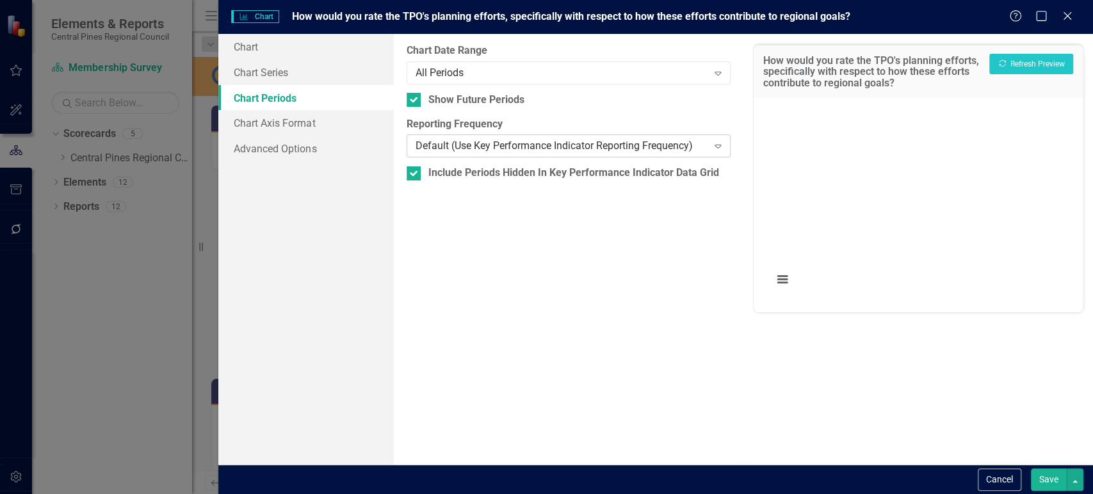
click at [487, 143] on div "Default (Use Key Performance Indicator Reporting Frequency)" at bounding box center [561, 146] width 293 height 15
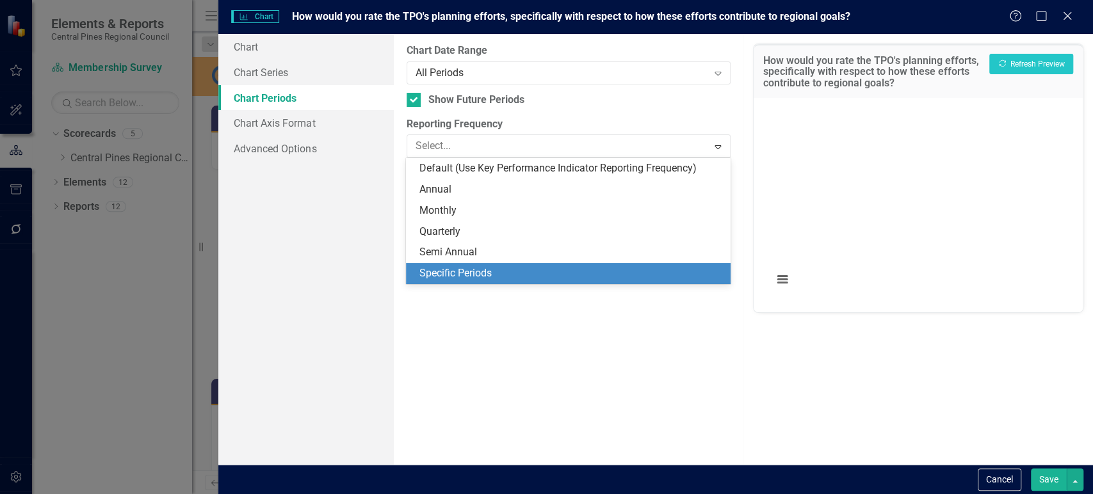
click at [456, 270] on div "Specific Periods" at bounding box center [570, 273] width 303 height 15
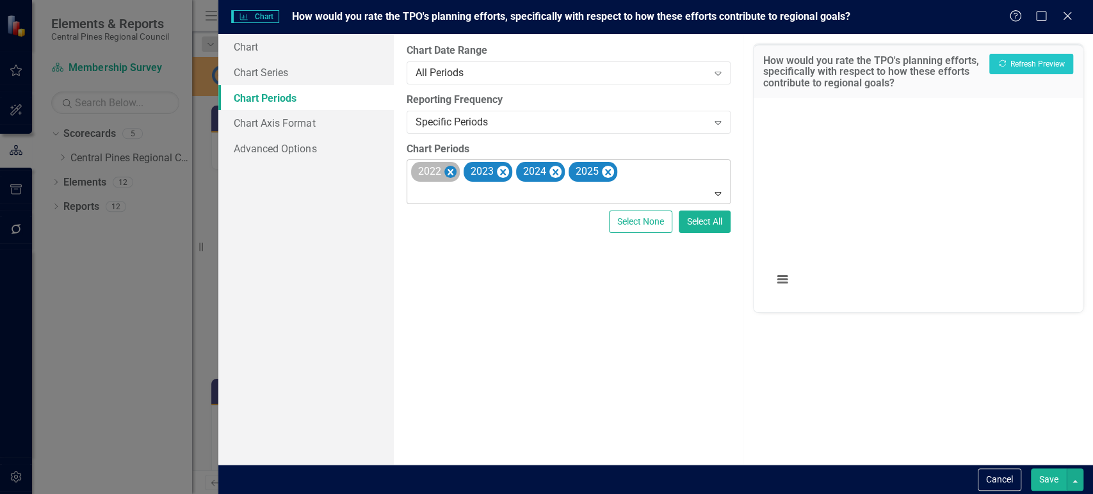
click at [455, 173] on icon "Remove 2022" at bounding box center [450, 173] width 12 height 16
click at [452, 175] on icon "Remove 2023" at bounding box center [450, 173] width 12 height 16
click at [453, 175] on icon "Remove 2024" at bounding box center [450, 173] width 12 height 16
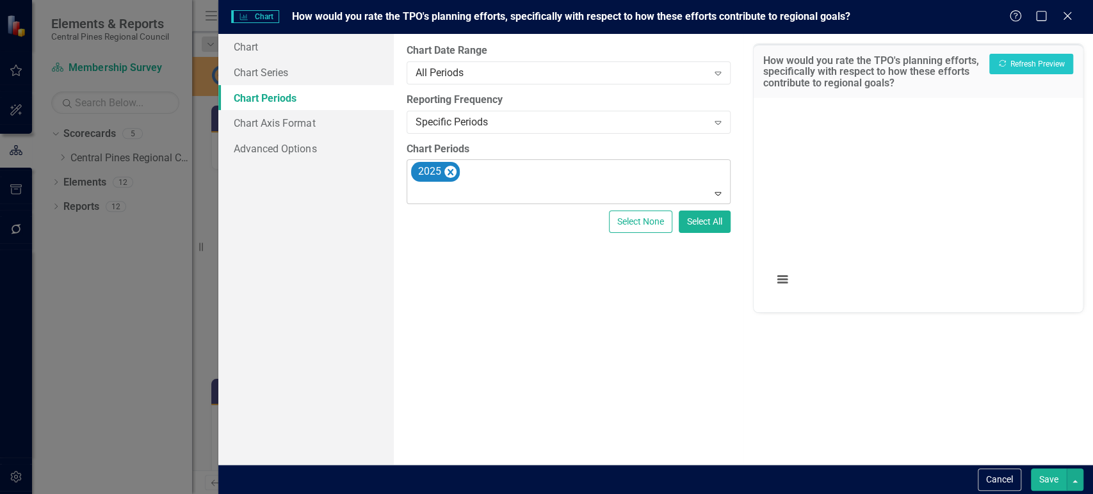
click at [1045, 483] on button "Save" at bounding box center [1049, 480] width 36 height 22
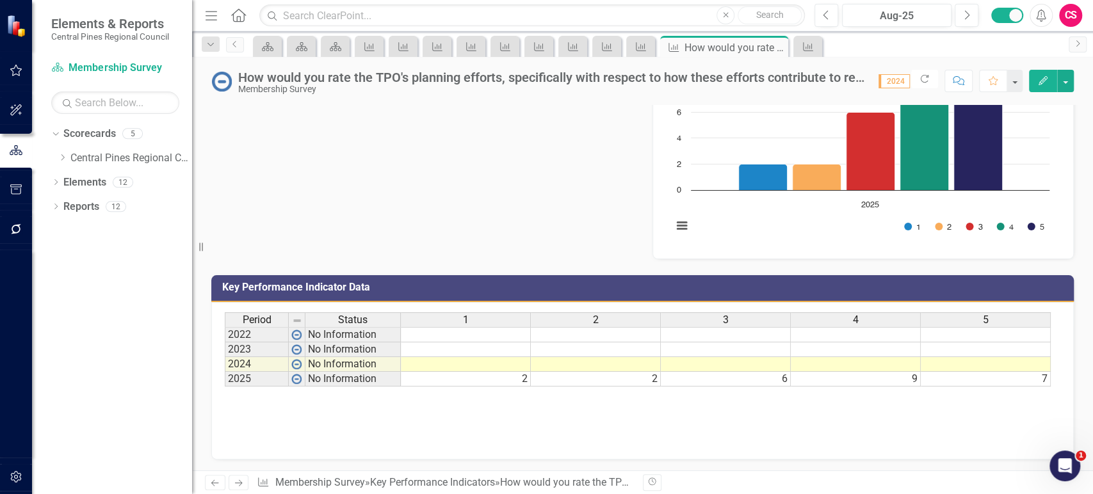
scroll to position [99, 0]
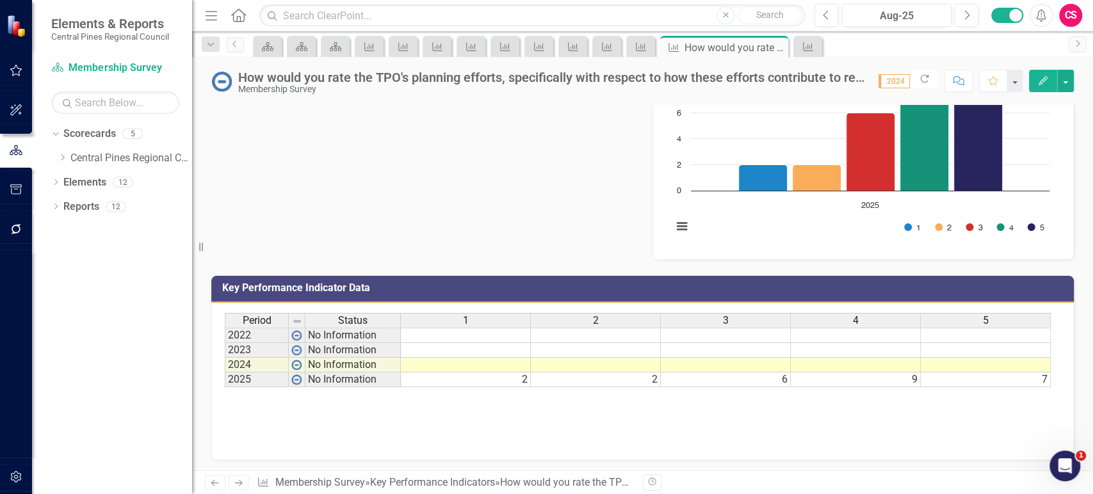
click at [235, 484] on icon "Next" at bounding box center [238, 483] width 11 height 8
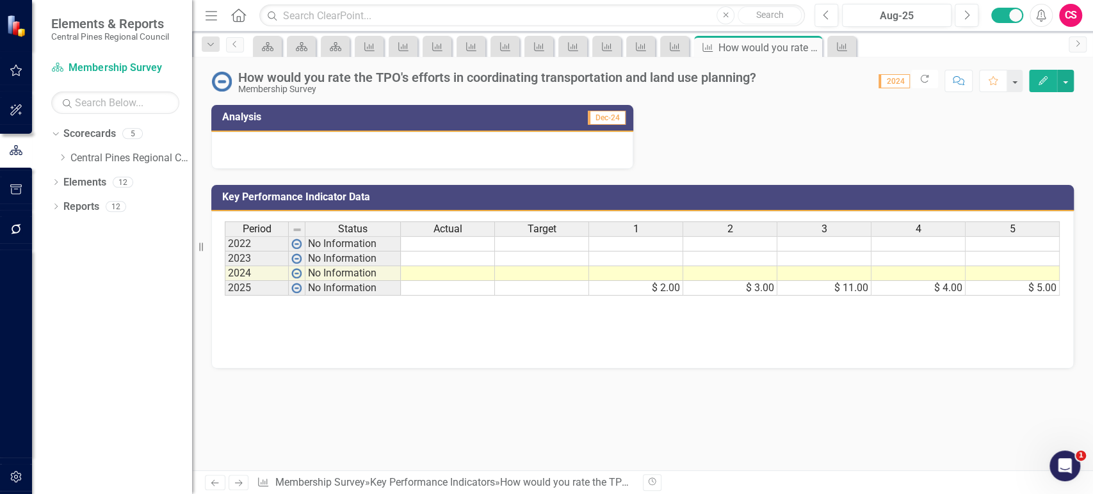
click at [1037, 80] on icon "Edit" at bounding box center [1043, 80] width 12 height 9
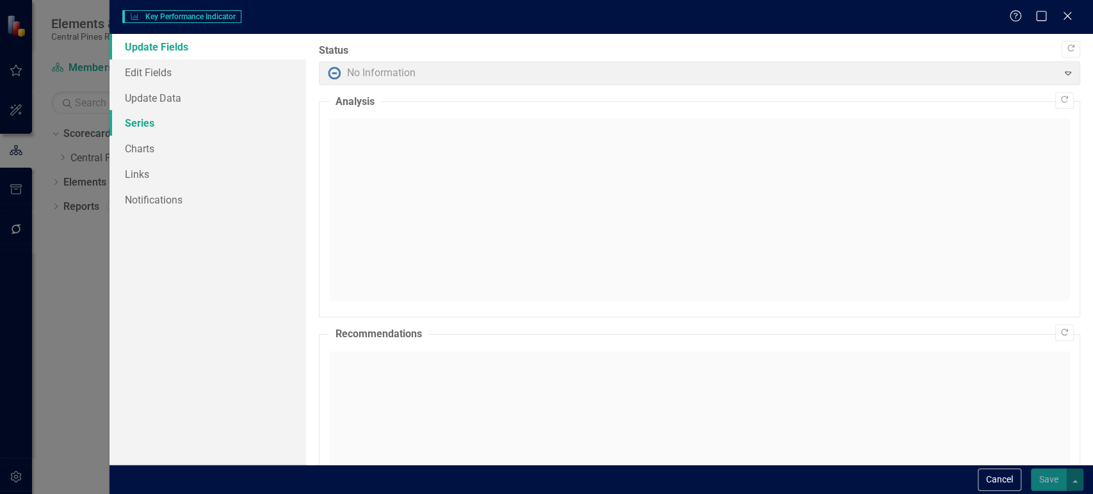
click at [174, 129] on link "Series" at bounding box center [207, 123] width 197 height 26
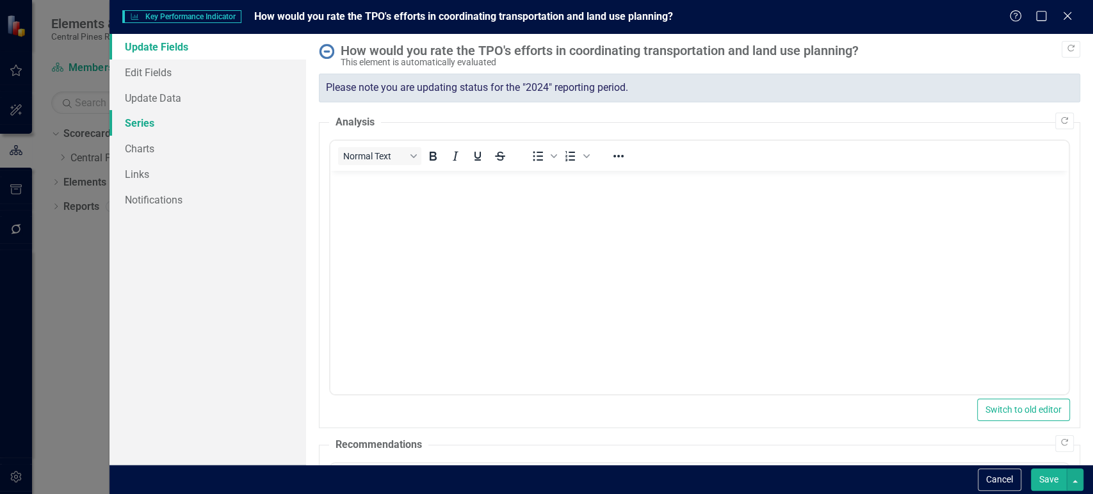
click at [171, 125] on link "Series" at bounding box center [207, 123] width 197 height 26
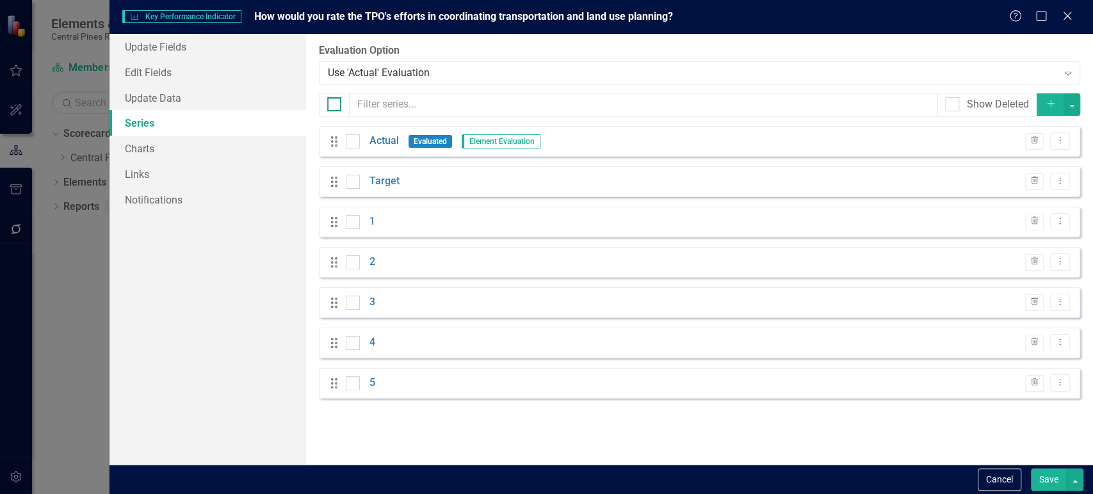
click at [330, 106] on input "checkbox" at bounding box center [331, 101] width 8 height 8
checkbox input "true"
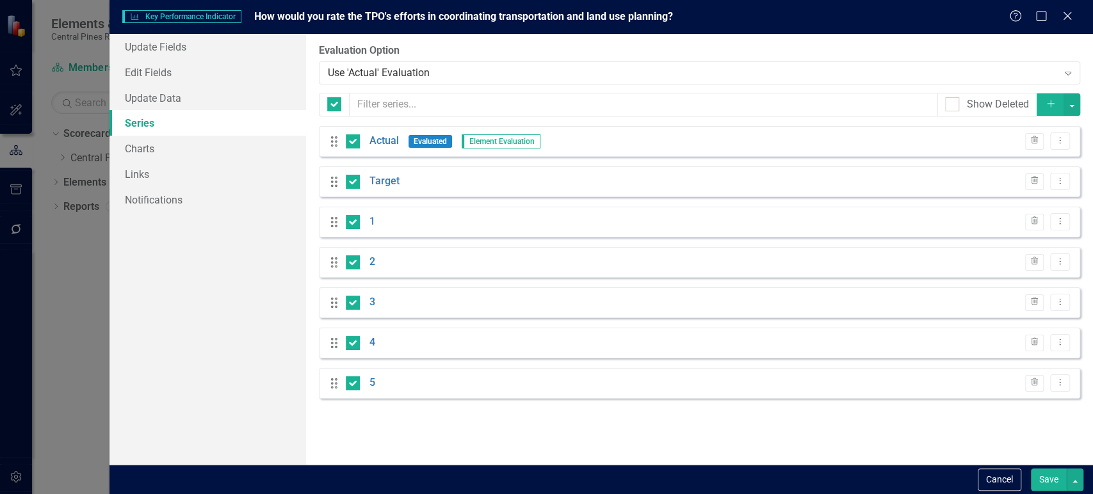
checkbox input "true"
click at [351, 144] on div at bounding box center [353, 141] width 14 height 14
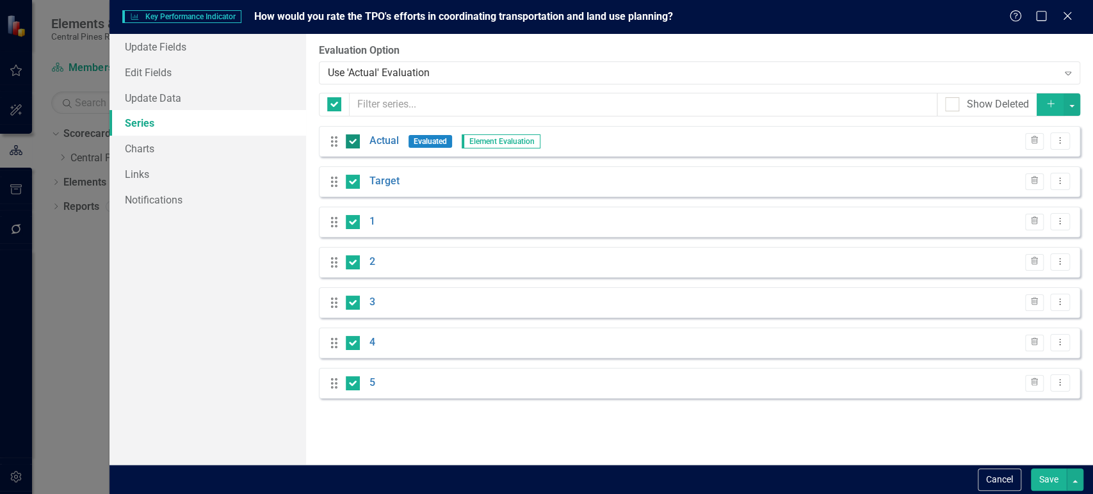
click at [351, 143] on input "checkbox" at bounding box center [350, 138] width 8 height 8
checkbox input "false"
click at [348, 176] on input "checkbox" at bounding box center [350, 179] width 8 height 8
checkbox input "false"
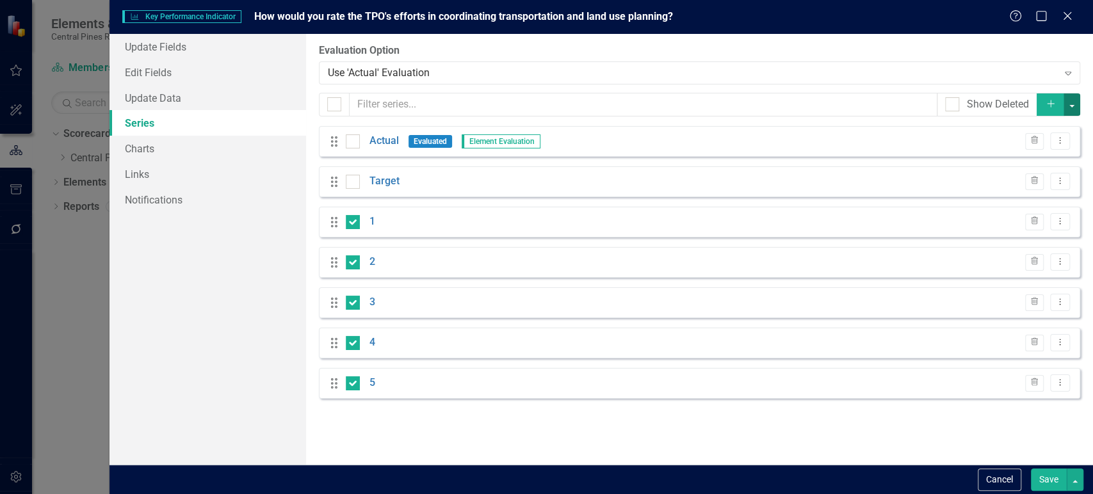
click at [1068, 102] on button "button" at bounding box center [1071, 104] width 17 height 22
click at [1014, 175] on link "Edit Multiple Edit Multiple" at bounding box center [1028, 175] width 101 height 24
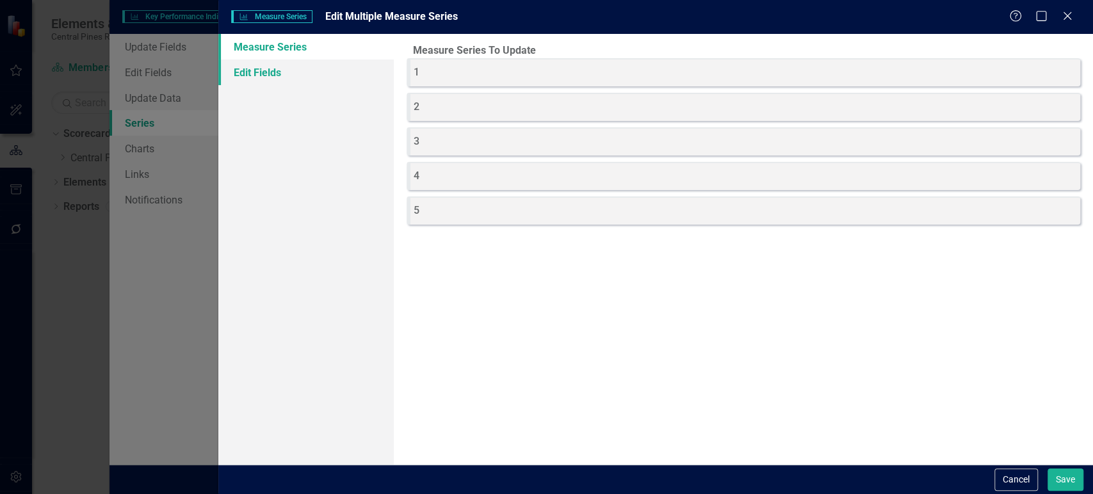
click at [323, 80] on link "Edit Fields" at bounding box center [305, 73] width 175 height 26
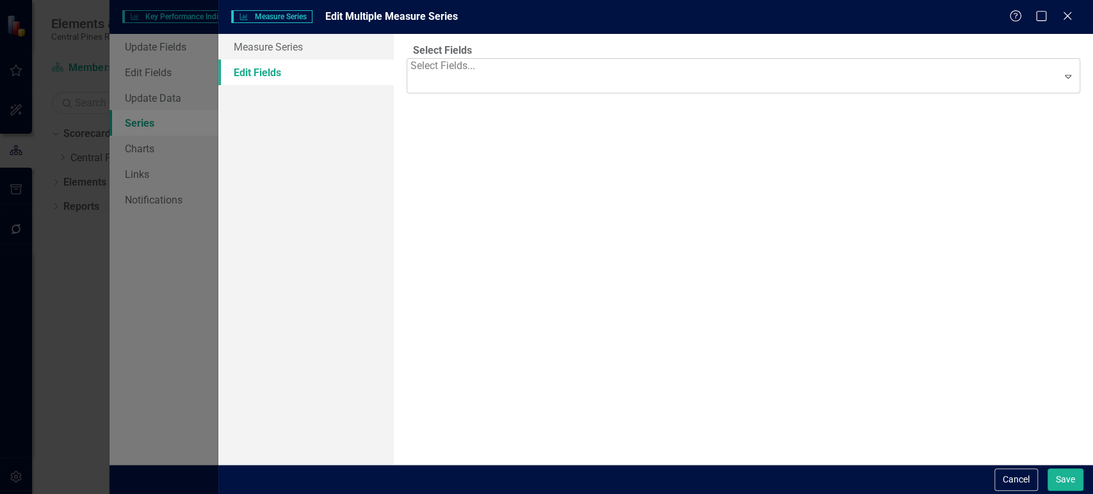
drag, startPoint x: 374, startPoint y: 70, endPoint x: 467, endPoint y: 81, distance: 93.4
click at [470, 65] on div "Select Fields... Expand" at bounding box center [743, 76] width 673 height 36
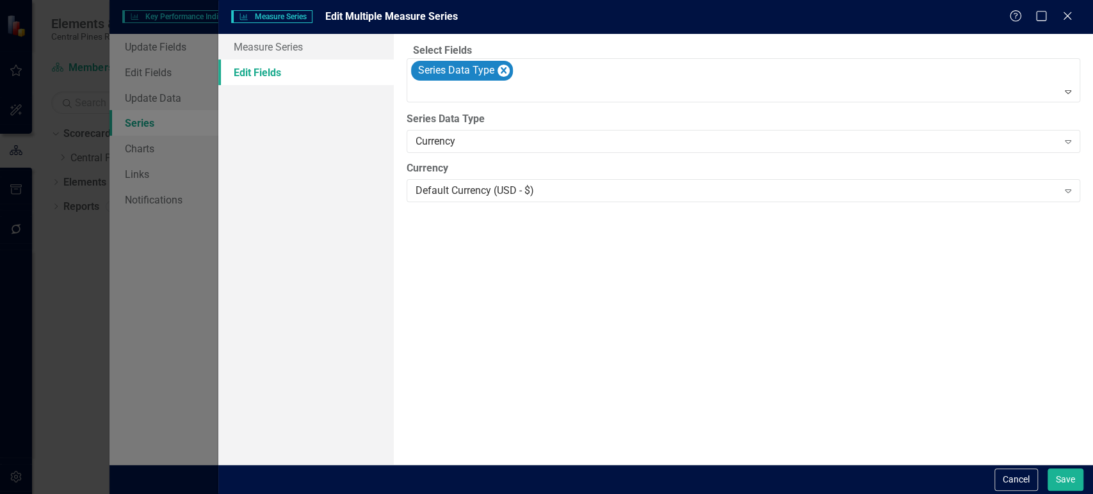
click at [468, 127] on label "Series Data Type" at bounding box center [743, 119] width 673 height 15
click at [464, 149] on div "Currency" at bounding box center [736, 141] width 642 height 15
click at [1061, 480] on button "Save" at bounding box center [1065, 480] width 36 height 22
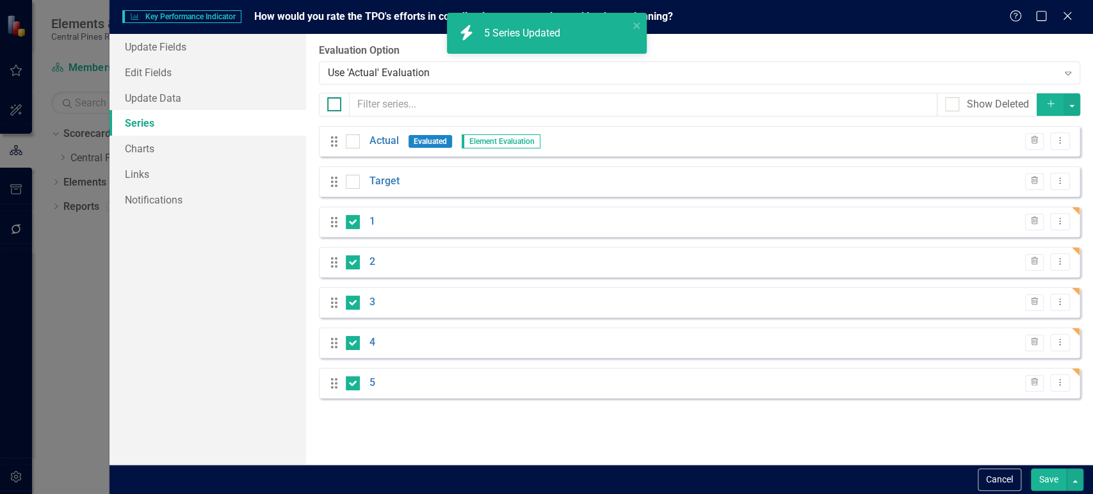
click at [333, 101] on input "checkbox" at bounding box center [331, 101] width 8 height 8
checkbox input "true"
click at [333, 101] on input "checkbox" at bounding box center [331, 101] width 8 height 8
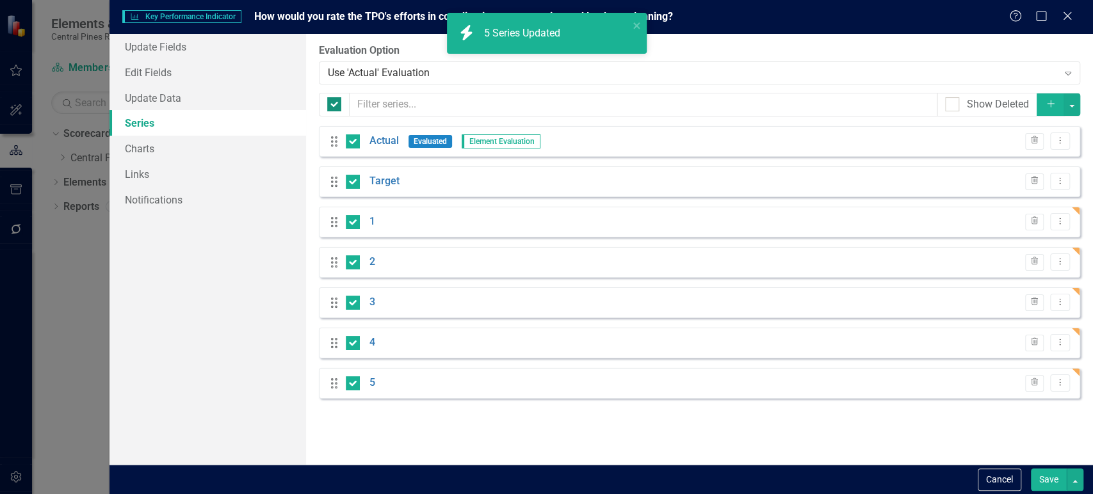
checkbox input "false"
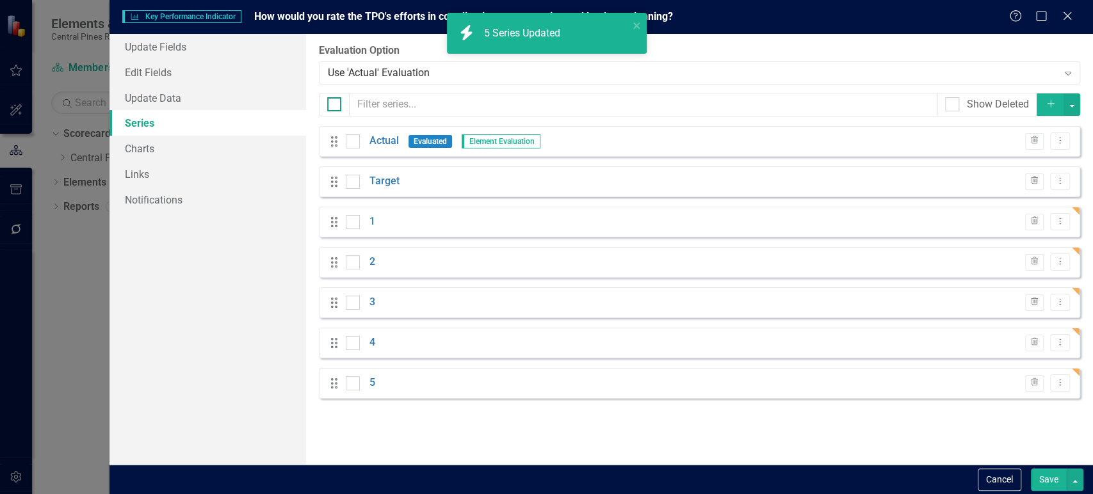
checkbox input "false"
drag, startPoint x: 357, startPoint y: 140, endPoint x: 350, endPoint y: 178, distance: 38.4
click at [357, 141] on div at bounding box center [353, 141] width 14 height 14
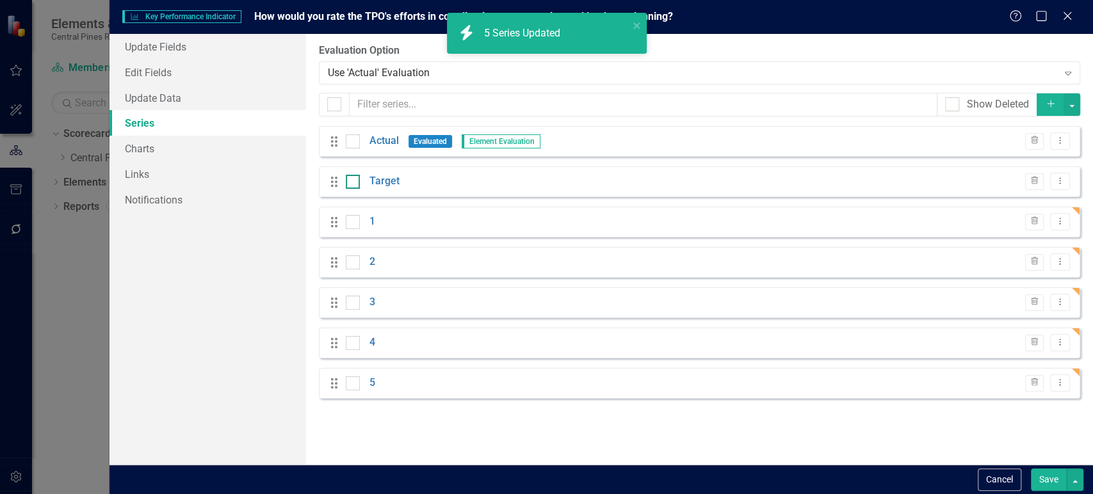
click at [354, 141] on input "checkbox" at bounding box center [350, 138] width 8 height 8
checkbox input "true"
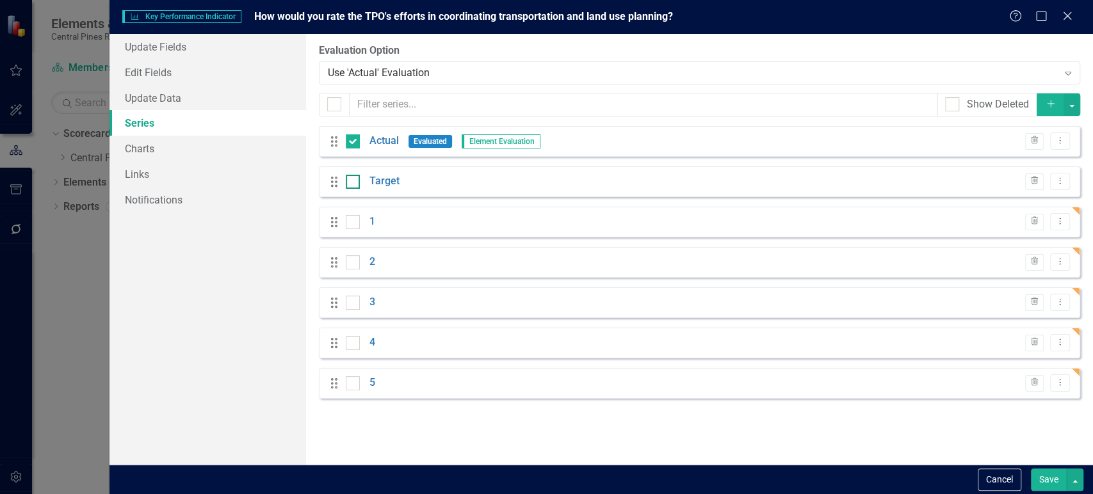
click at [350, 182] on input "checkbox" at bounding box center [350, 179] width 8 height 8
checkbox input "true"
click at [1072, 111] on button "button" at bounding box center [1071, 104] width 17 height 22
click at [1021, 198] on link "Trash Delete Multiple" at bounding box center [1028, 199] width 101 height 24
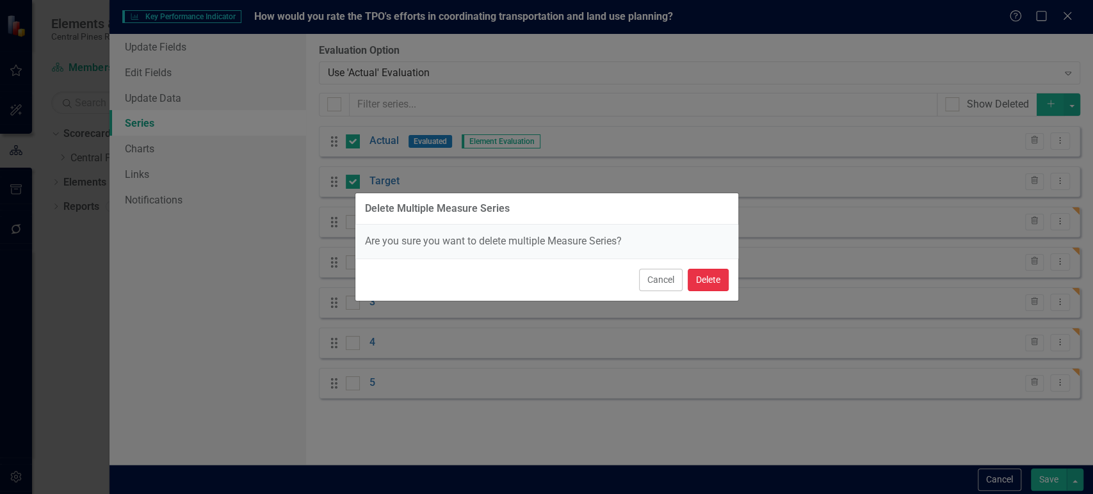
click at [723, 275] on button "Delete" at bounding box center [708, 280] width 41 height 22
checkbox input "false"
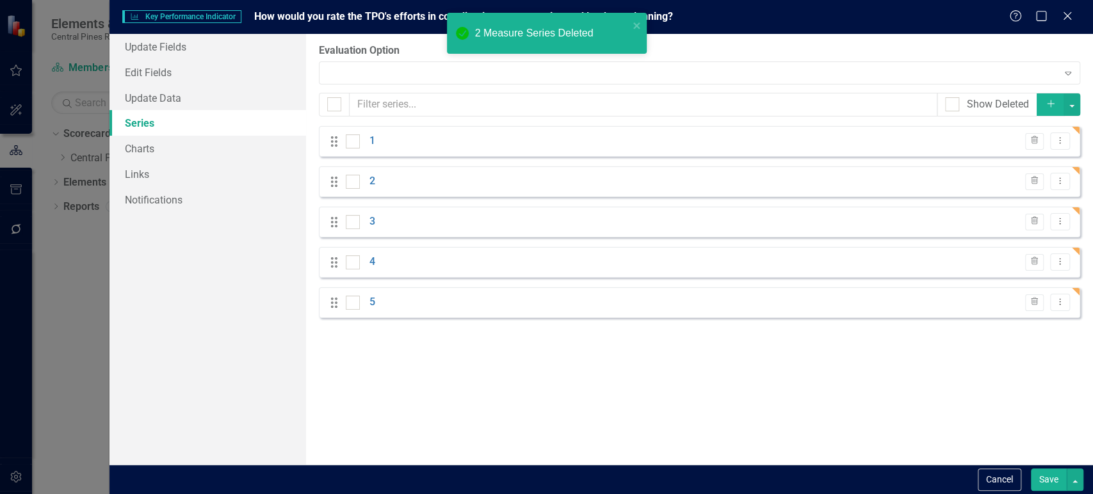
click at [1047, 480] on button "Save" at bounding box center [1049, 480] width 36 height 22
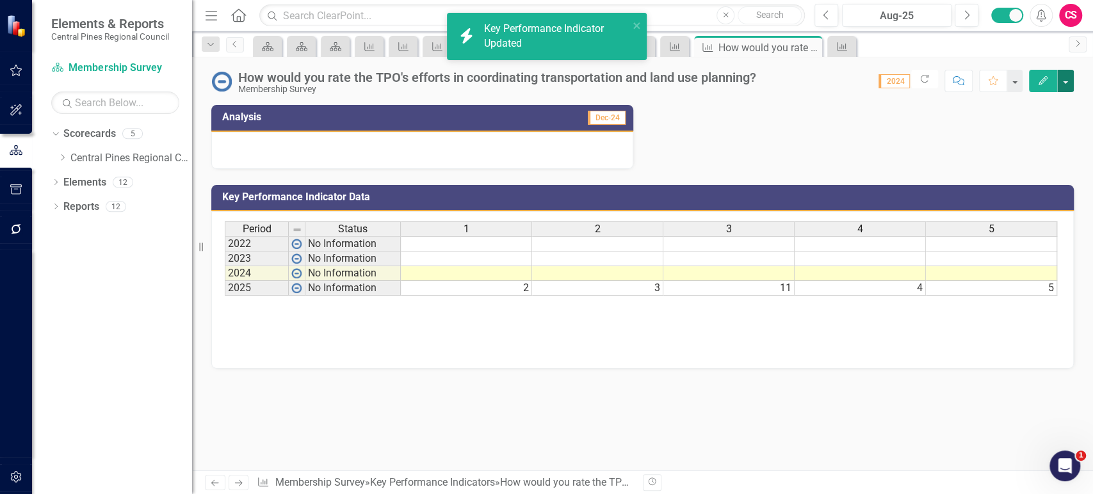
click at [1061, 88] on button "button" at bounding box center [1065, 81] width 17 height 22
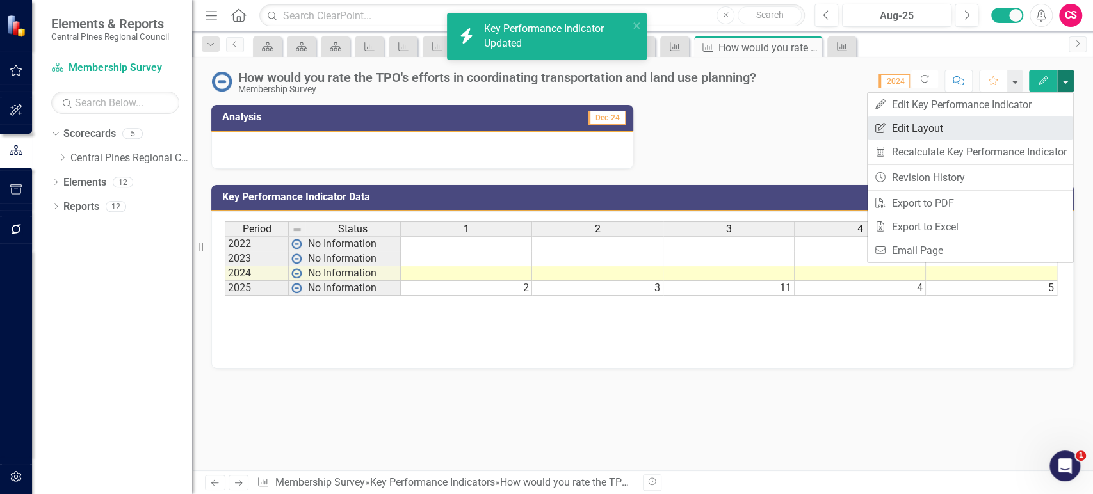
click at [999, 133] on link "Edit Report Edit Layout" at bounding box center [969, 129] width 205 height 24
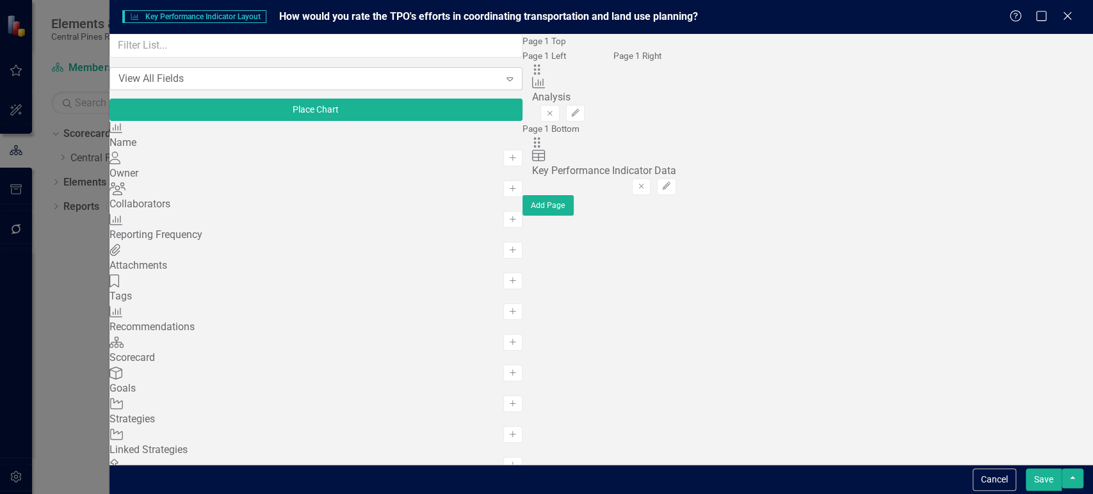
click at [256, 86] on div "View All Fields" at bounding box center [309, 78] width 382 height 15
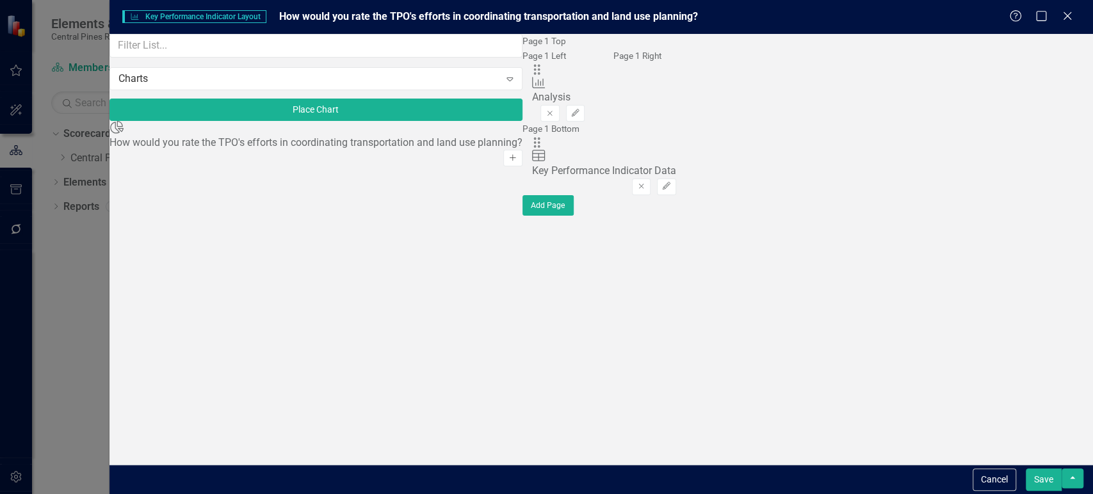
click at [508, 160] on icon "Add" at bounding box center [513, 158] width 10 height 8
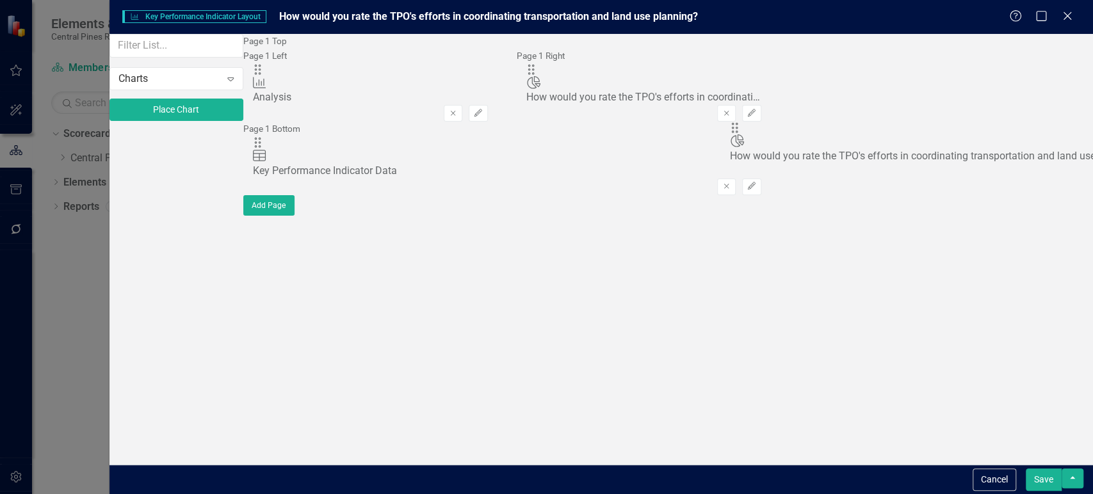
drag, startPoint x: 399, startPoint y: 86, endPoint x: 758, endPoint y: 139, distance: 362.4
click at [1038, 474] on button "Save" at bounding box center [1044, 480] width 36 height 22
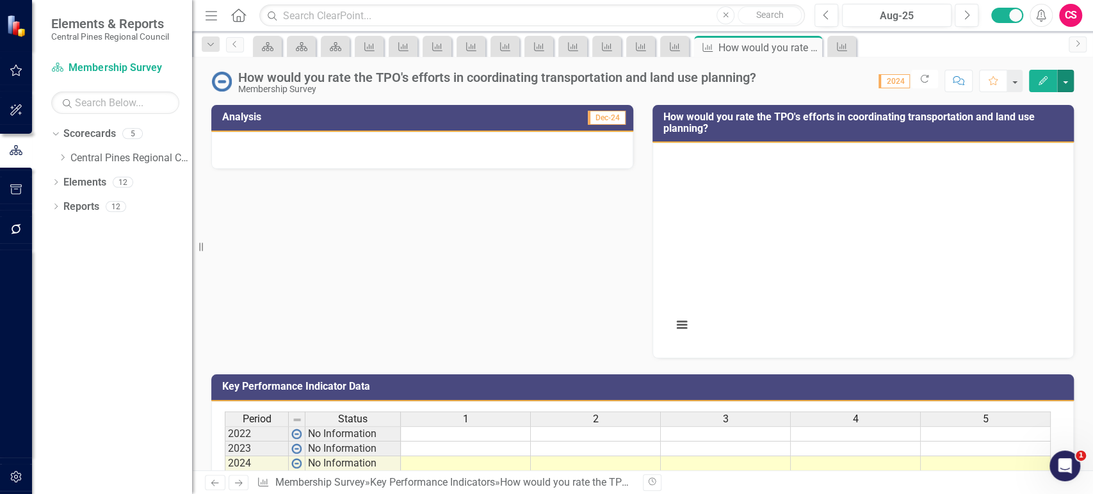
click at [778, 302] on rect "Interactive chart" at bounding box center [861, 249] width 390 height 192
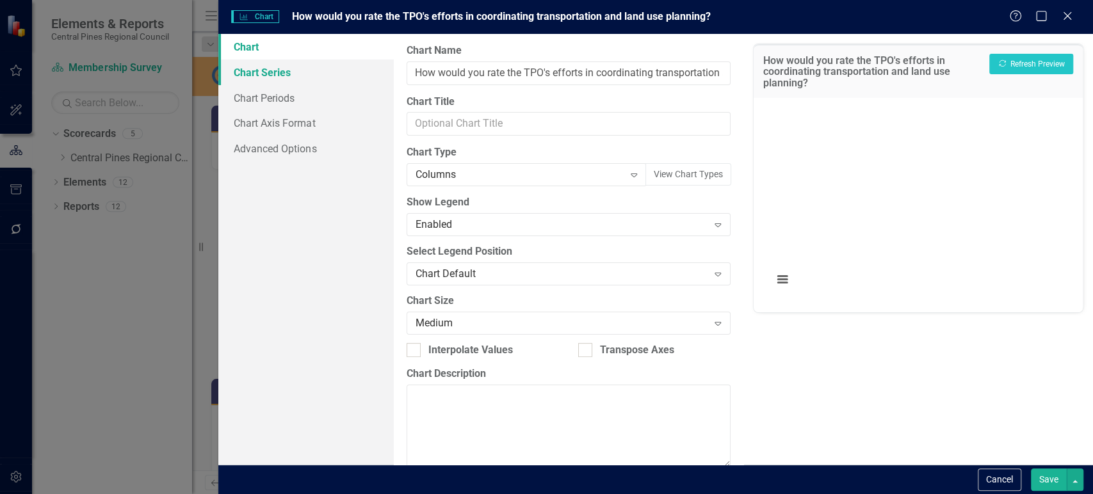
click at [303, 65] on link "Chart Series" at bounding box center [305, 73] width 175 height 26
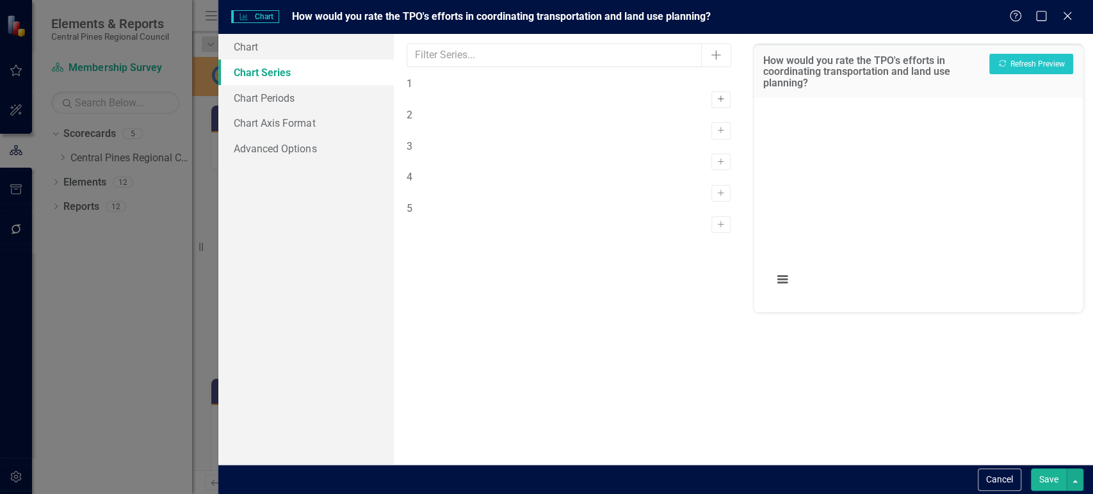
click at [711, 97] on button "Activate" at bounding box center [720, 100] width 19 height 17
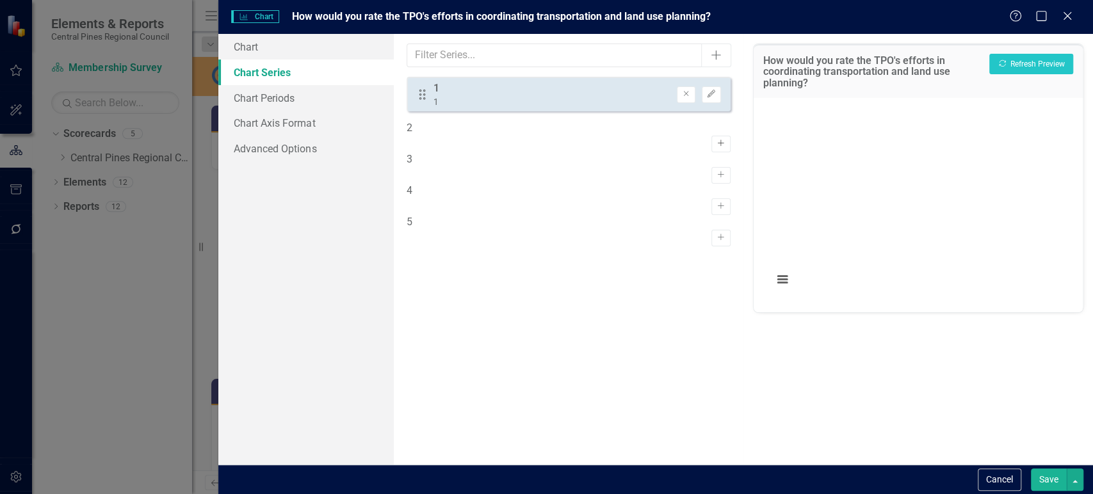
click at [716, 140] on icon "Activate" at bounding box center [721, 144] width 10 height 8
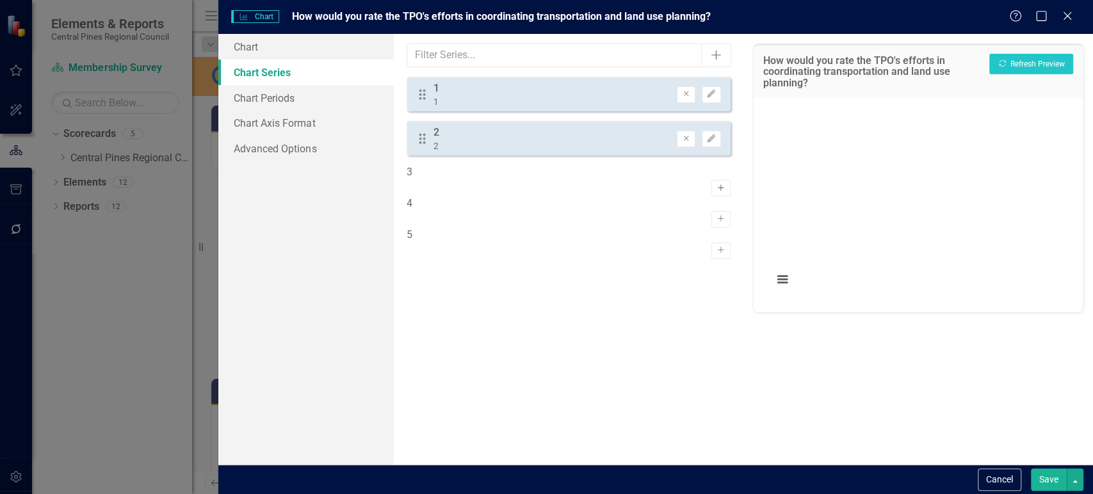
click at [711, 180] on button "Activate" at bounding box center [720, 188] width 19 height 17
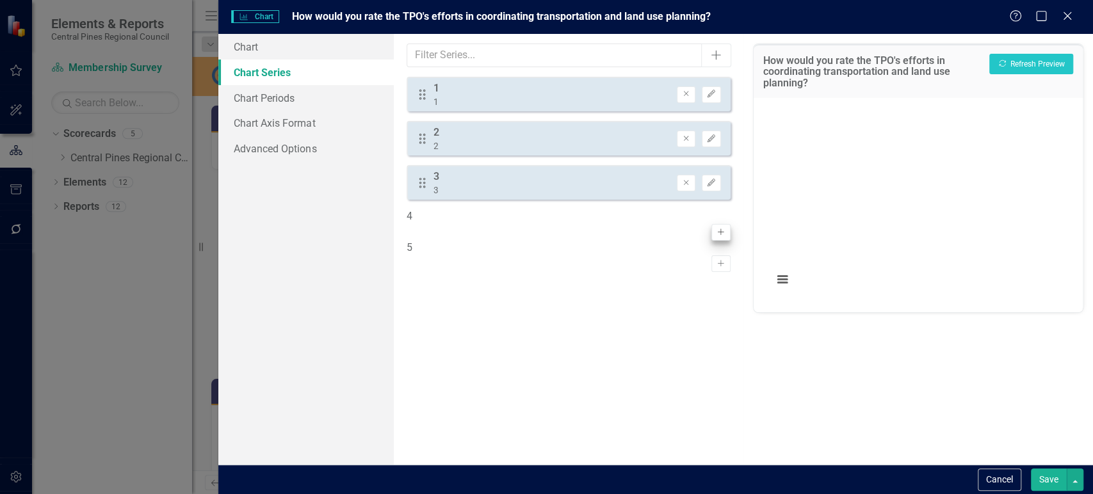
drag, startPoint x: 708, startPoint y: 213, endPoint x: 708, endPoint y: 221, distance: 7.7
click at [708, 219] on div "4 Activate" at bounding box center [569, 224] width 324 height 31
click at [718, 229] on icon "button" at bounding box center [721, 232] width 6 height 6
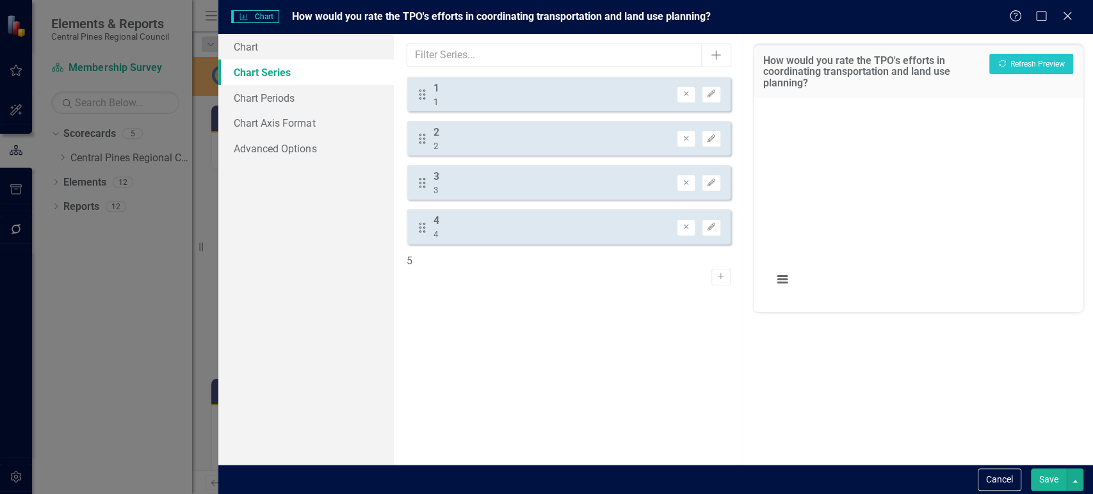
click at [712, 283] on div "5 Activate" at bounding box center [569, 269] width 324 height 31
click at [716, 273] on icon "Activate" at bounding box center [721, 277] width 10 height 8
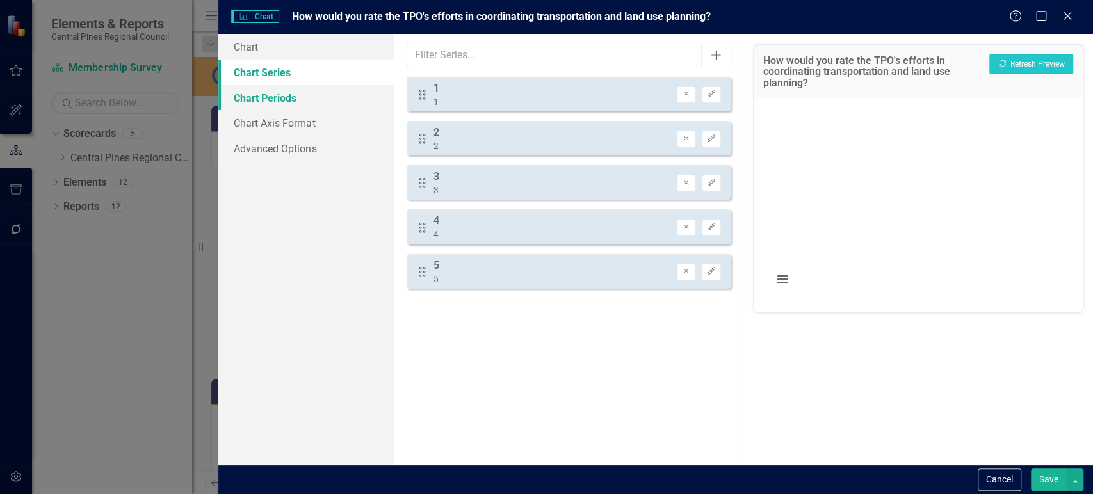
click at [322, 99] on link "Chart Periods" at bounding box center [305, 98] width 175 height 26
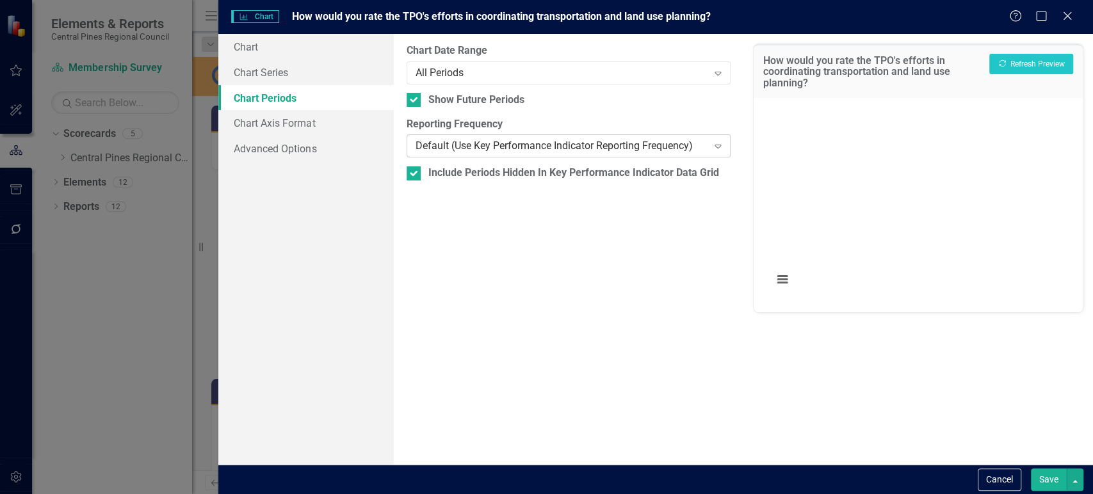
click at [467, 150] on div "Default (Use Key Performance Indicator Reporting Frequency)" at bounding box center [561, 146] width 293 height 15
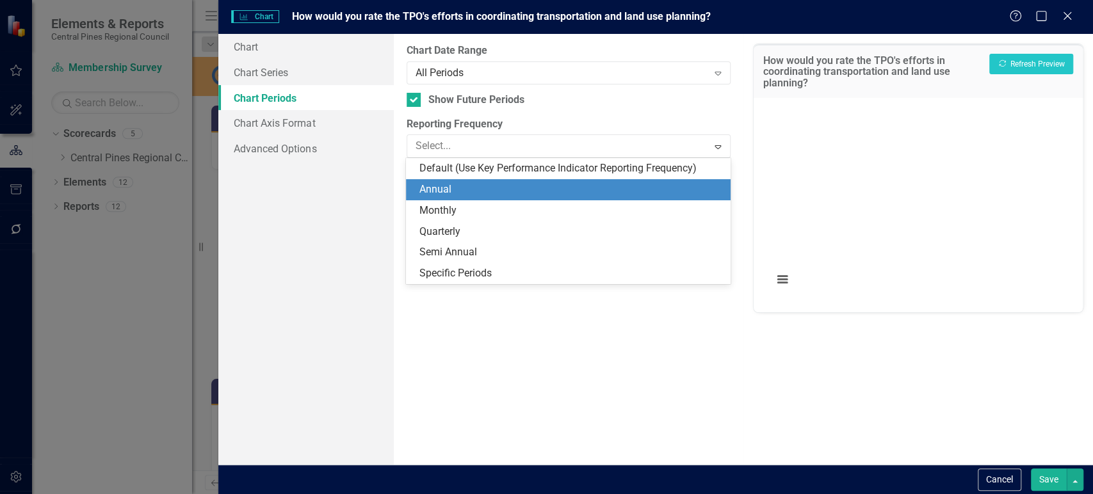
click at [472, 188] on div "Annual" at bounding box center [570, 189] width 303 height 15
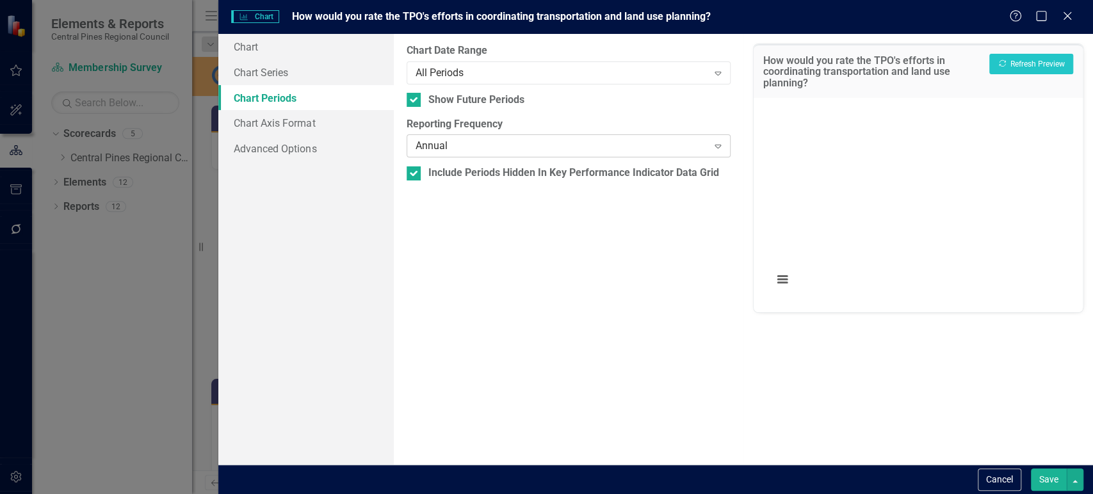
click at [475, 156] on div "Annual Expand" at bounding box center [569, 145] width 324 height 23
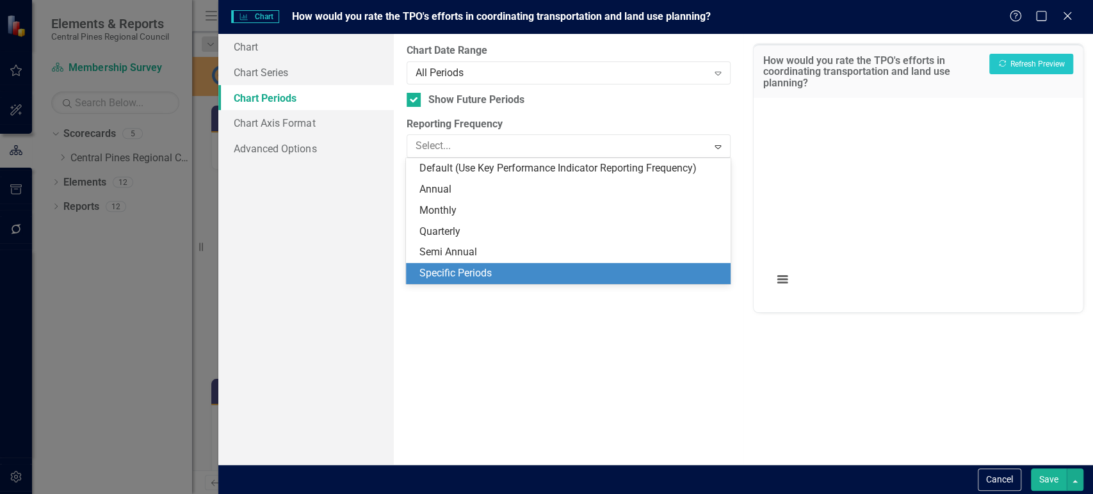
click at [461, 272] on div "Specific Periods" at bounding box center [570, 273] width 303 height 15
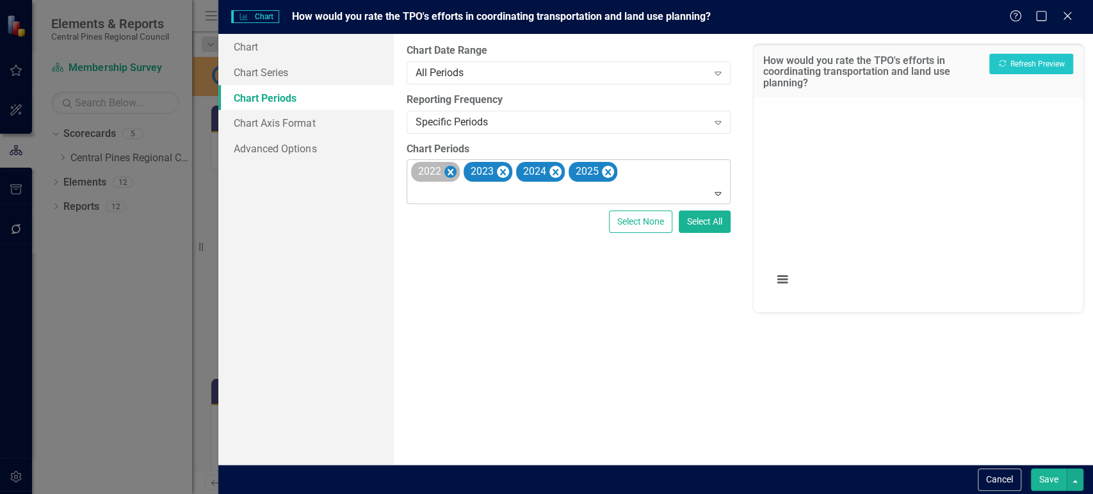
click at [445, 175] on icon "Remove 2022" at bounding box center [450, 173] width 12 height 16
click at [445, 175] on icon "Remove 2023" at bounding box center [450, 173] width 12 height 16
click at [445, 175] on icon "Remove 2024" at bounding box center [450, 173] width 12 height 16
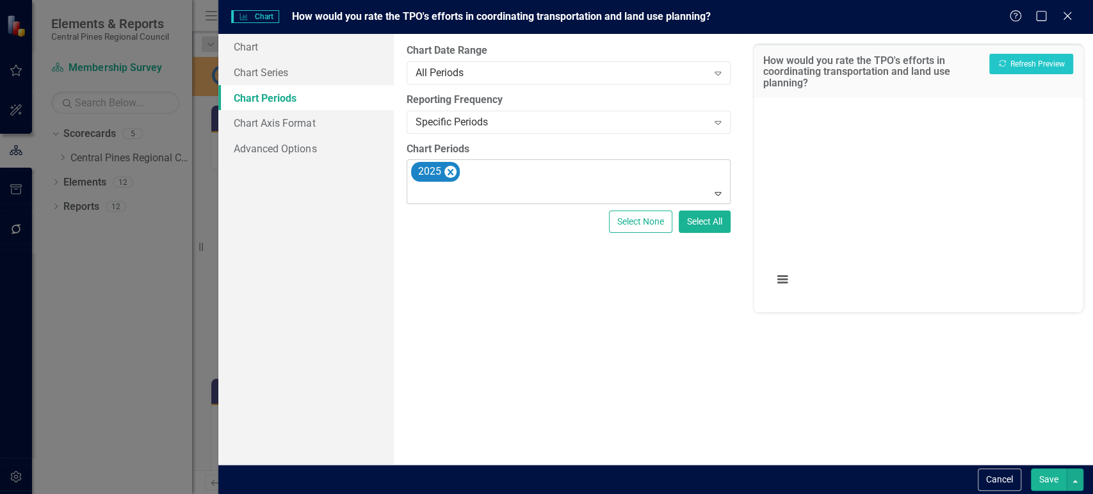
click at [1055, 479] on button "Save" at bounding box center [1049, 480] width 36 height 22
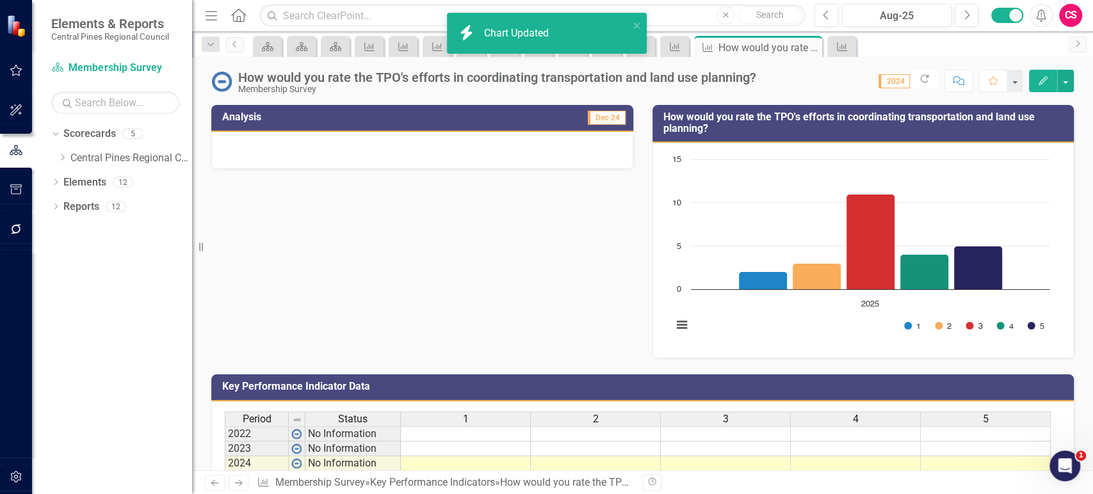
scroll to position [99, 0]
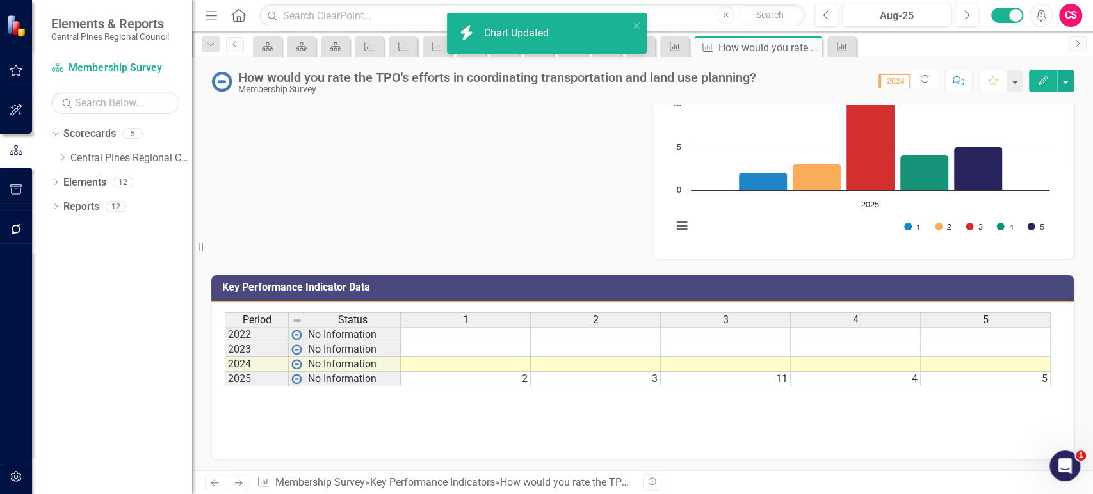
click at [241, 482] on icon "Next" at bounding box center [238, 483] width 11 height 8
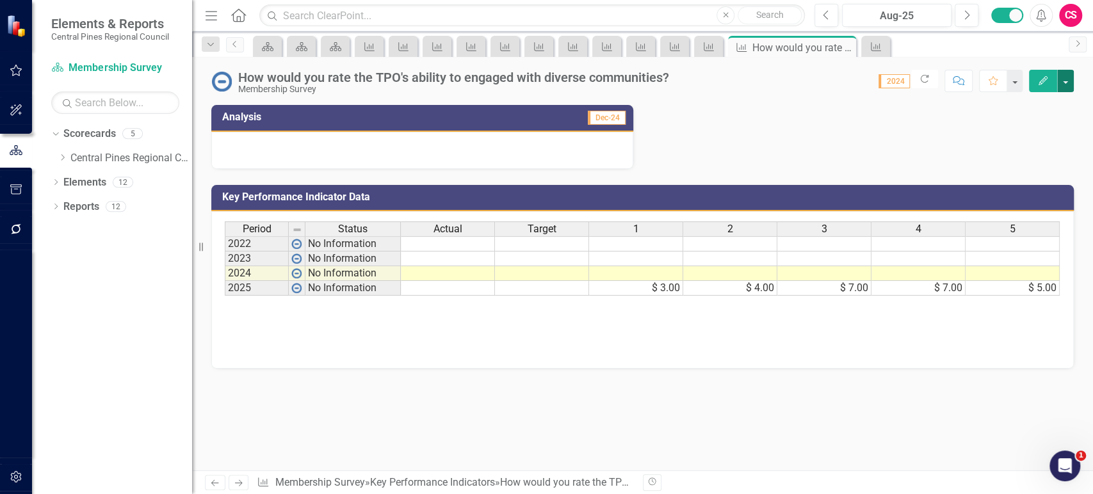
click at [1067, 85] on button "button" at bounding box center [1065, 81] width 17 height 22
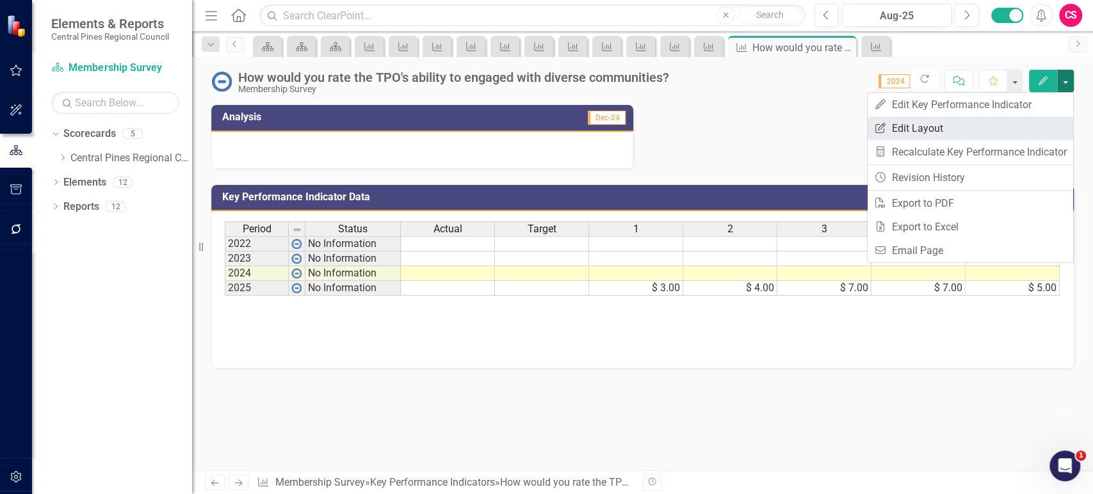
click at [1017, 134] on link "Edit Report Edit Layout" at bounding box center [969, 129] width 205 height 24
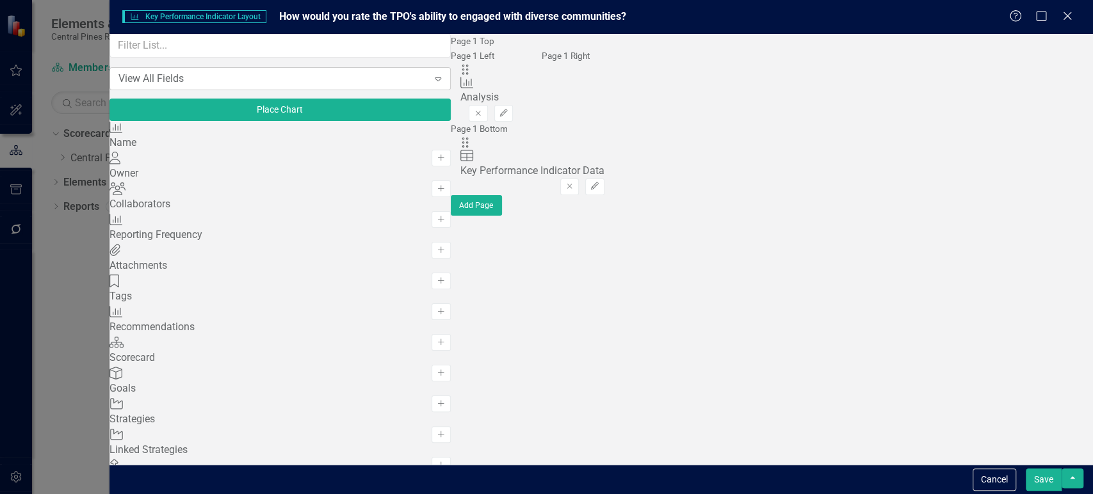
click at [216, 86] on div "View All Fields" at bounding box center [273, 78] width 310 height 15
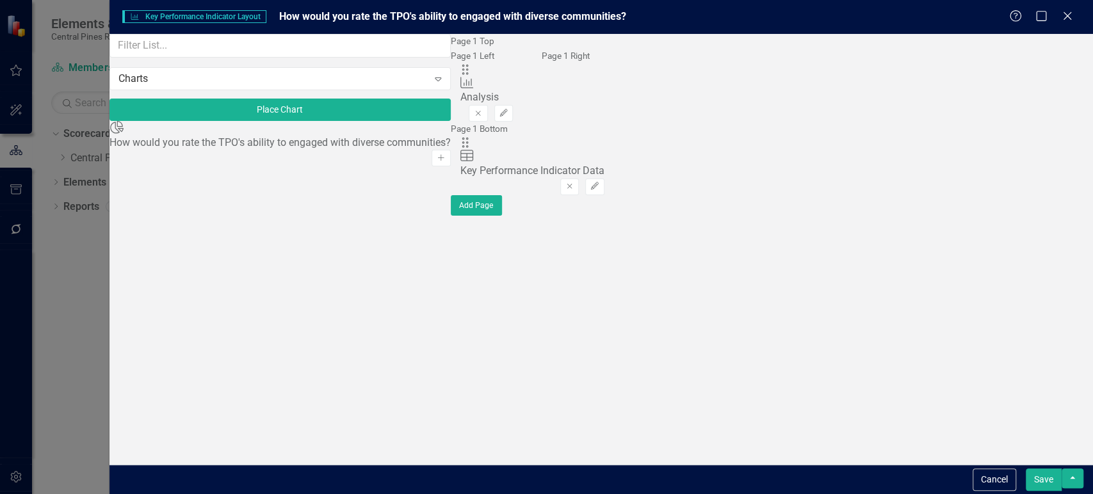
click at [326, 152] on div "Chart How would you rate the TPO's ability to engaged with diverse communities?…" at bounding box center [279, 136] width 341 height 31
click at [319, 152] on div "Chart How would you rate the TPO's ability to engaged with diverse communities?…" at bounding box center [279, 136] width 341 height 31
click at [431, 163] on button "Add" at bounding box center [440, 158] width 19 height 17
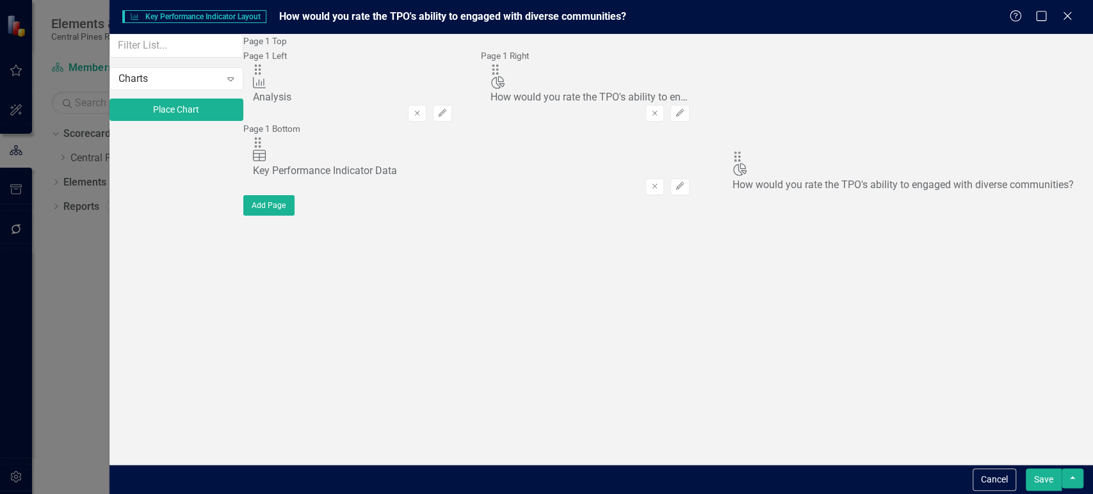
drag, startPoint x: 394, startPoint y: 86, endPoint x: 758, endPoint y: 168, distance: 373.4
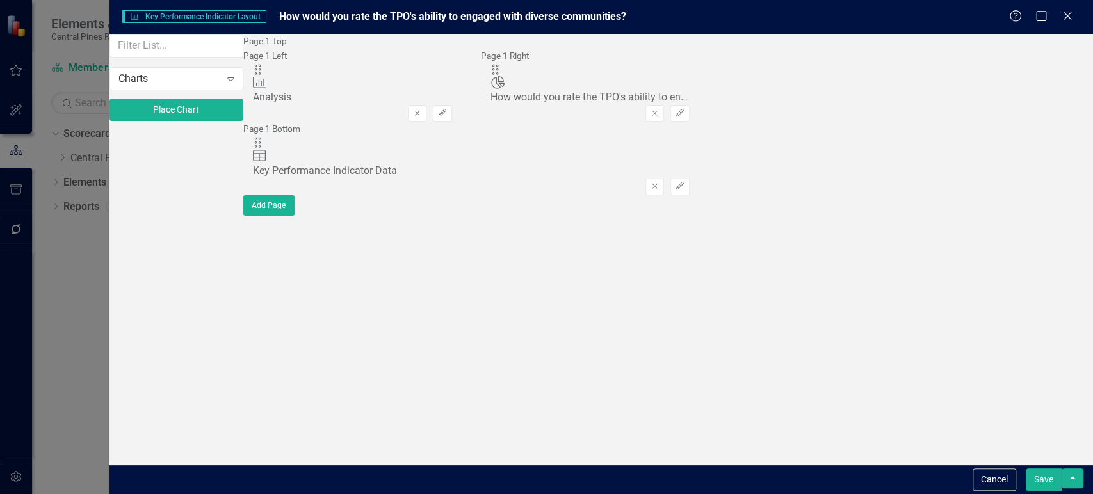
click at [1043, 488] on button "Save" at bounding box center [1044, 480] width 36 height 22
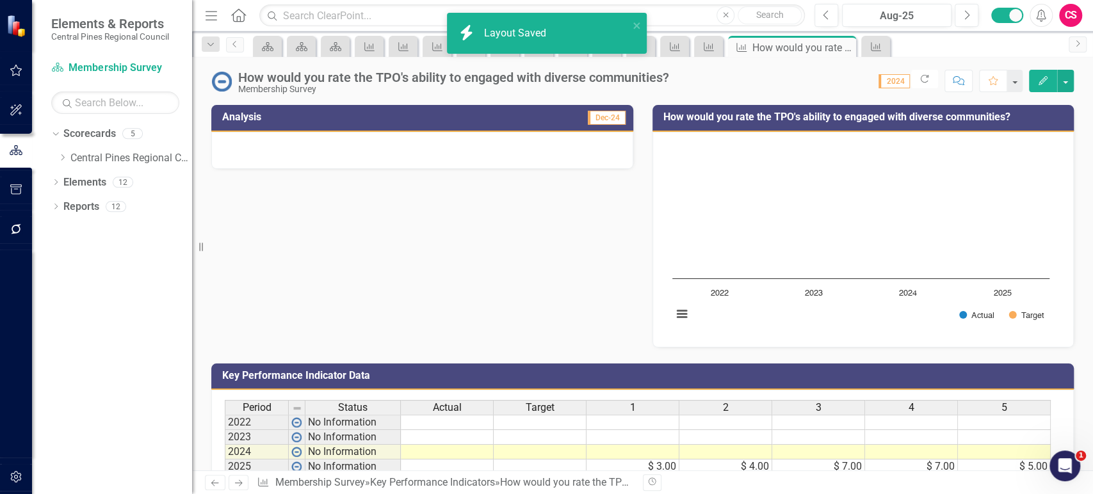
click at [1042, 93] on div "How would you rate the TPO's ability to engaged with diverse communities? Membe…" at bounding box center [642, 76] width 901 height 38
click at [1042, 83] on icon "button" at bounding box center [1042, 80] width 9 height 9
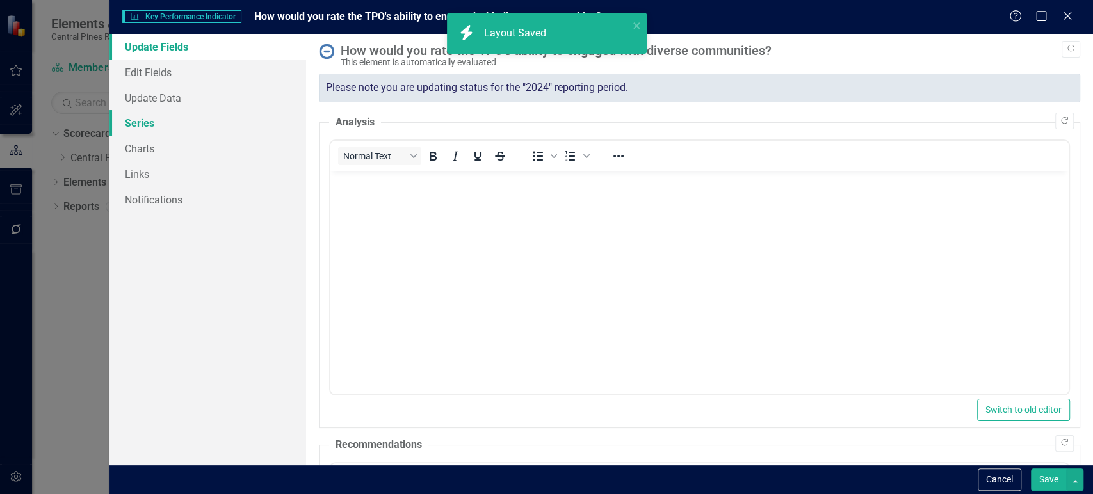
click at [192, 129] on link "Series" at bounding box center [207, 123] width 197 height 26
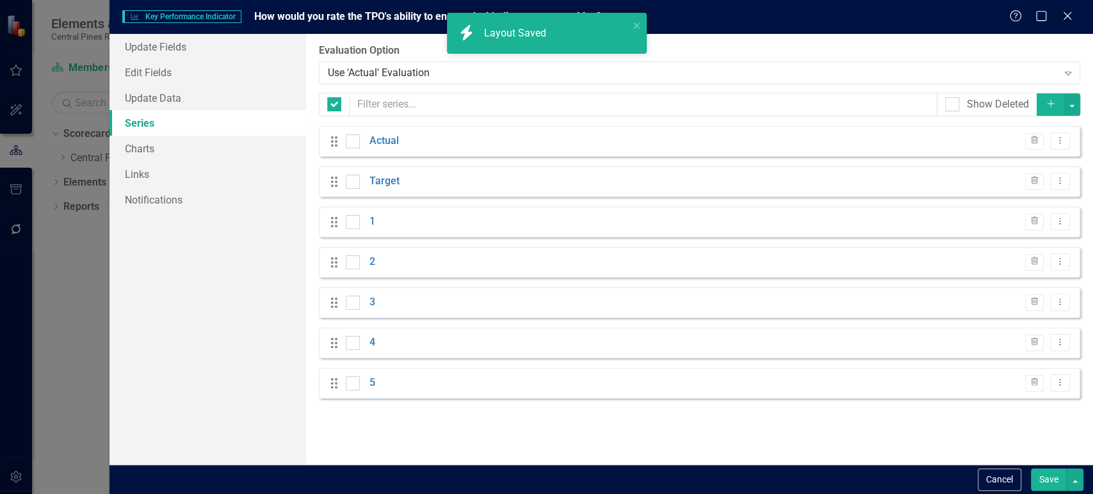
checkbox input "false"
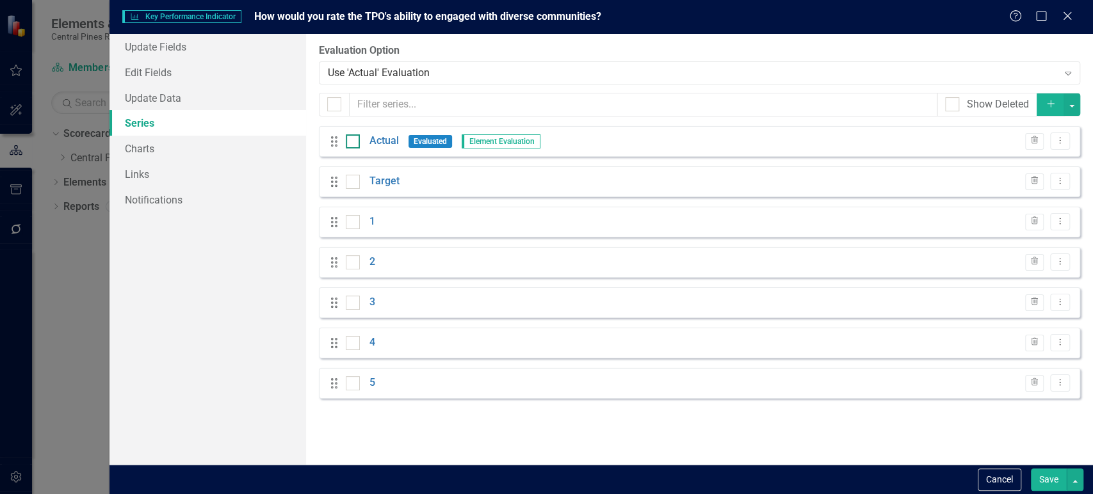
click at [357, 142] on div at bounding box center [353, 141] width 14 height 14
click at [354, 142] on input "checkbox" at bounding box center [350, 138] width 8 height 8
checkbox input "true"
click at [357, 181] on div at bounding box center [353, 182] width 14 height 14
click at [354, 181] on input "checkbox" at bounding box center [350, 179] width 8 height 8
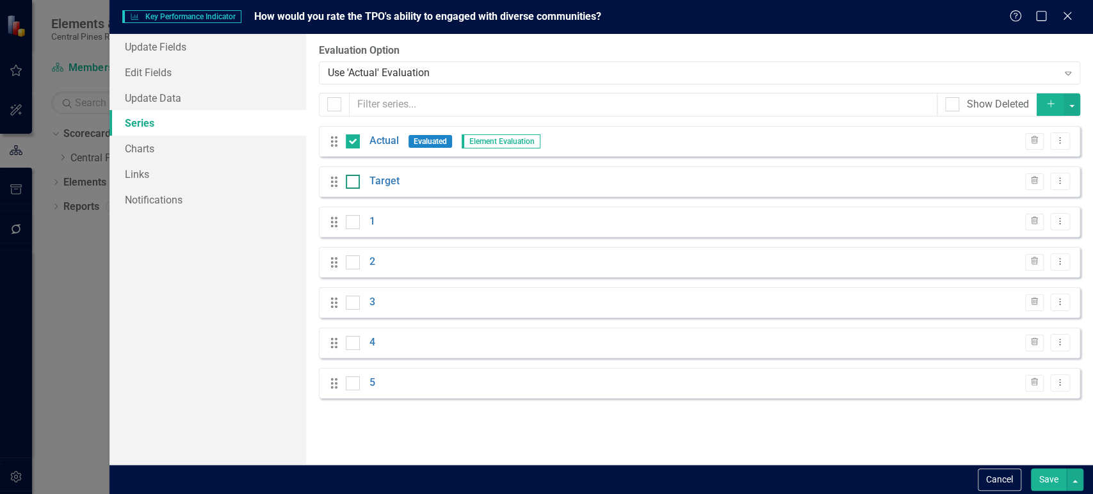
checkbox input "true"
click at [1075, 104] on button "button" at bounding box center [1071, 104] width 17 height 22
click at [1011, 193] on link "Trash Delete Multiple" at bounding box center [1028, 199] width 101 height 24
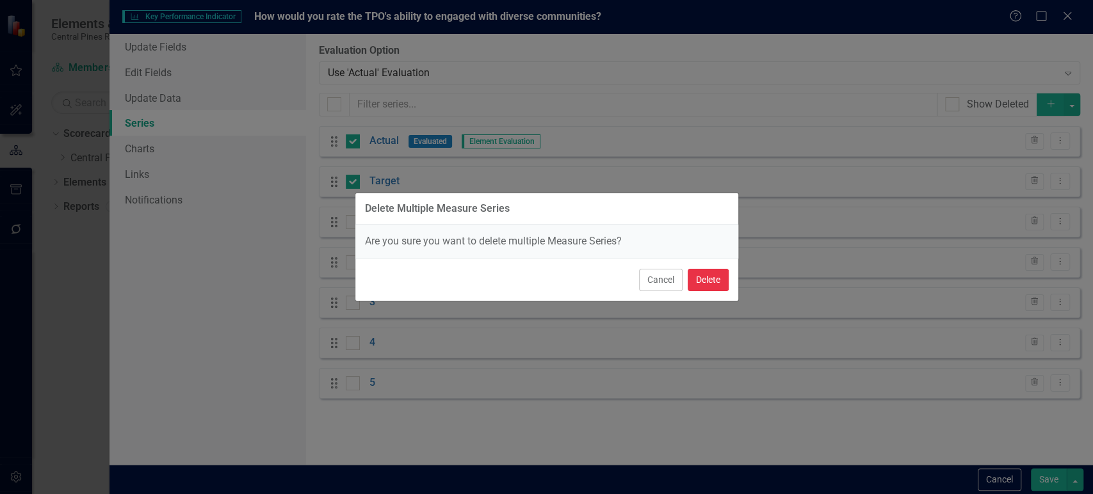
click at [718, 280] on button "Delete" at bounding box center [708, 280] width 41 height 22
checkbox input "false"
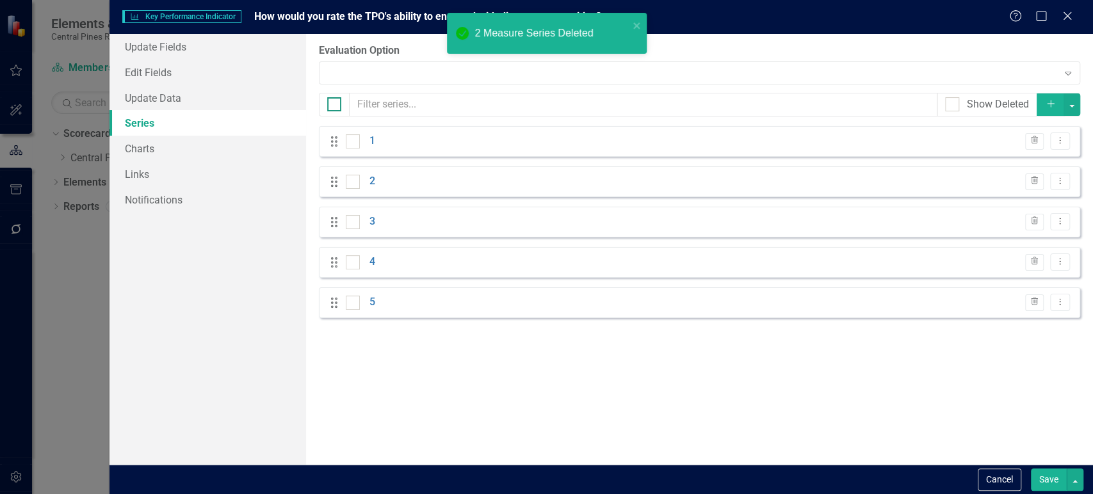
click at [334, 104] on input "checkbox" at bounding box center [331, 101] width 8 height 8
checkbox input "true"
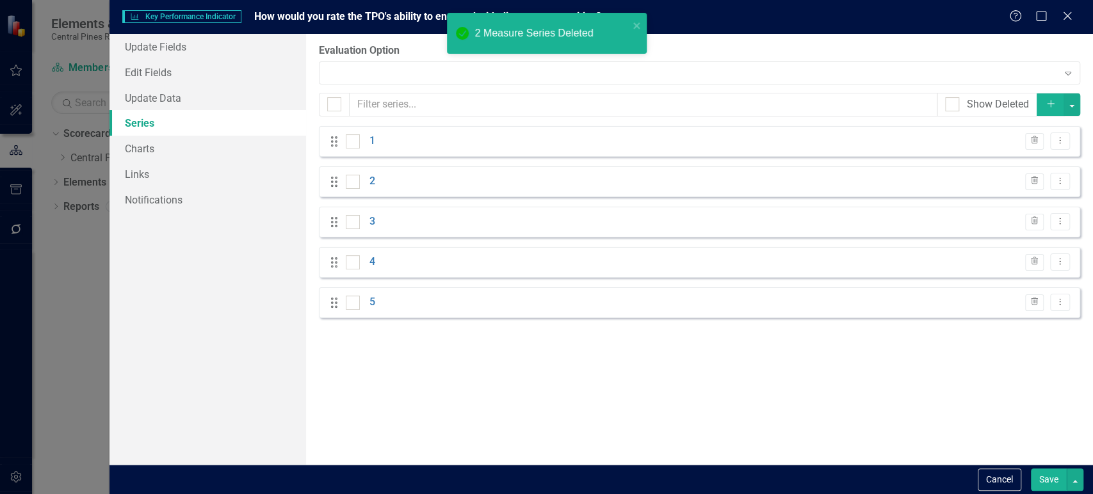
checkbox input "true"
click at [1073, 107] on button "button" at bounding box center [1071, 104] width 17 height 22
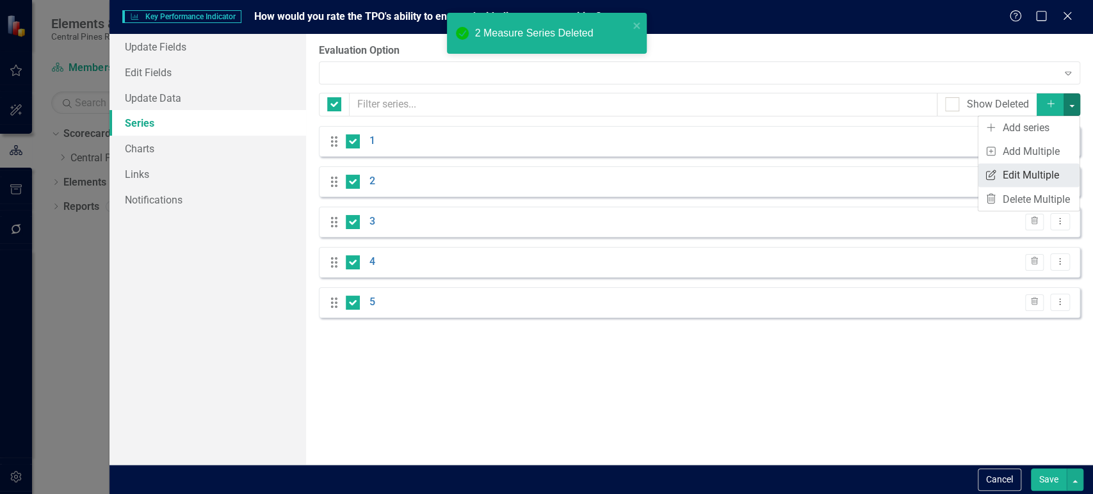
click at [1014, 178] on link "Edit Multiple Edit Multiple" at bounding box center [1028, 175] width 101 height 24
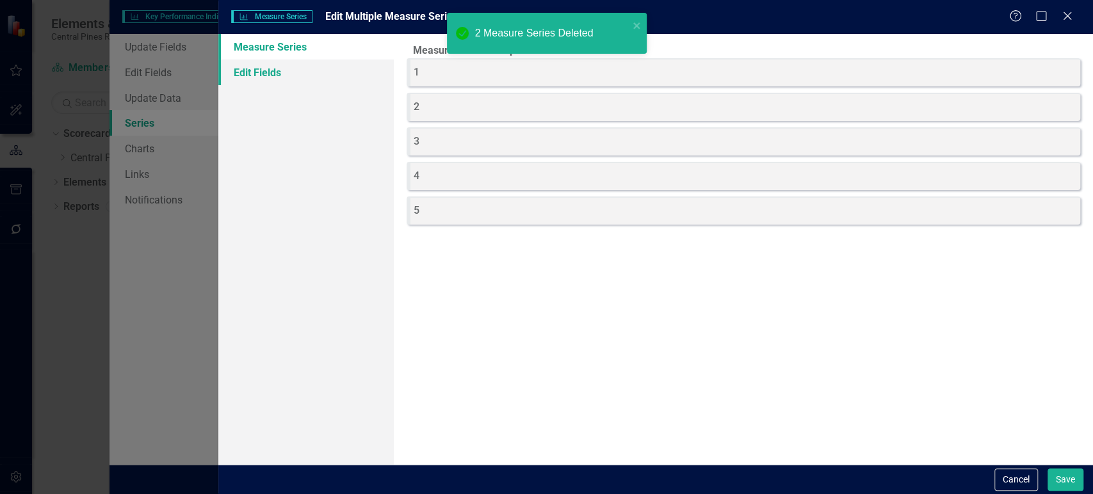
click at [315, 67] on link "Edit Fields" at bounding box center [305, 73] width 175 height 26
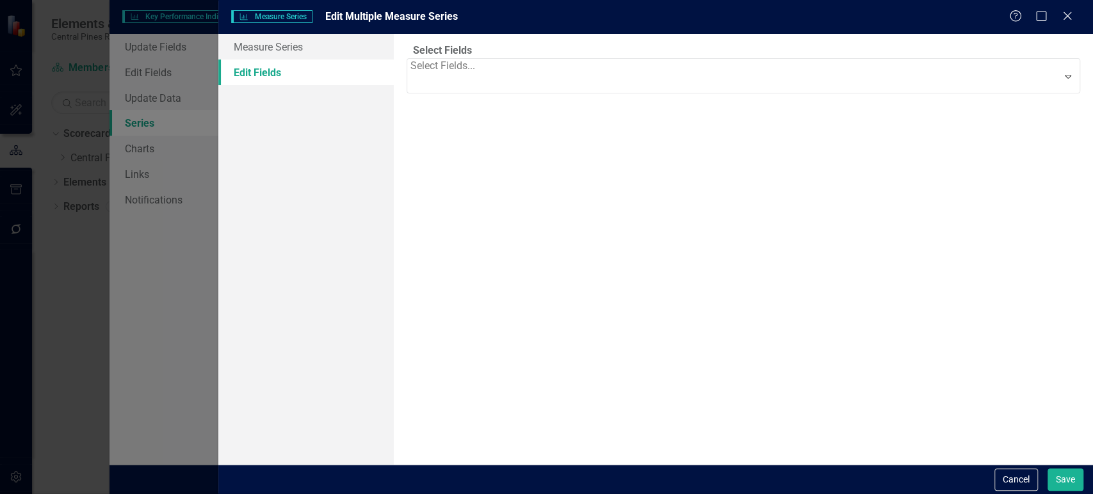
click at [474, 85] on div "Select Fields..." at bounding box center [442, 76] width 67 height 35
drag, startPoint x: 487, startPoint y: 103, endPoint x: 483, endPoint y: 120, distance: 17.7
click at [483, 104] on fieldset "Select Fields 7 results available. Use Up and Down to choose options, press Ent…" at bounding box center [743, 74] width 673 height 60
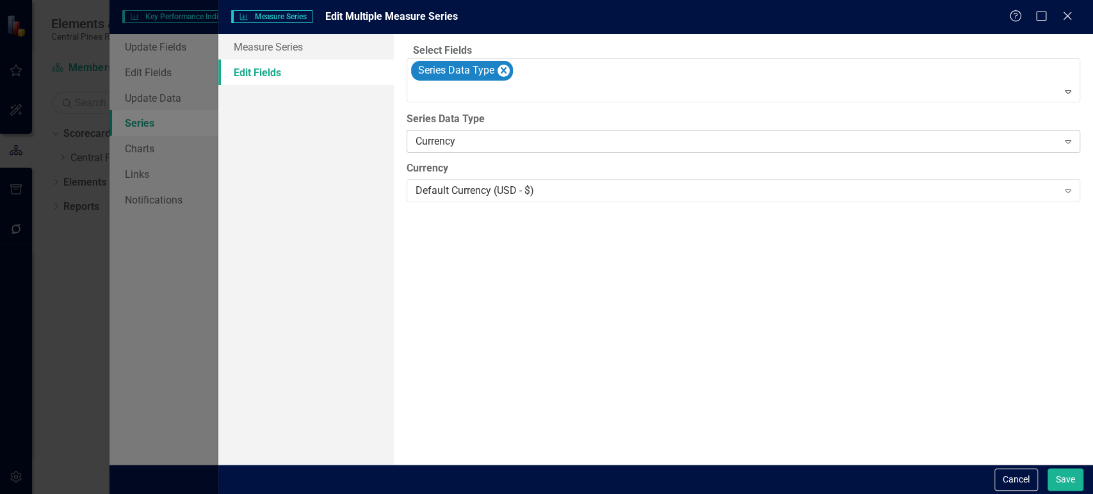
click at [481, 153] on div "Currency Expand" at bounding box center [743, 141] width 673 height 23
click at [1067, 478] on button "Save" at bounding box center [1065, 480] width 36 height 22
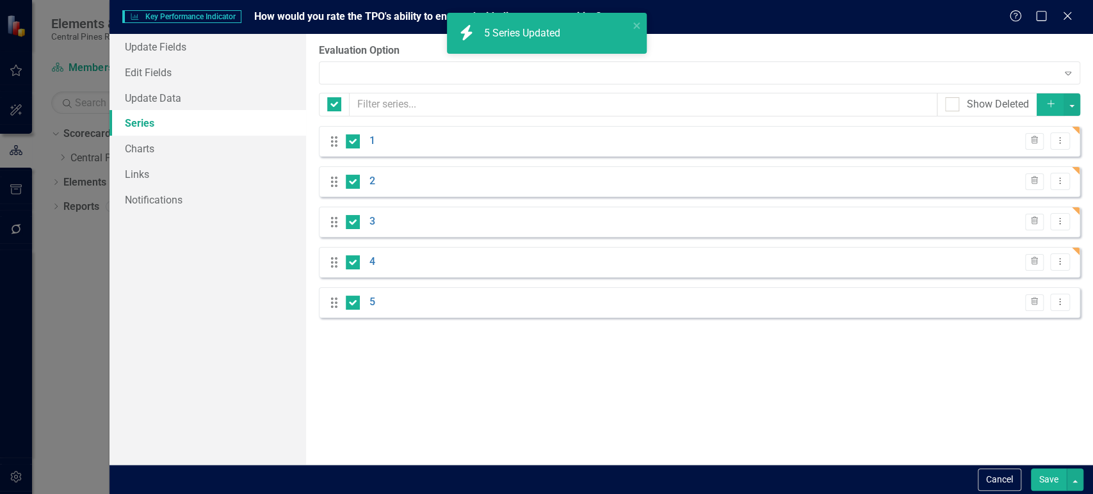
drag, startPoint x: 1046, startPoint y: 476, endPoint x: 661, endPoint y: 426, distance: 388.6
click at [661, 426] on form "Key Performance Indicator Key Performance Indicator How would you rate the TPO'…" at bounding box center [600, 247] width 983 height 494
click at [1036, 480] on button "Save" at bounding box center [1049, 480] width 36 height 22
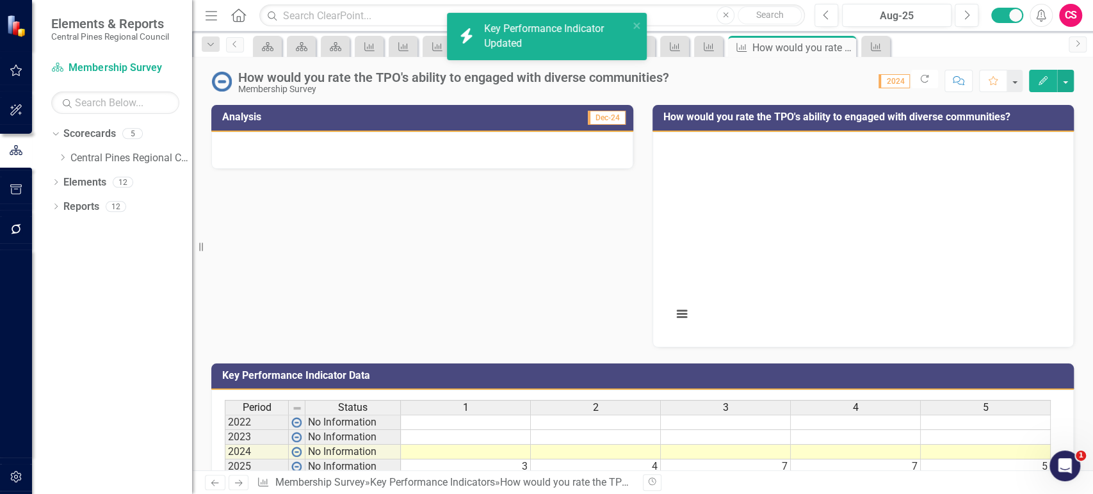
click at [781, 288] on rect "Interactive chart" at bounding box center [861, 238] width 390 height 192
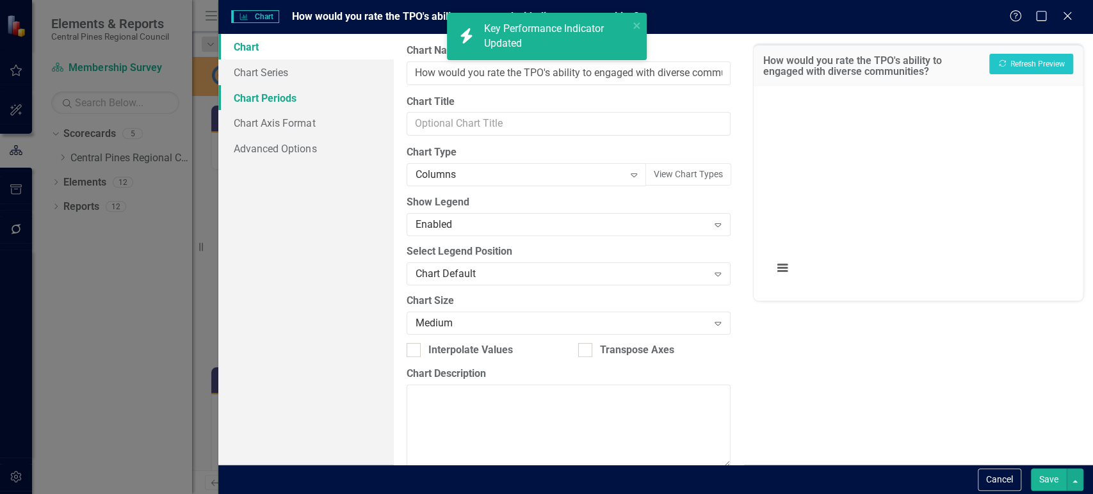
click at [255, 85] on link "Chart Periods" at bounding box center [305, 98] width 175 height 26
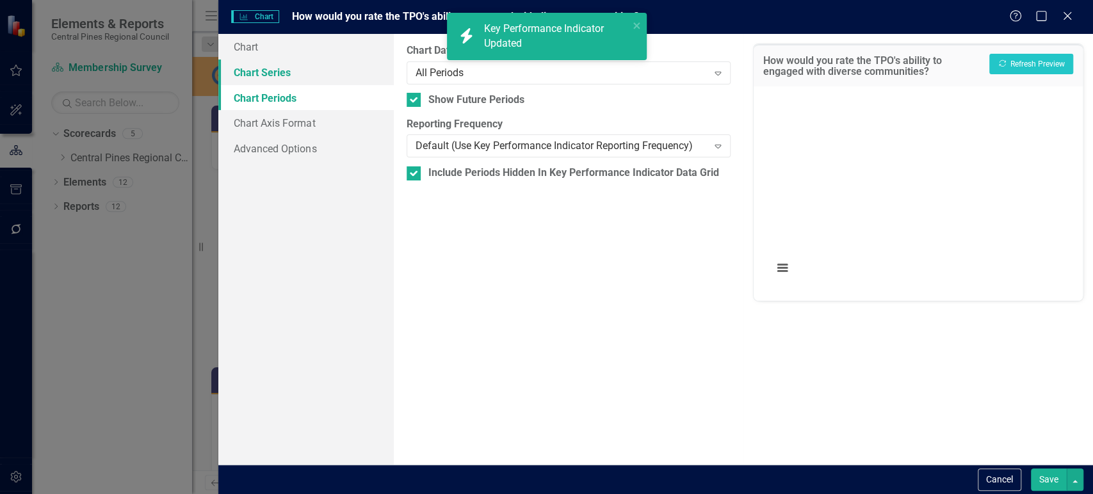
click at [267, 77] on link "Chart Series" at bounding box center [305, 73] width 175 height 26
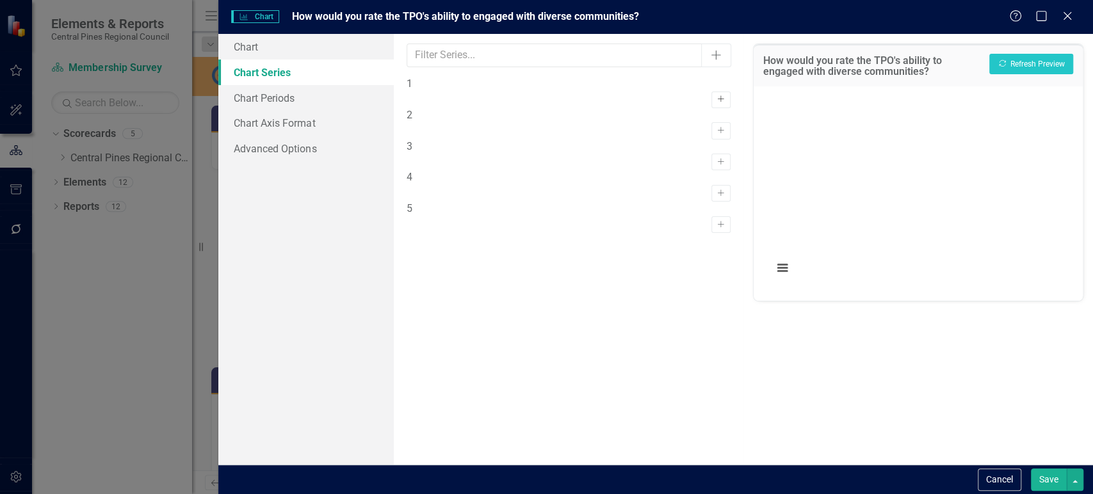
click at [711, 93] on button "Activate" at bounding box center [720, 100] width 19 height 17
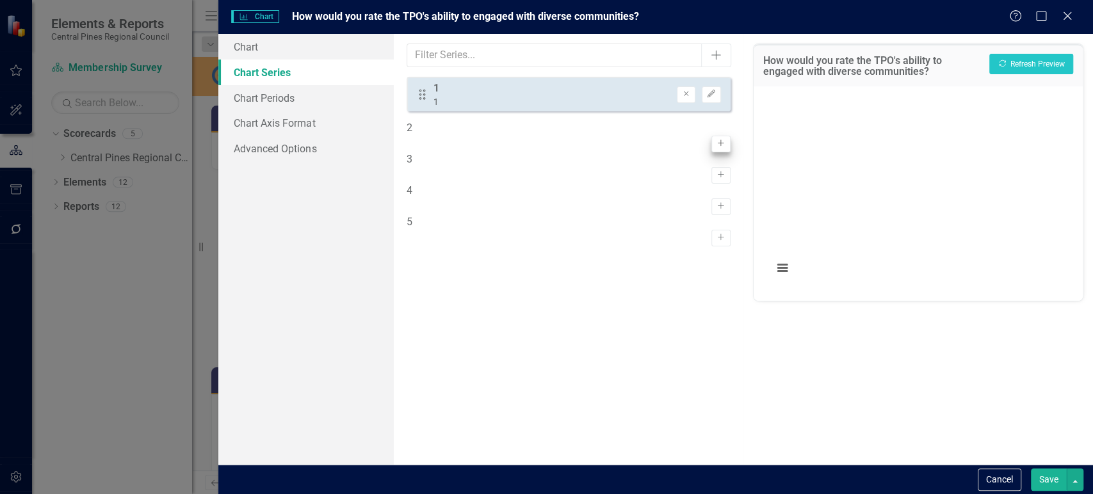
click at [702, 127] on div "2 Activate" at bounding box center [569, 136] width 324 height 31
click at [711, 136] on button "Activate" at bounding box center [720, 144] width 19 height 17
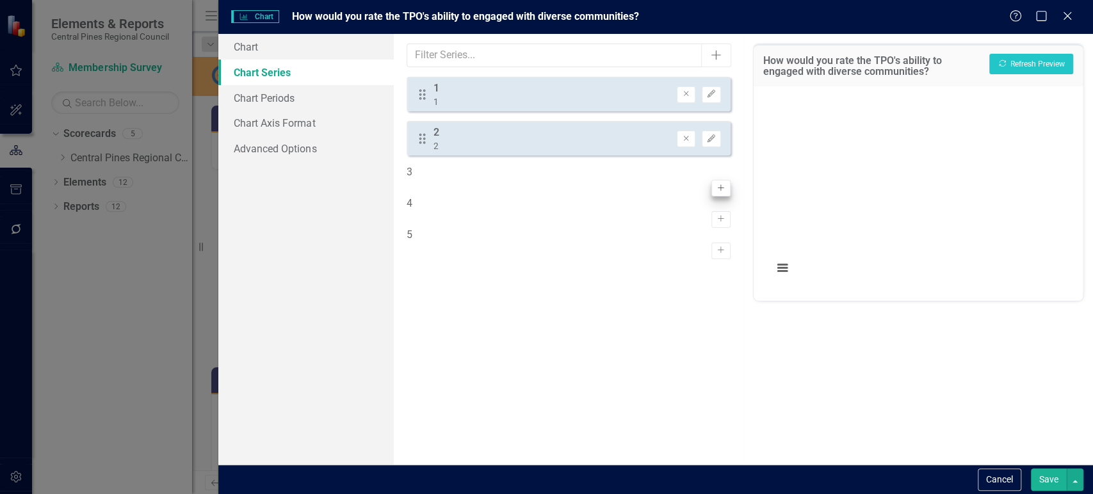
click at [709, 173] on div "3 Activate" at bounding box center [569, 180] width 324 height 31
click at [718, 183] on button "Activate" at bounding box center [720, 188] width 19 height 17
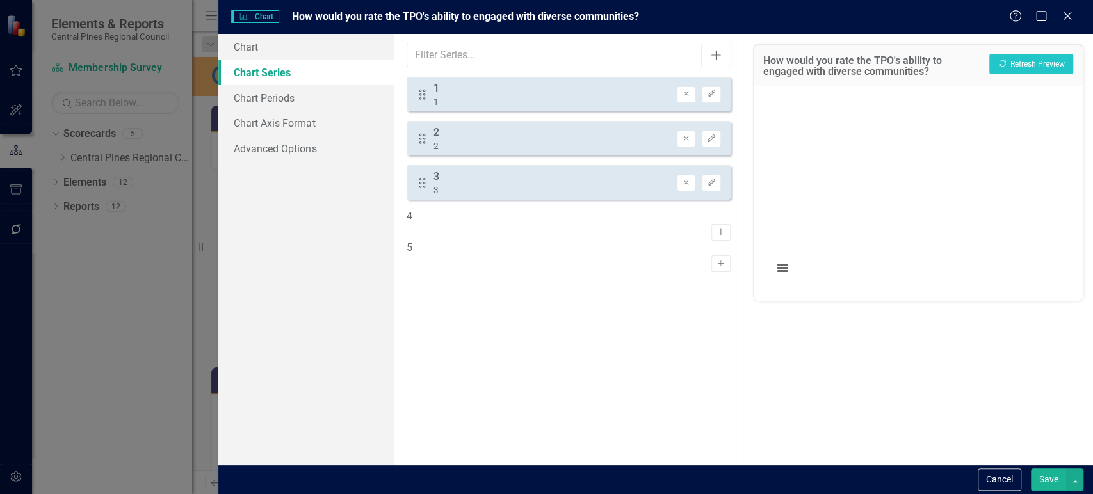
click at [718, 229] on icon "button" at bounding box center [721, 232] width 6 height 6
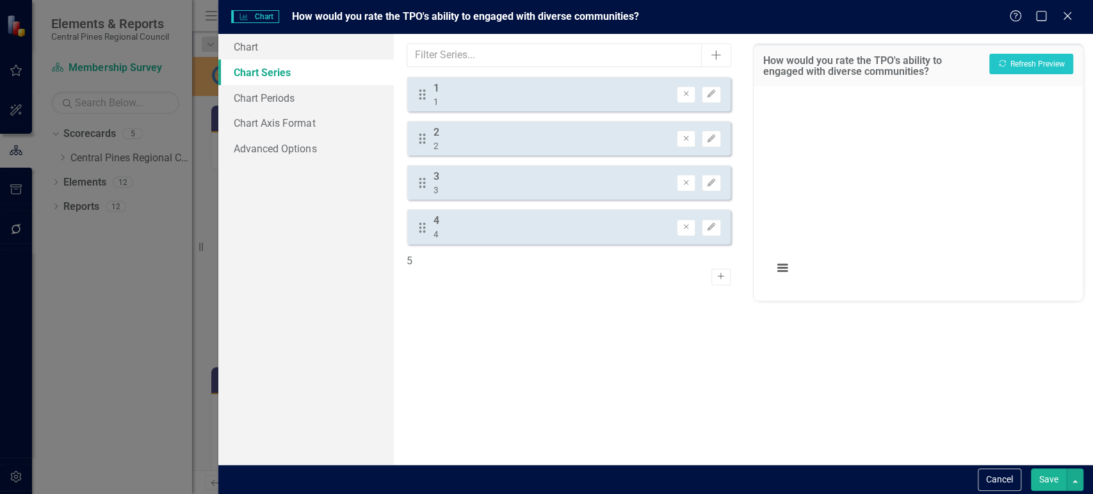
click at [718, 269] on button "Activate" at bounding box center [720, 277] width 19 height 17
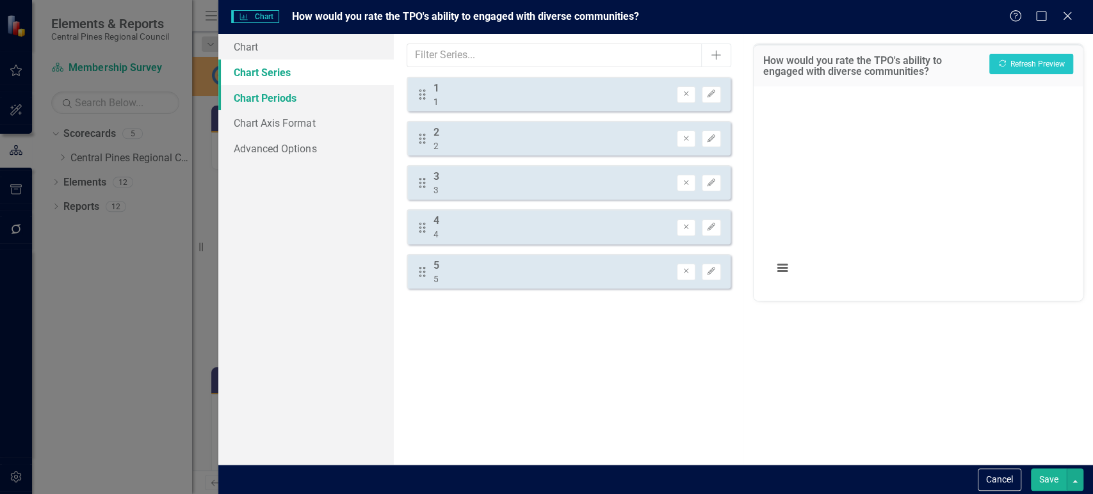
click at [339, 96] on link "Chart Periods" at bounding box center [305, 98] width 175 height 26
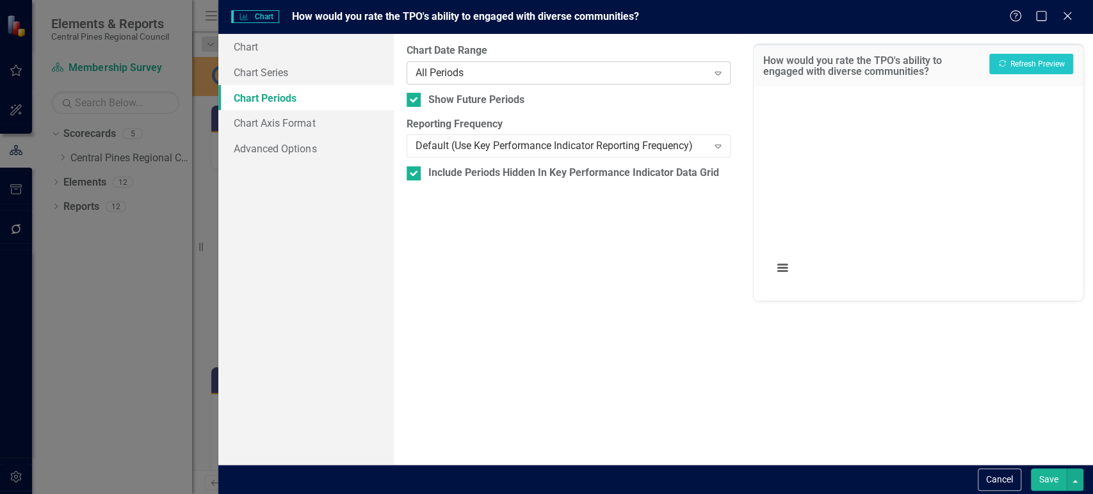
click at [478, 65] on div "All Periods Expand" at bounding box center [569, 72] width 324 height 23
drag, startPoint x: 522, startPoint y: 410, endPoint x: 530, endPoint y: 347, distance: 63.2
click at [522, 407] on div "From this tab, you define the periods you want included in the chart. For examp…" at bounding box center [569, 249] width 350 height 431
click at [542, 152] on div "Default (Use Key Performance Indicator Reporting Frequency) Expand" at bounding box center [569, 145] width 324 height 23
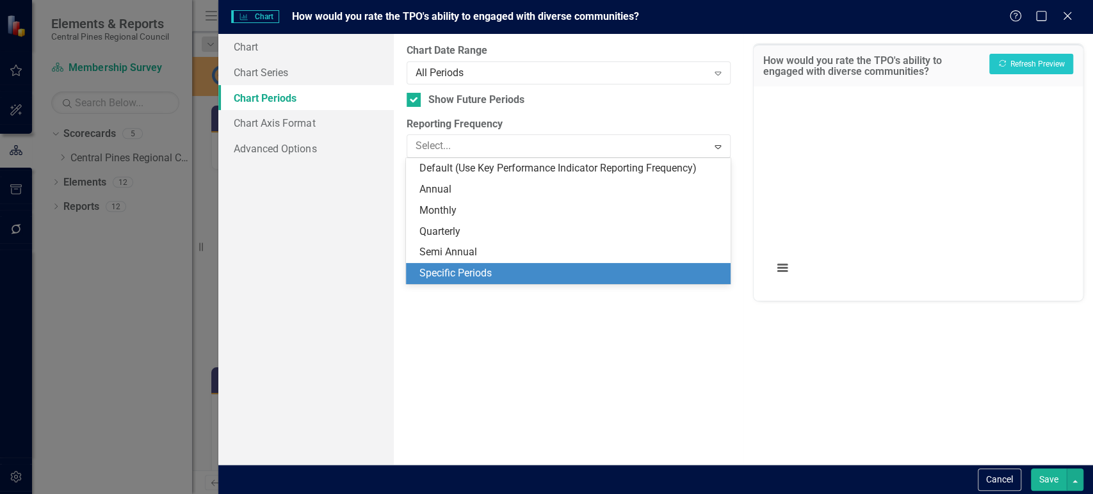
click at [494, 269] on div "Specific Periods" at bounding box center [568, 273] width 324 height 21
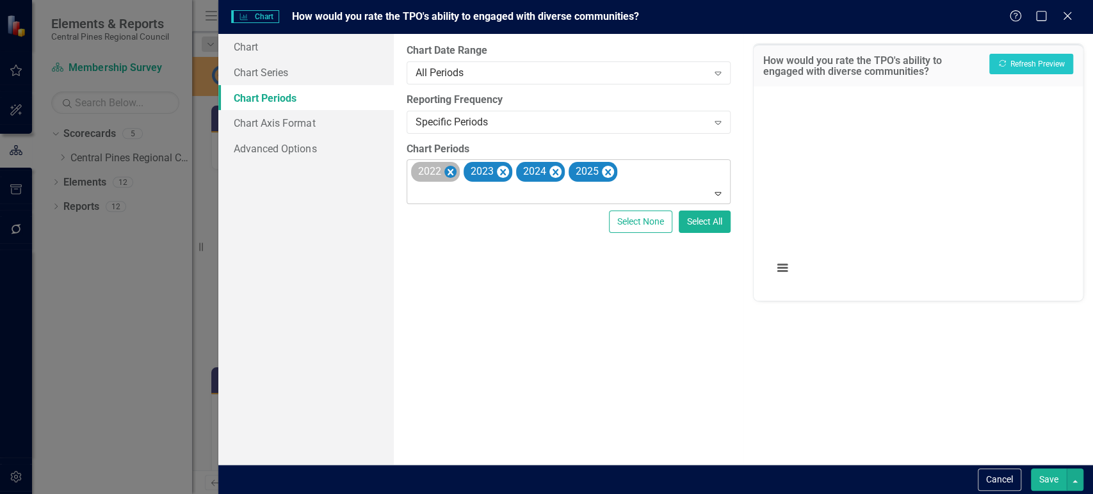
click at [449, 173] on icon "Remove 2022" at bounding box center [450, 172] width 6 height 6
click at [449, 173] on icon "Remove 2023" at bounding box center [450, 172] width 6 height 6
click at [449, 173] on icon "Remove 2024" at bounding box center [450, 172] width 6 height 6
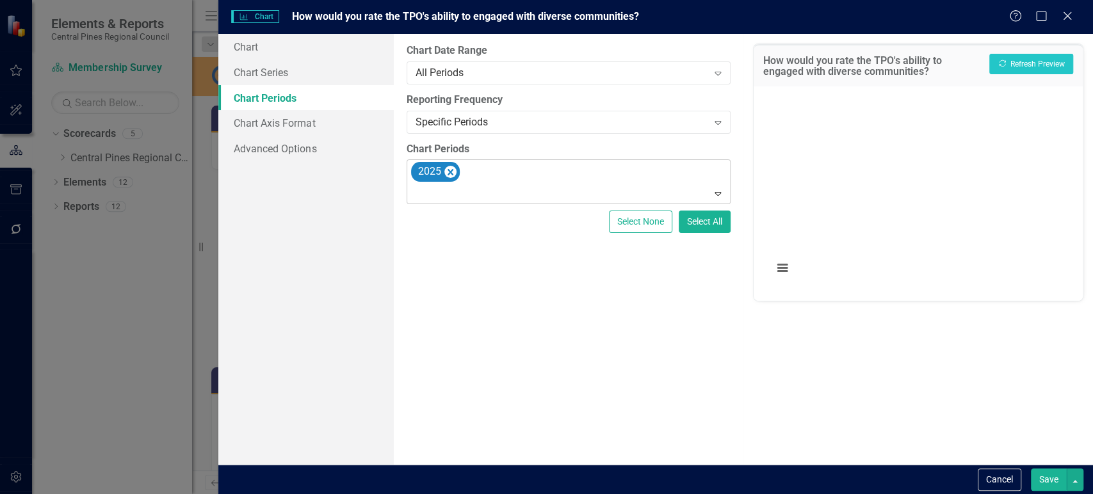
click at [1041, 479] on button "Save" at bounding box center [1049, 480] width 36 height 22
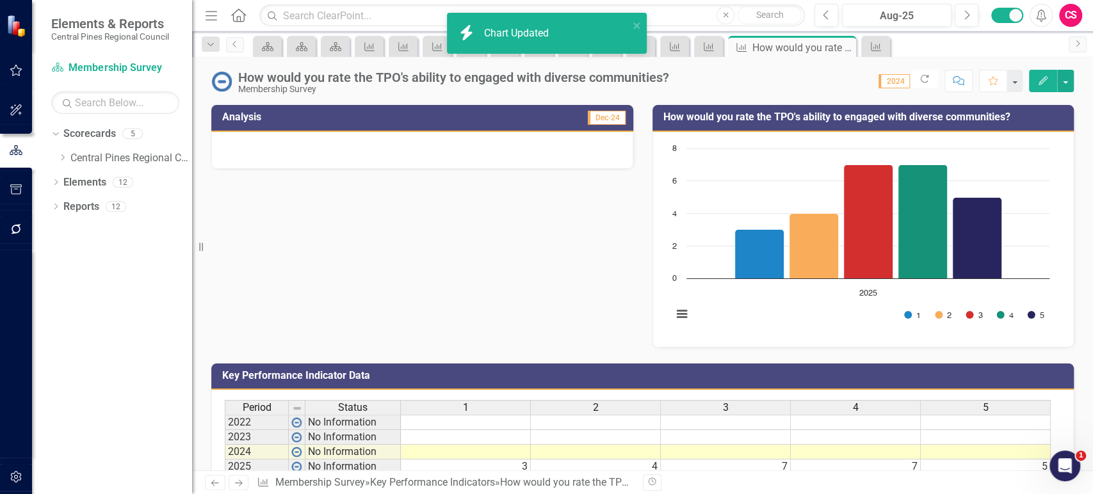
scroll to position [88, 0]
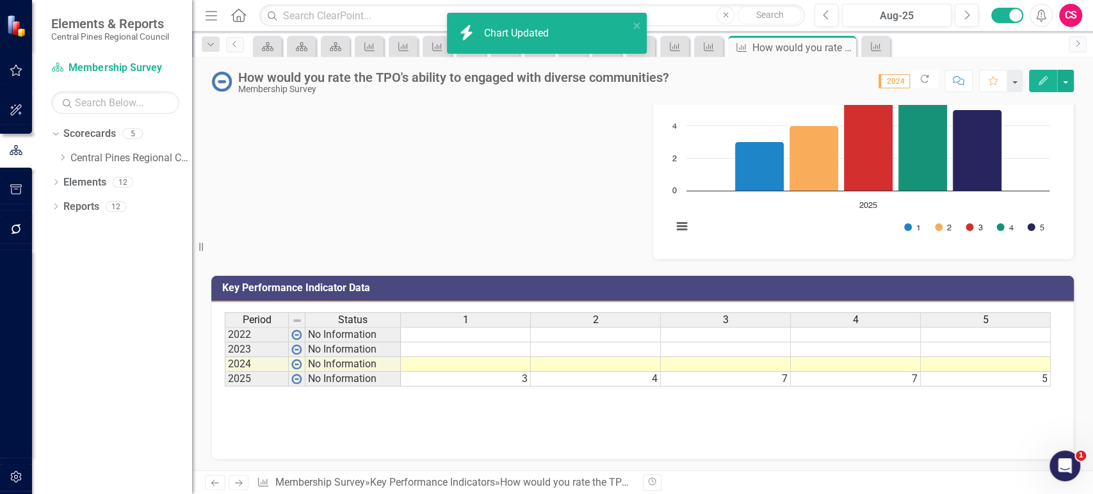
click at [241, 485] on icon "Next" at bounding box center [238, 483] width 11 height 8
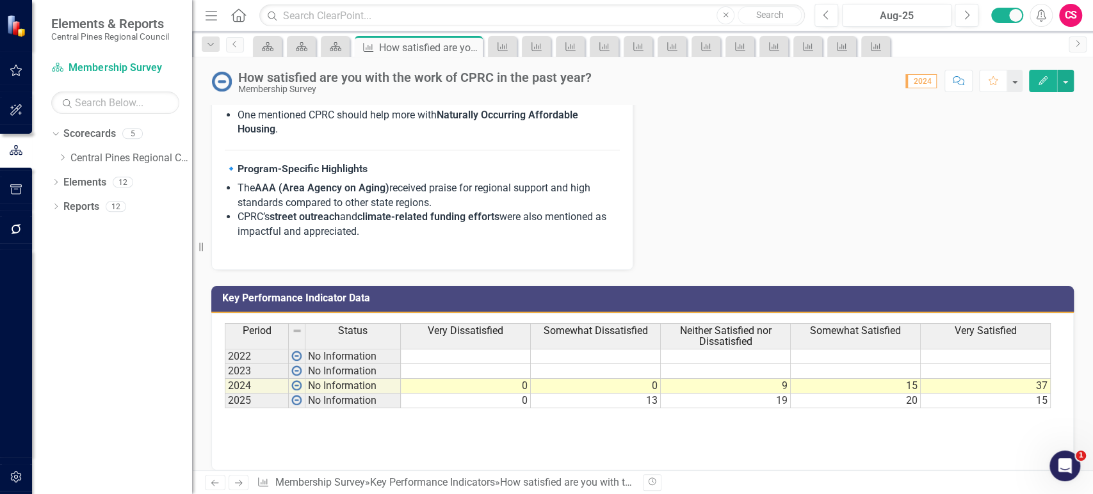
scroll to position [619, 0]
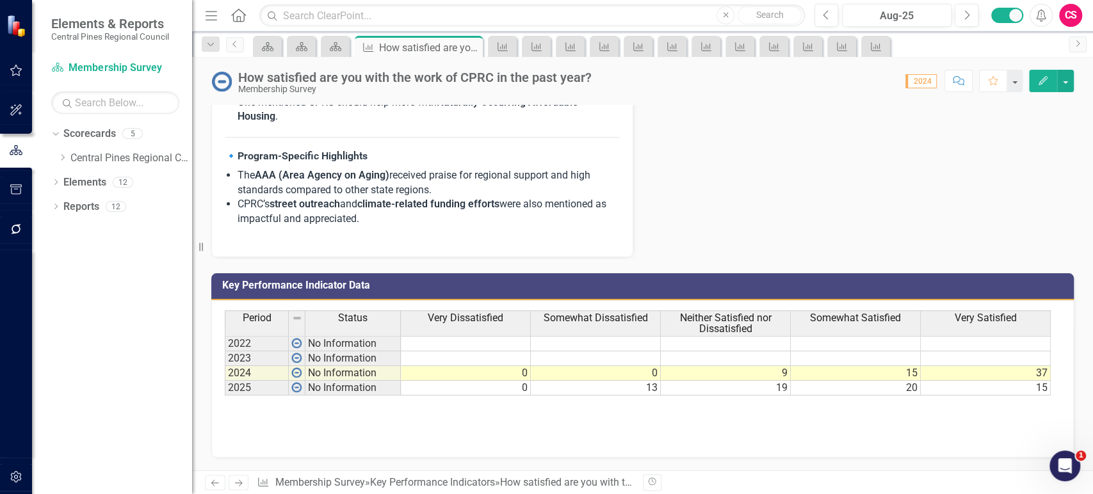
click at [1043, 79] on icon "Edit" at bounding box center [1043, 80] width 12 height 9
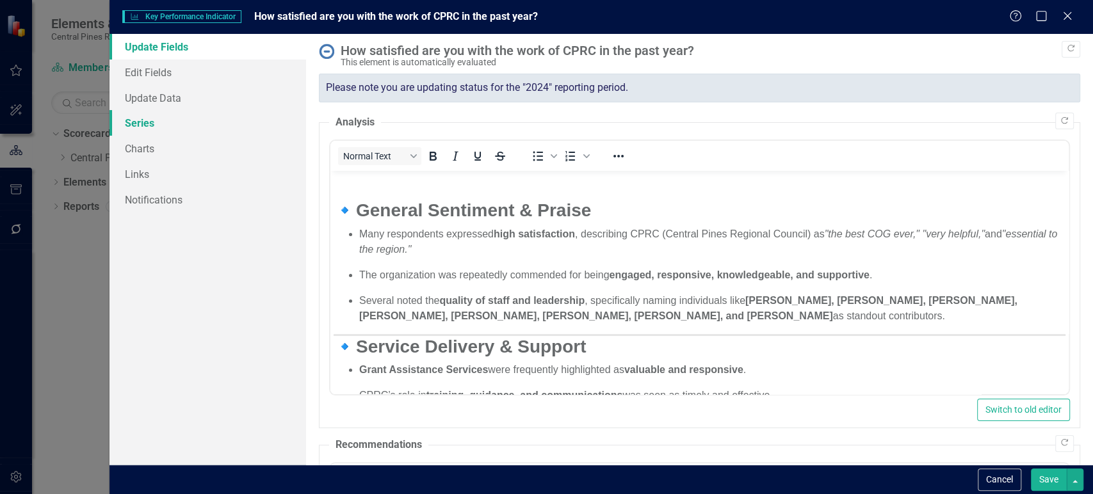
scroll to position [0, 0]
click at [236, 122] on link "Series" at bounding box center [207, 123] width 197 height 26
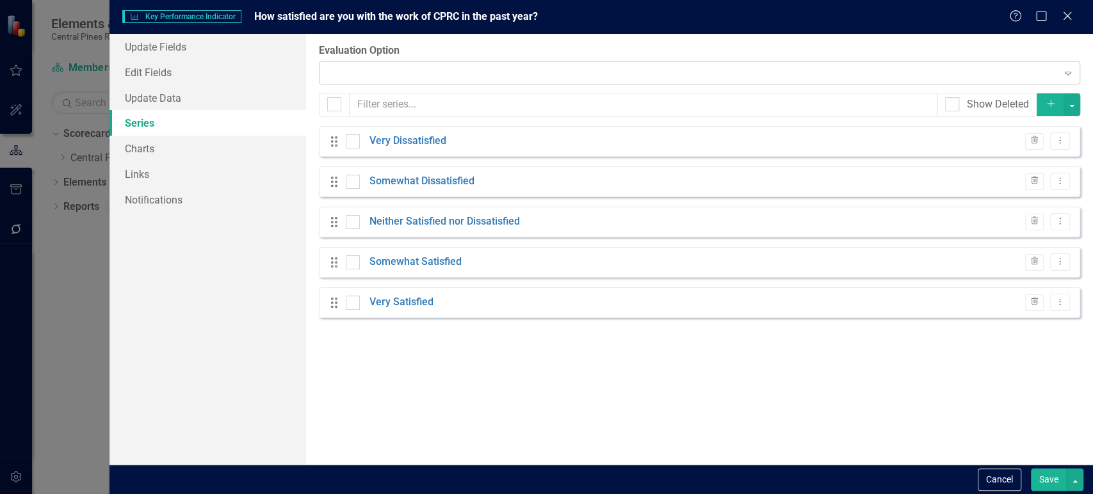
click at [377, 74] on div at bounding box center [688, 73] width 735 height 3
click at [1049, 479] on button "Save" at bounding box center [1049, 480] width 36 height 22
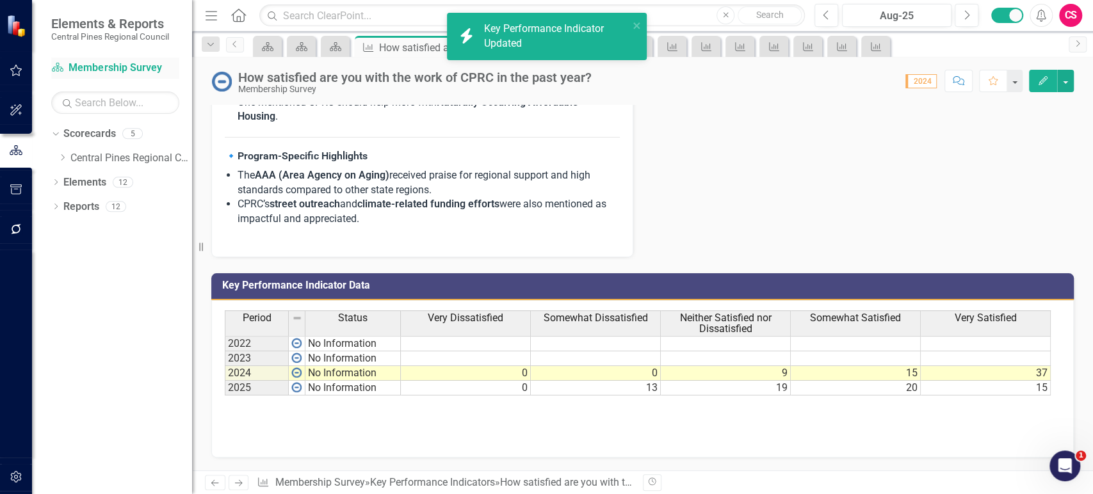
click at [110, 70] on link "Scorecard Membership Survey" at bounding box center [115, 68] width 128 height 15
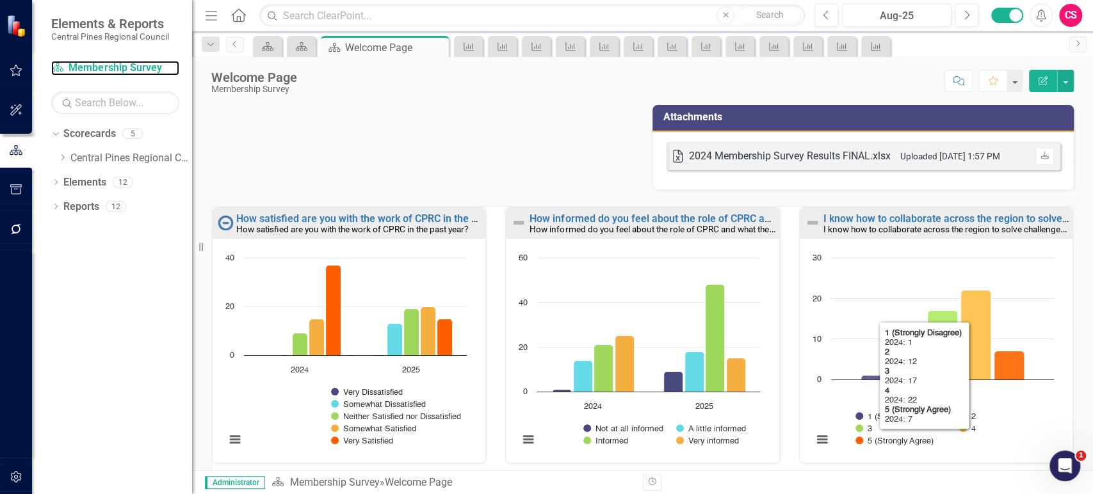
click at [878, 322] on rect "Interactive chart" at bounding box center [933, 356] width 254 height 208
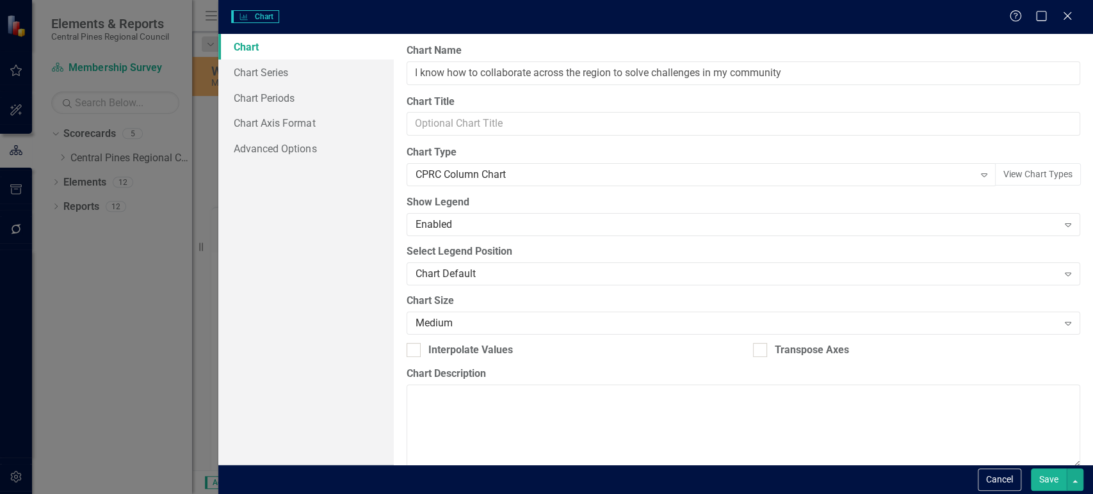
type input "I know how to collaborate across the region to solve challenges in my community"
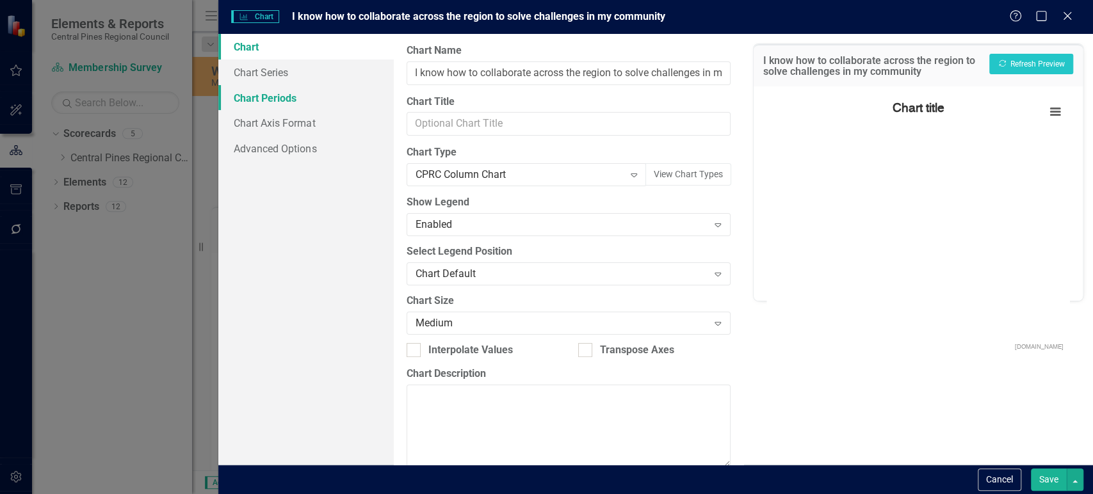
click at [249, 98] on link "Chart Periods" at bounding box center [305, 98] width 175 height 26
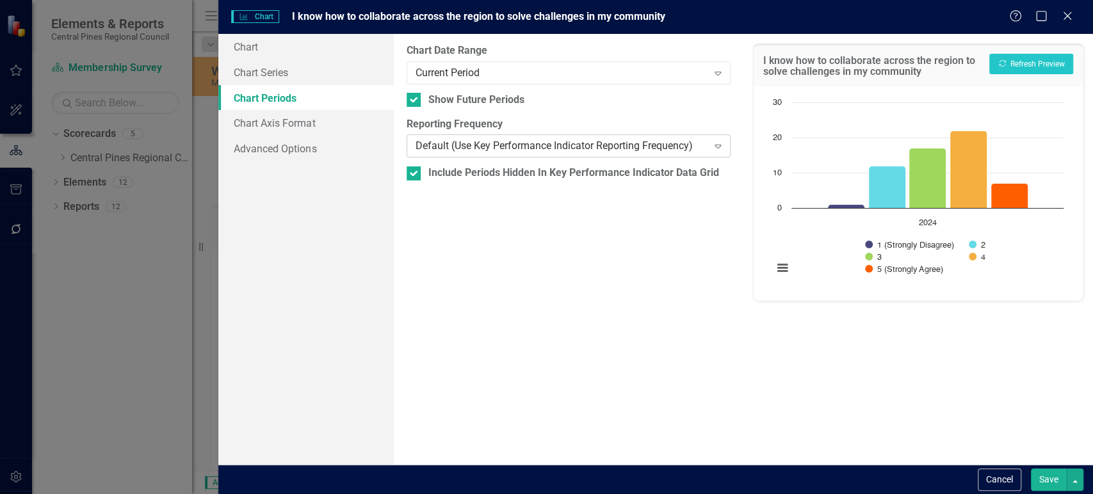
click at [462, 141] on div "Default (Use Key Performance Indicator Reporting Frequency)" at bounding box center [561, 146] width 293 height 15
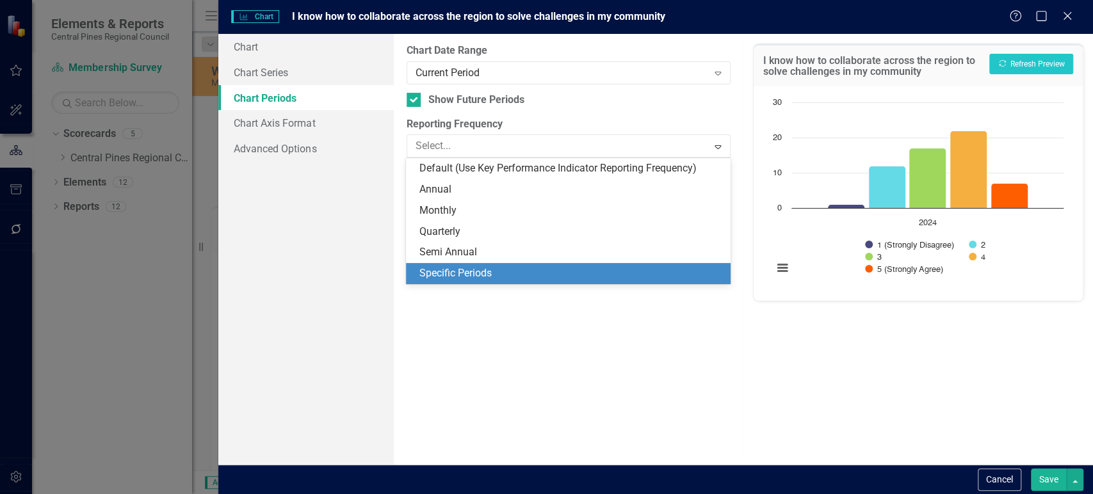
click at [463, 274] on div "Specific Periods" at bounding box center [570, 273] width 303 height 15
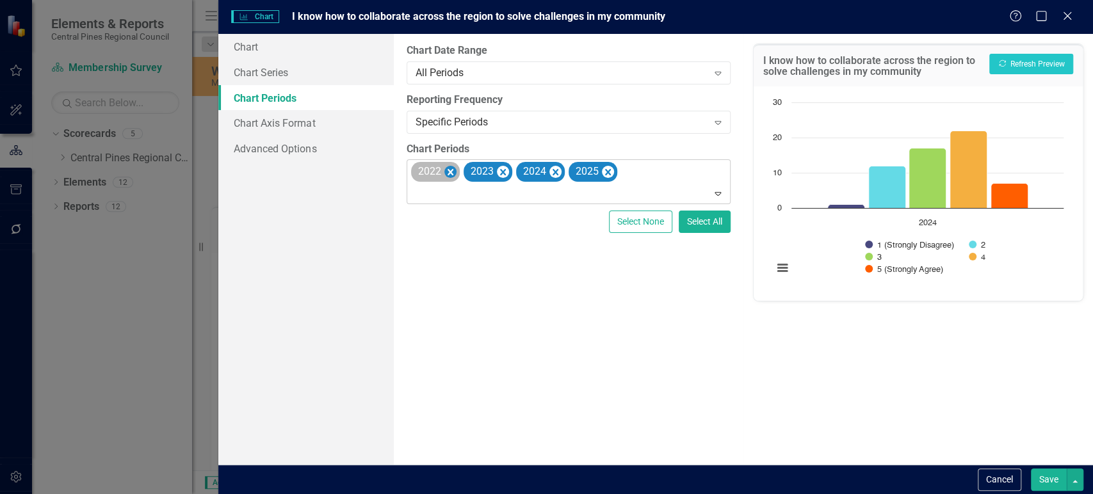
click at [450, 174] on icon "Remove 2022" at bounding box center [450, 173] width 12 height 16
click at [450, 174] on icon "Remove 2023" at bounding box center [450, 173] width 12 height 16
click at [1051, 487] on button "Save" at bounding box center [1049, 480] width 36 height 22
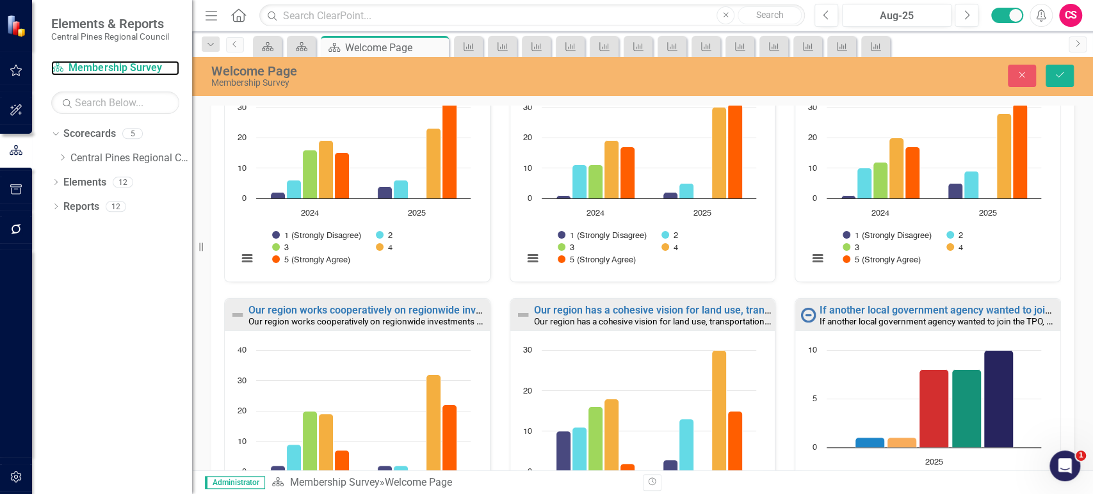
scroll to position [661, 0]
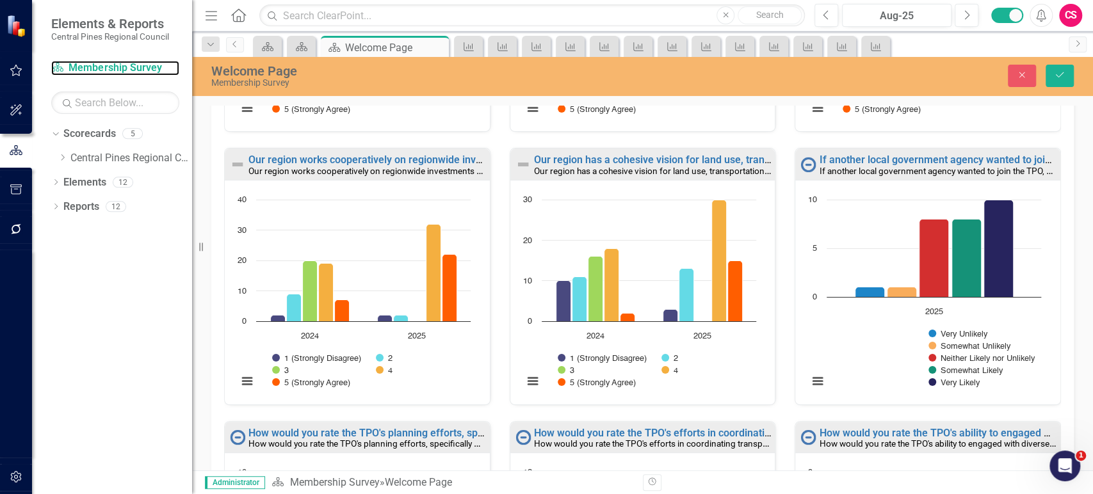
click at [830, 332] on rect "Interactive chart" at bounding box center [924, 297] width 246 height 208
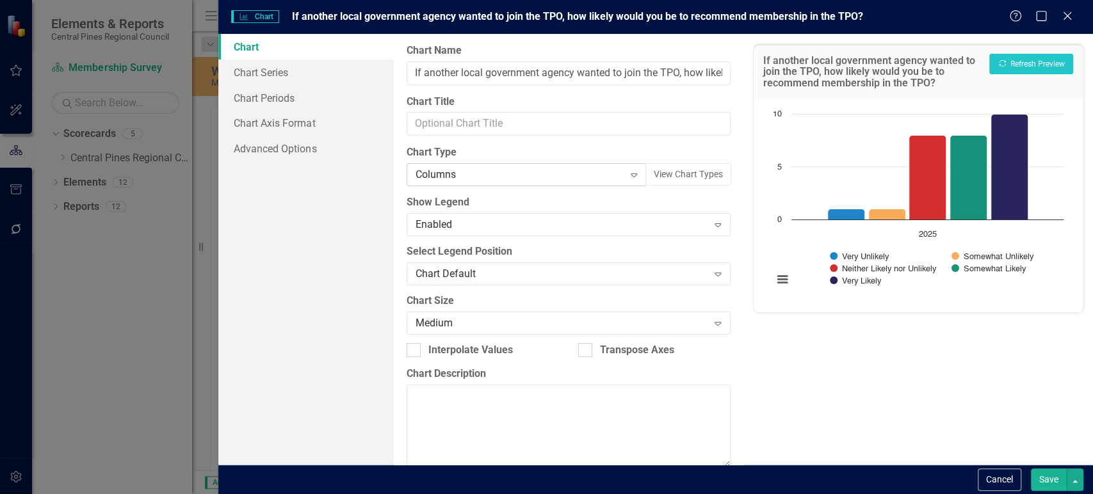
click at [471, 180] on div "Columns" at bounding box center [519, 175] width 209 height 15
click at [1011, 64] on button "Recalculate Refresh Preview" at bounding box center [1031, 64] width 84 height 20
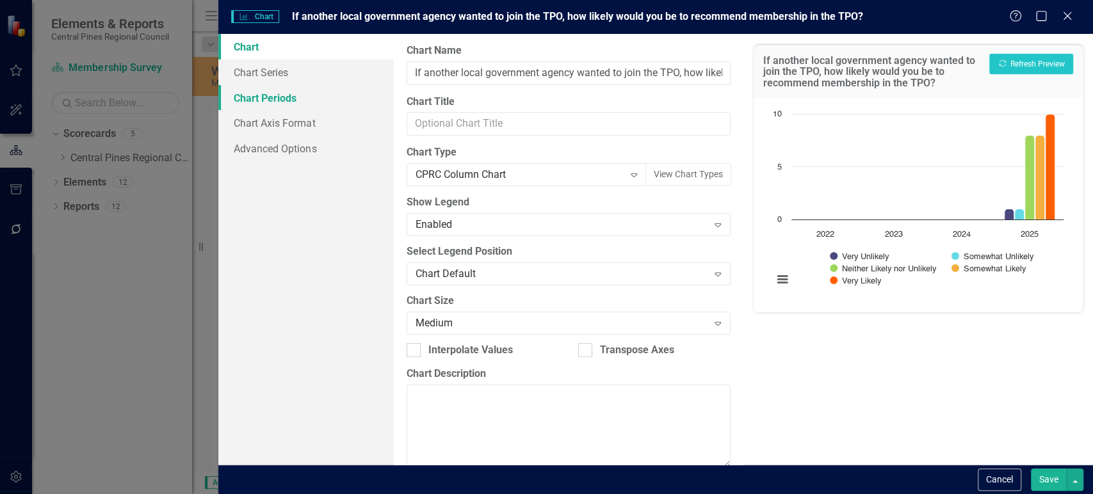
click at [313, 94] on link "Chart Periods" at bounding box center [305, 98] width 175 height 26
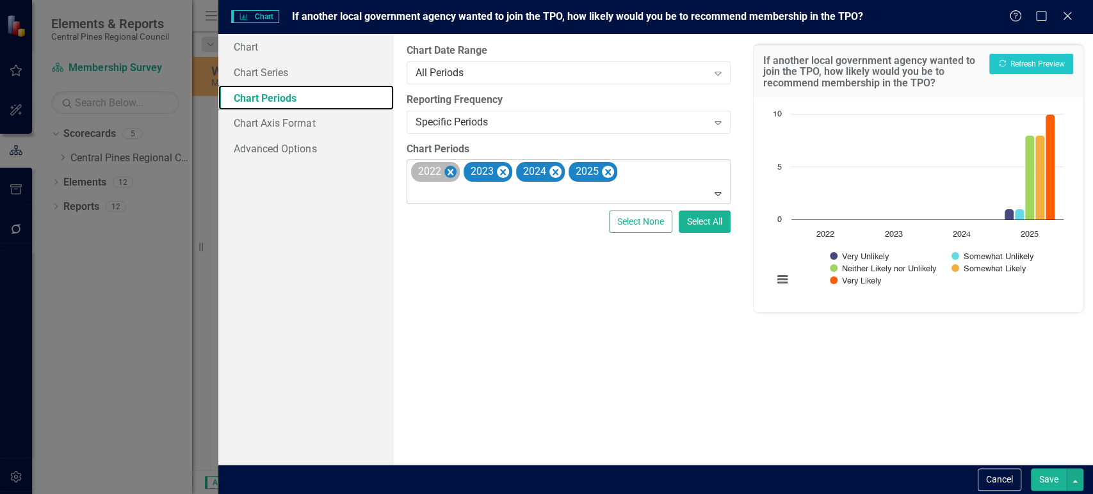
click at [446, 174] on icon "Remove 2022" at bounding box center [450, 173] width 12 height 16
click at [446, 174] on icon "Remove 2023" at bounding box center [450, 173] width 12 height 16
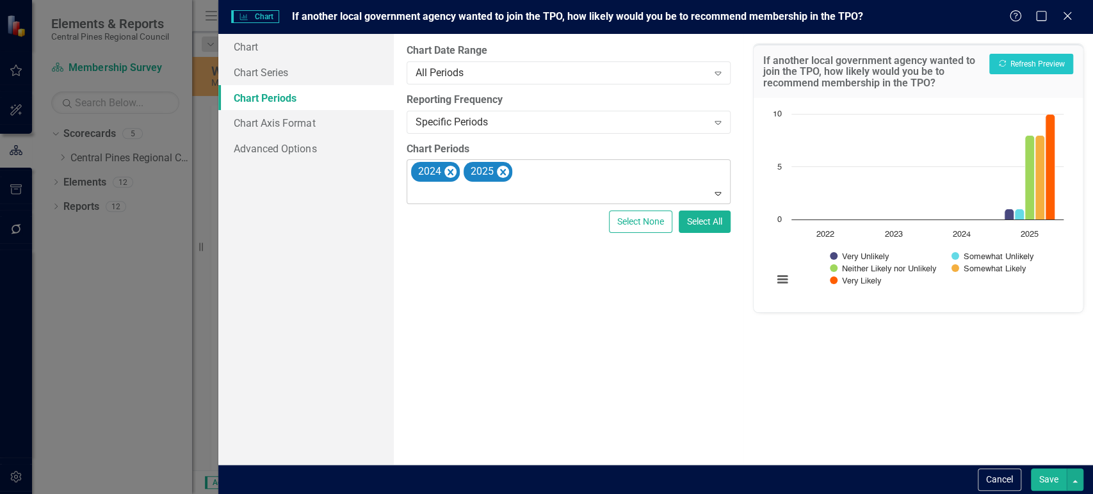
click at [446, 174] on icon "Remove 2024" at bounding box center [450, 173] width 12 height 16
click at [1043, 490] on button "Save" at bounding box center [1049, 480] width 36 height 22
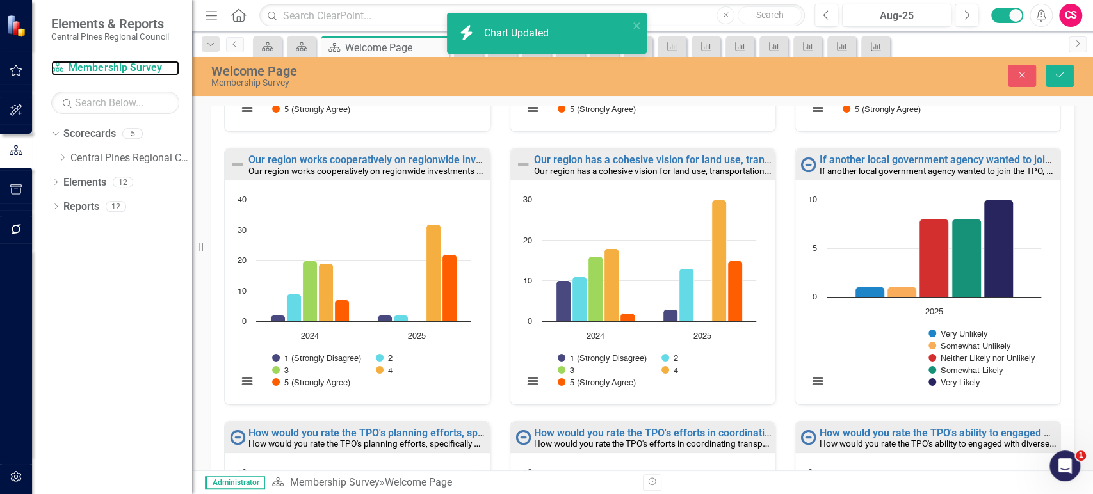
scroll to position [924, 0]
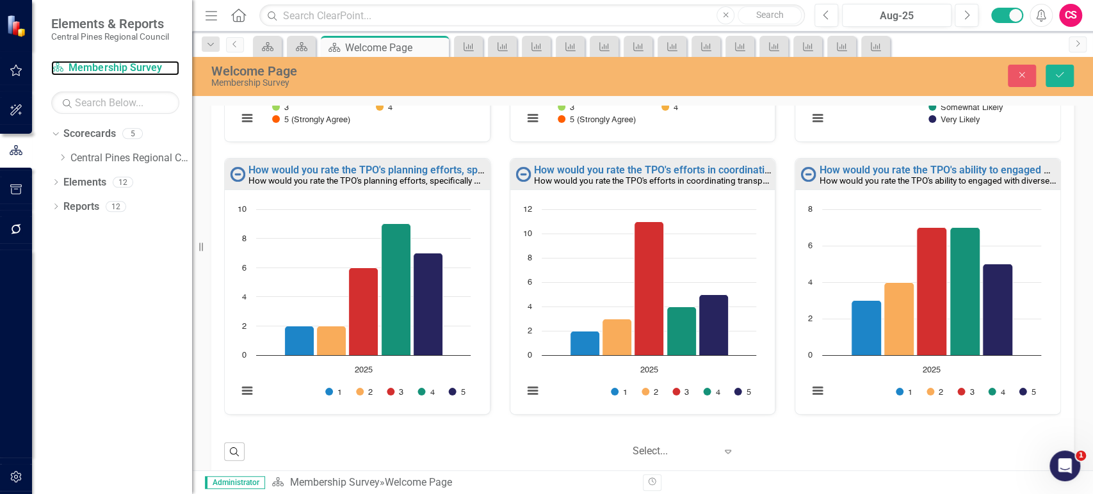
click at [306, 364] on rect "Interactive chart" at bounding box center [354, 307] width 246 height 208
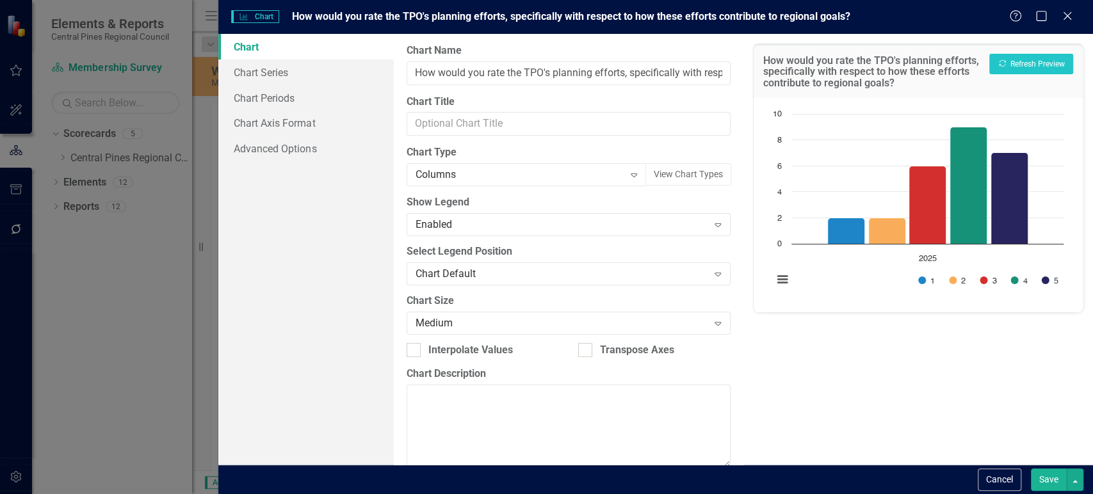
click at [584, 181] on div "Columns" at bounding box center [519, 175] width 209 height 15
click at [307, 106] on link "Chart Periods" at bounding box center [305, 98] width 175 height 26
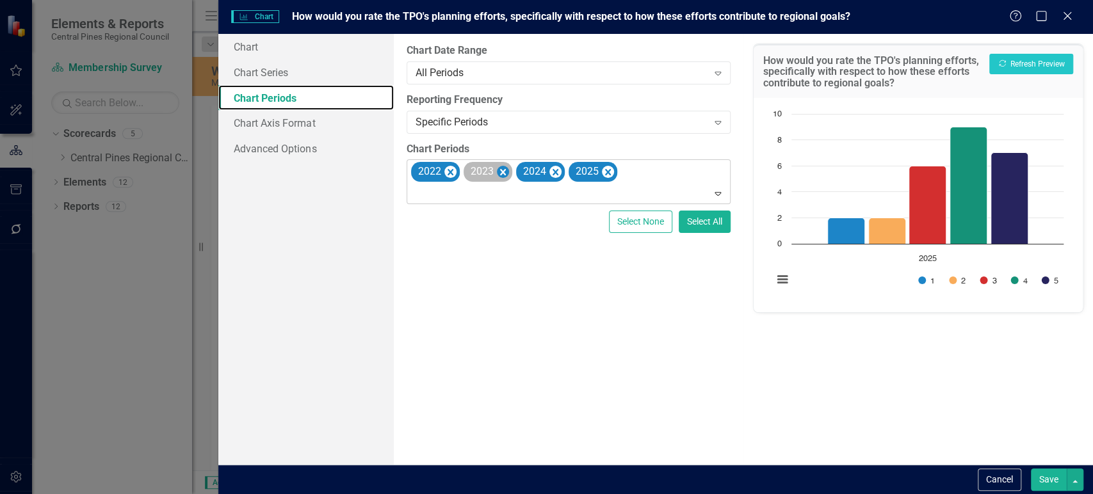
click at [447, 178] on icon "Remove 2022" at bounding box center [450, 173] width 12 height 16
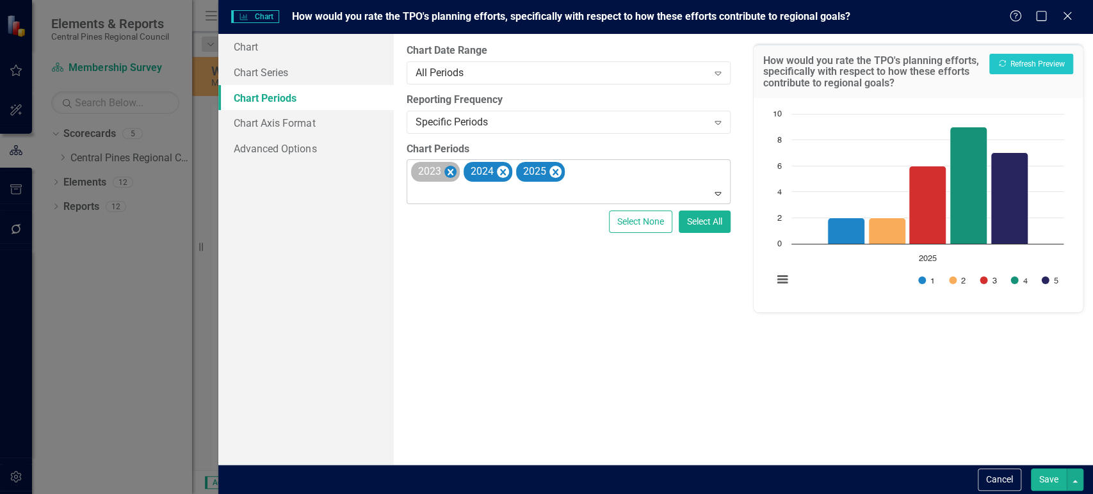
click at [447, 178] on icon "Remove 2023" at bounding box center [450, 173] width 12 height 16
click at [447, 178] on icon "Remove 2024" at bounding box center [450, 173] width 12 height 16
click at [1047, 477] on button "Save" at bounding box center [1049, 480] width 36 height 22
